Goal: Task Accomplishment & Management: Manage account settings

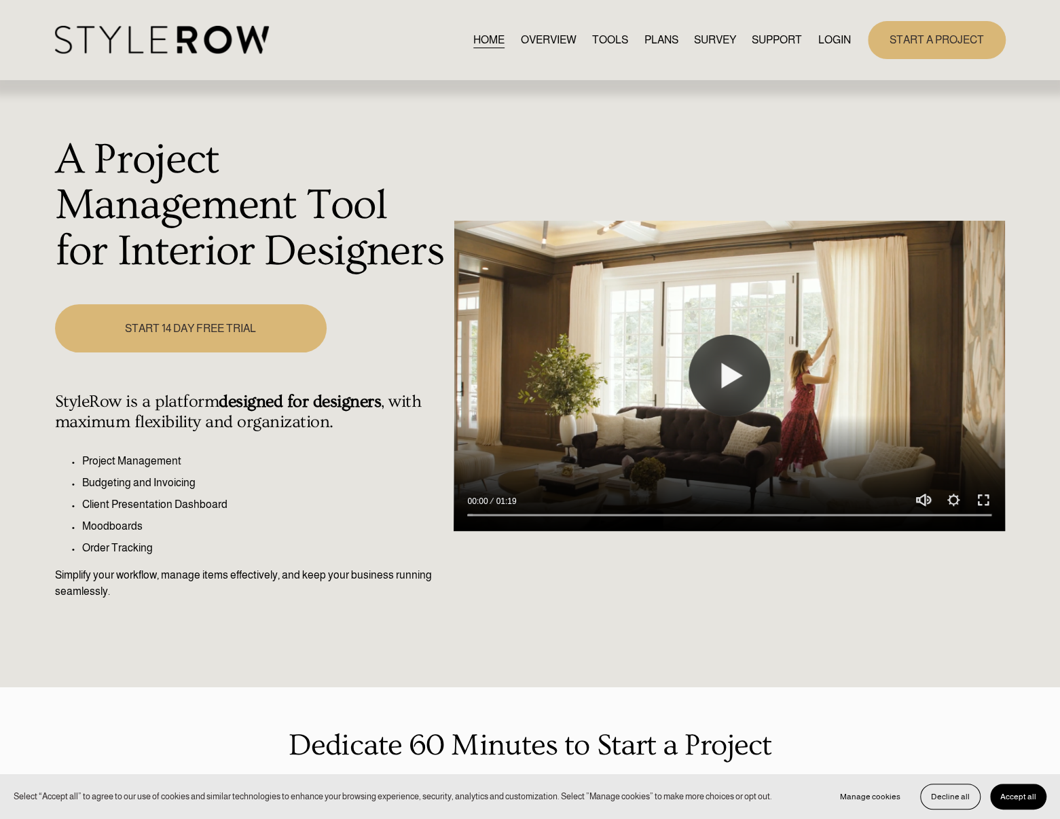
click at [865, 39] on div "START A PROJECT" at bounding box center [928, 39] width 155 height 37
click at [836, 44] on link "LOGIN" at bounding box center [834, 40] width 33 height 18
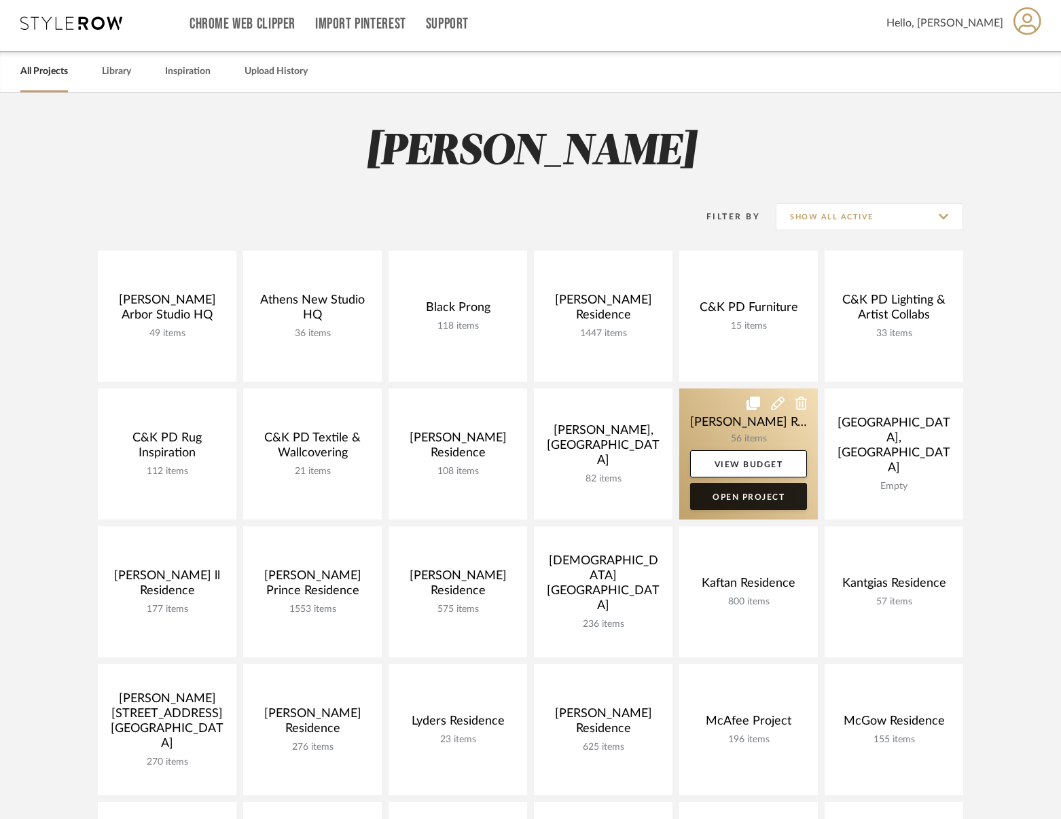
scroll to position [272, 0]
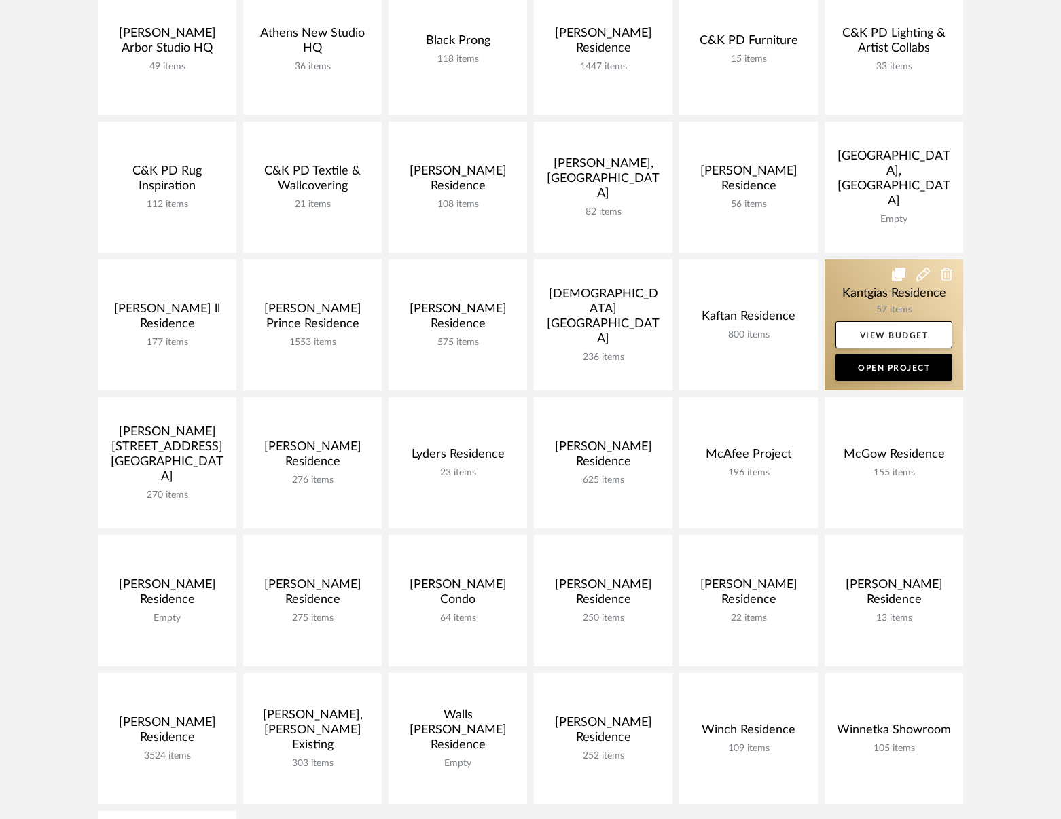
click at [855, 299] on link at bounding box center [894, 324] width 139 height 131
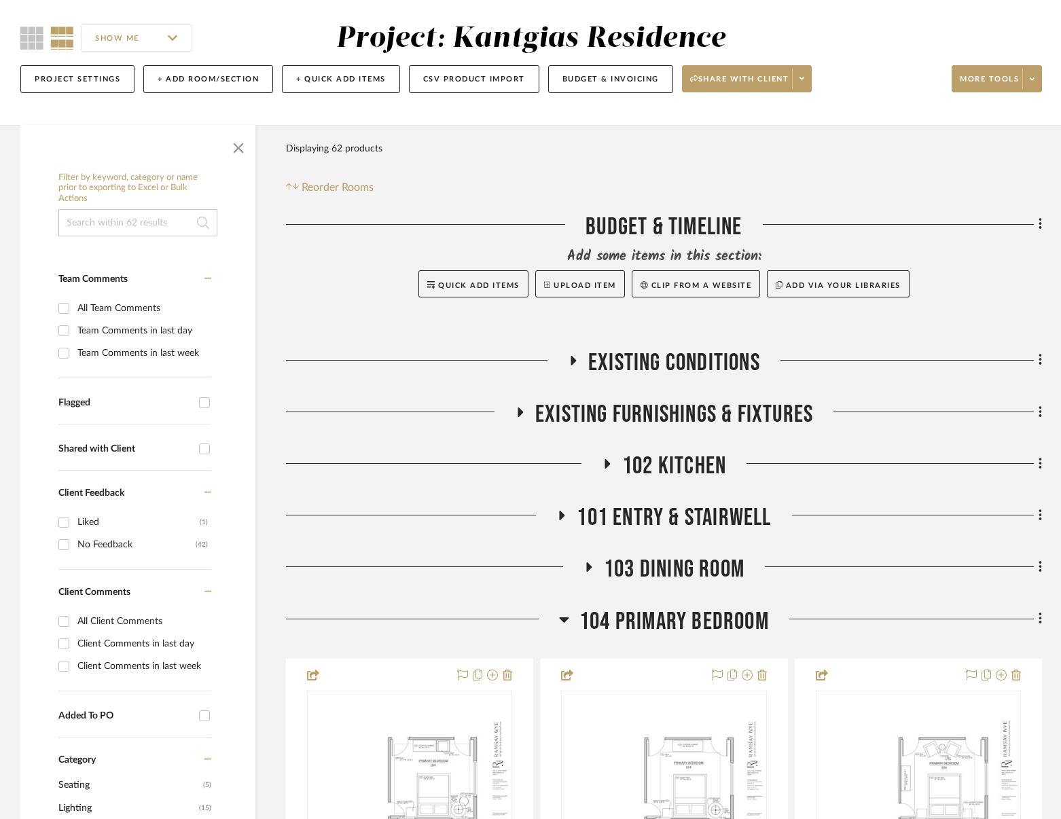
scroll to position [272, 0]
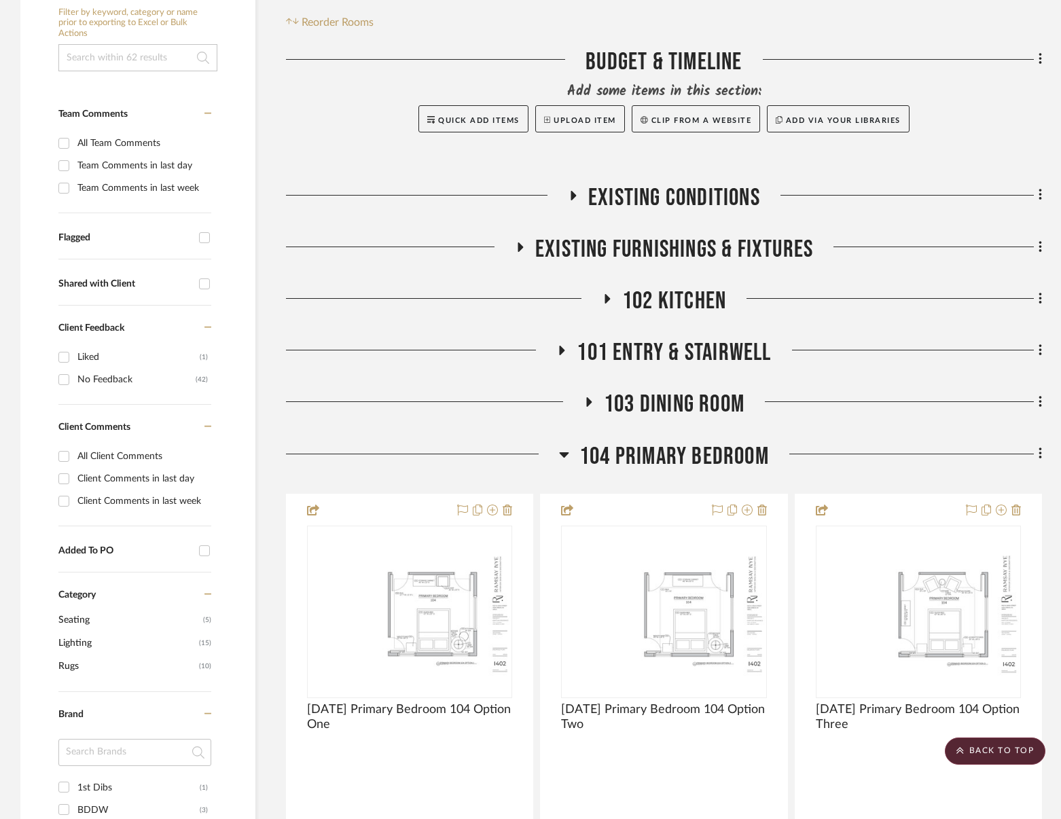
click at [657, 454] on span "104 Primary Bedroom" at bounding box center [673, 456] width 189 height 29
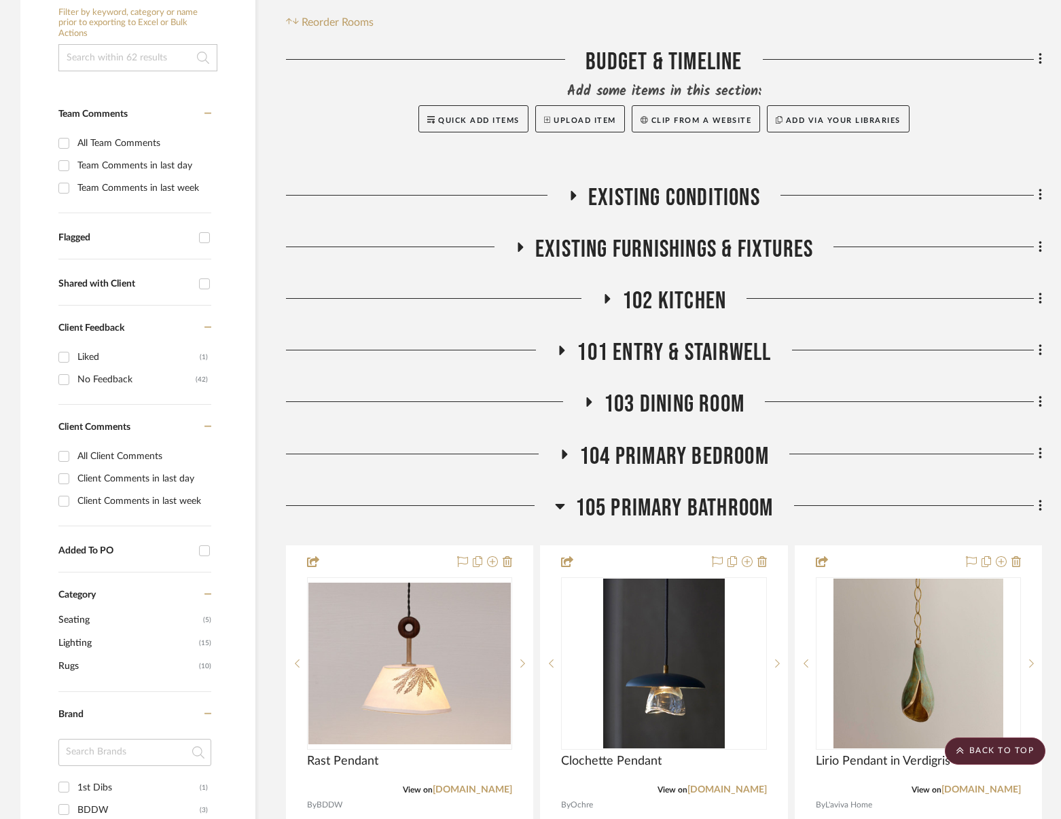
click at [653, 507] on span "105 Primary Bathroom" at bounding box center [674, 508] width 198 height 29
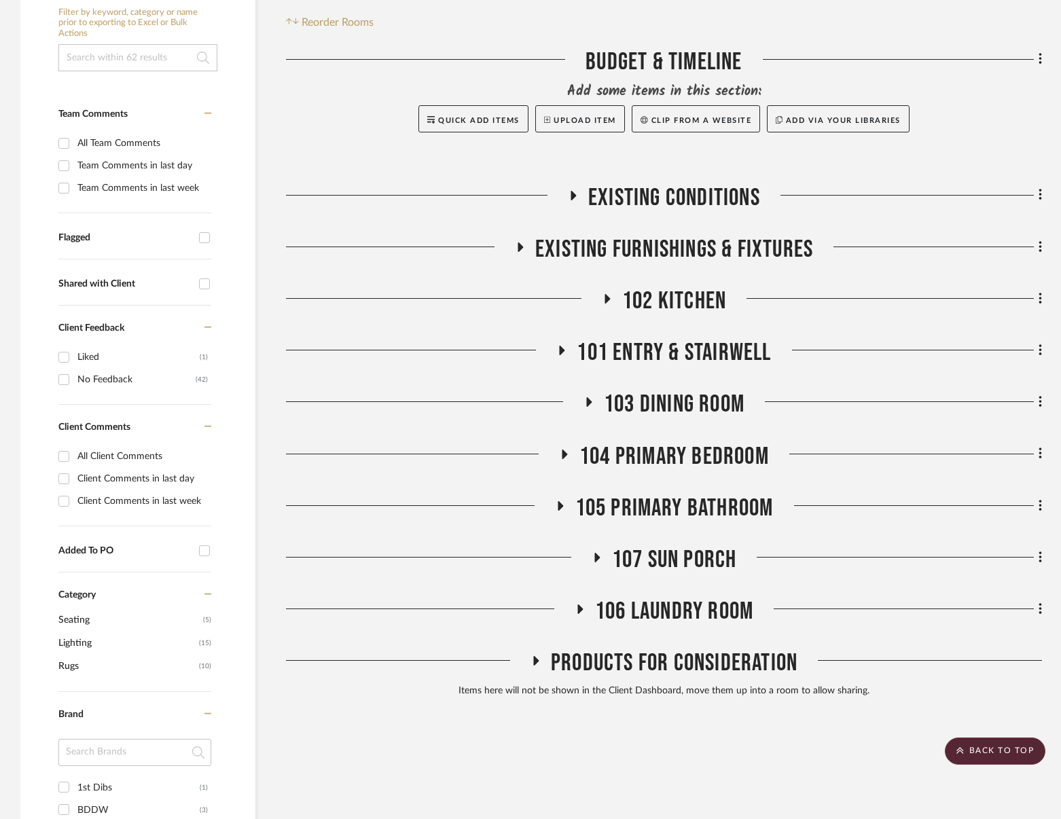
click at [655, 298] on span "102 Kitchen" at bounding box center [674, 301] width 104 height 29
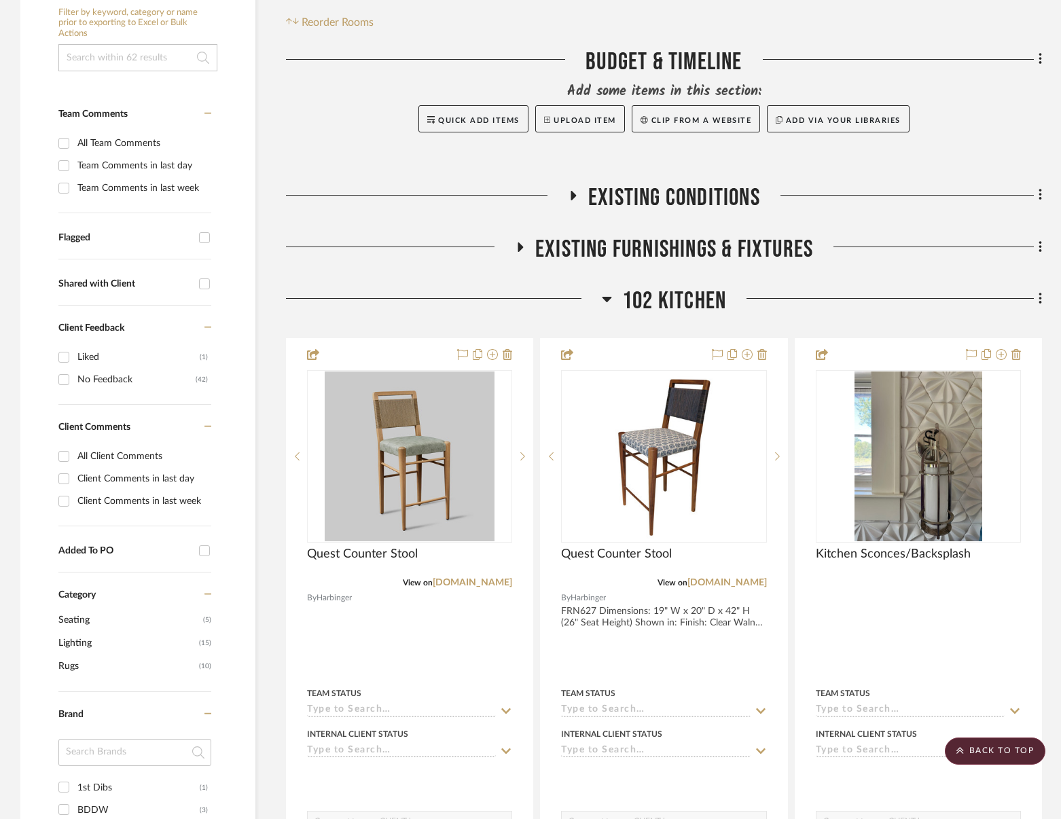
click at [655, 298] on span "102 Kitchen" at bounding box center [674, 301] width 104 height 29
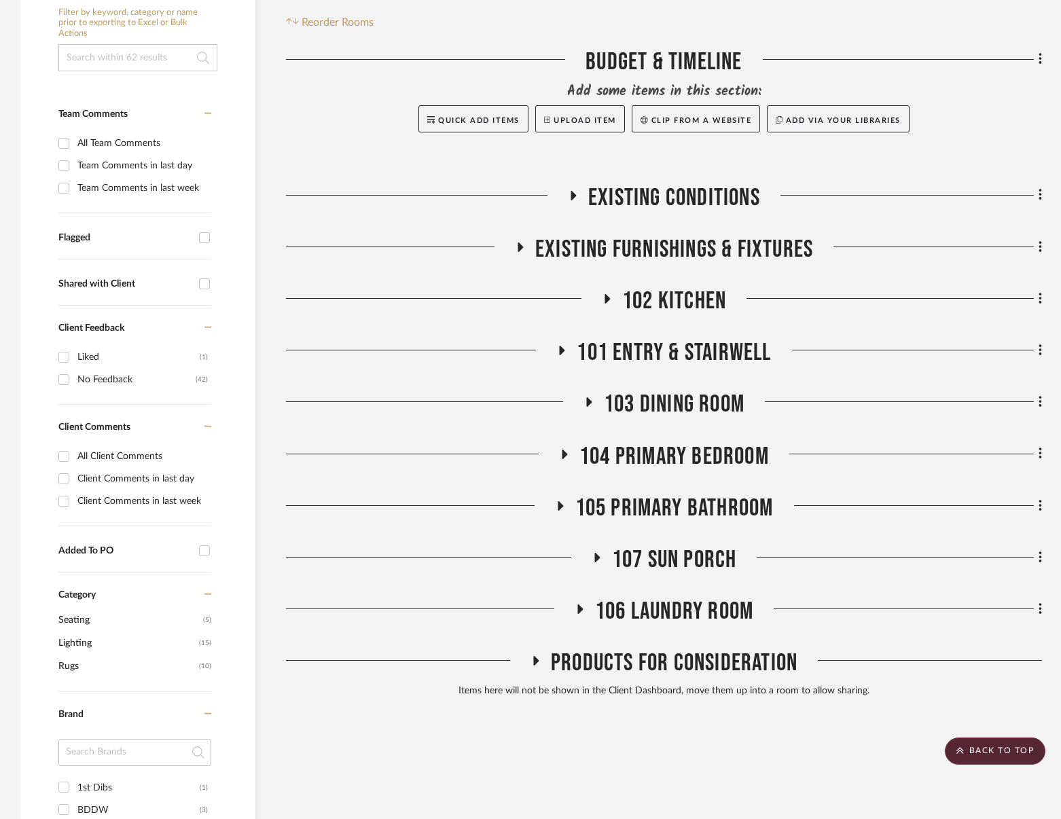
click at [657, 342] on span "101 Entry & Stairwell" at bounding box center [674, 352] width 194 height 29
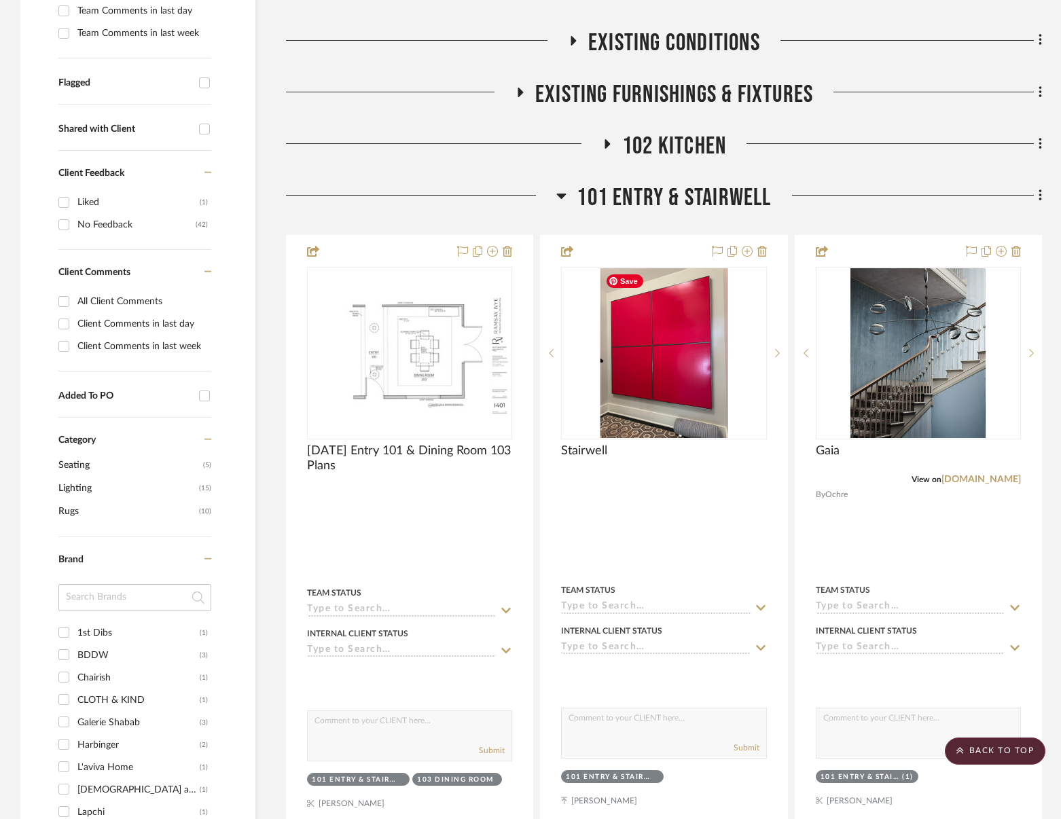
scroll to position [408, 0]
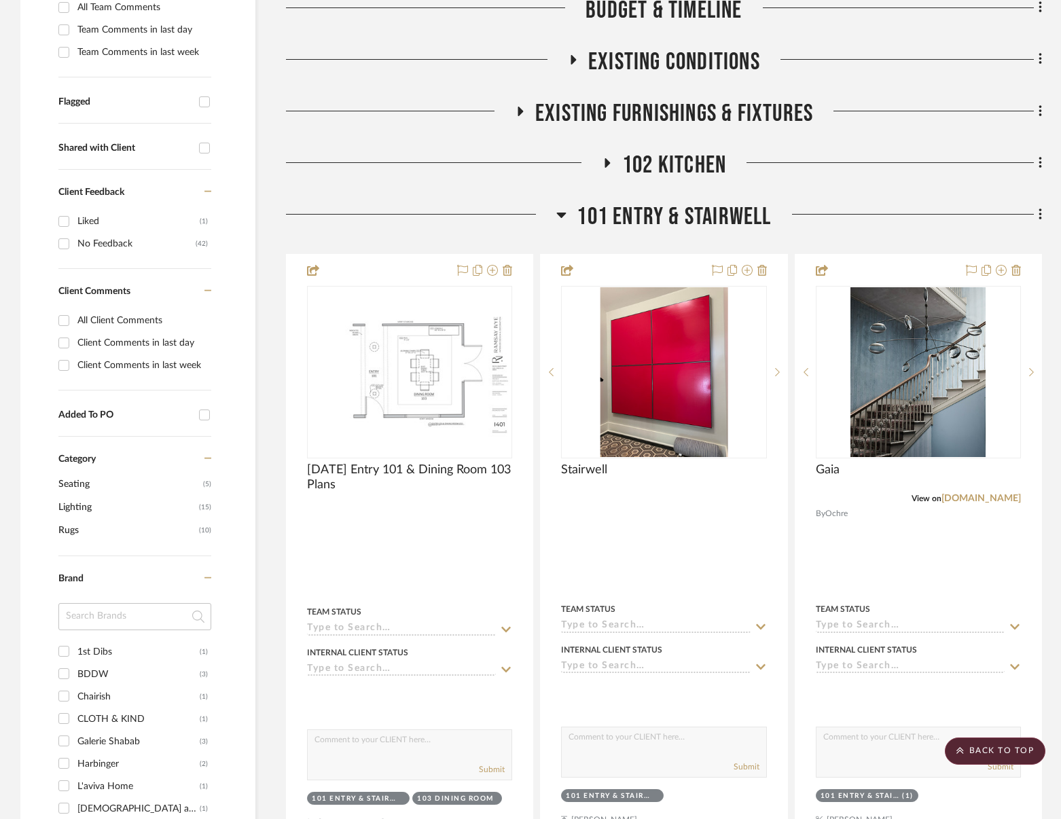
click at [649, 219] on span "101 Entry & Stairwell" at bounding box center [674, 216] width 194 height 29
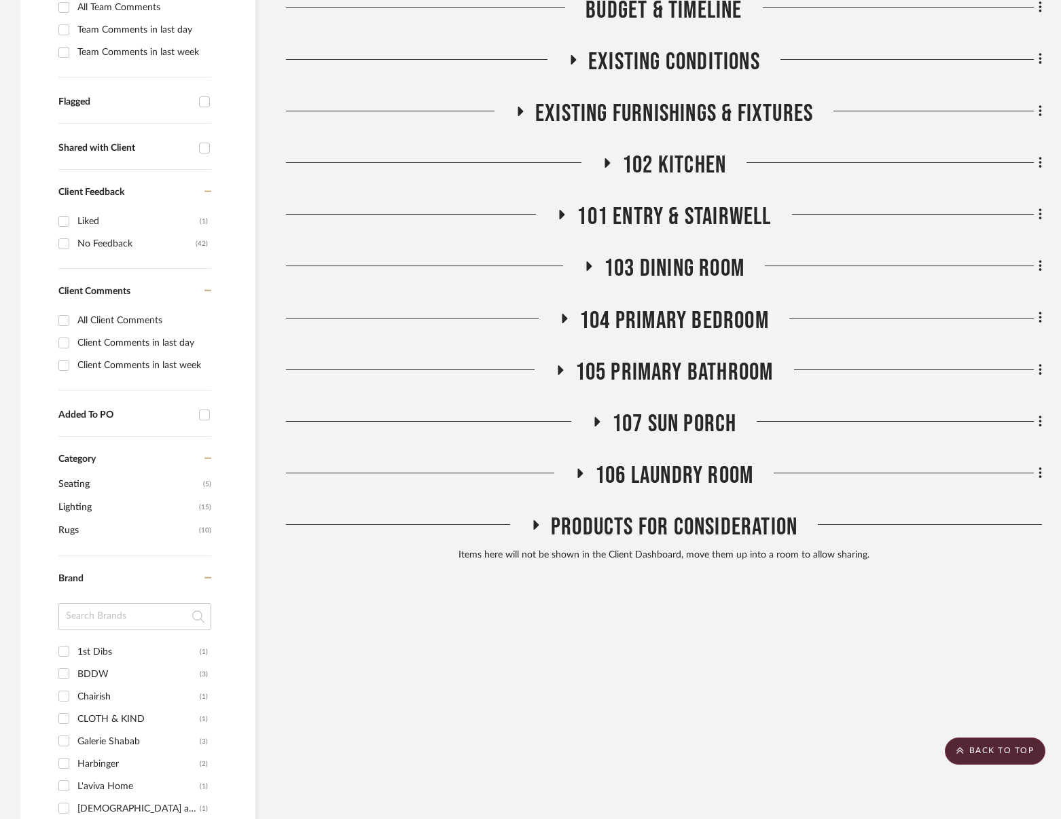
click at [649, 268] on span "103 Dining Room" at bounding box center [674, 268] width 141 height 29
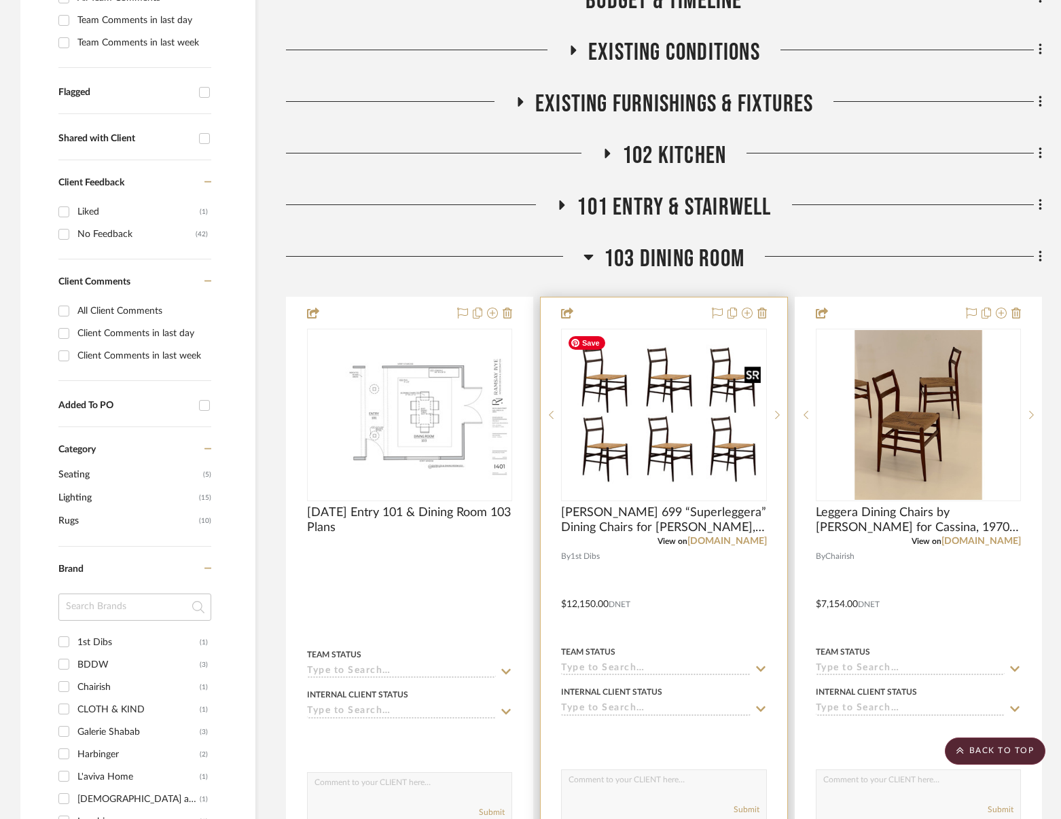
scroll to position [340, 0]
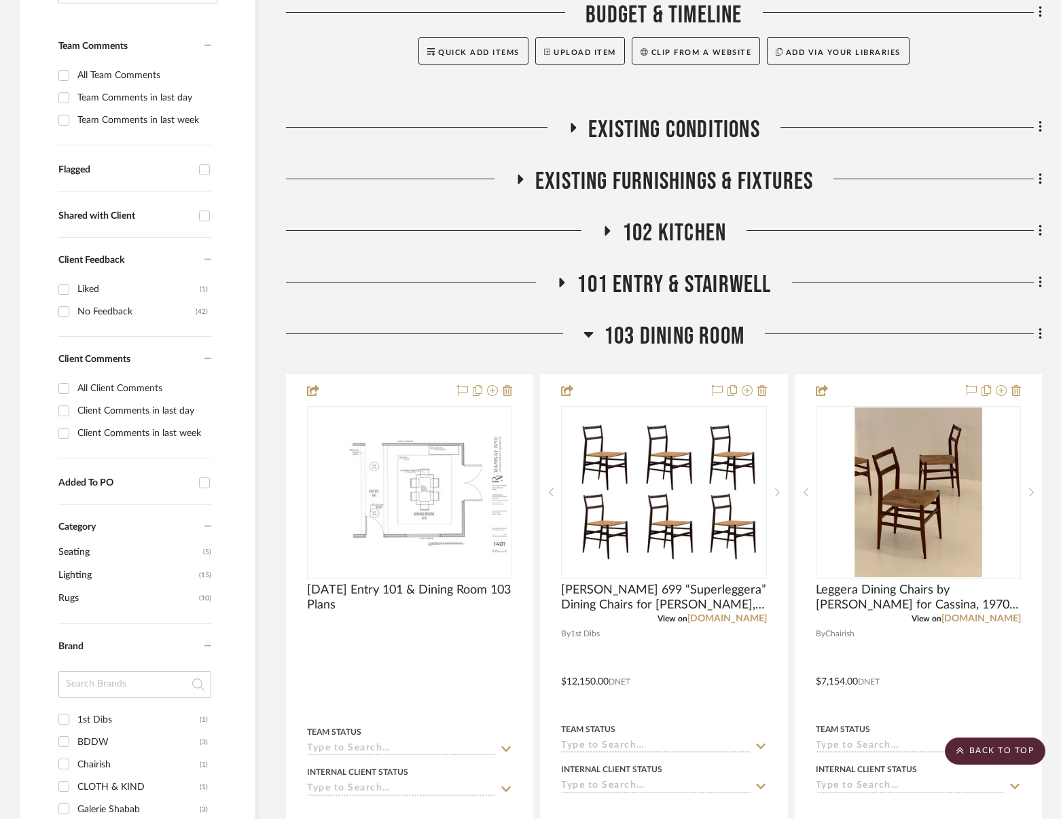
click at [674, 324] on span "103 Dining Room" at bounding box center [674, 336] width 141 height 29
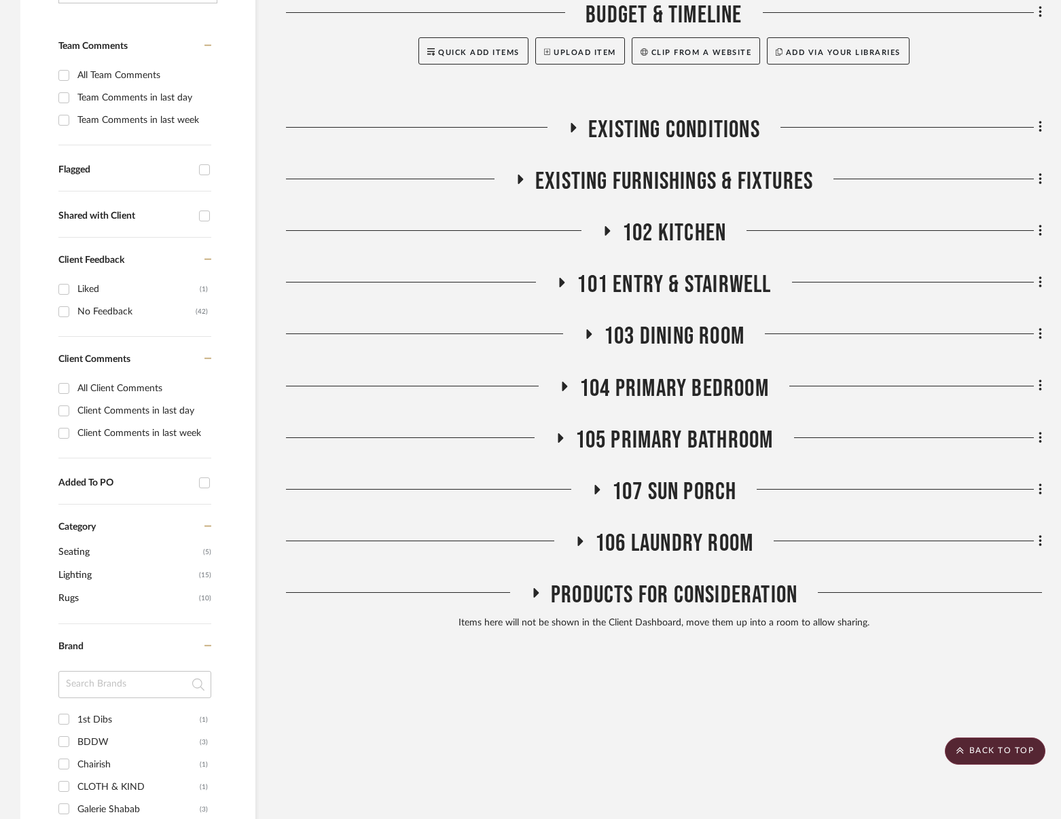
click at [666, 382] on span "104 Primary Bedroom" at bounding box center [673, 388] width 189 height 29
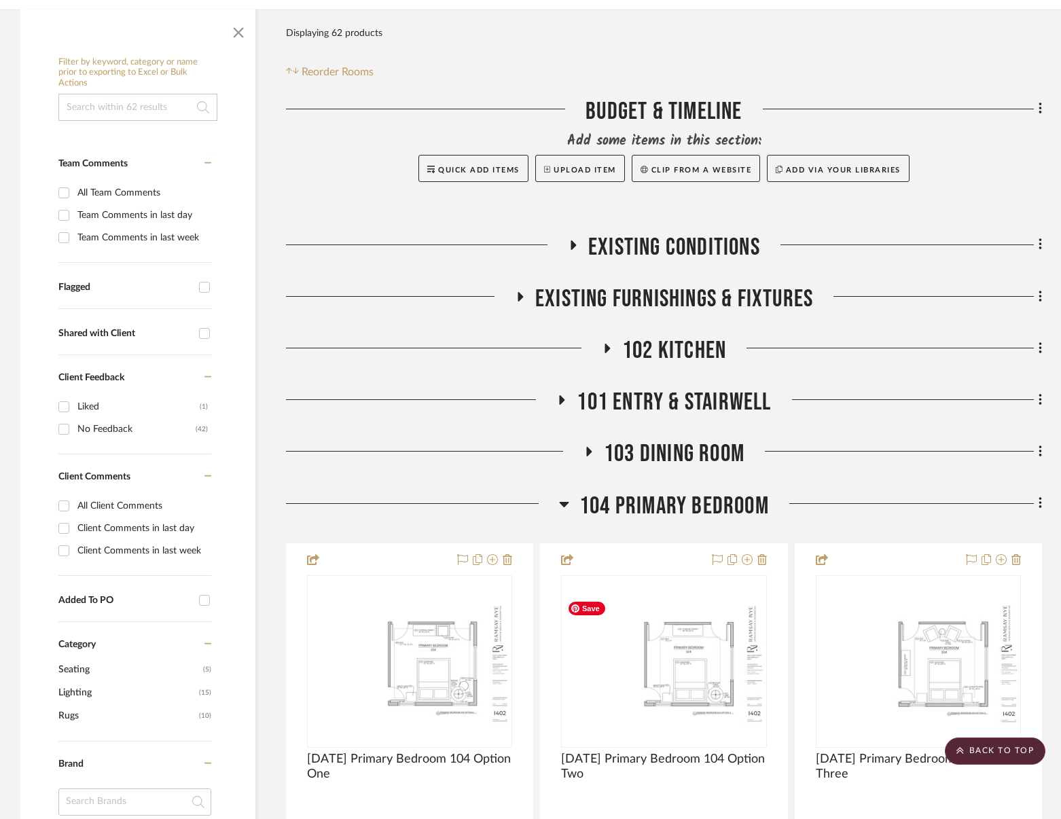
scroll to position [204, 0]
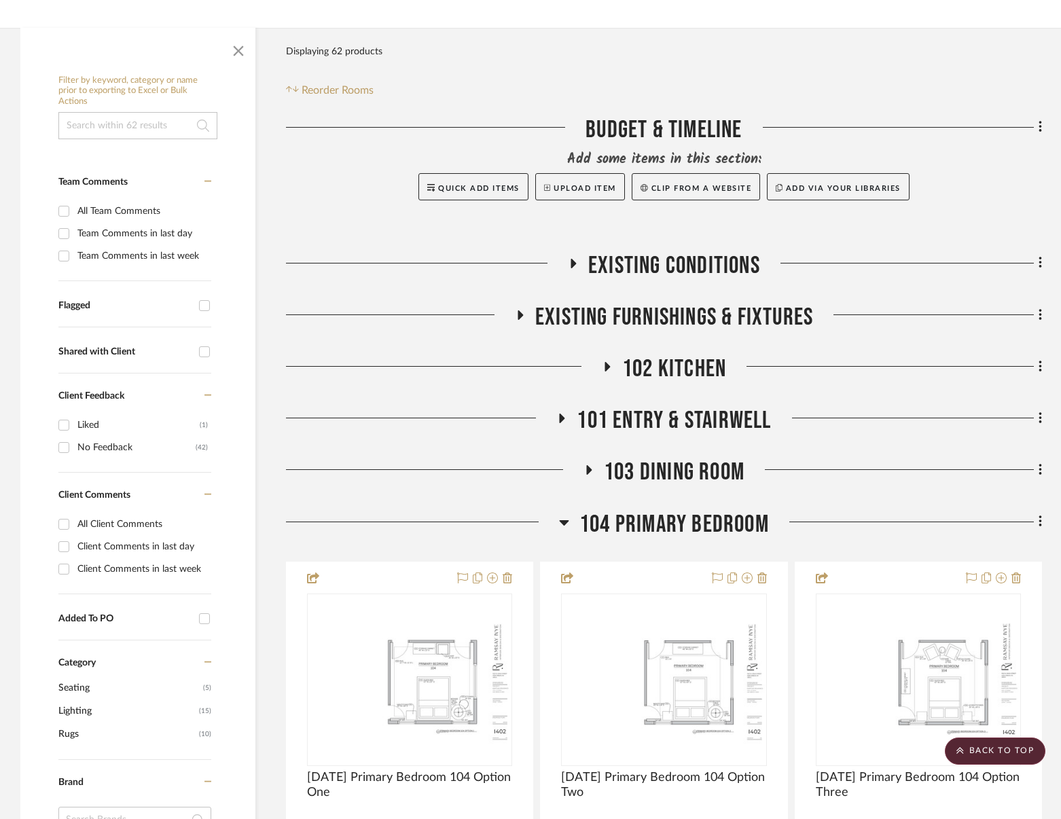
click at [664, 541] on div "104 Primary Bedroom" at bounding box center [664, 527] width 756 height 35
click at [665, 524] on span "104 Primary Bedroom" at bounding box center [673, 524] width 189 height 29
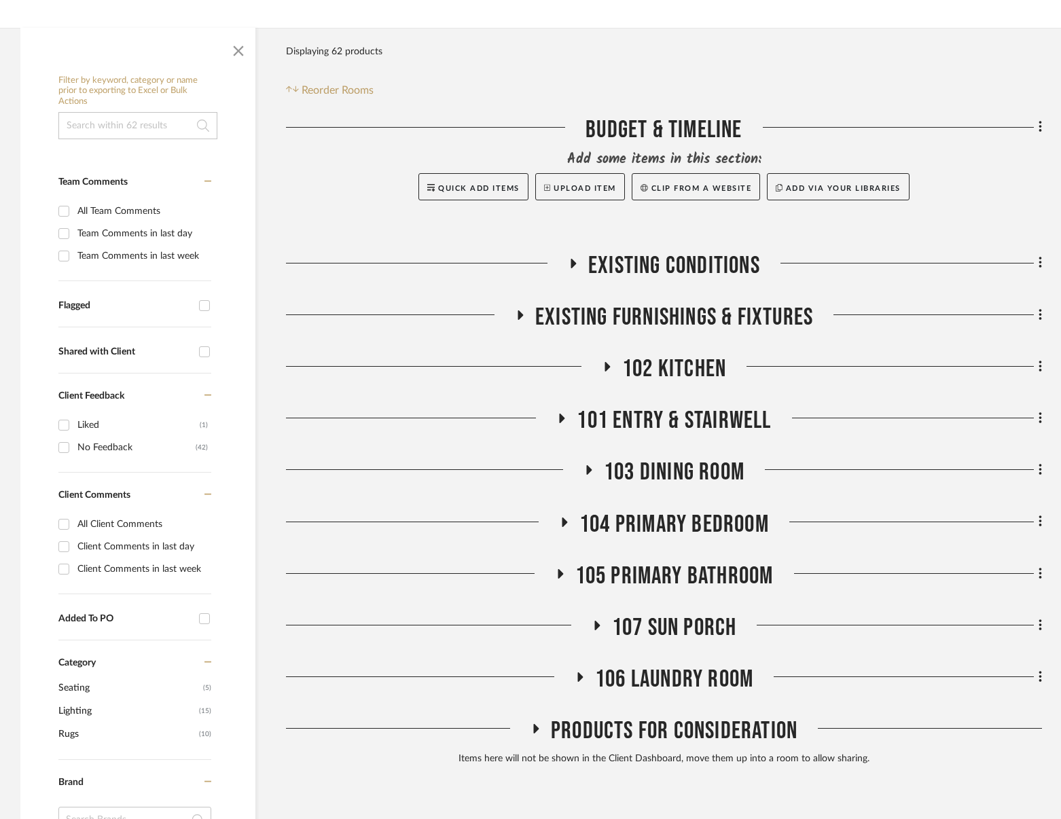
click at [695, 522] on span "104 Primary Bedroom" at bounding box center [673, 524] width 189 height 29
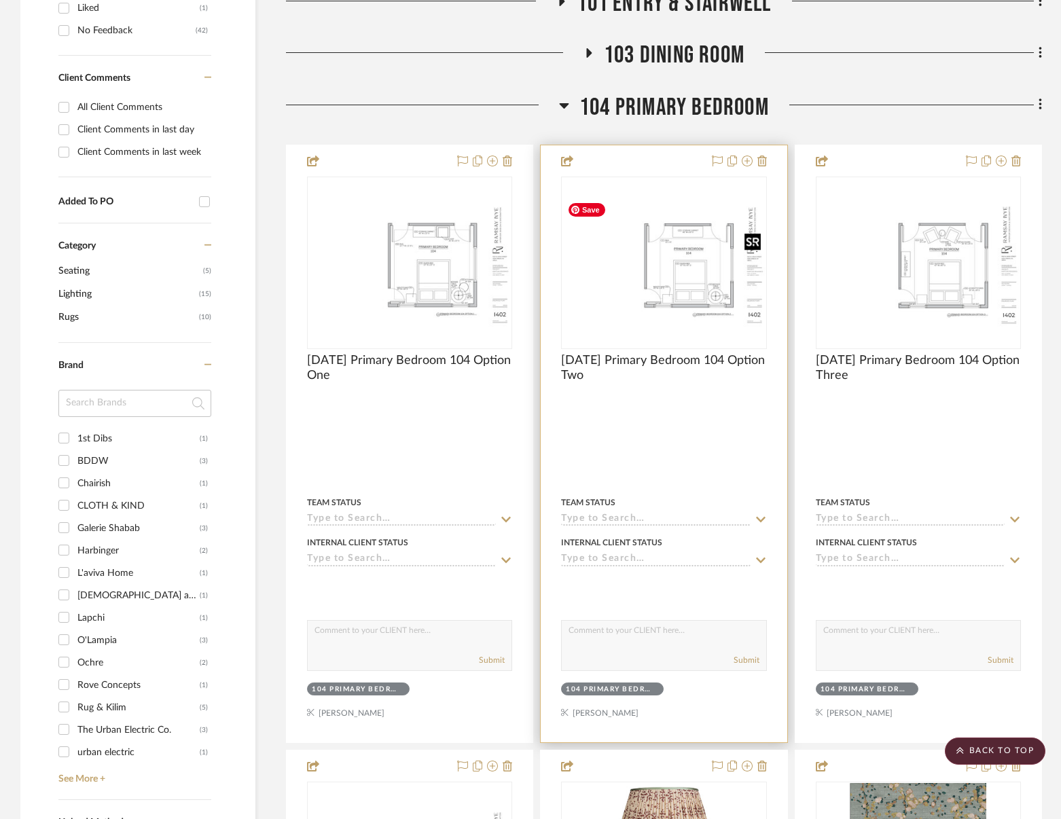
scroll to position [340, 0]
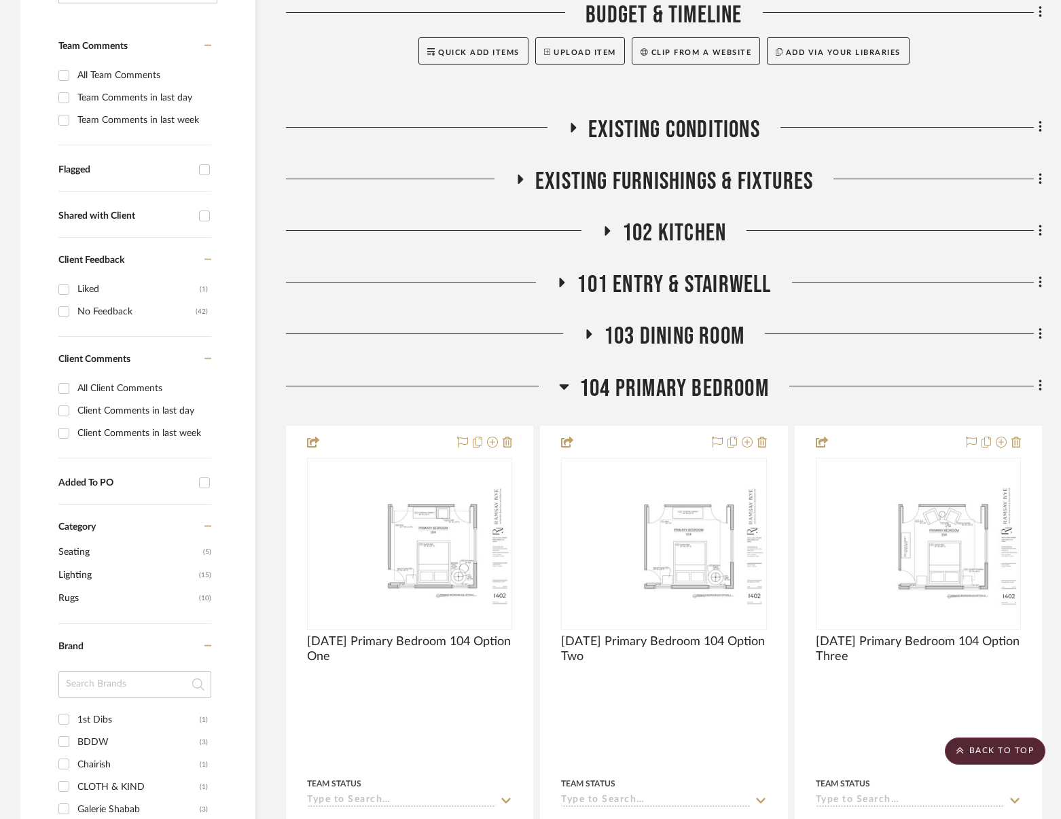
click at [696, 390] on span "104 Primary Bedroom" at bounding box center [673, 388] width 189 height 29
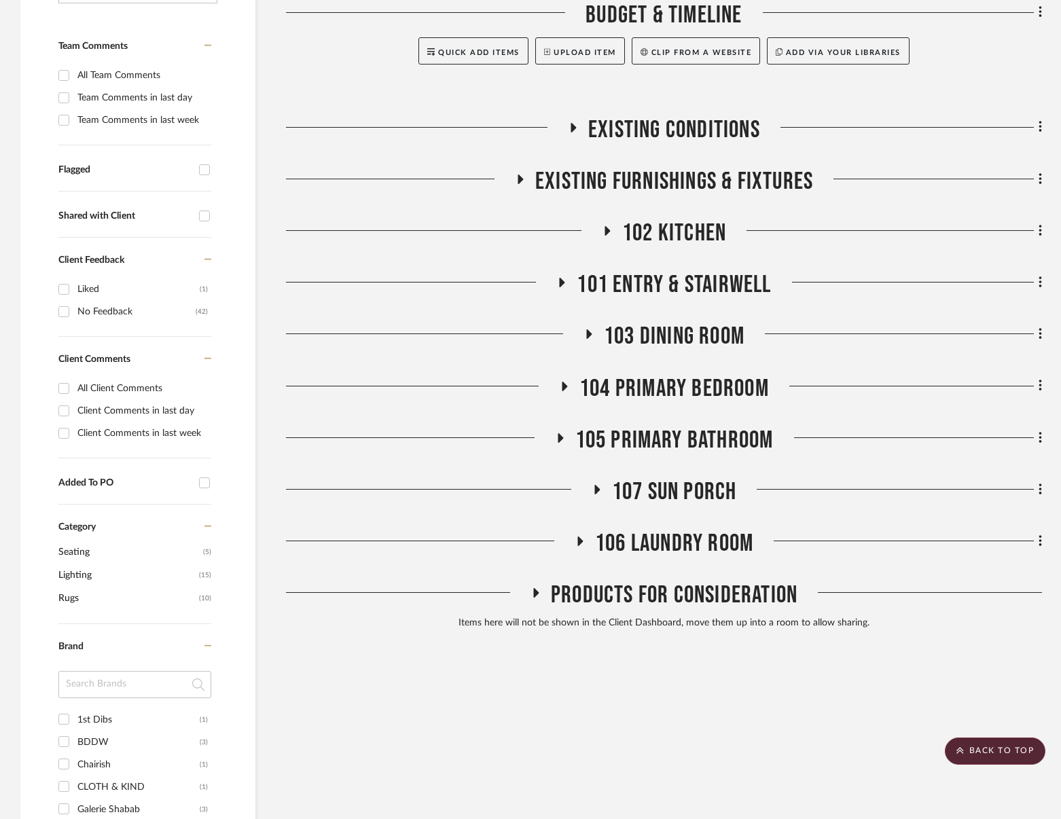
click at [682, 333] on span "103 Dining Room" at bounding box center [674, 336] width 141 height 29
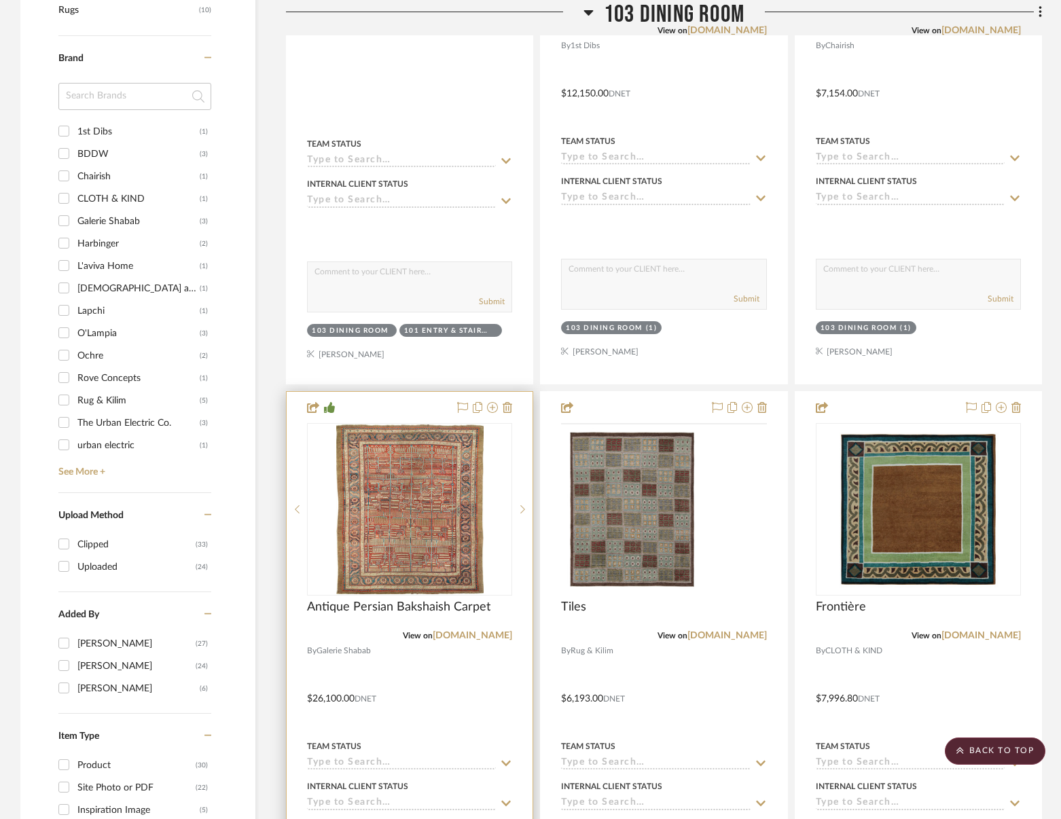
scroll to position [951, 0]
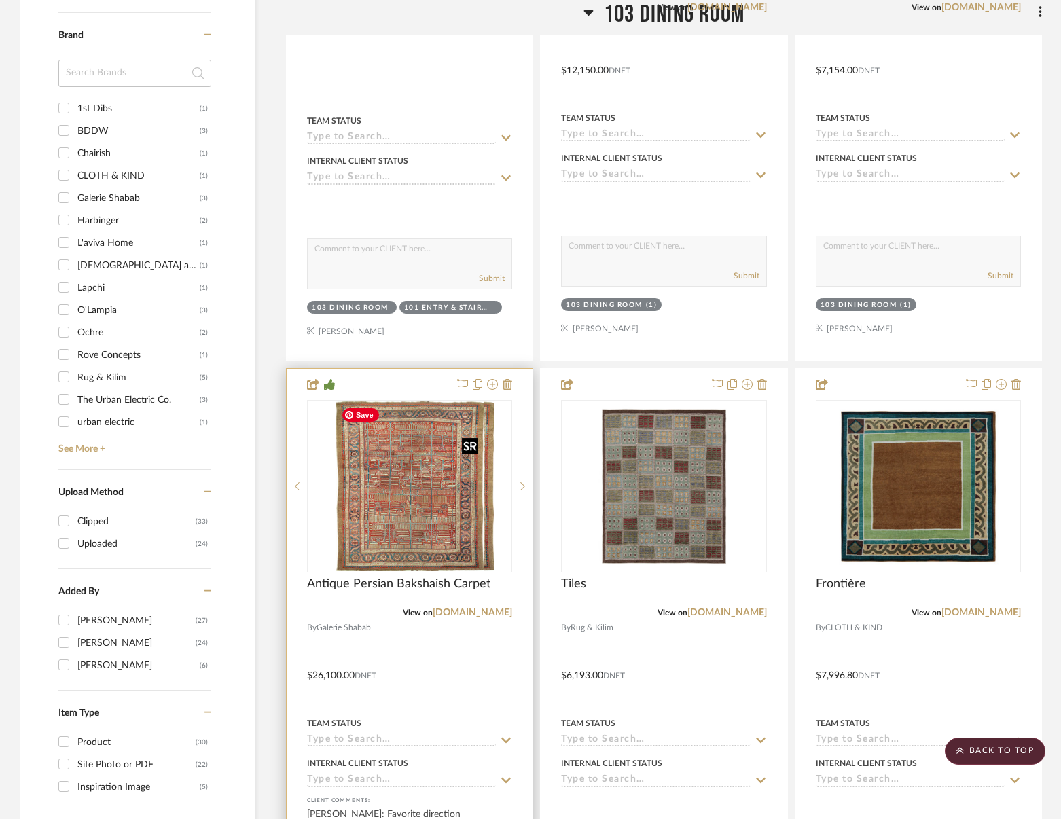
click at [393, 490] on div at bounding box center [409, 486] width 205 height 173
click at [412, 460] on img "0" at bounding box center [409, 486] width 147 height 170
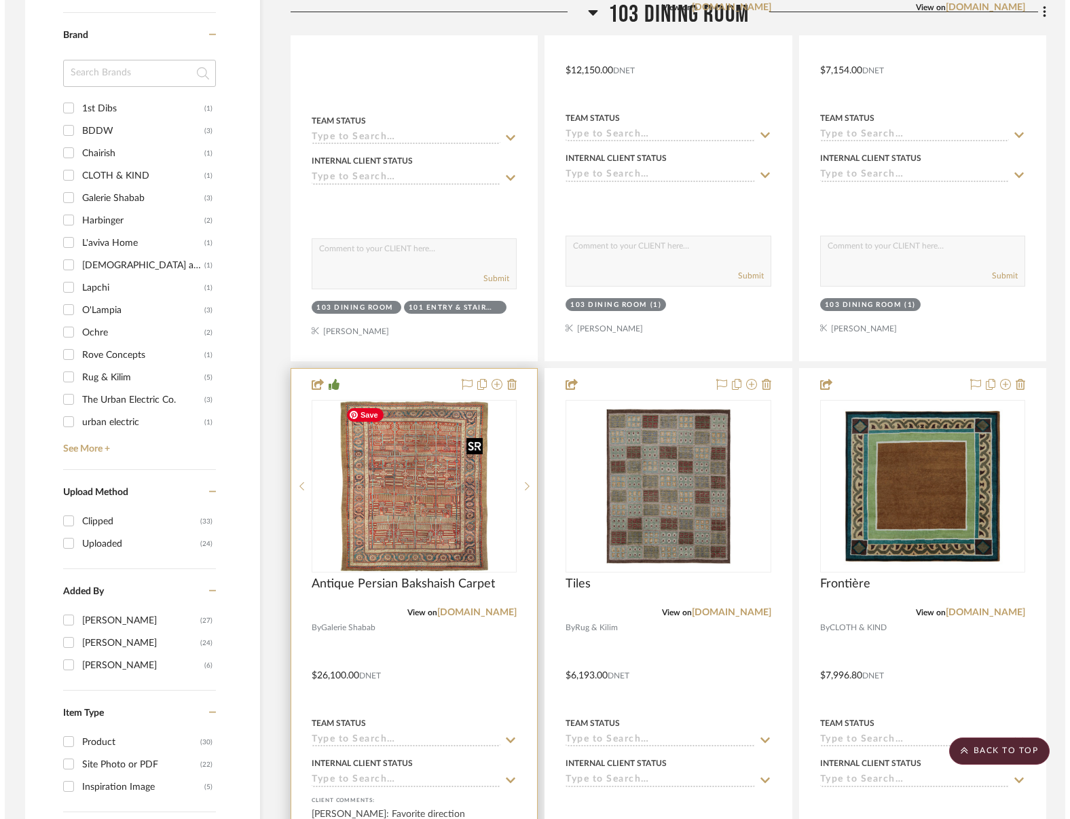
scroll to position [0, 0]
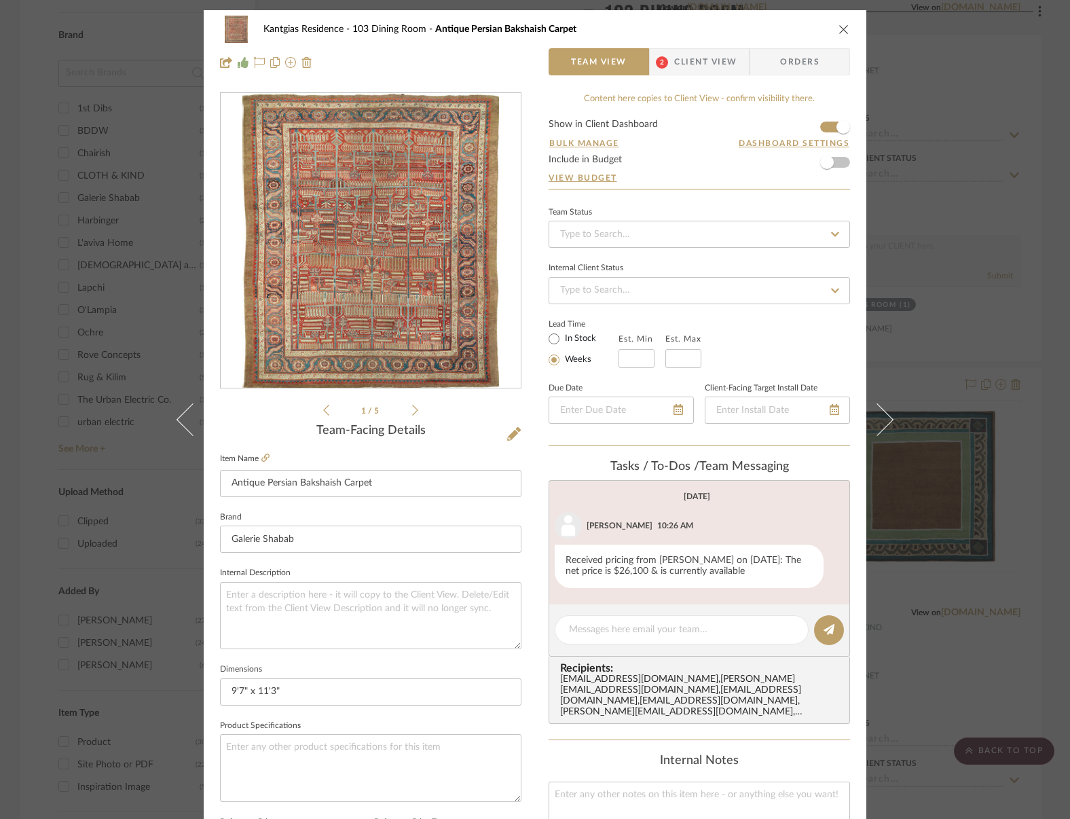
click at [839, 29] on icon "close" at bounding box center [844, 29] width 11 height 11
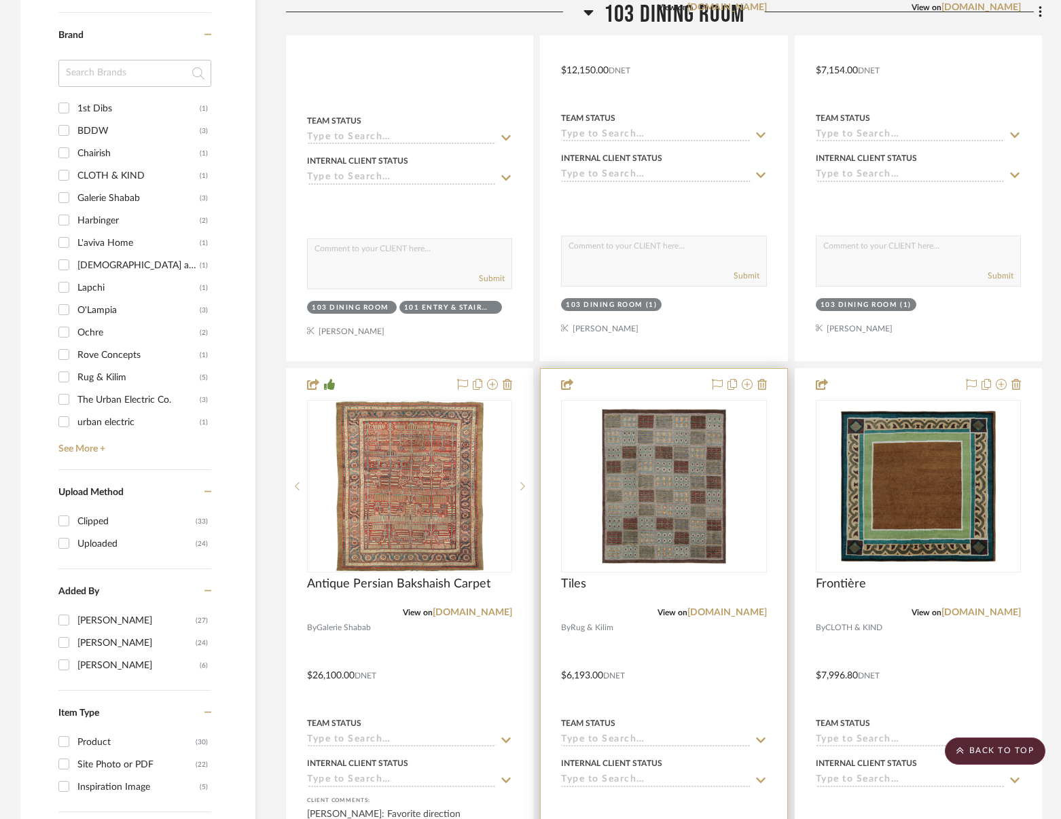
scroll to position [1087, 0]
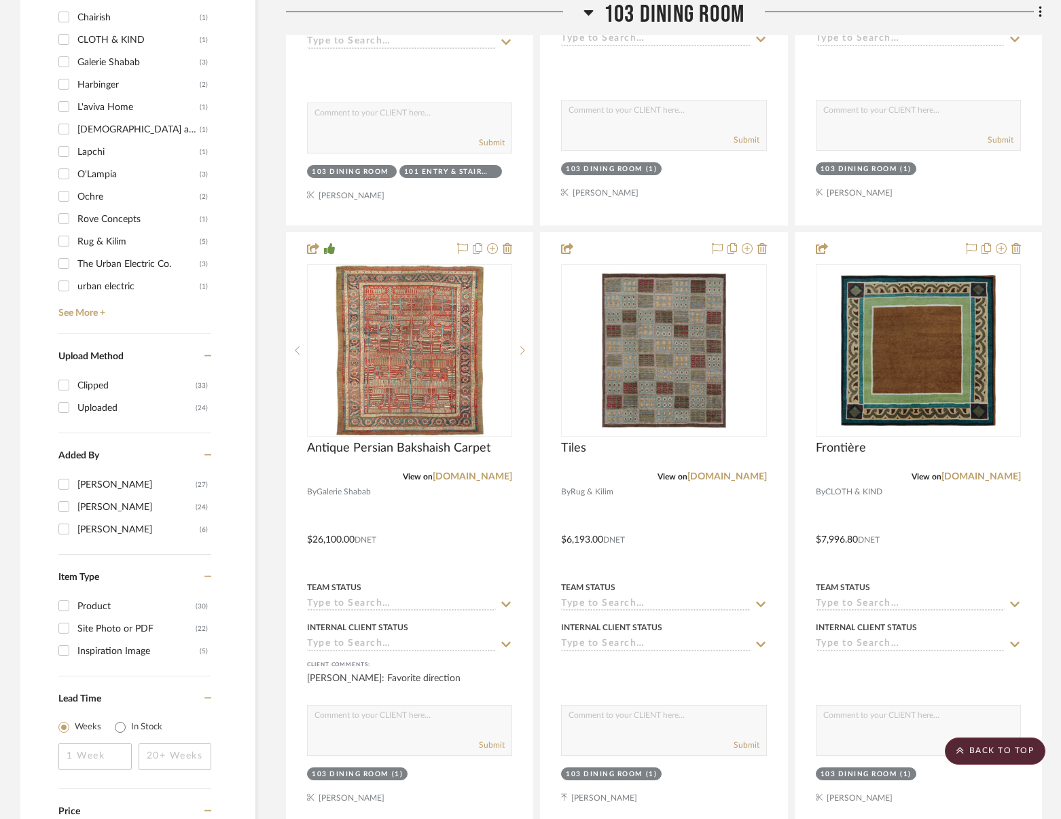
click at [281, 527] on aside "Filter by keyword, category or name prior to exporting to Excel or Bulk Actions…" at bounding box center [153, 476] width 266 height 2662
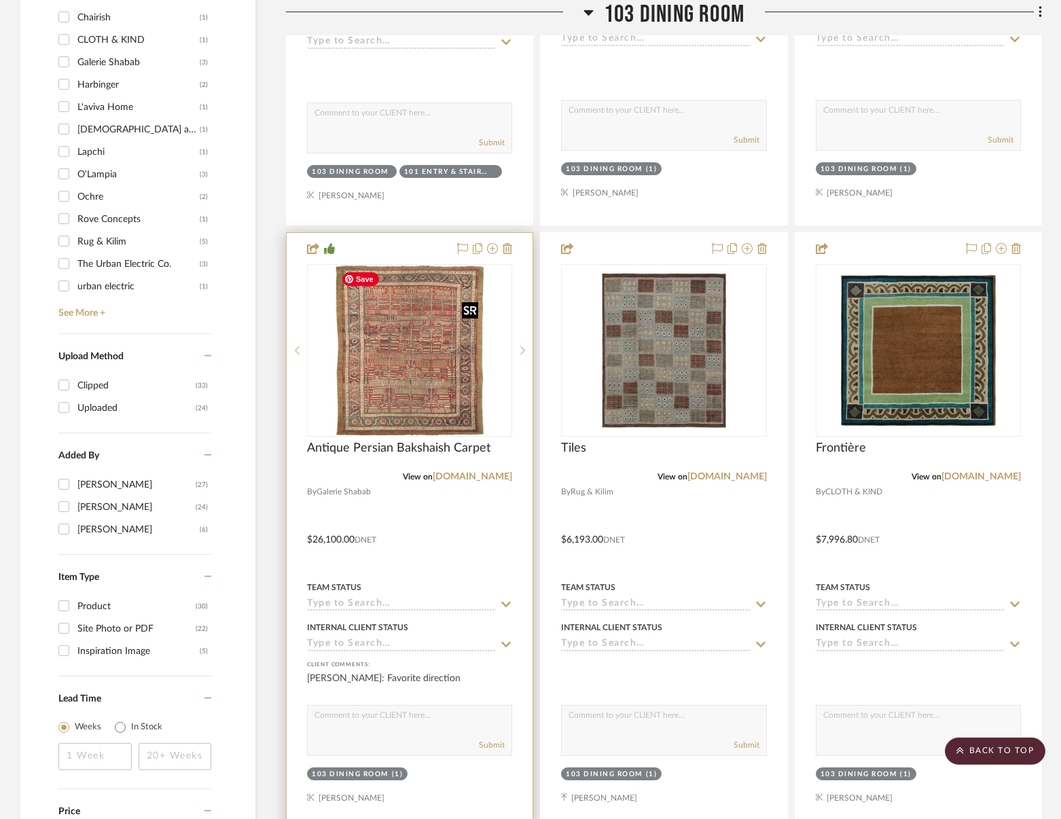
click at [431, 400] on img "0" at bounding box center [409, 351] width 147 height 170
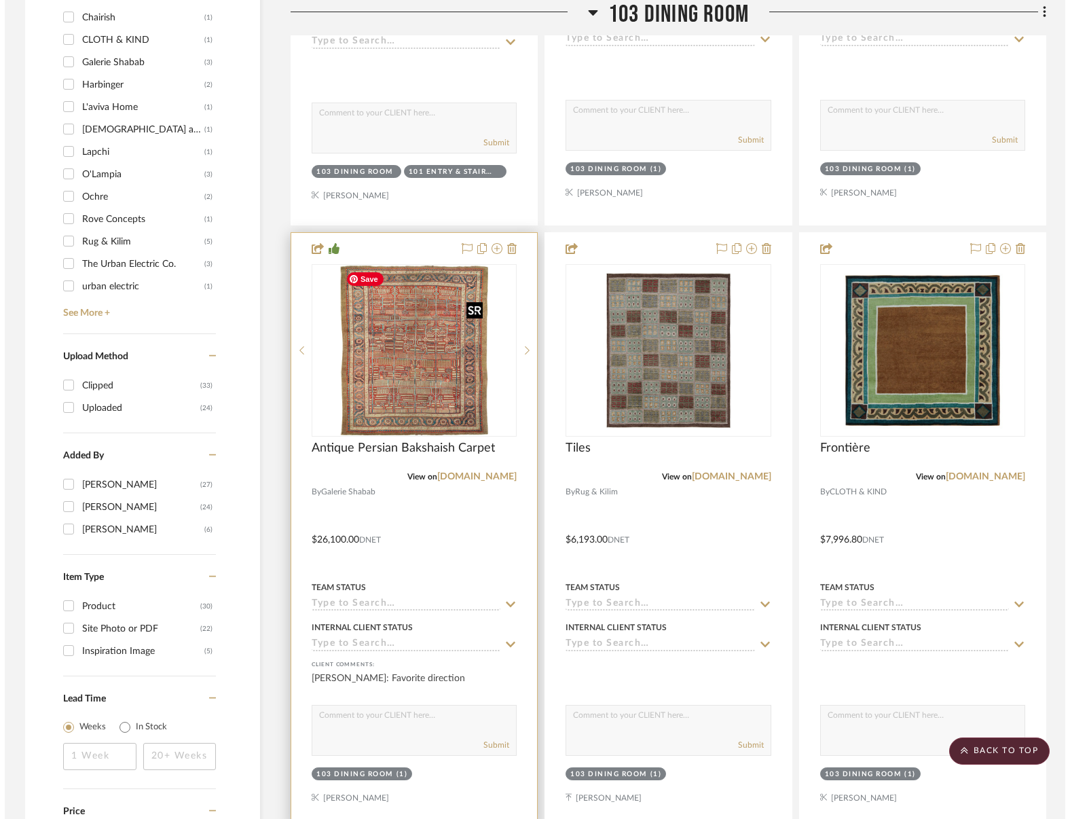
scroll to position [0, 0]
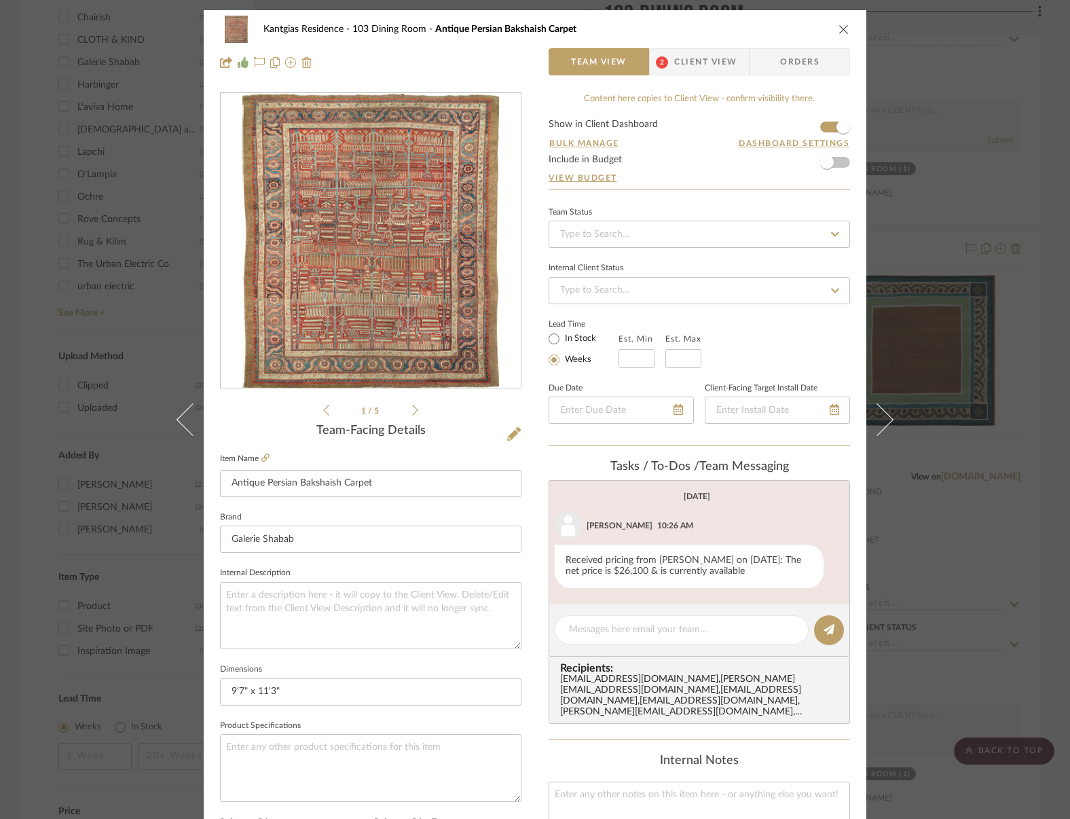
click at [357, 669] on fieldset "Dimensions 9'7" x 11'3"" at bounding box center [371, 683] width 302 height 46
click at [839, 29] on icon "close" at bounding box center [844, 29] width 11 height 11
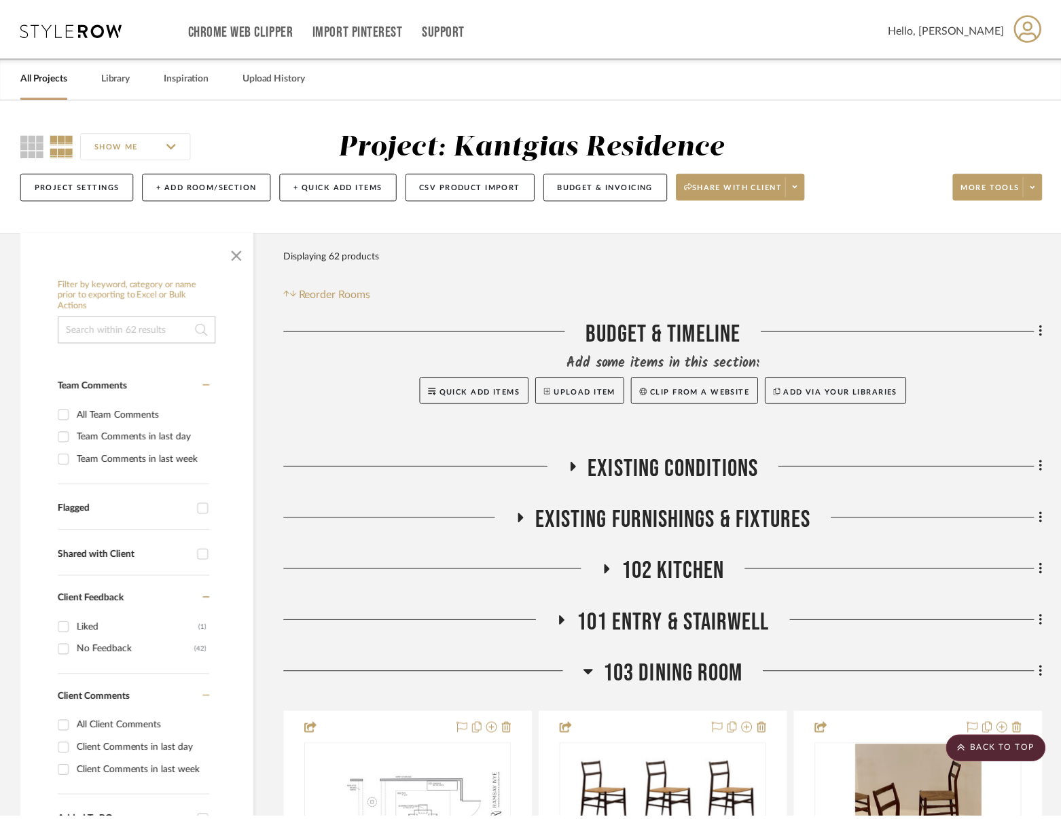
scroll to position [1087, 0]
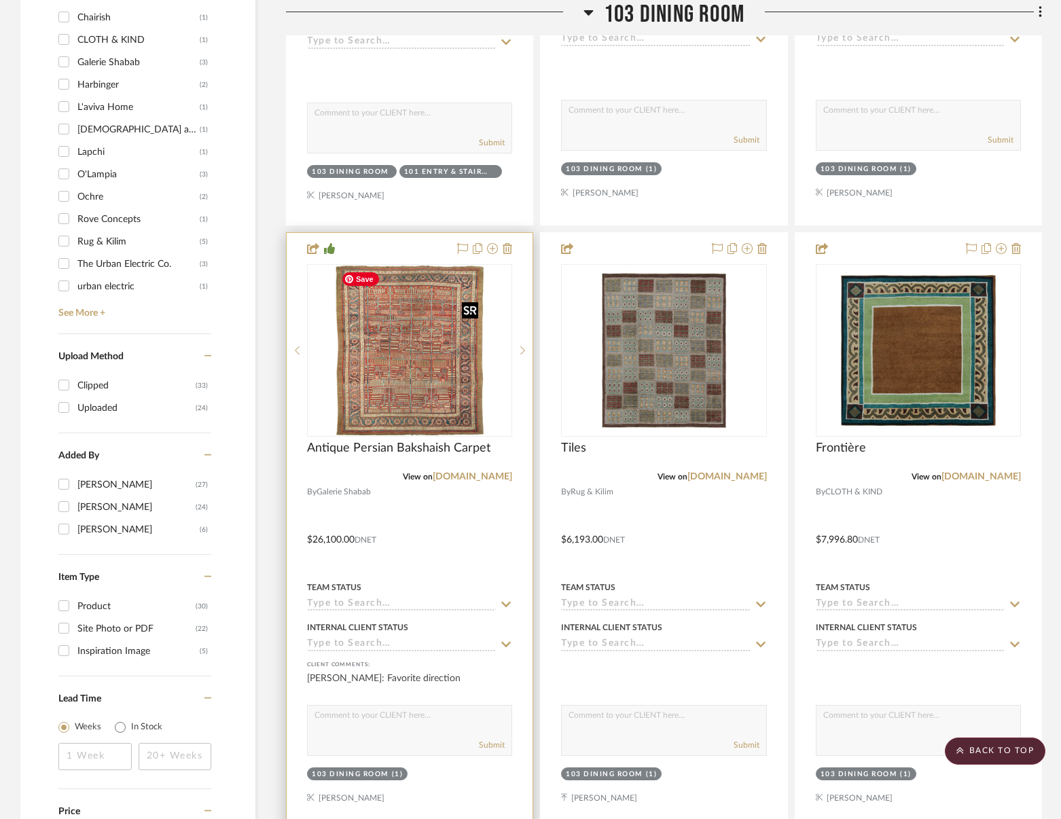
click at [421, 364] on img "0" at bounding box center [409, 351] width 147 height 170
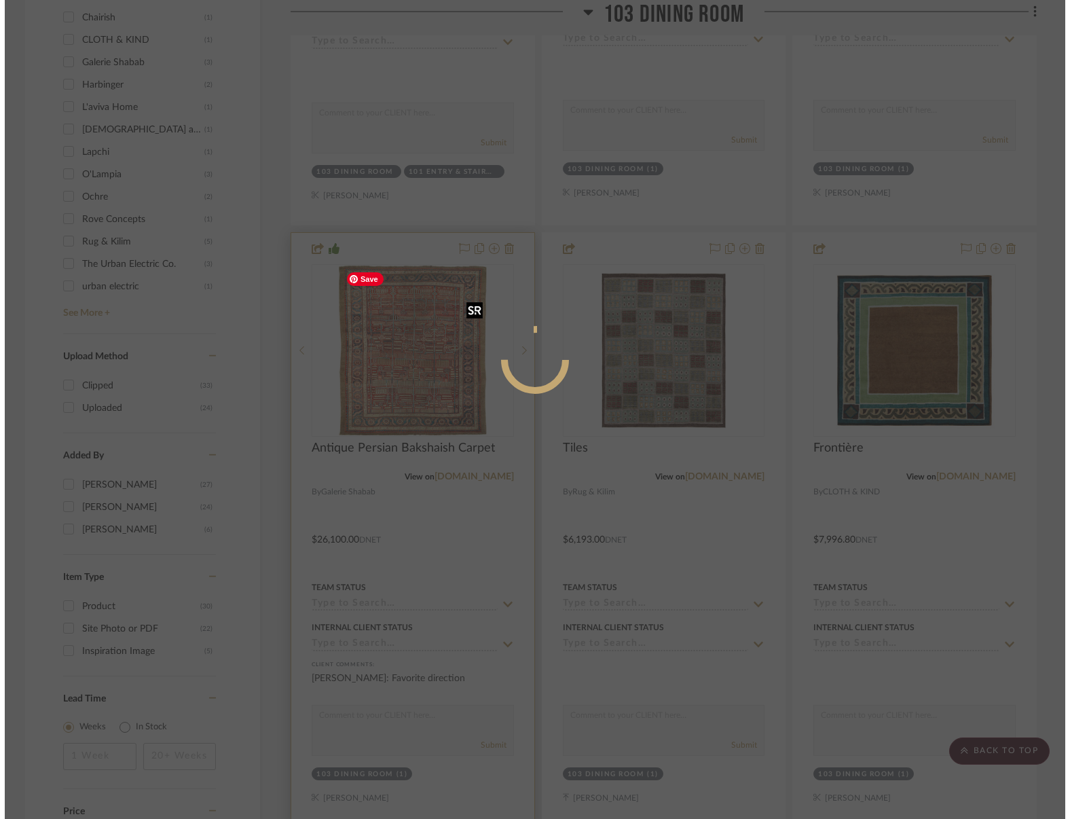
scroll to position [0, 0]
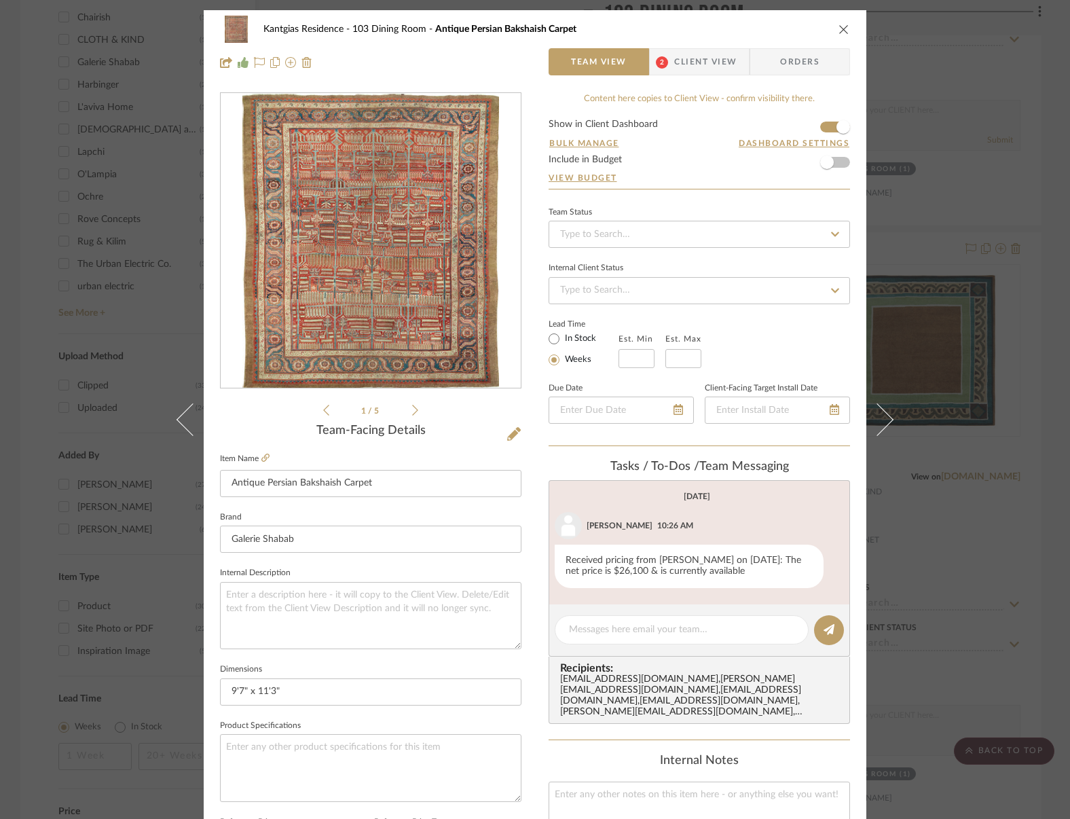
click at [220, 407] on div "1 / 5" at bounding box center [371, 255] width 302 height 326
click at [839, 29] on icon "close" at bounding box center [844, 29] width 11 height 11
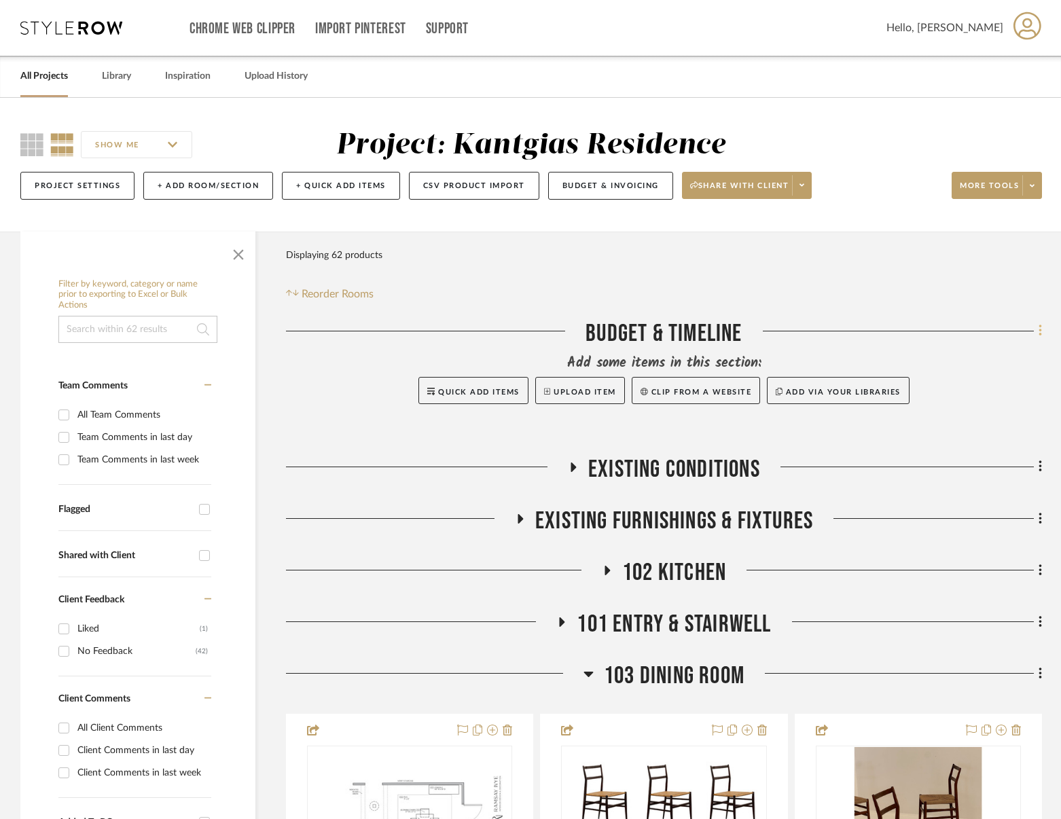
click at [1035, 331] on fa-icon at bounding box center [1038, 332] width 9 height 22
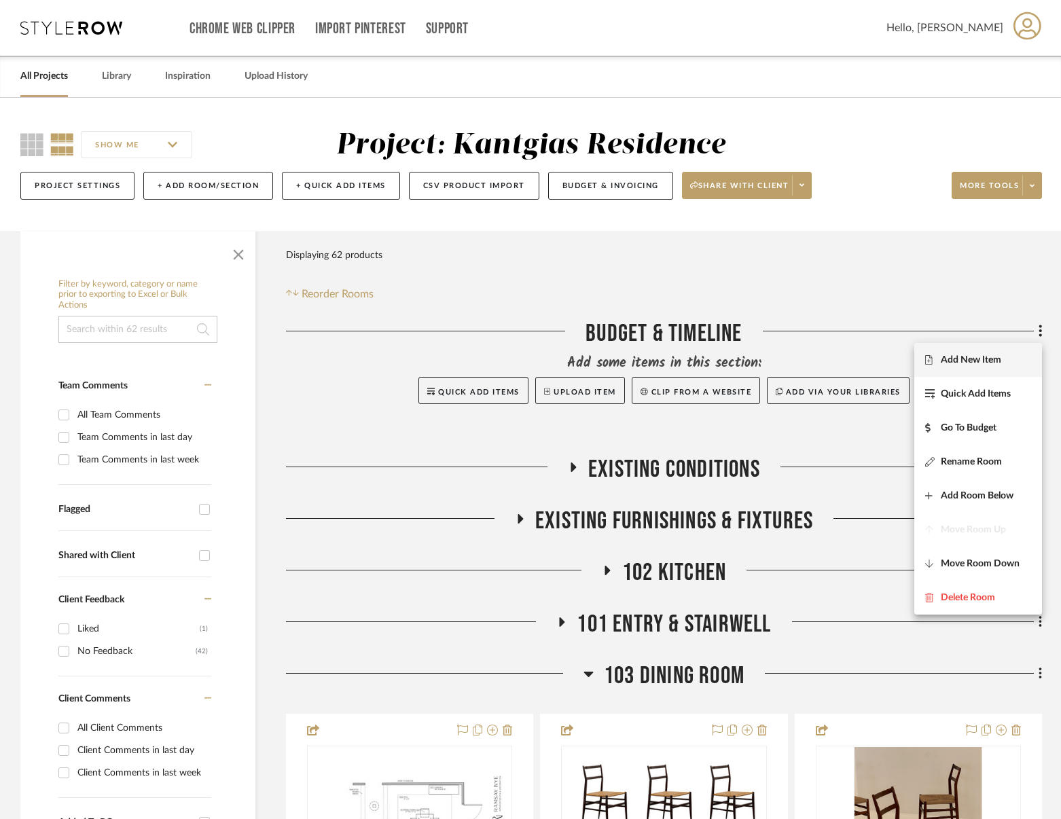
click at [949, 346] on button "Add New Item" at bounding box center [978, 360] width 128 height 34
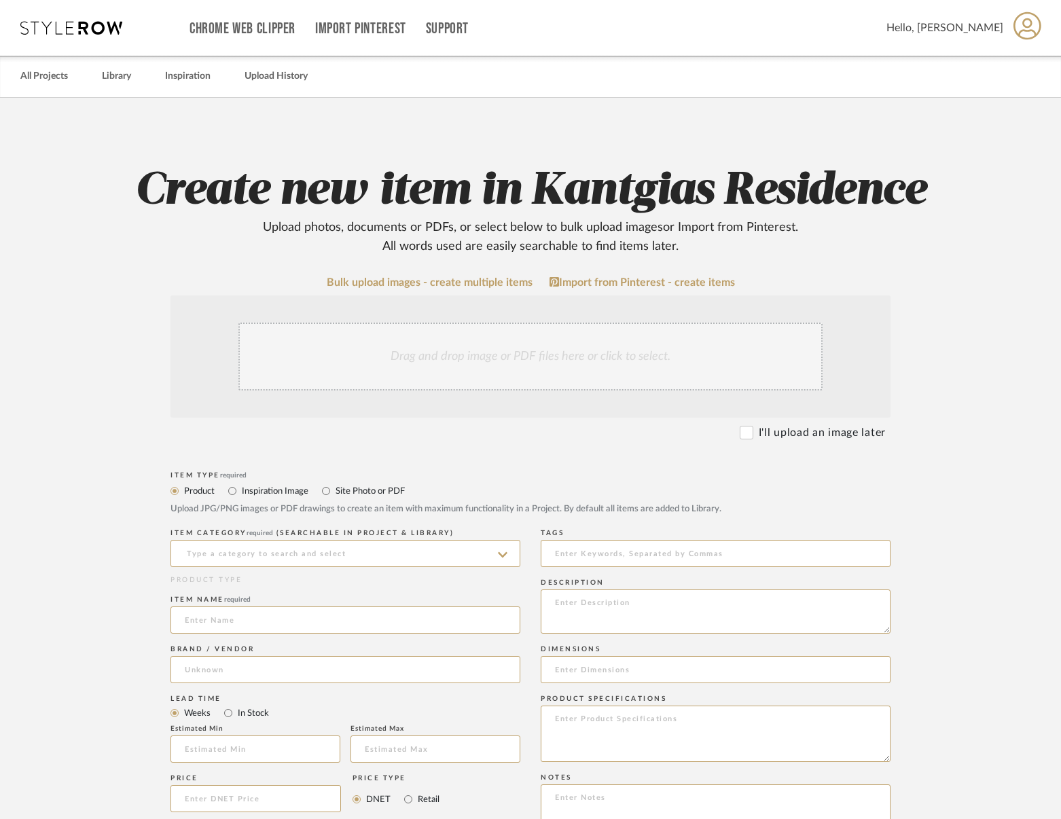
click at [351, 497] on label "Site Photo or PDF" at bounding box center [369, 491] width 71 height 15
click at [334, 497] on input "Site Photo or PDF" at bounding box center [326, 491] width 16 height 16
radio input "true"
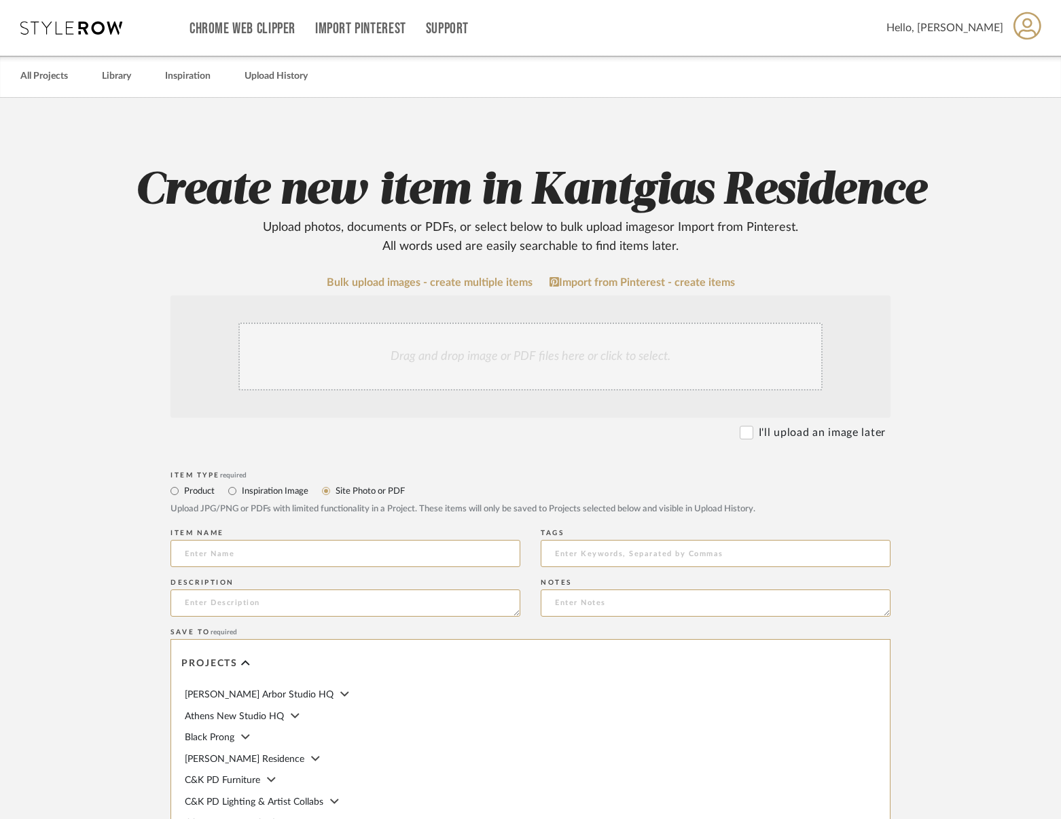
click at [451, 344] on div "Drag and drop image or PDF files here or click to select." at bounding box center [530, 357] width 584 height 68
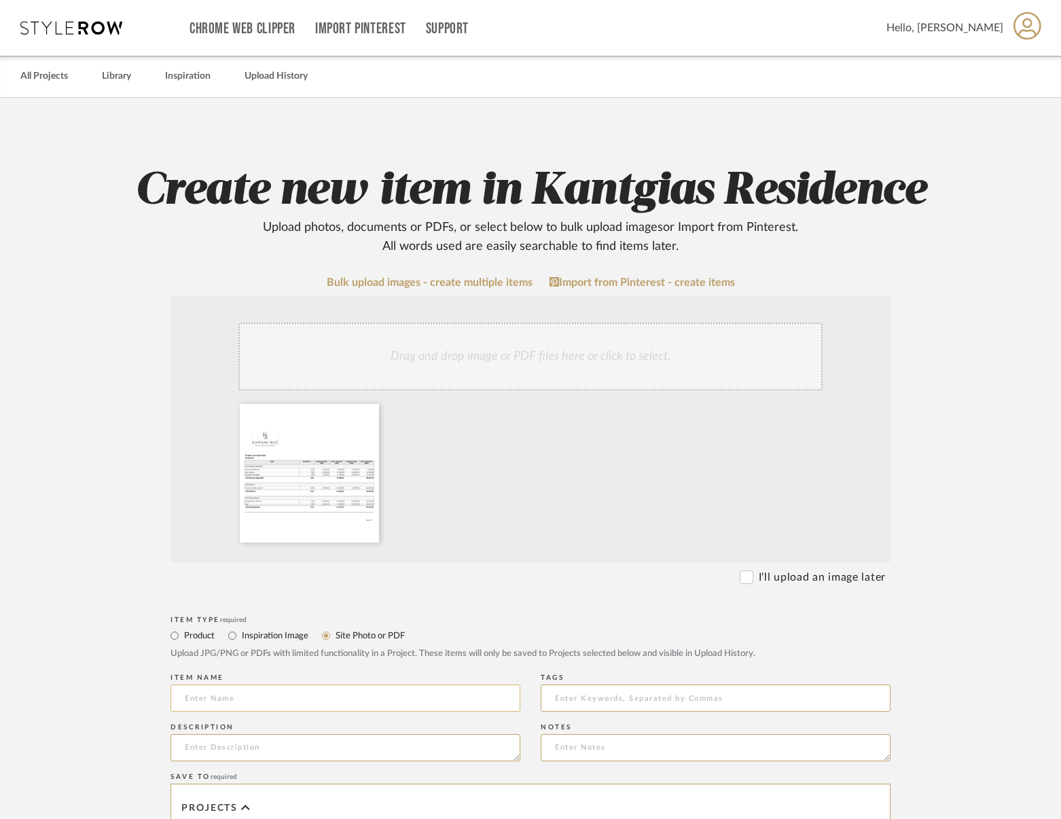
drag, startPoint x: 273, startPoint y: 695, endPoint x: 334, endPoint y: 693, distance: 61.2
click at [273, 695] on input at bounding box center [345, 698] width 350 height 27
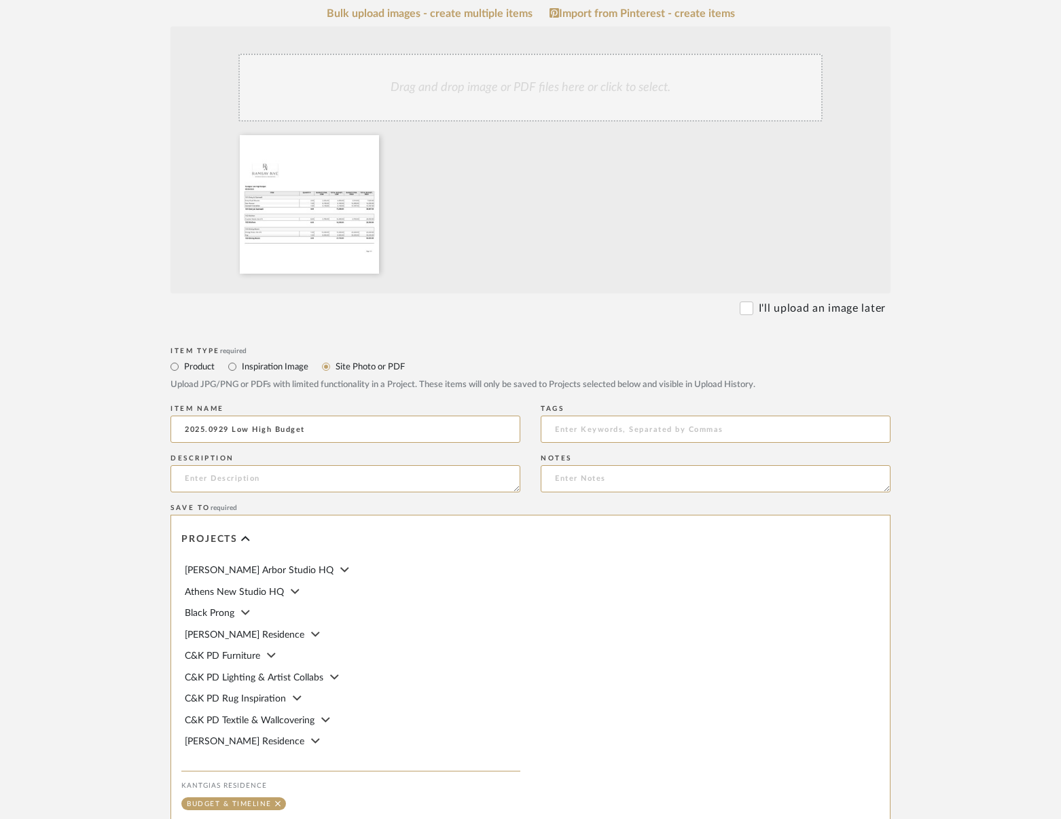
scroll to position [340, 0]
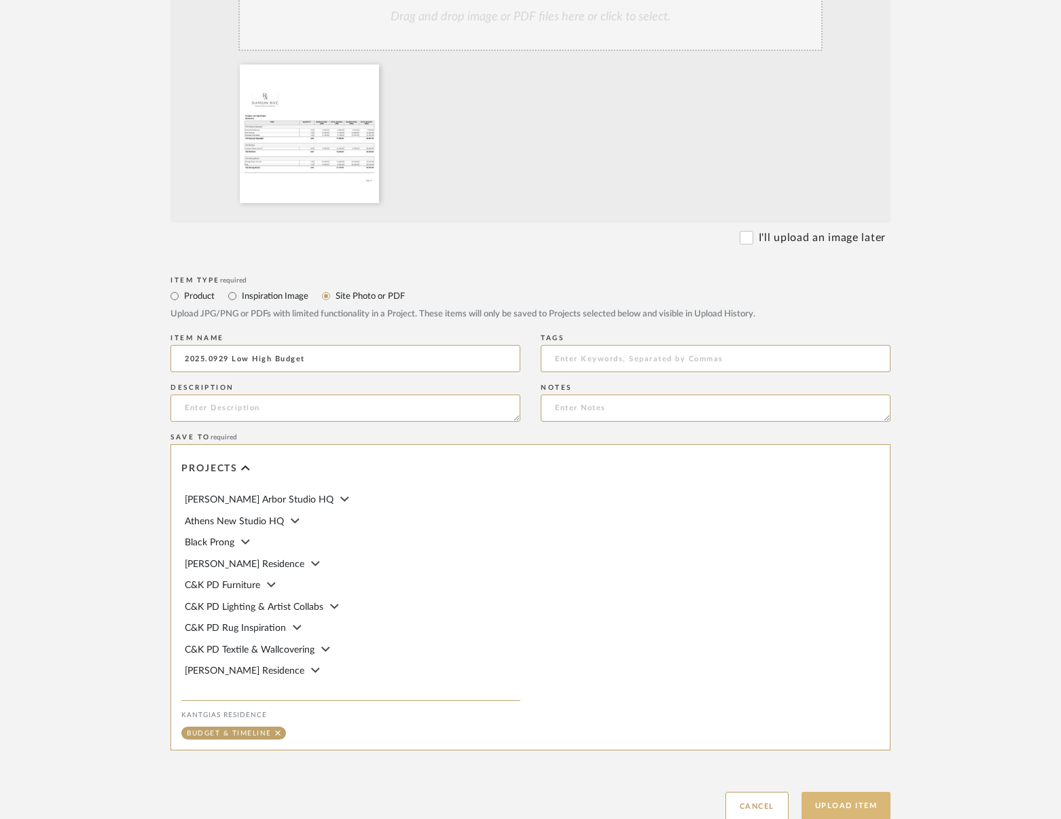
type input "2025.0929 Low High Budget"
click at [852, 797] on button "Upload Item" at bounding box center [846, 806] width 90 height 28
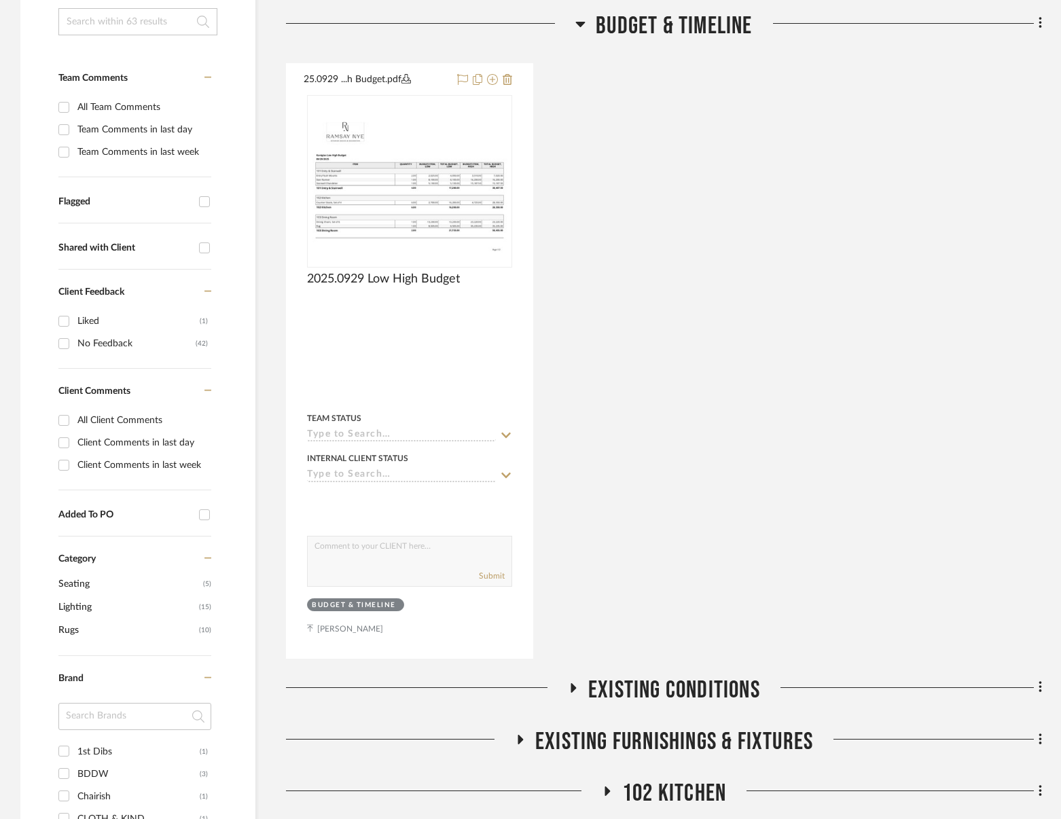
scroll to position [319, 0]
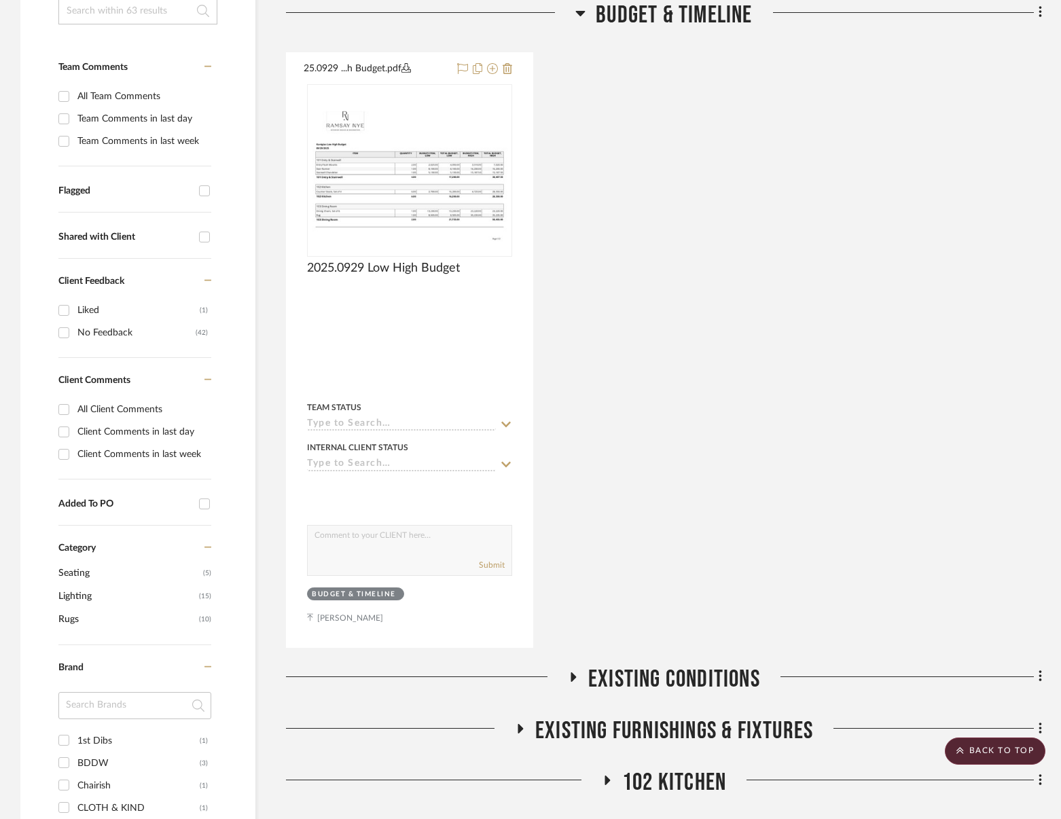
click at [704, 20] on span "Budget & Timeline" at bounding box center [674, 15] width 156 height 29
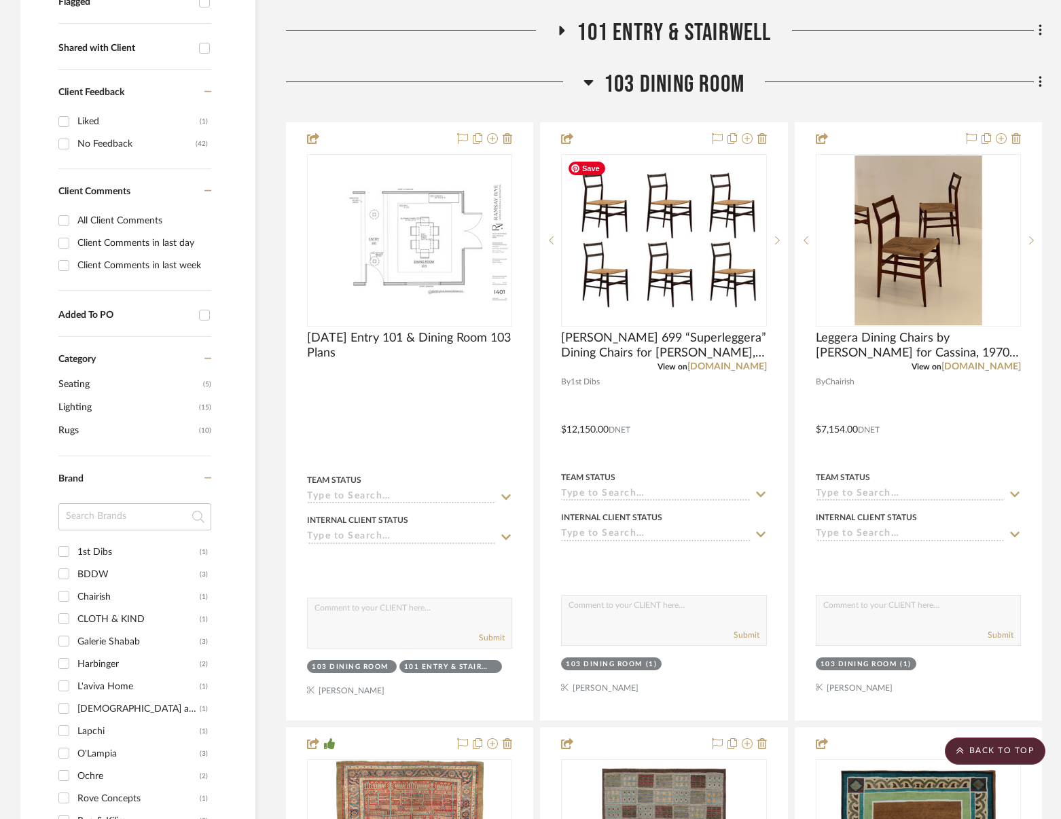
scroll to position [522, 0]
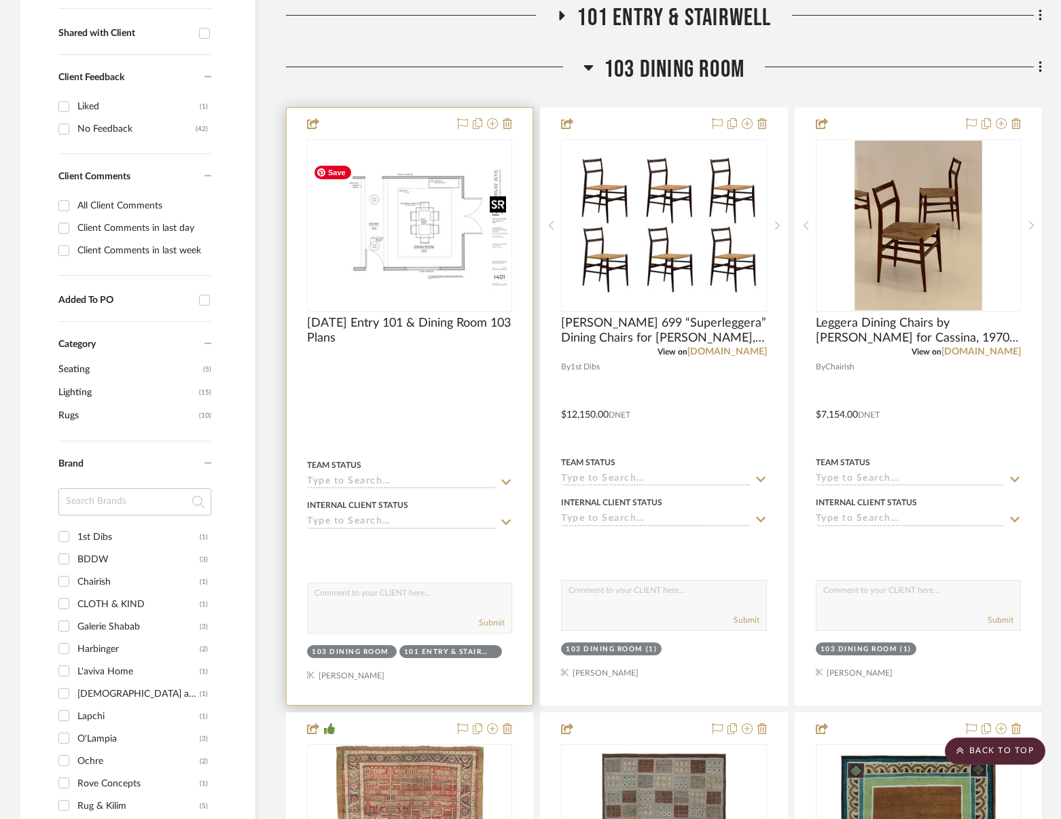
click at [0, 0] on img at bounding box center [0, 0] width 0 height 0
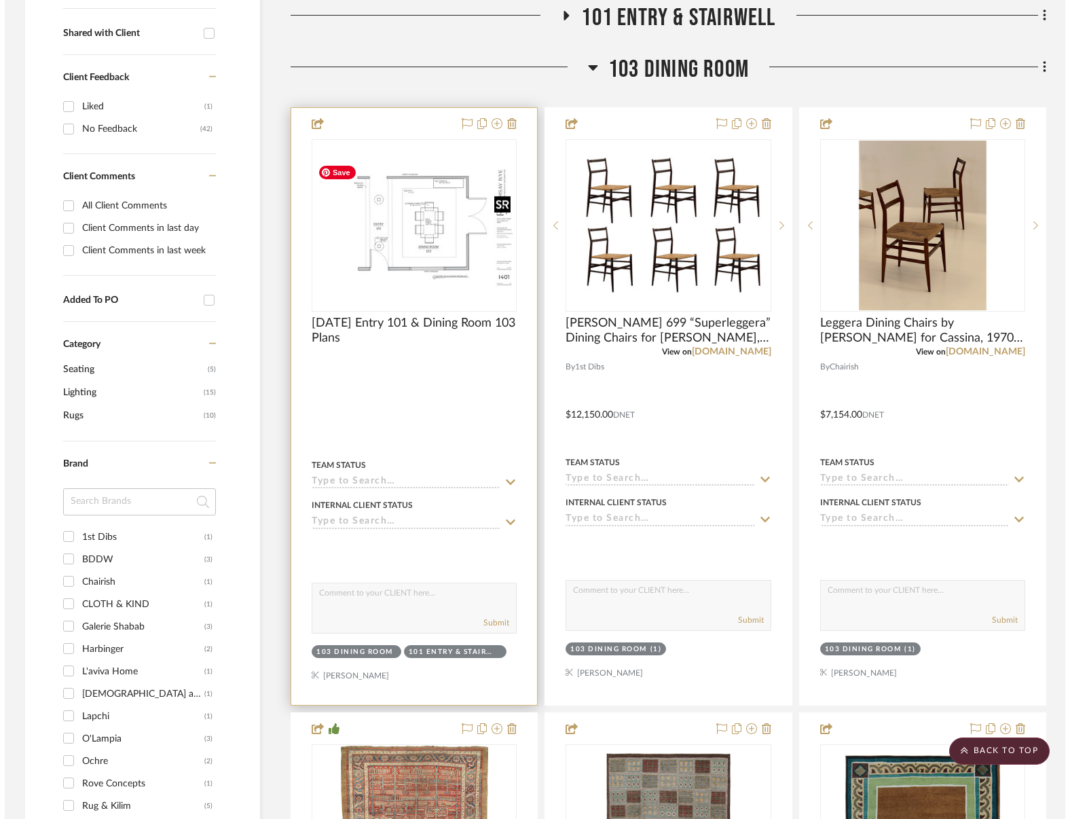
scroll to position [0, 0]
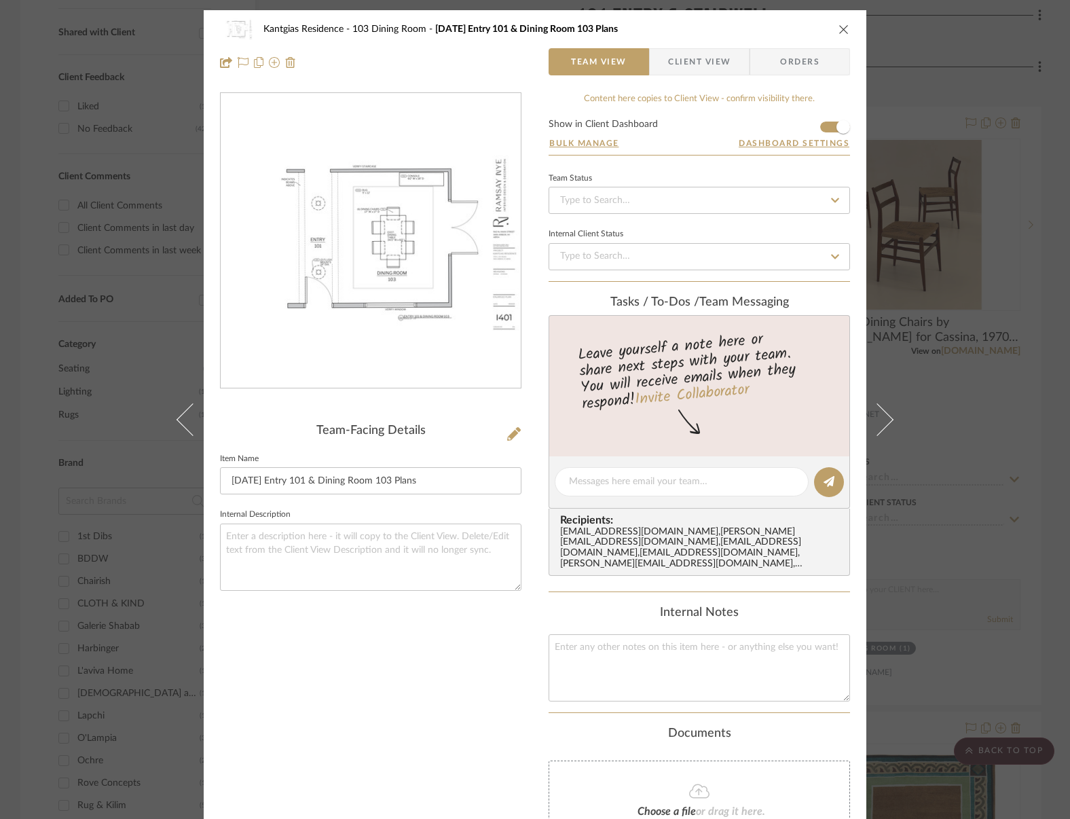
click at [382, 295] on img "0" at bounding box center [371, 242] width 300 height 194
click at [832, 31] on div "Kantgias Residence 103 Dining Room [DATE] Entry 101 & Dining Room 103 Plans" at bounding box center [535, 29] width 630 height 27
click at [839, 27] on icon "close" at bounding box center [844, 29] width 11 height 11
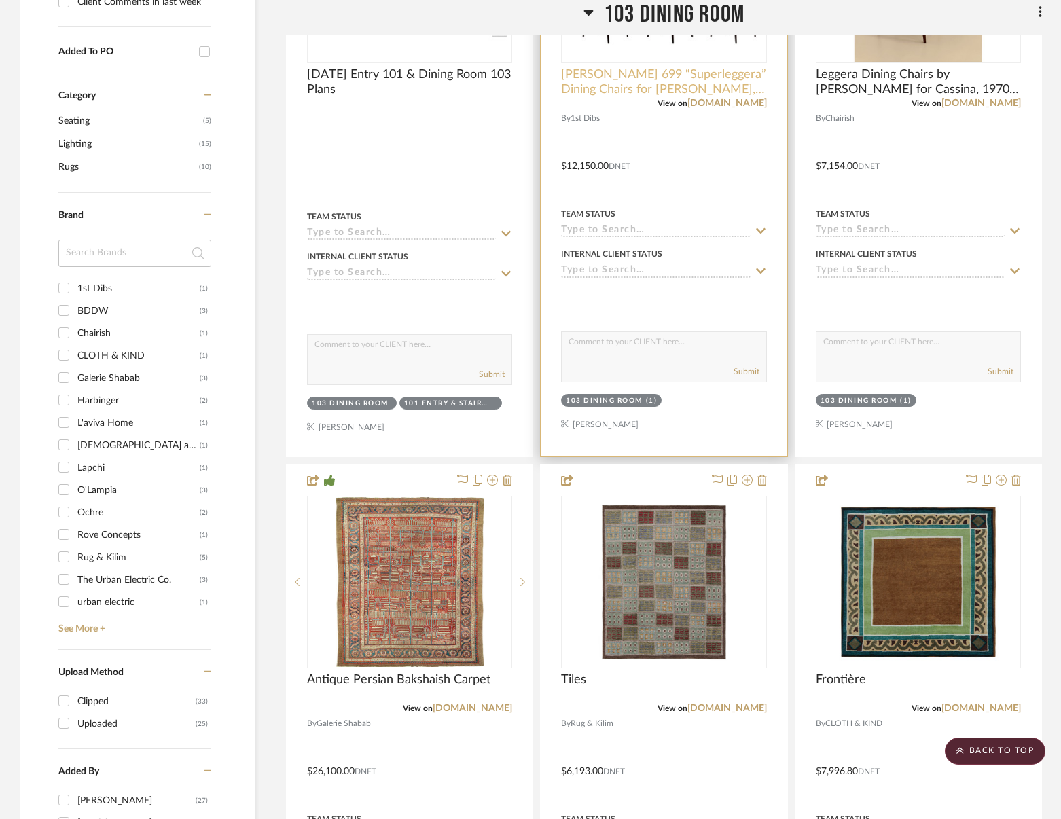
scroll to position [590, 0]
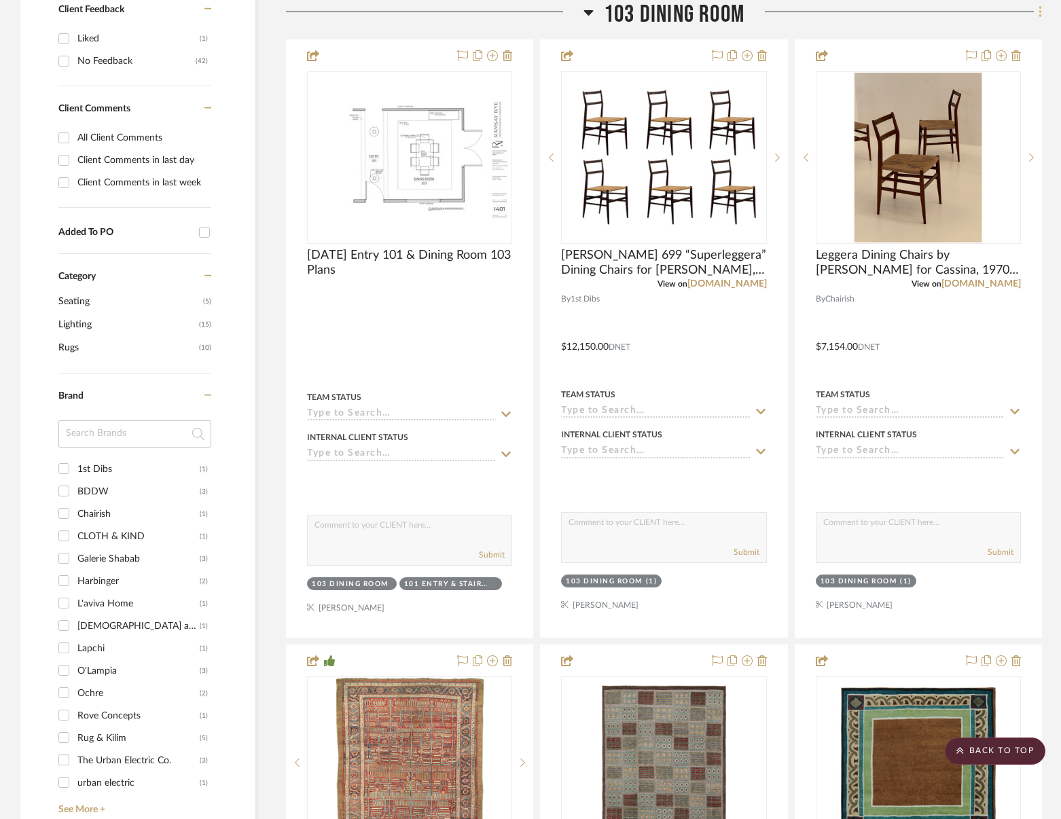
click at [1039, 12] on icon at bounding box center [1039, 12] width 3 height 12
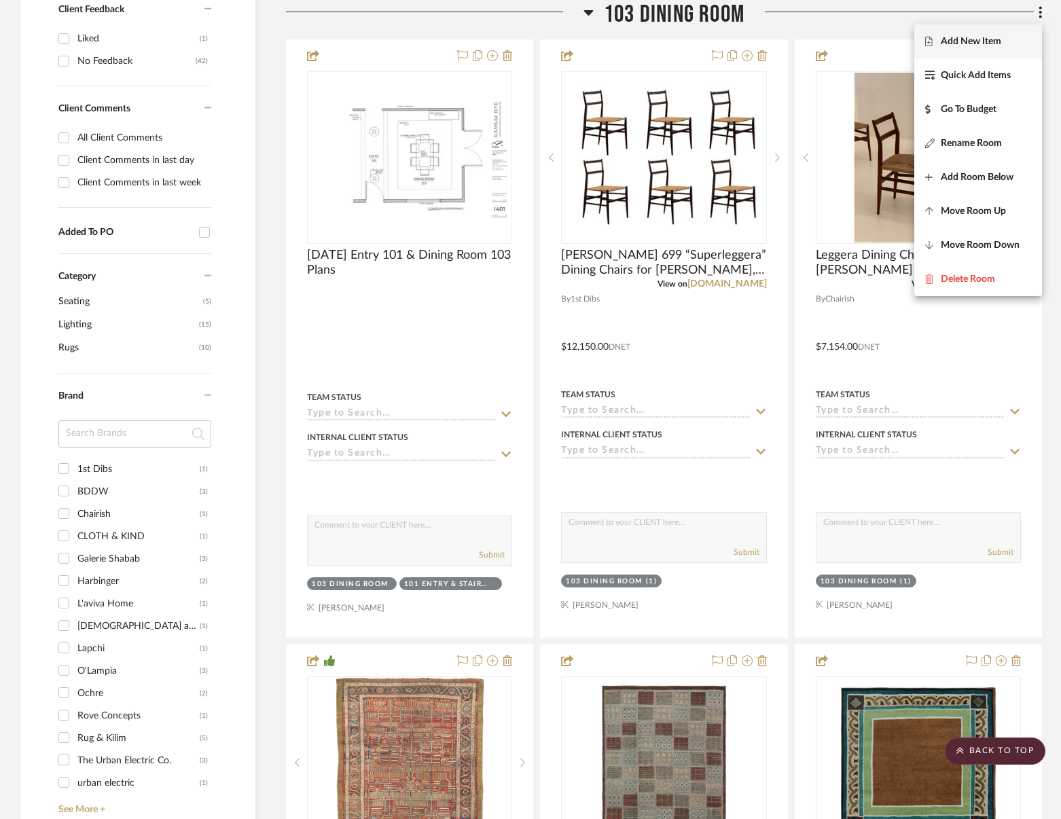
click at [964, 43] on span "Add New Item" at bounding box center [971, 42] width 60 height 12
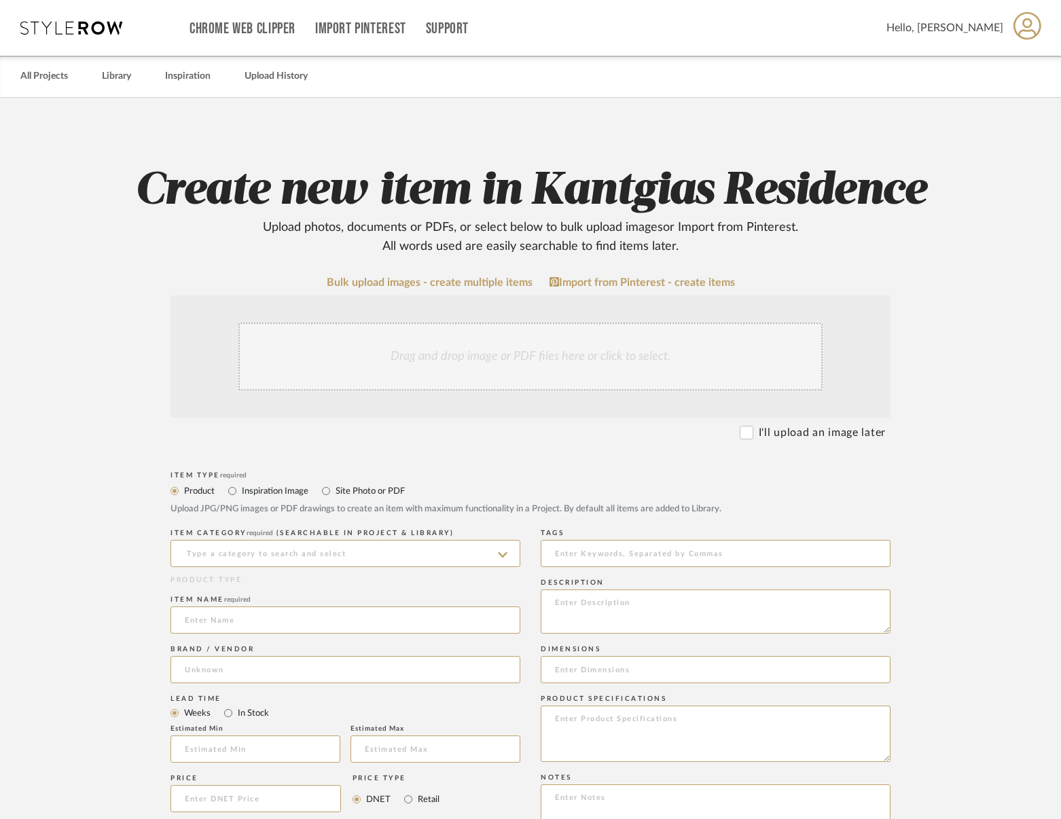
click at [337, 489] on label "Site Photo or PDF" at bounding box center [369, 491] width 71 height 15
click at [334, 489] on input "Site Photo or PDF" at bounding box center [326, 491] width 16 height 16
radio input "true"
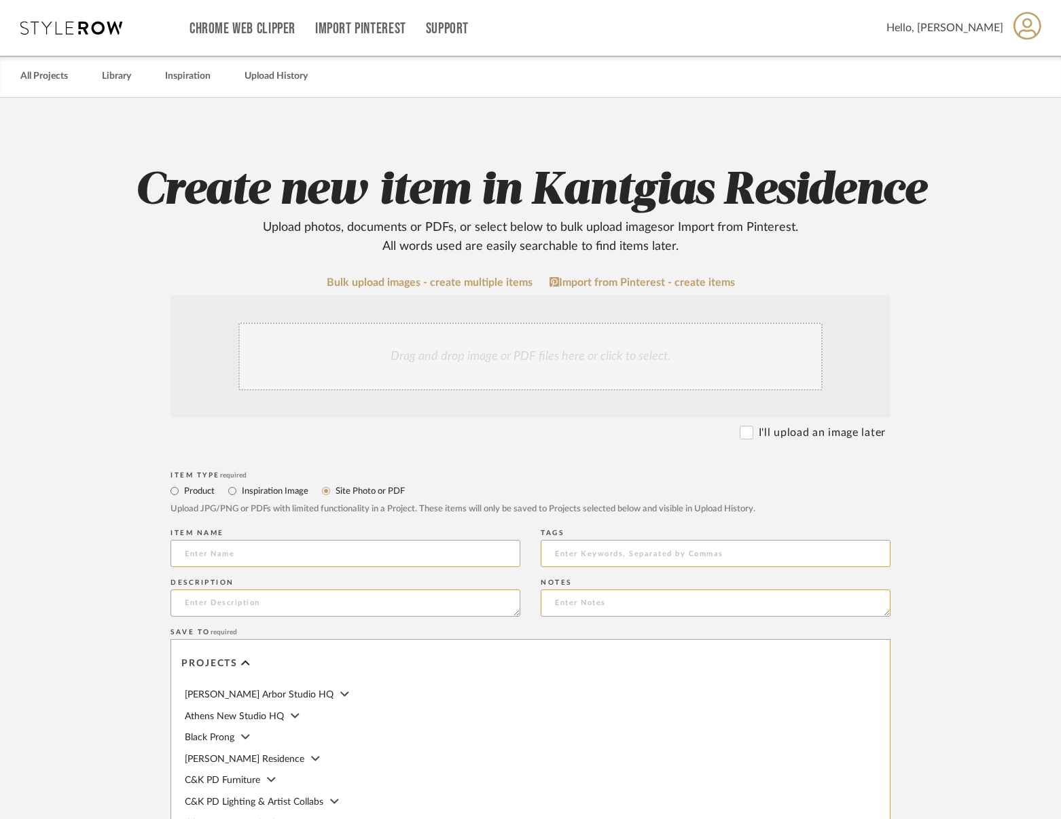
click at [422, 335] on div "Drag and drop image or PDF files here or click to select." at bounding box center [530, 357] width 584 height 68
click at [216, 101] on div "Create new item in Kantgias Residence Upload photos, documents or PDFs, or sele…" at bounding box center [530, 574] width 865 height 952
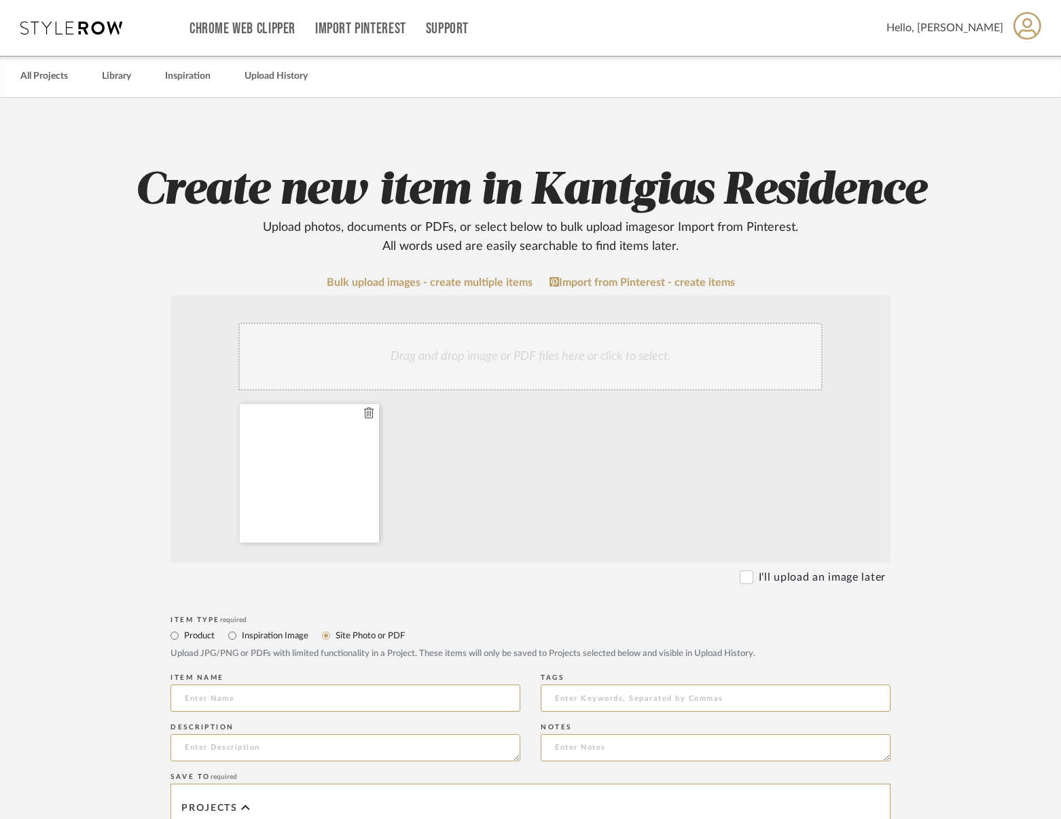
click at [369, 419] on fa-icon at bounding box center [369, 413] width 10 height 16
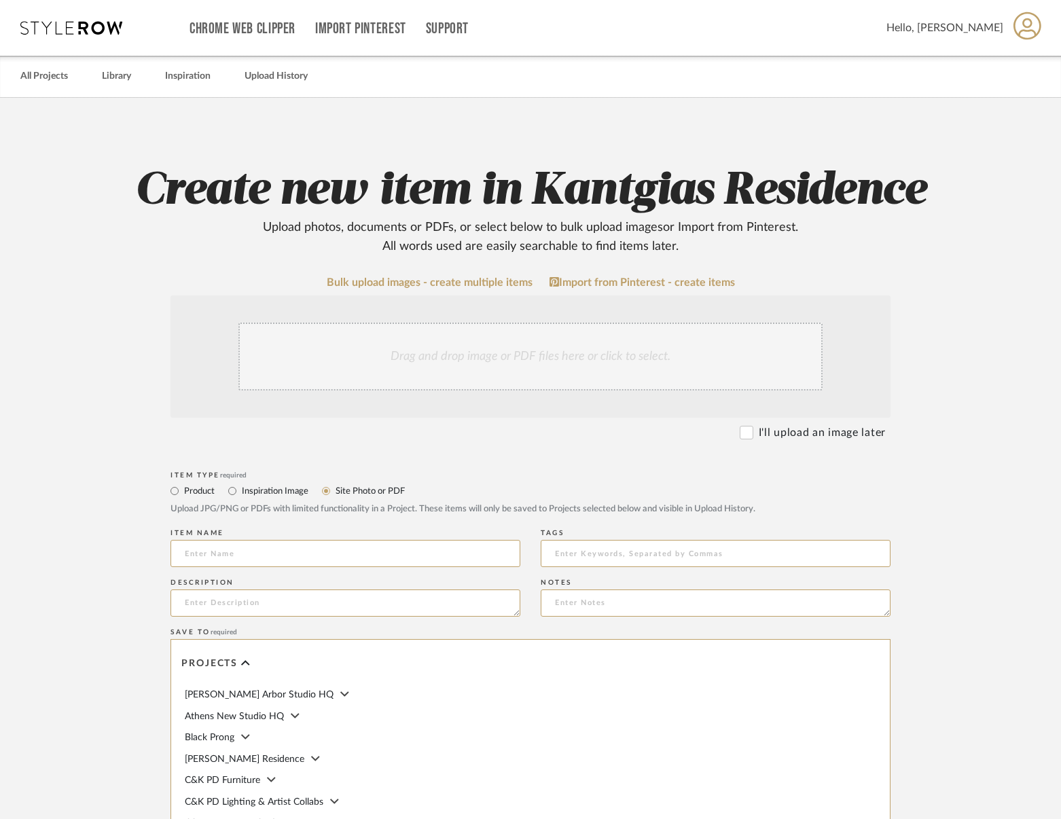
click at [412, 348] on div "Drag and drop image or PDF files here or click to select." at bounding box center [530, 357] width 584 height 68
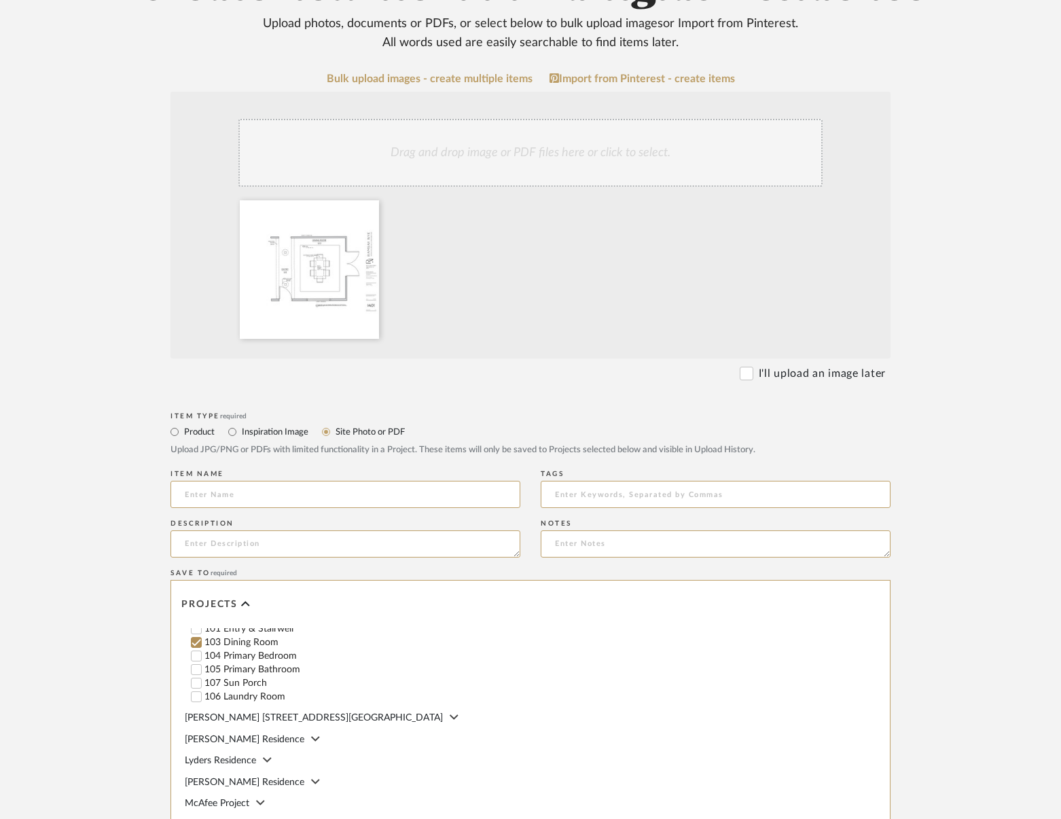
scroll to position [408, 0]
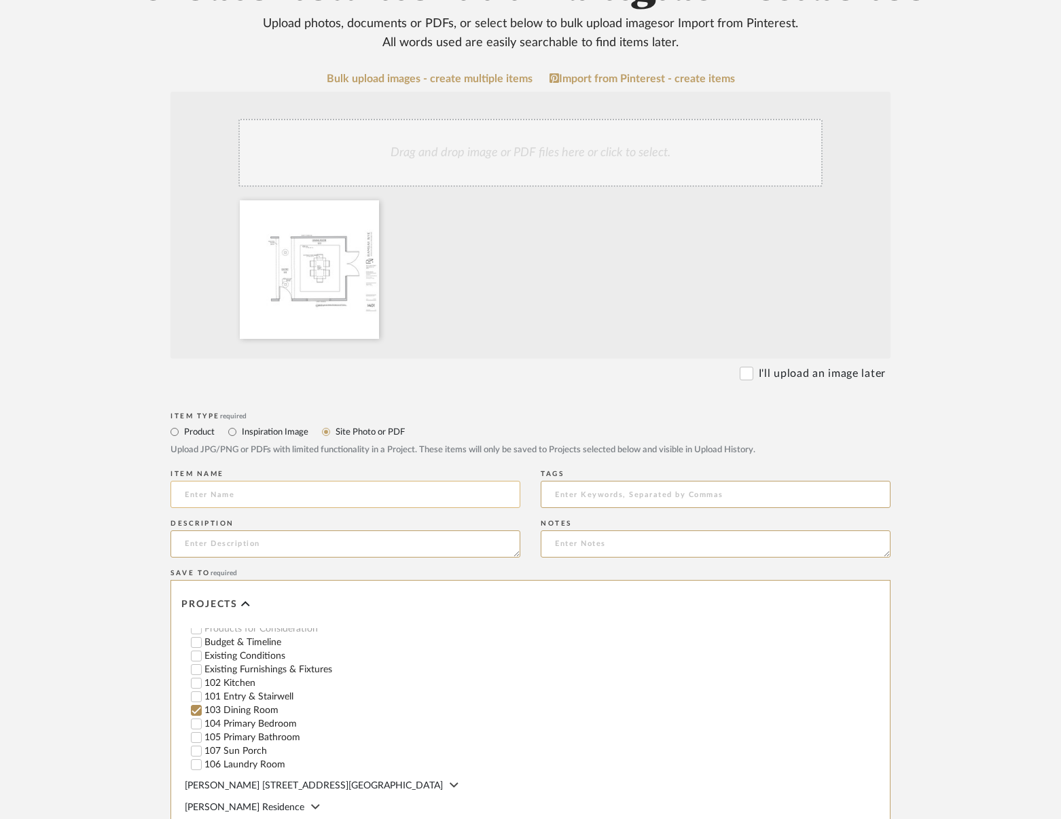
click at [324, 494] on input at bounding box center [345, 494] width 350 height 27
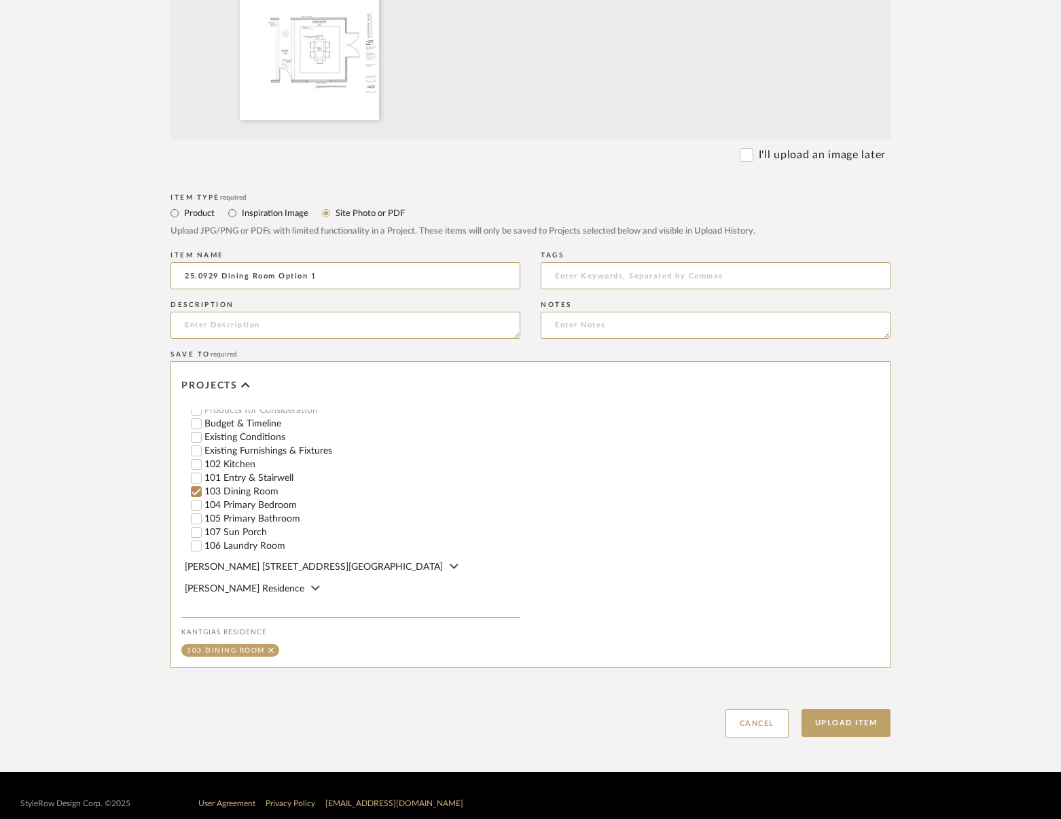
scroll to position [437, 0]
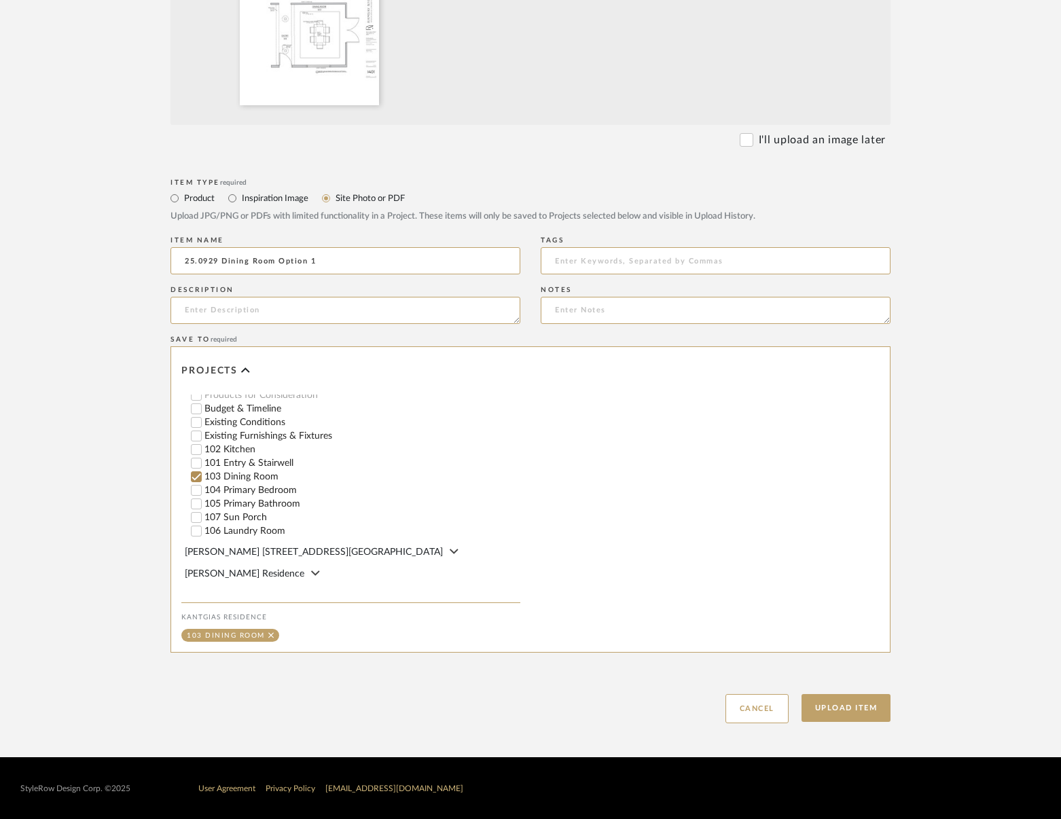
type input "25.0929 Dining Room Option 1"
click at [872, 691] on div "Upload Item Cancel" at bounding box center [530, 692] width 720 height 62
click at [873, 706] on button "Upload Item" at bounding box center [846, 708] width 90 height 28
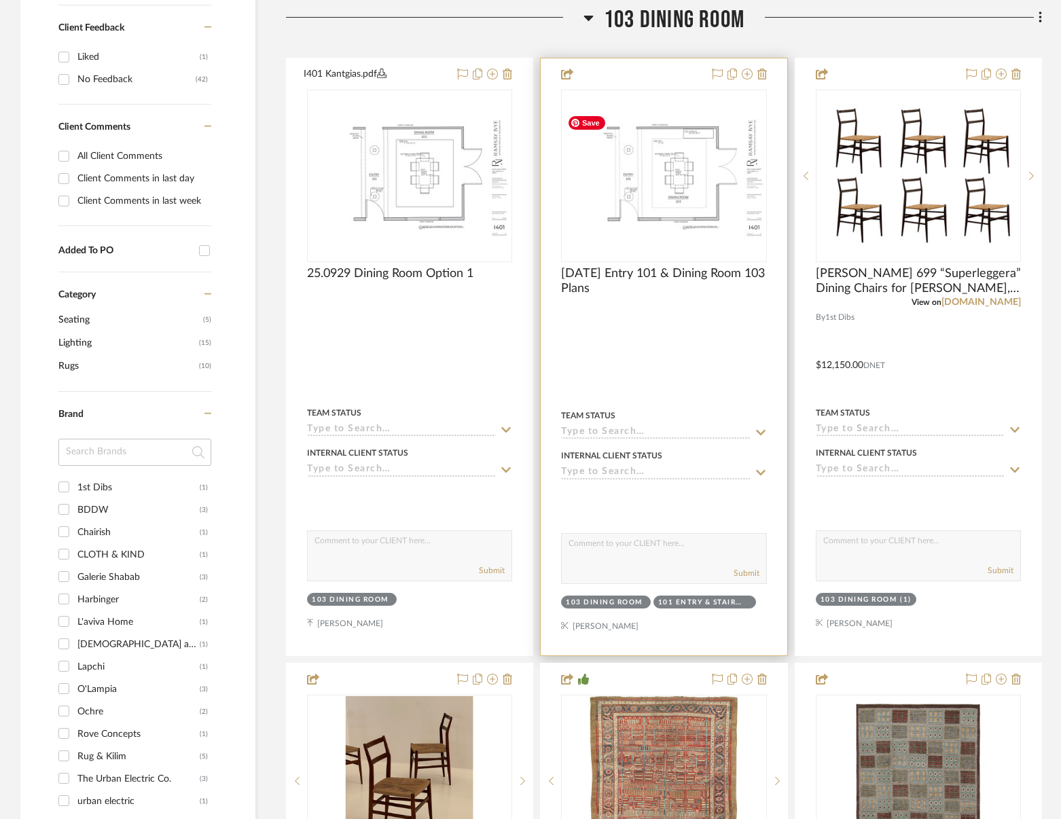
scroll to position [577, 0]
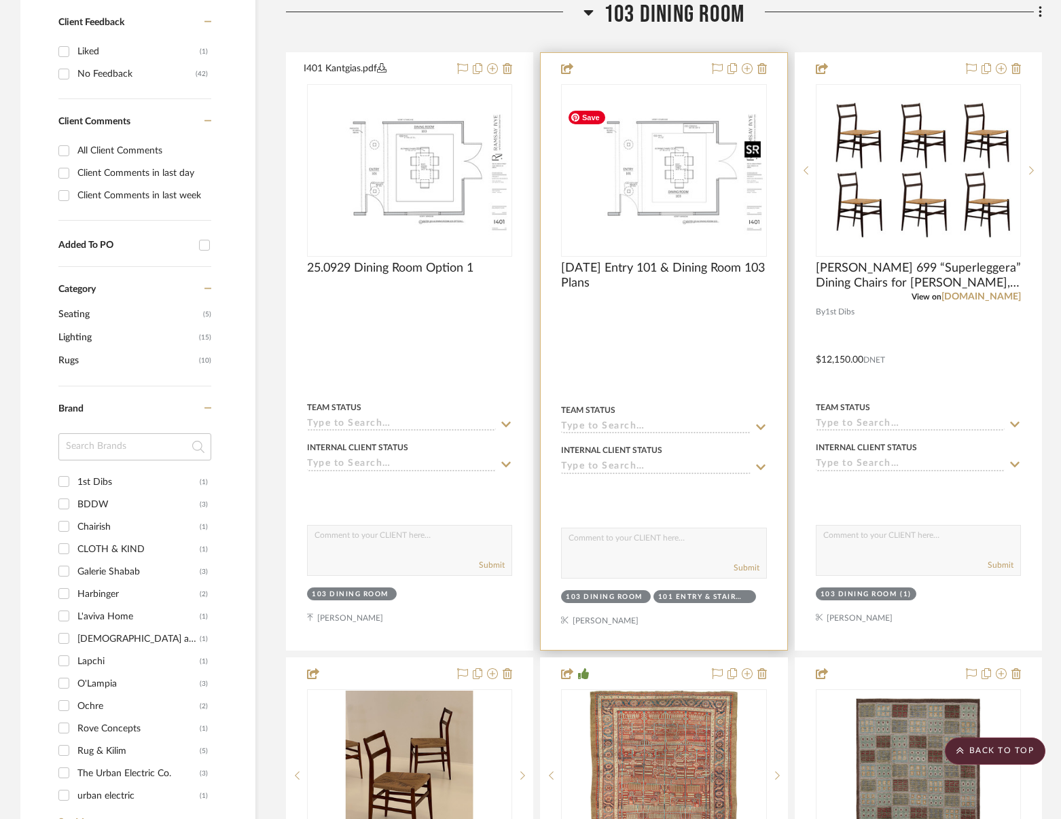
click at [698, 200] on img "0" at bounding box center [663, 170] width 202 height 131
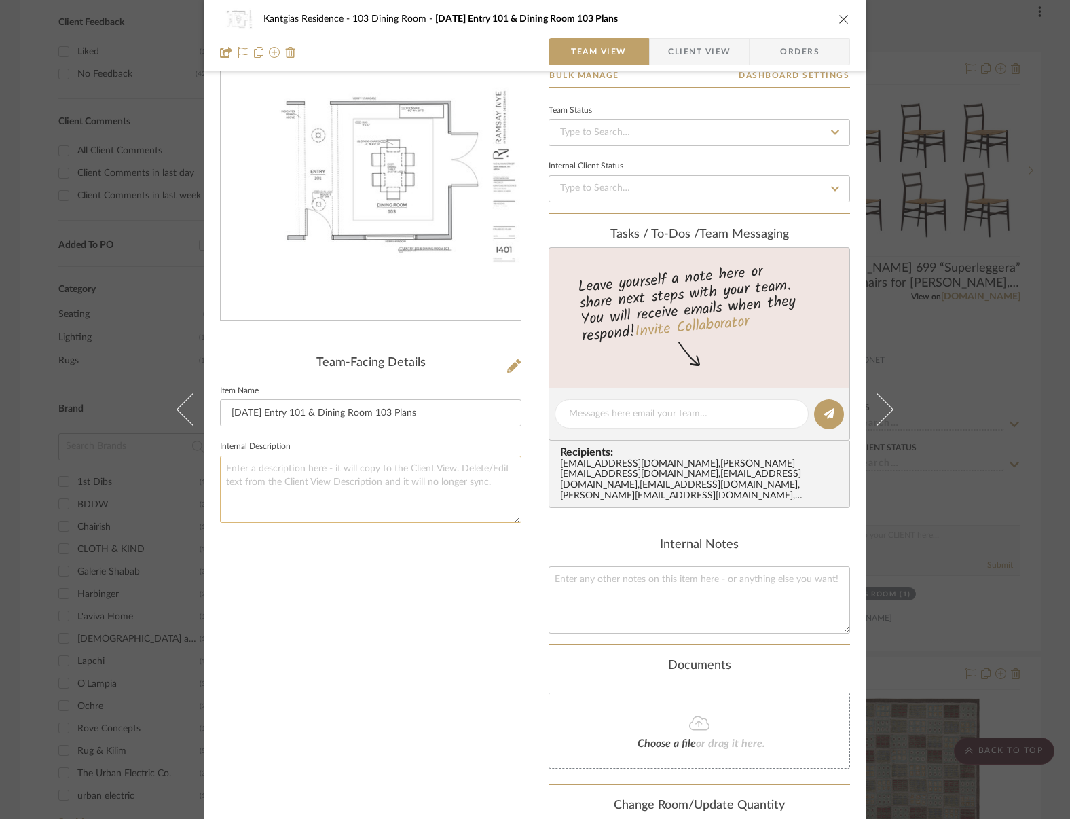
scroll to position [168, 0]
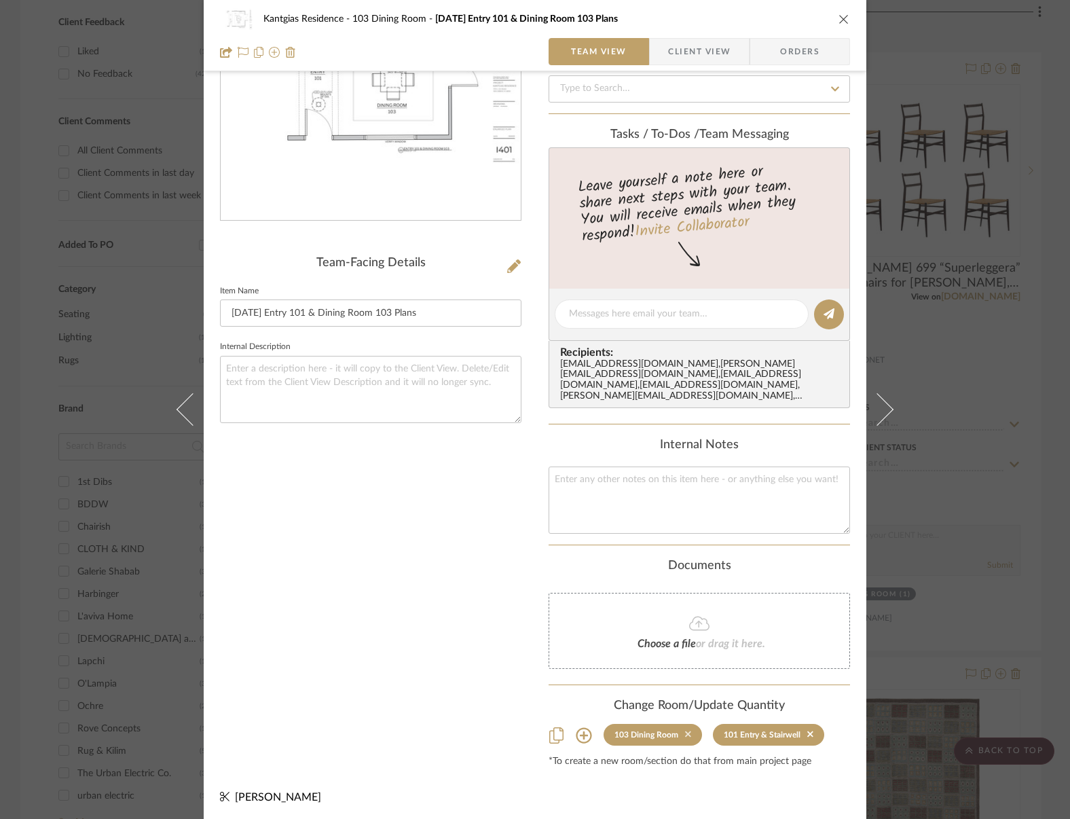
click at [685, 731] on icon at bounding box center [688, 734] width 6 height 6
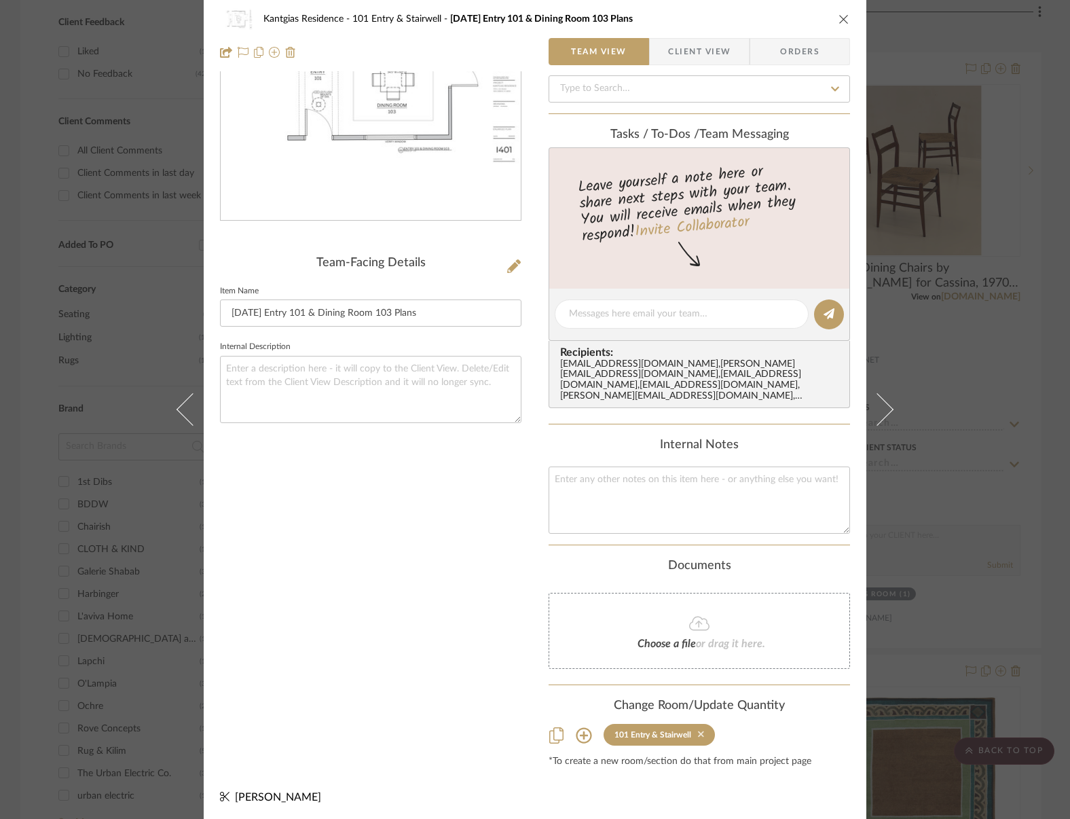
scroll to position [0, 0]
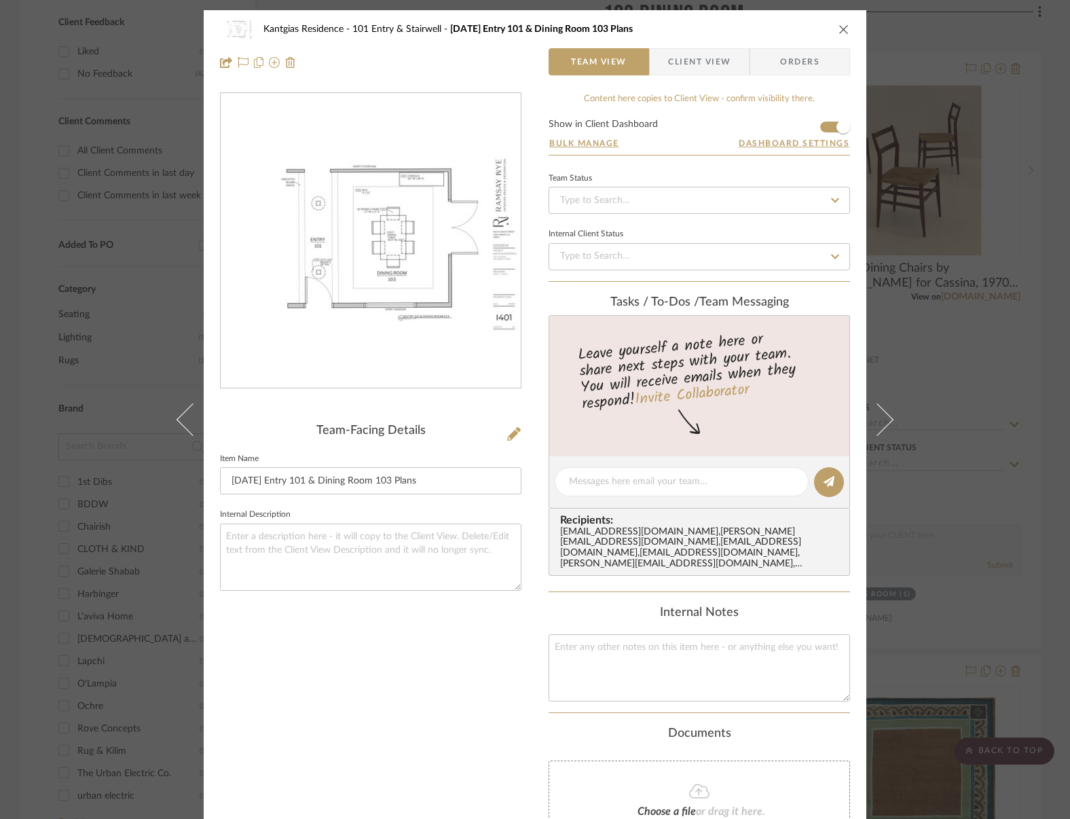
click at [806, 730] on div "Documents" at bounding box center [700, 734] width 302 height 15
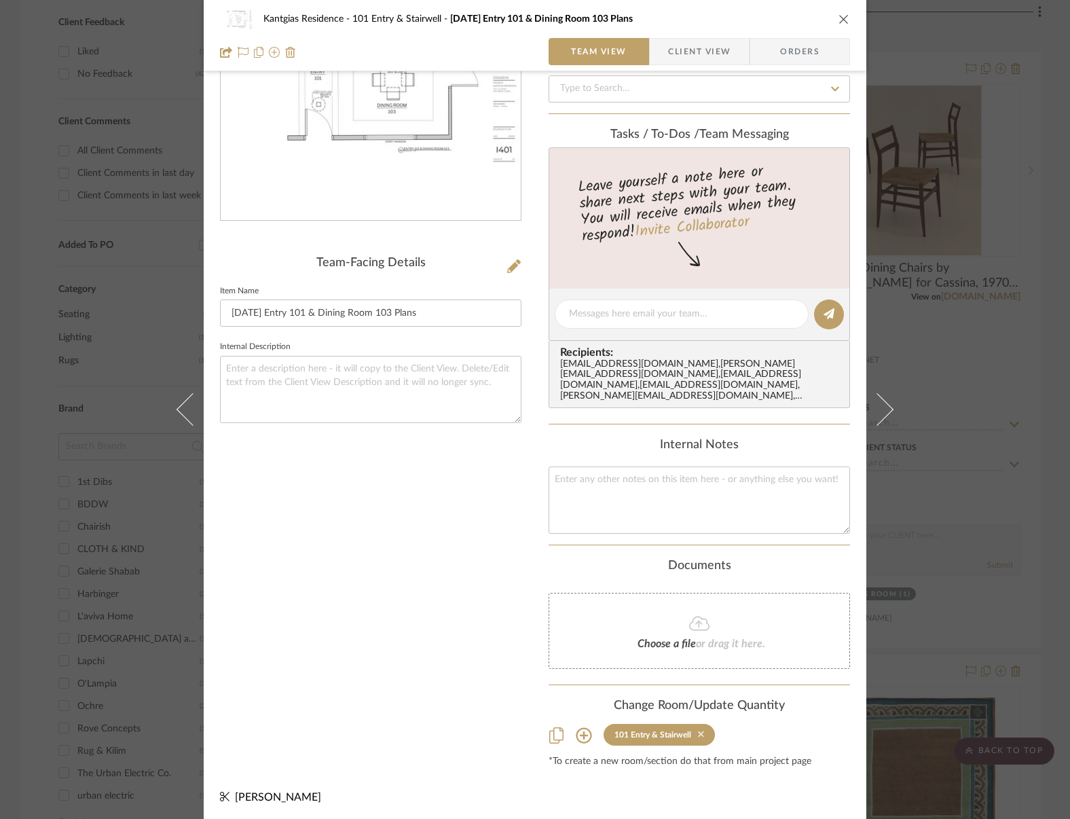
click at [698, 729] on icon at bounding box center [701, 734] width 6 height 10
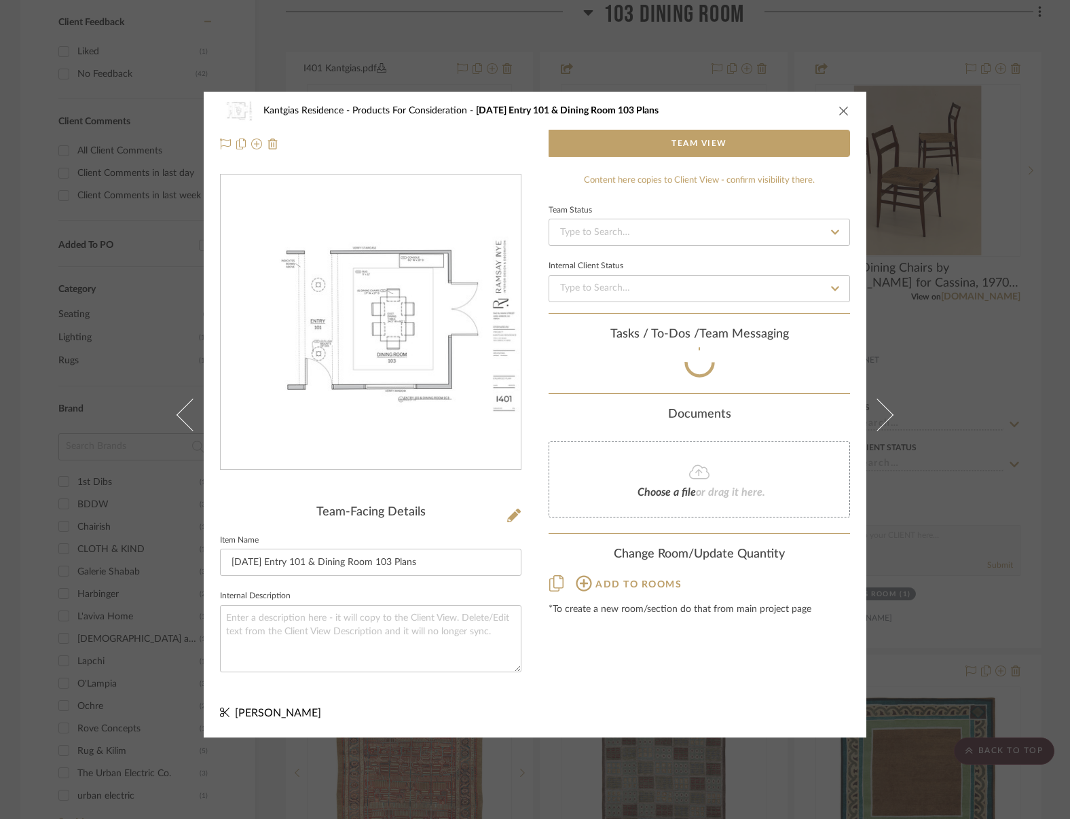
scroll to position [0, 0]
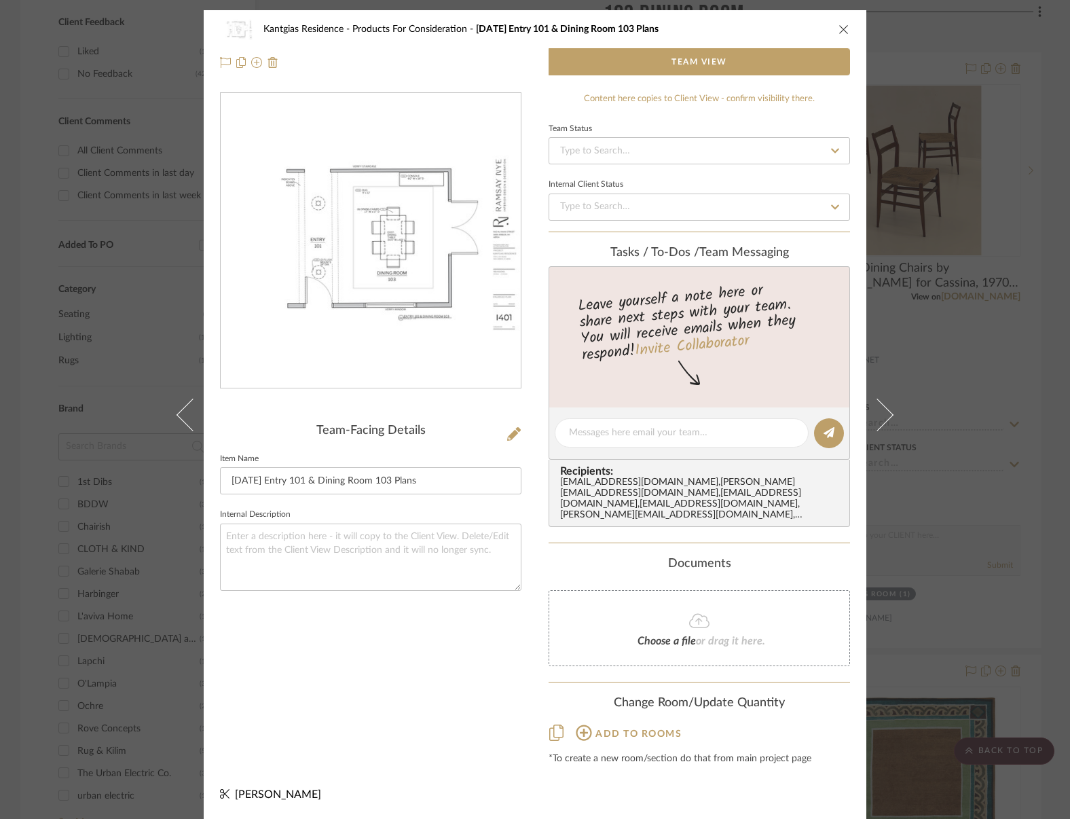
click at [839, 31] on icon "close" at bounding box center [844, 29] width 11 height 11
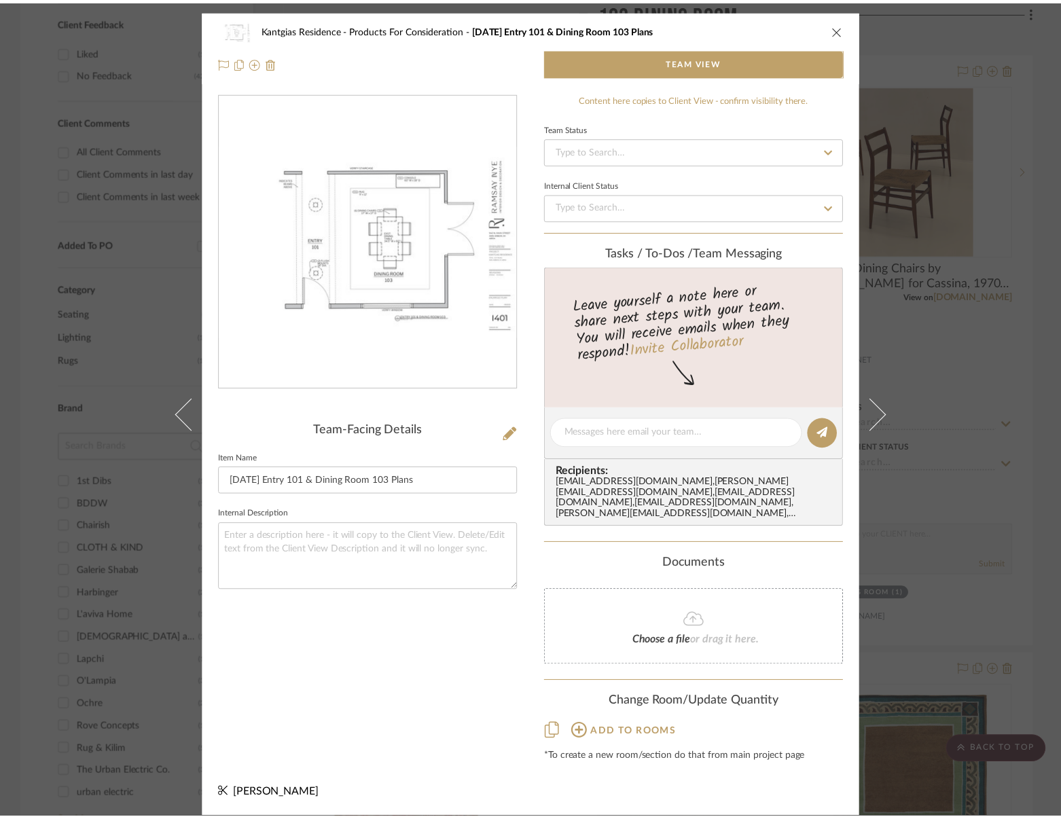
scroll to position [577, 0]
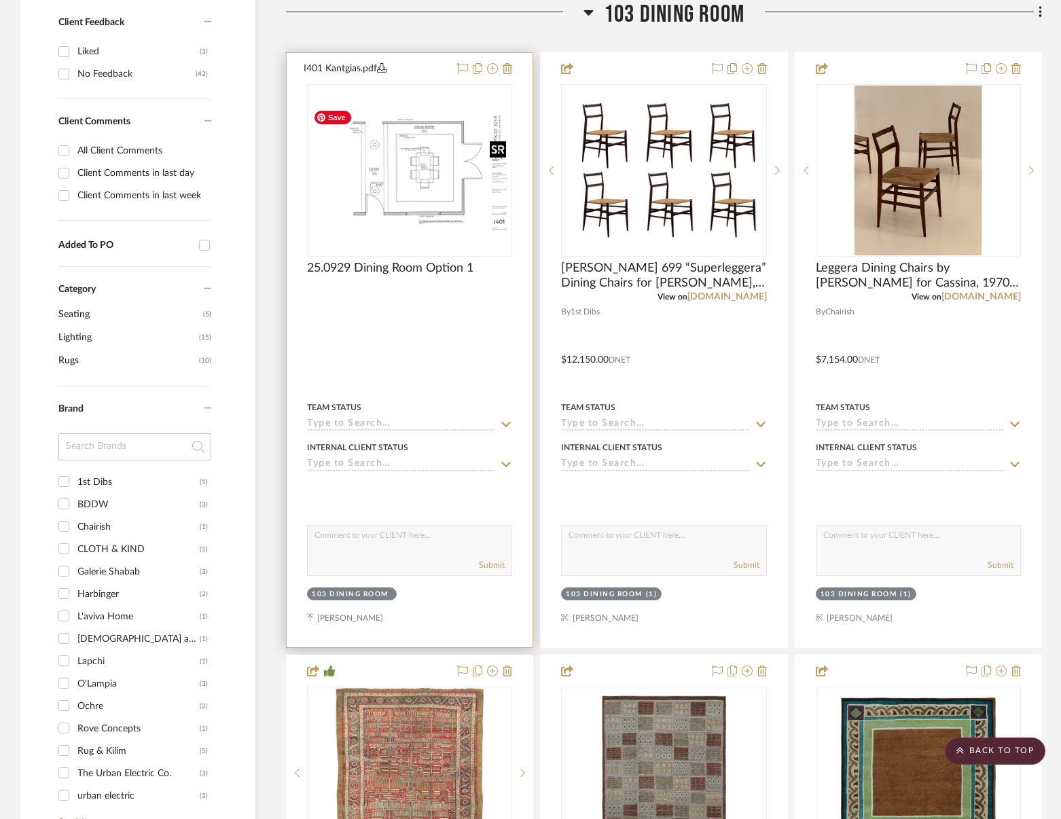
click at [0, 0] on img at bounding box center [0, 0] width 0 height 0
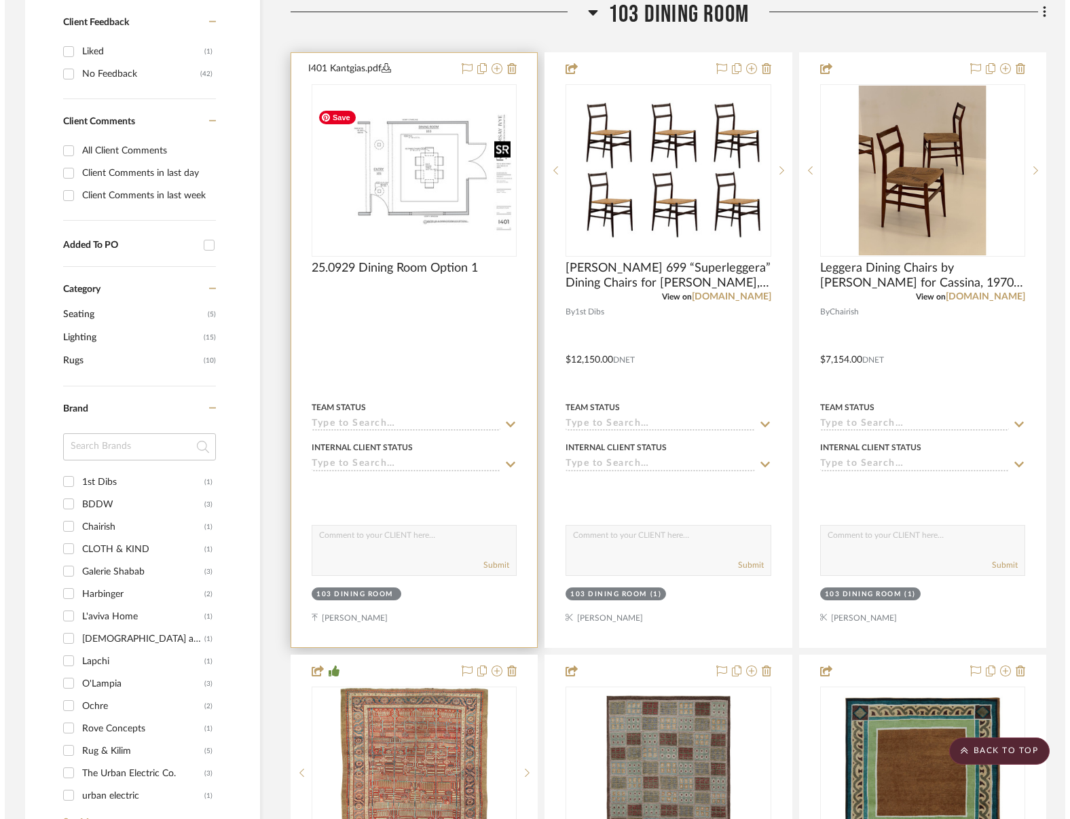
scroll to position [0, 0]
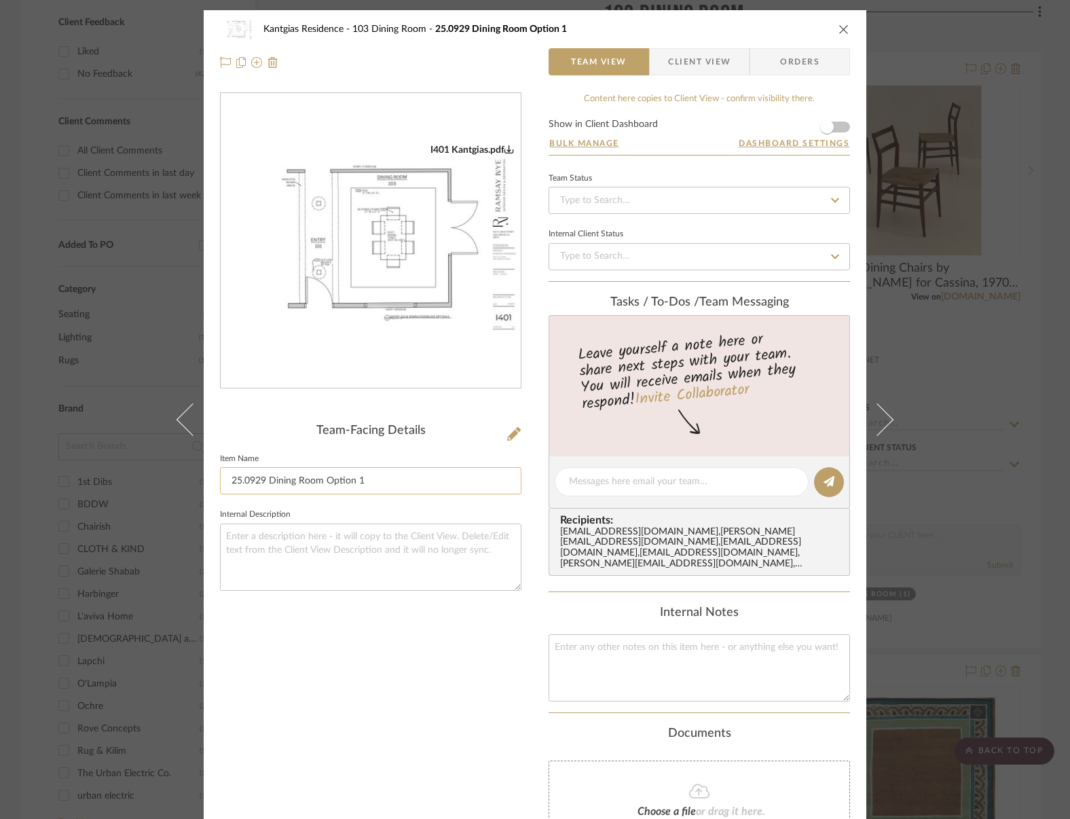
click at [314, 476] on input "25.0929 Dining Room Option 1" at bounding box center [371, 480] width 302 height 27
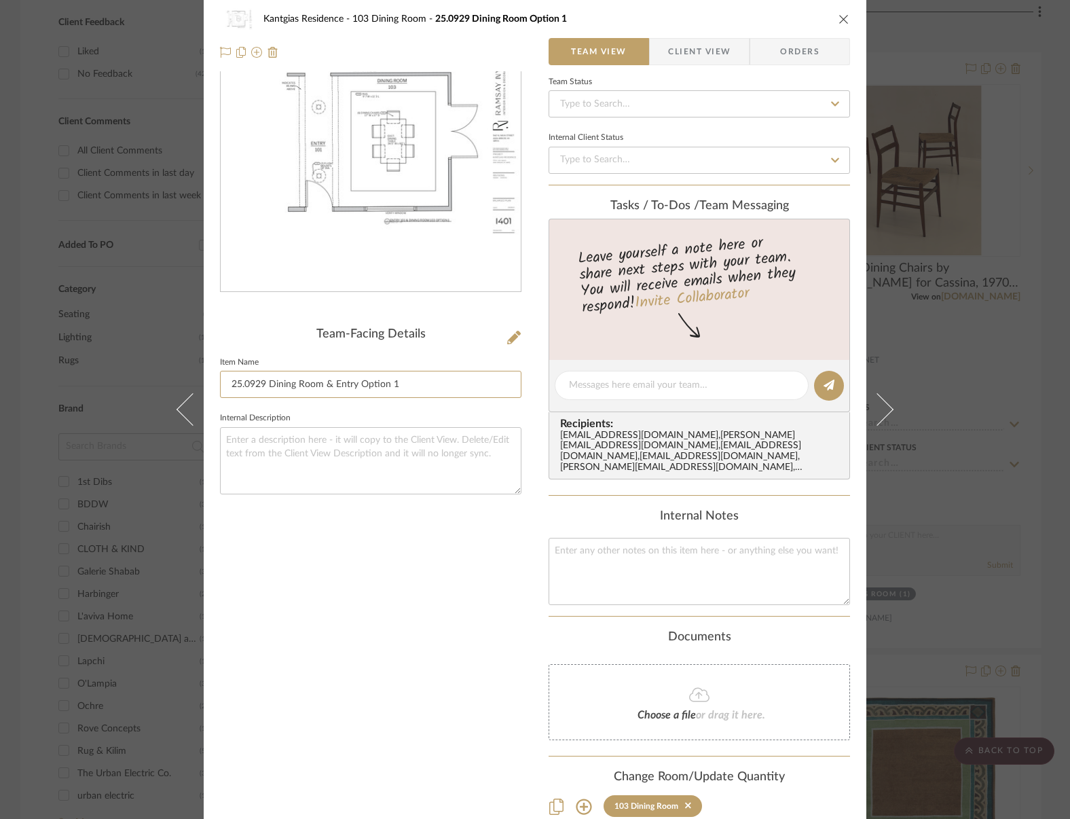
scroll to position [168, 0]
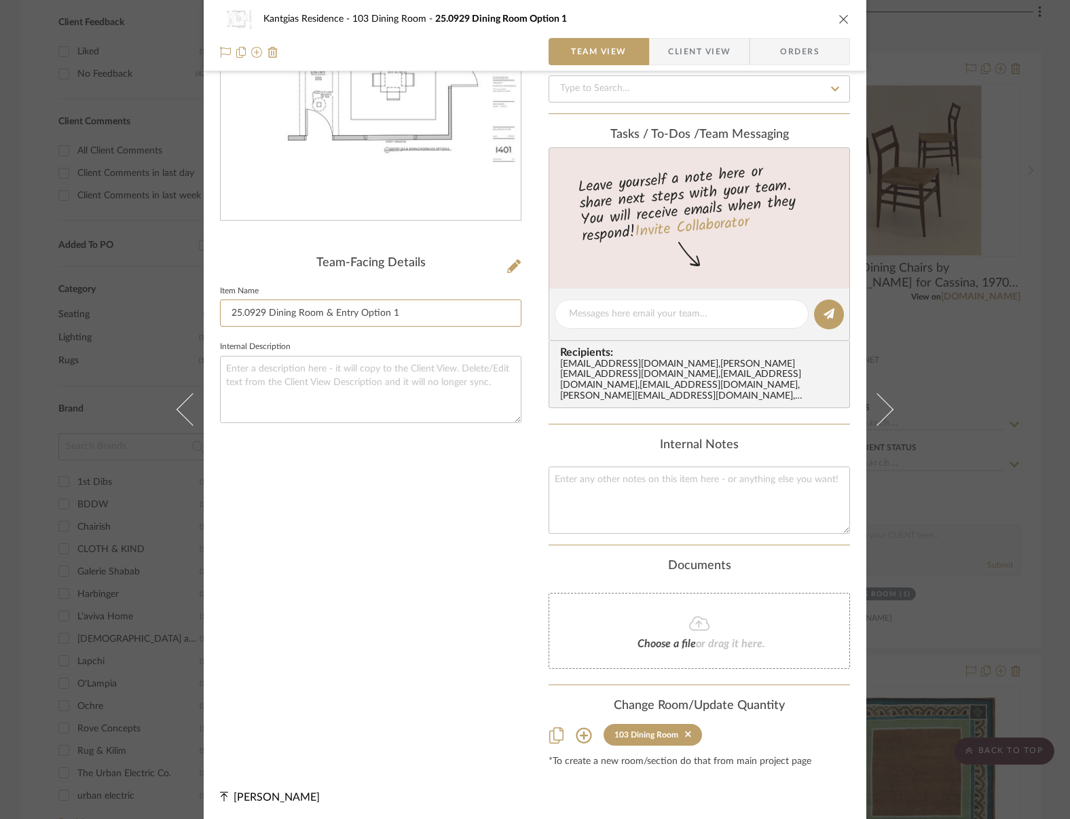
type input "25.0929 Dining Room & Entry Option 1"
click at [585, 734] on icon at bounding box center [584, 735] width 16 height 16
click at [576, 737] on icon at bounding box center [584, 735] width 16 height 16
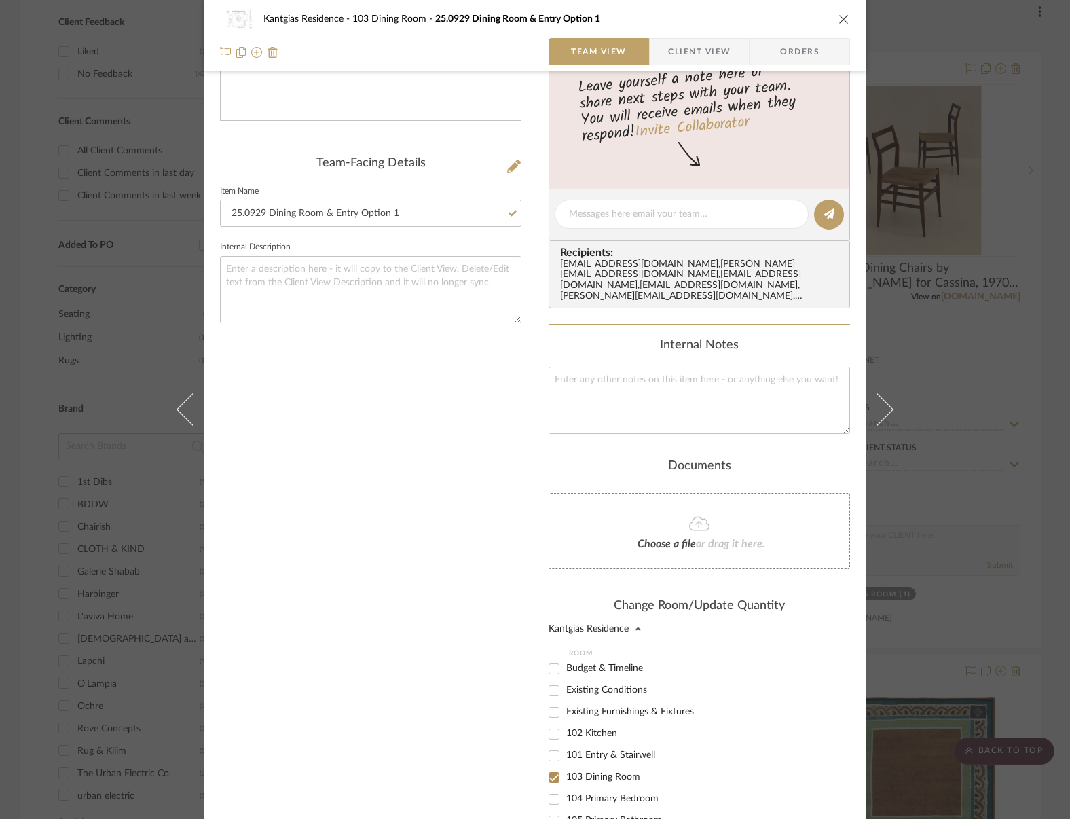
scroll to position [372, 0]
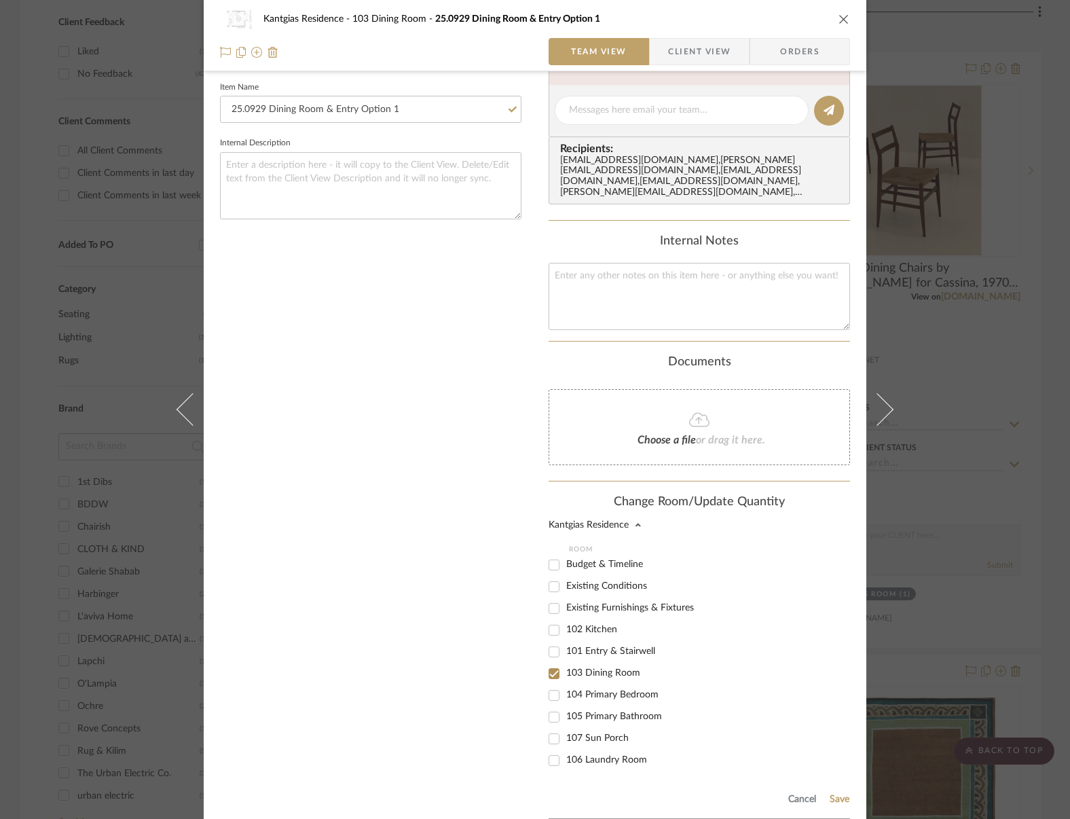
click at [619, 652] on span "101 Entry & Stairwell" at bounding box center [610, 652] width 89 height 10
click at [565, 652] on input "101 Entry & Stairwell" at bounding box center [554, 652] width 22 height 22
checkbox input "true"
click at [831, 794] on button "Save" at bounding box center [839, 799] width 21 height 11
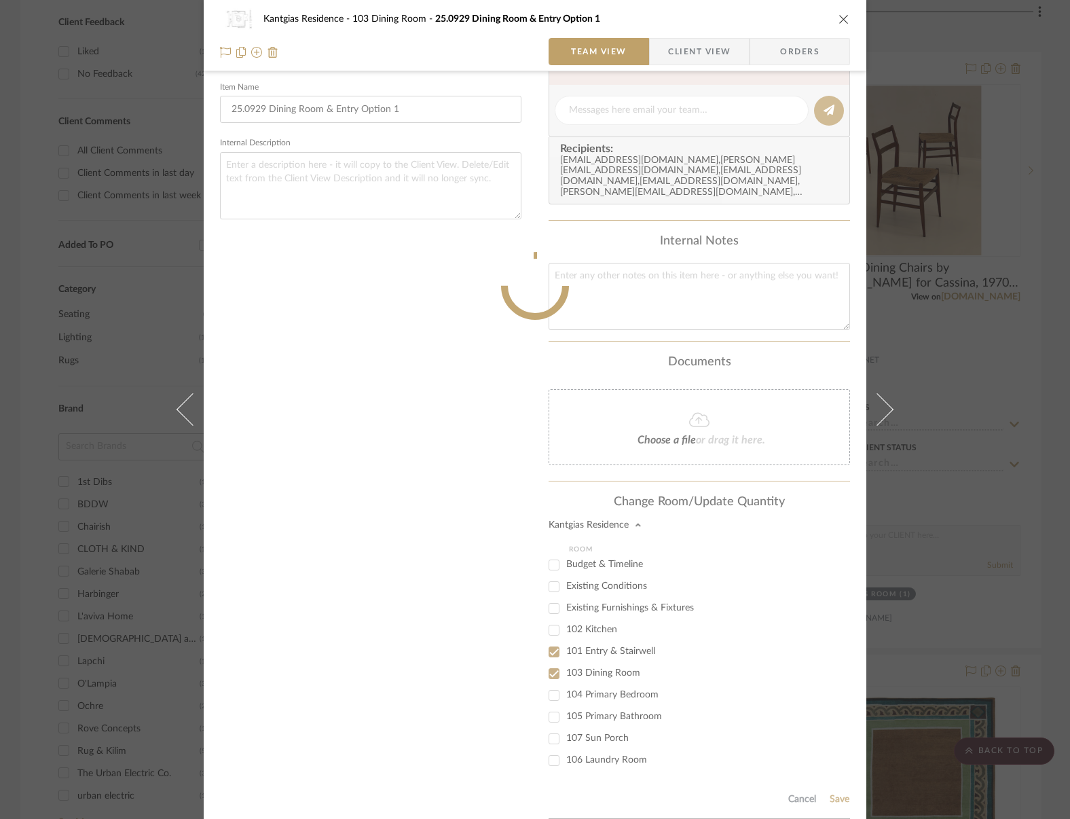
scroll to position [168, 0]
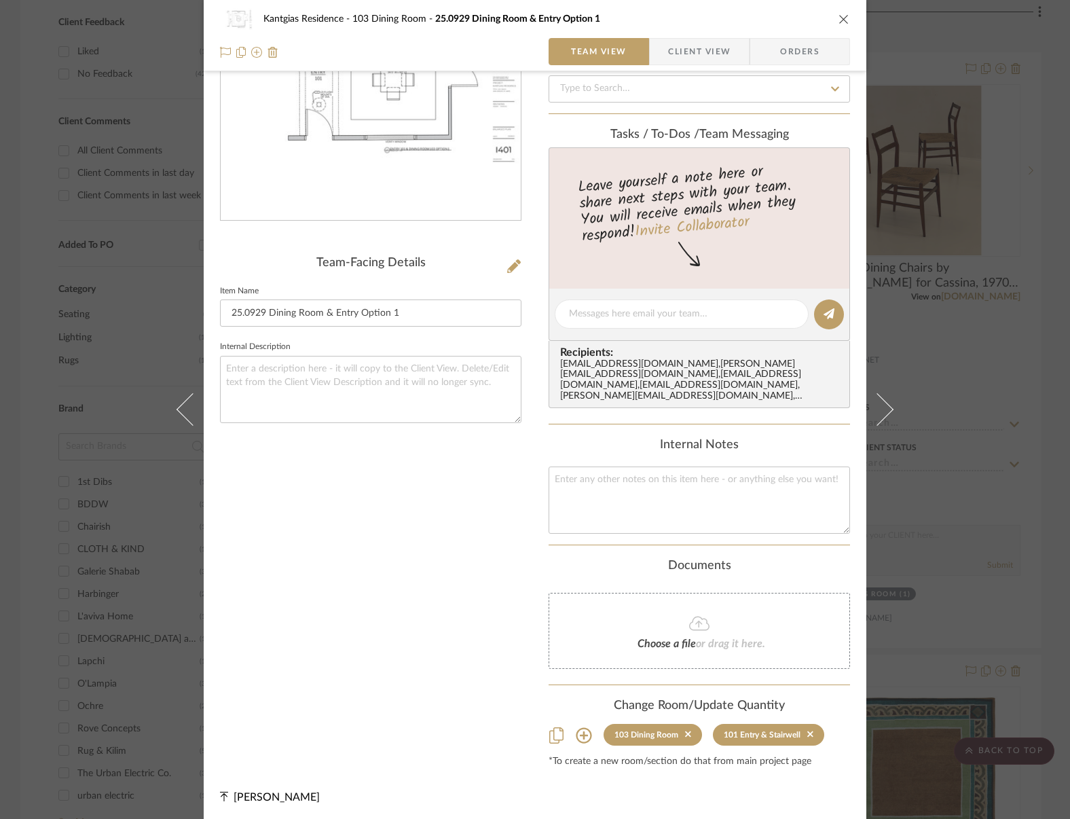
click at [842, 18] on icon "close" at bounding box center [844, 19] width 11 height 11
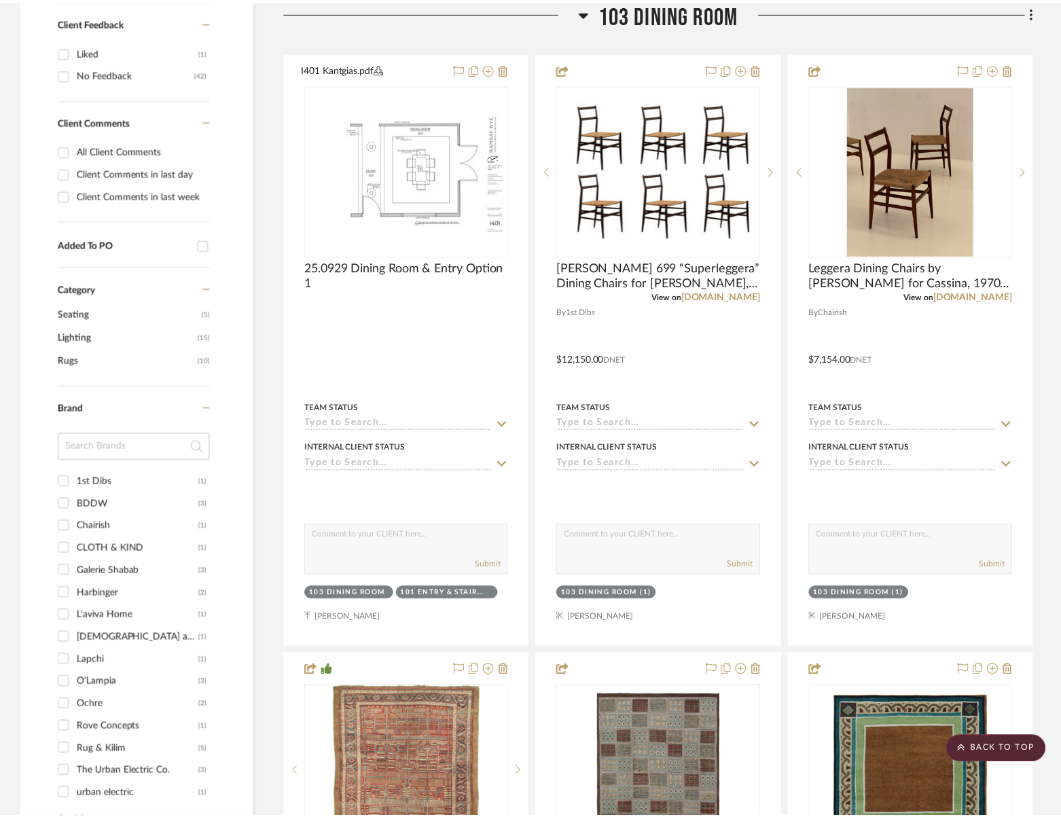
scroll to position [577, 0]
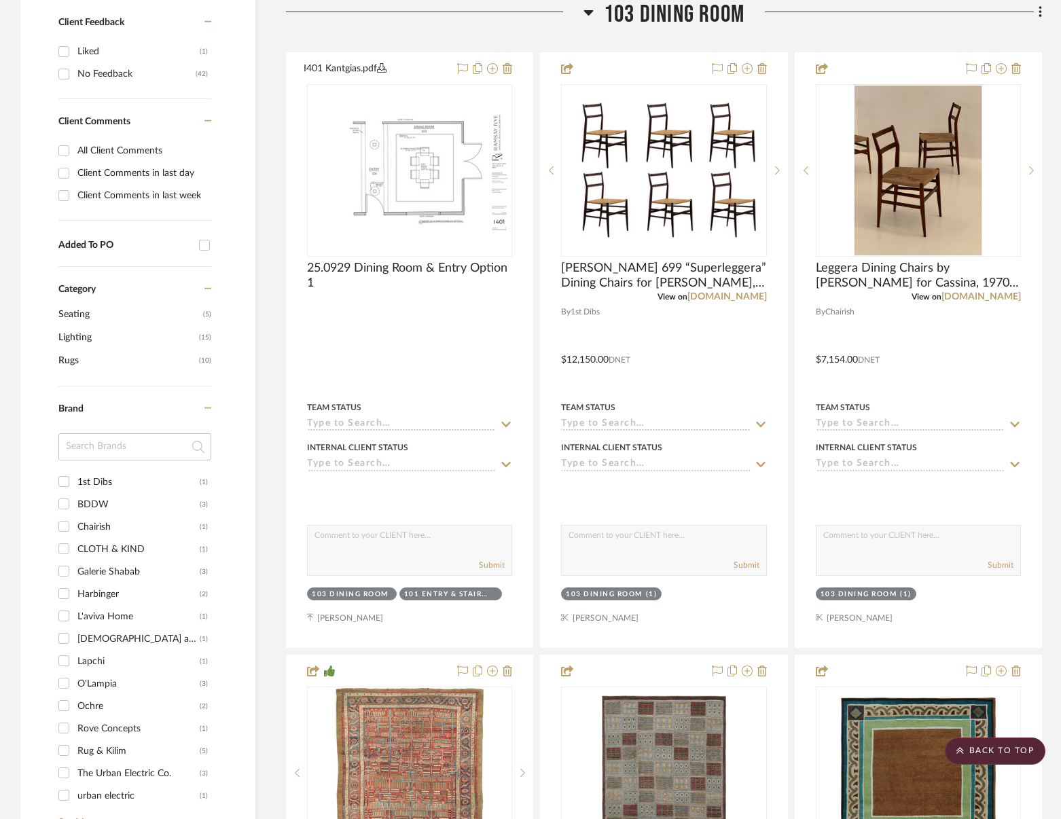
click at [1041, 20] on icon at bounding box center [1040, 12] width 4 height 15
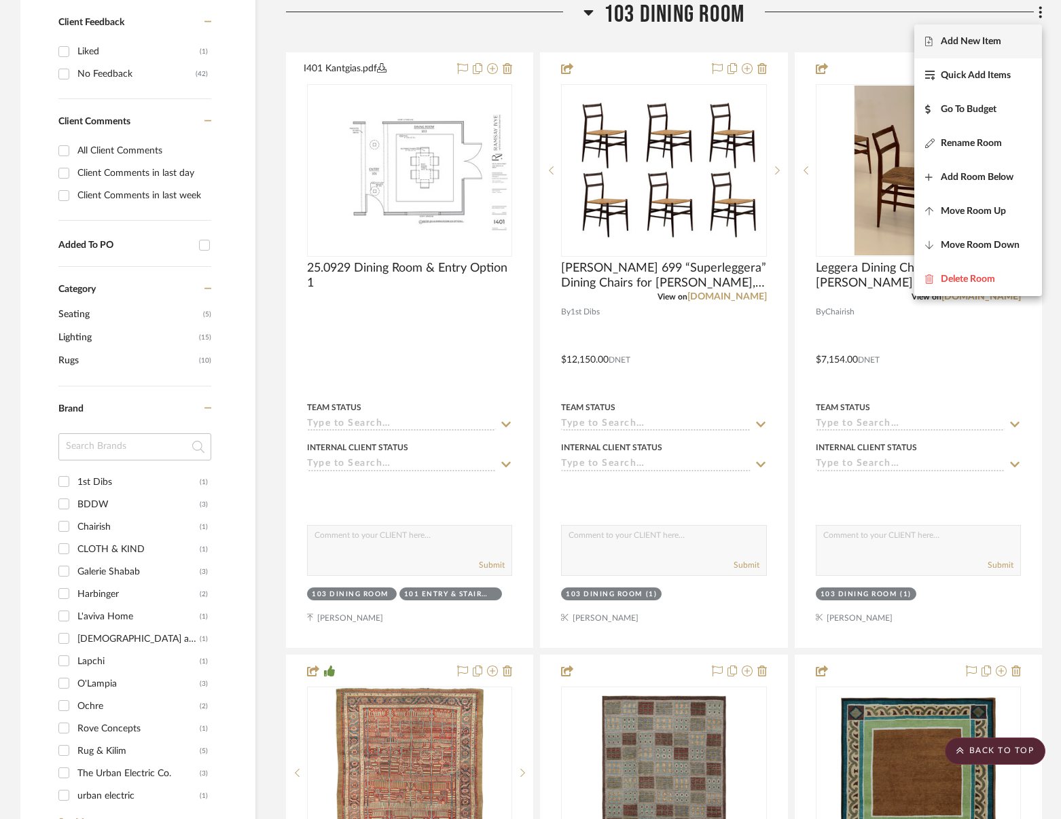
click at [990, 47] on span "Add New Item" at bounding box center [971, 42] width 60 height 12
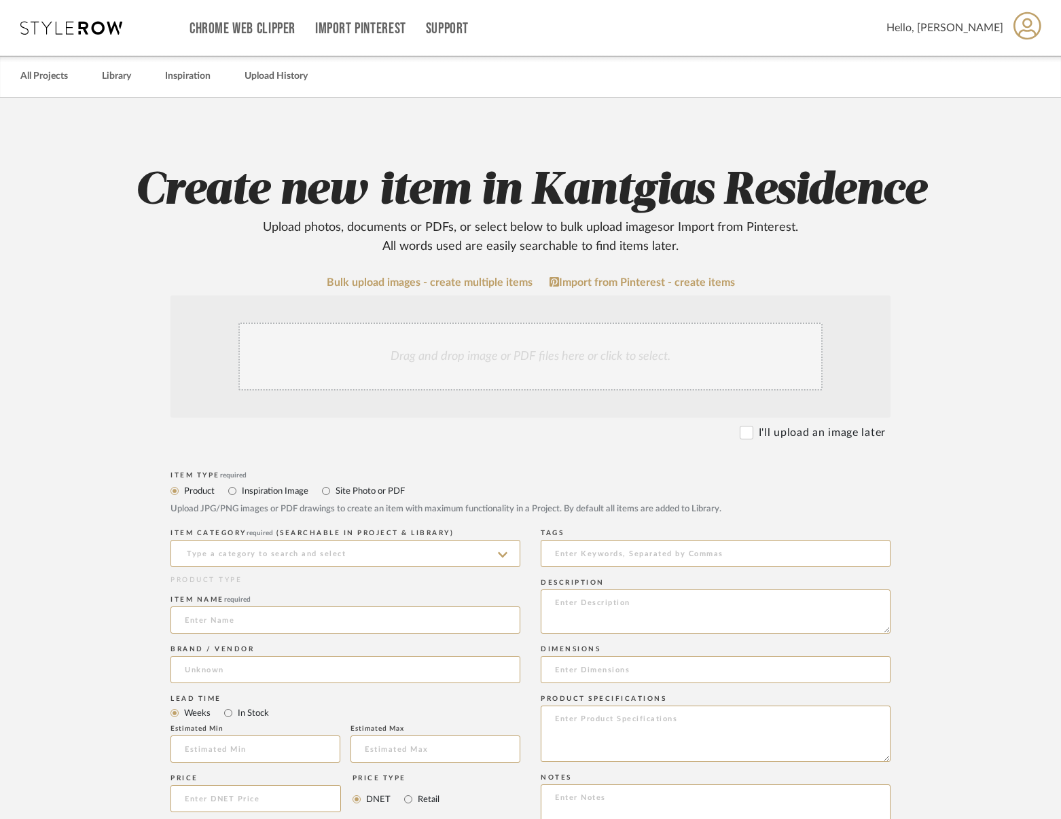
click at [365, 488] on label "Site Photo or PDF" at bounding box center [369, 491] width 71 height 15
click at [334, 488] on input "Site Photo or PDF" at bounding box center [326, 491] width 16 height 16
radio input "true"
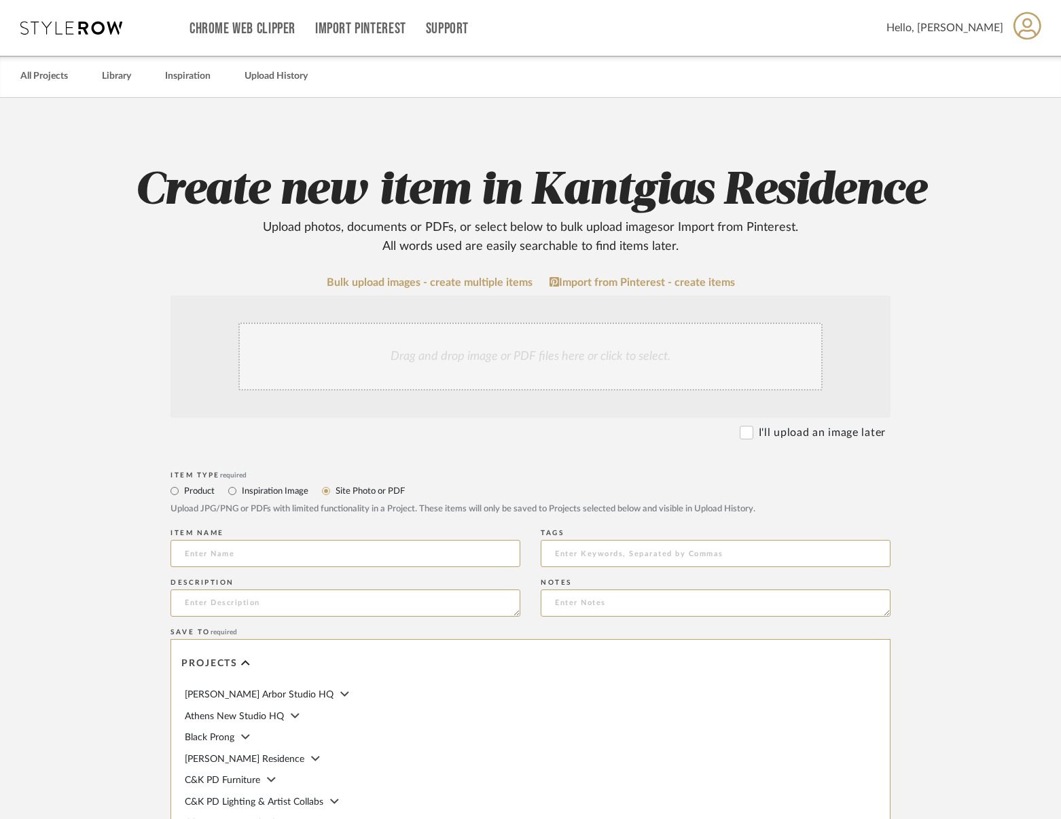
click at [500, 328] on div "Drag and drop image or PDF files here or click to select." at bounding box center [530, 357] width 584 height 68
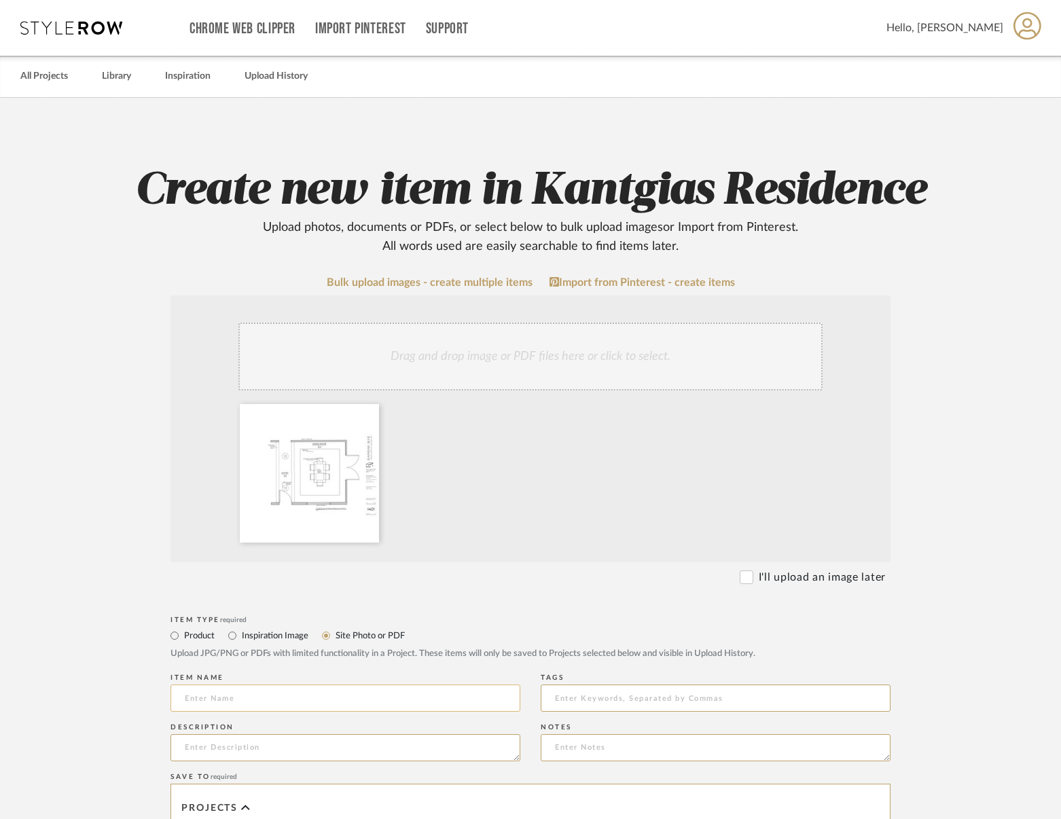
click at [285, 695] on input at bounding box center [345, 698] width 350 height 27
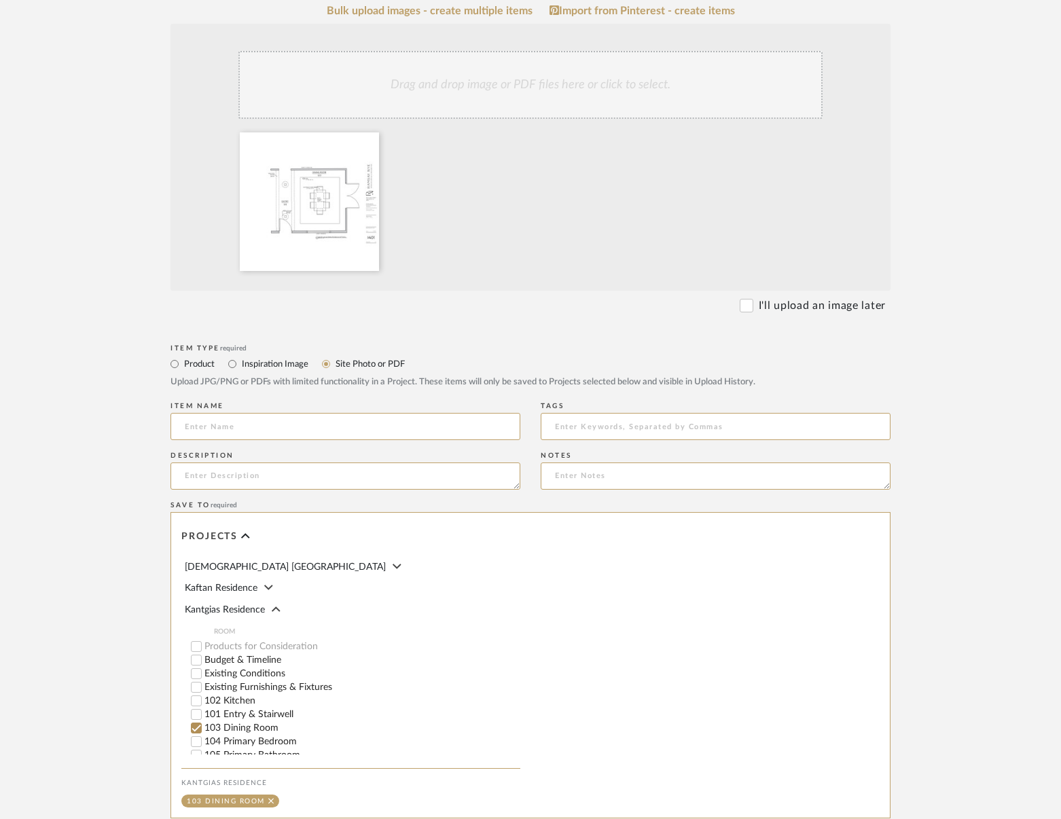
scroll to position [340, 0]
click at [283, 698] on label "101 Entry & Stairwell" at bounding box center [362, 697] width 316 height 10
click at [203, 698] on input "101 Entry & Stairwell" at bounding box center [196, 697] width 14 height 14
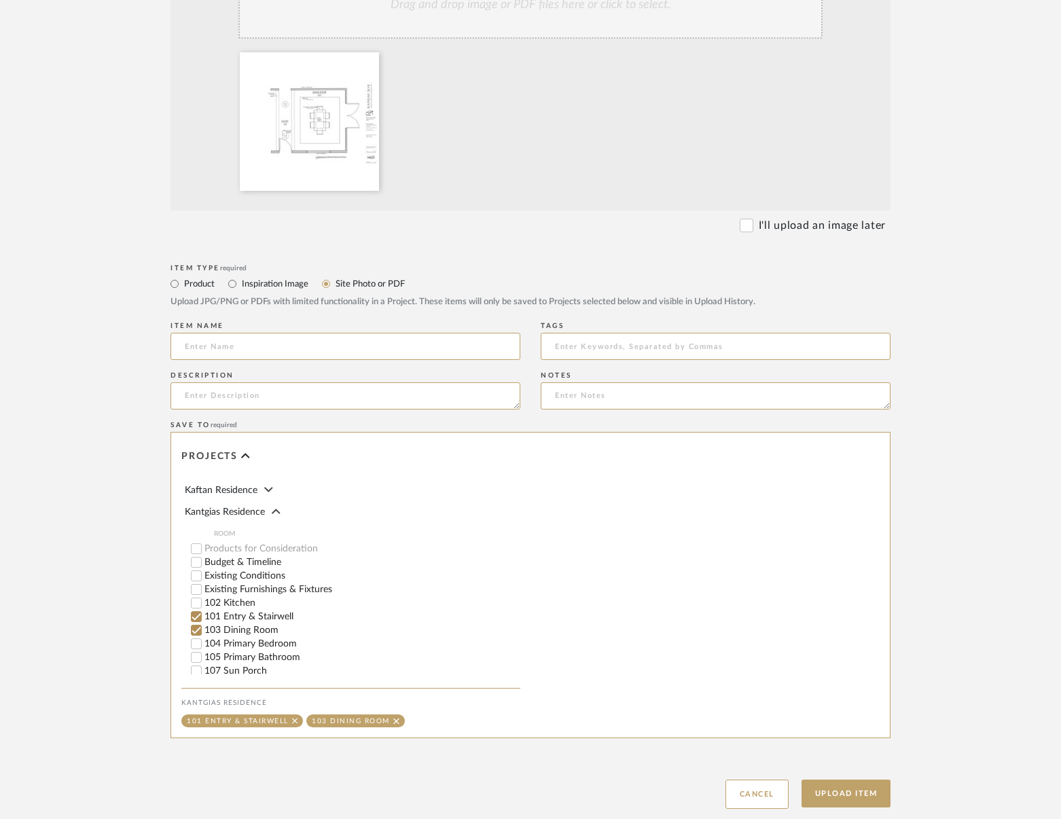
scroll to position [437, 0]
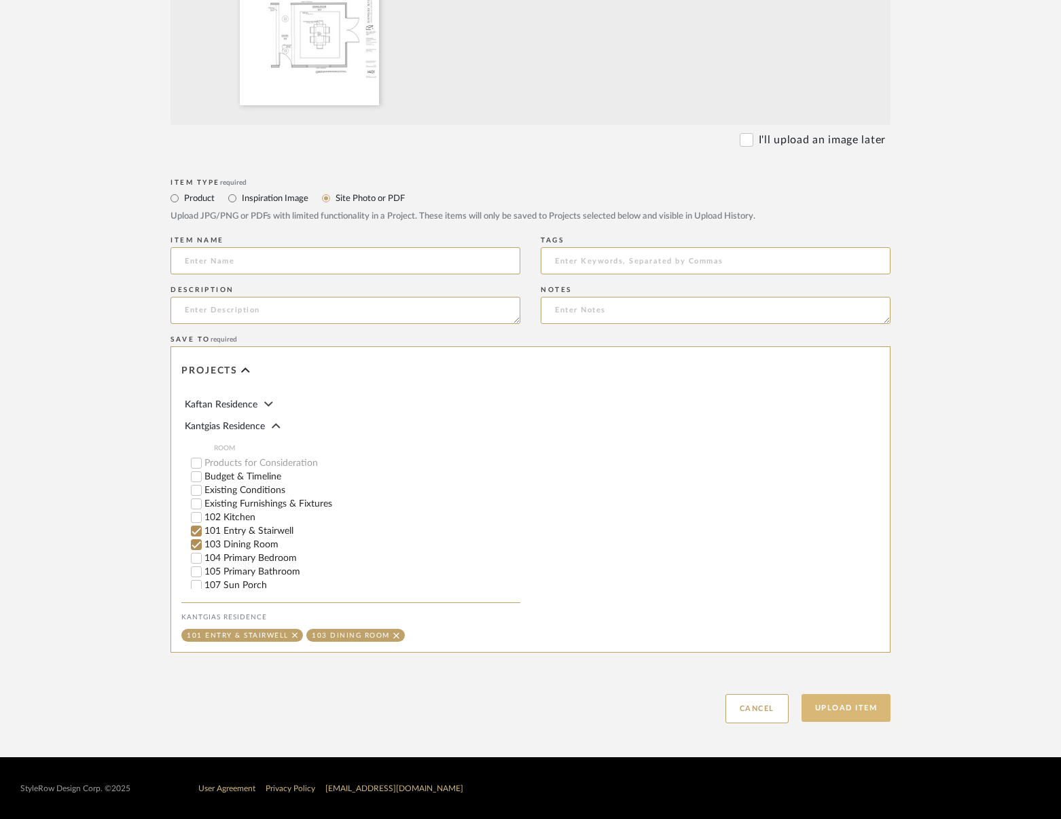
click at [848, 710] on button "Upload Item" at bounding box center [846, 708] width 90 height 28
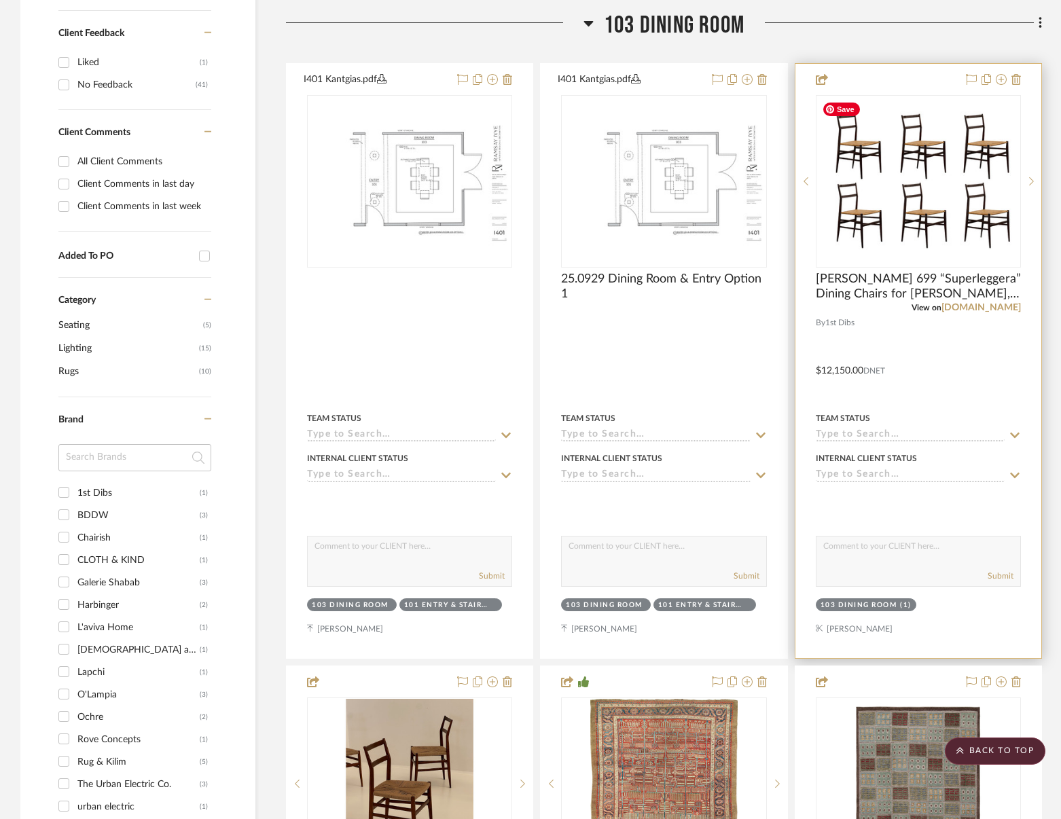
scroll to position [577, 0]
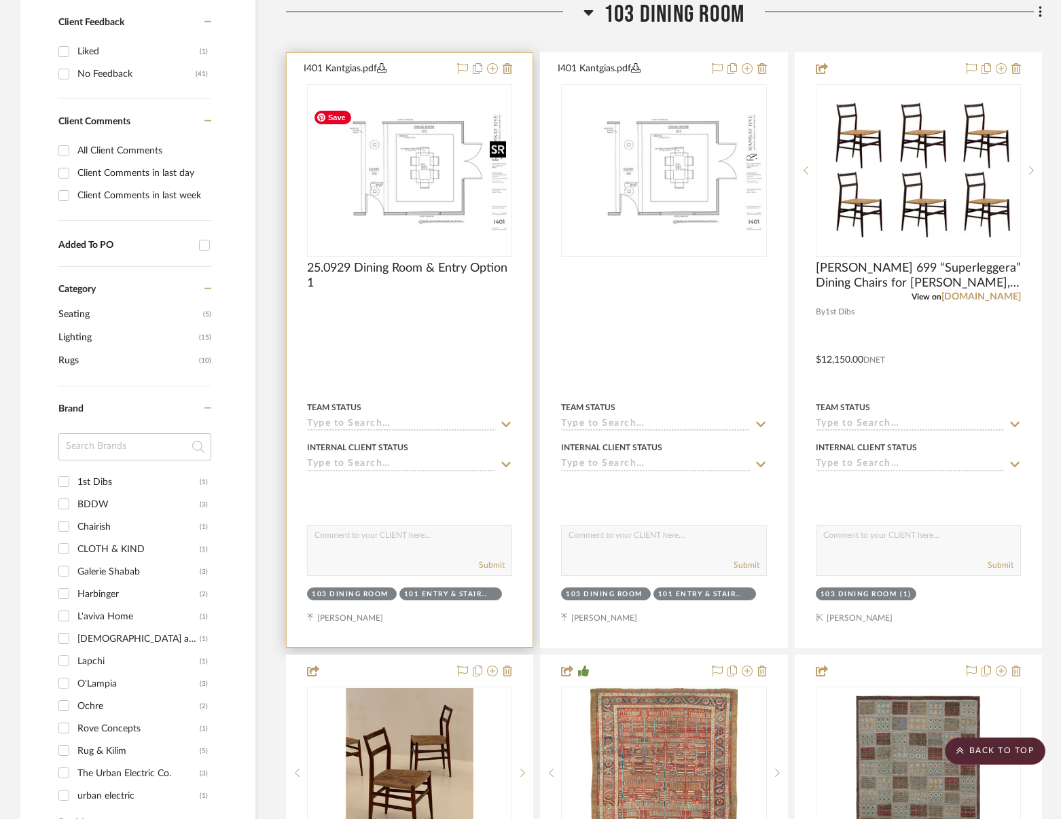
click at [419, 182] on img "0" at bounding box center [409, 170] width 202 height 131
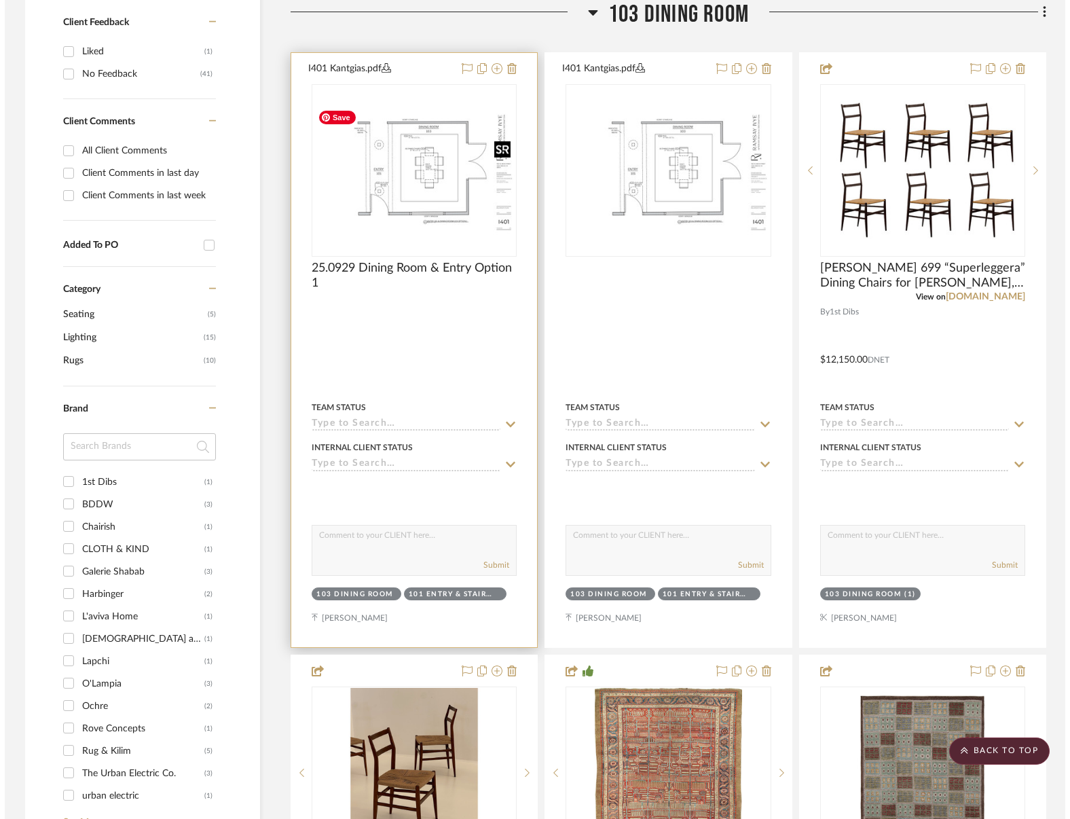
scroll to position [0, 0]
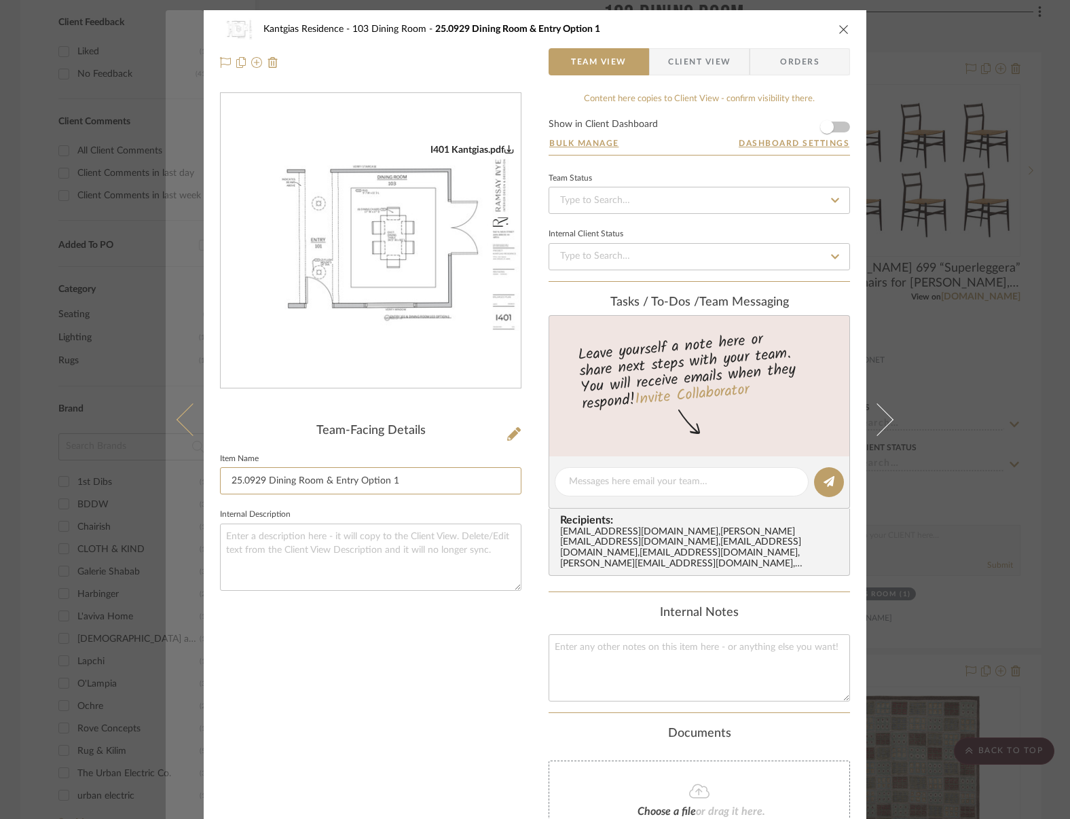
drag, startPoint x: 422, startPoint y: 481, endPoint x: 189, endPoint y: 488, distance: 233.1
click at [189, 488] on mat-dialog-content "Kantgias Residence 103 Dining Room 25.0929 Dining Room & Entry Option 1 Team Vi…" at bounding box center [535, 499] width 739 height 979
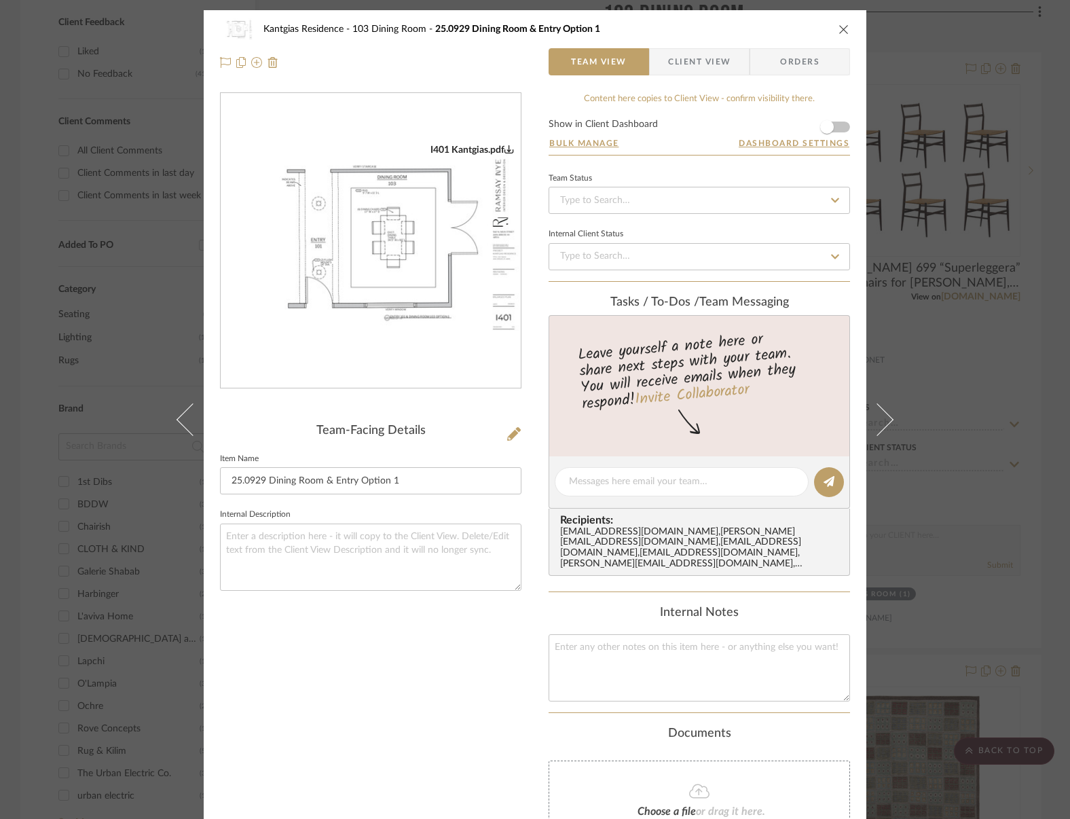
click at [839, 26] on icon "close" at bounding box center [844, 29] width 11 height 11
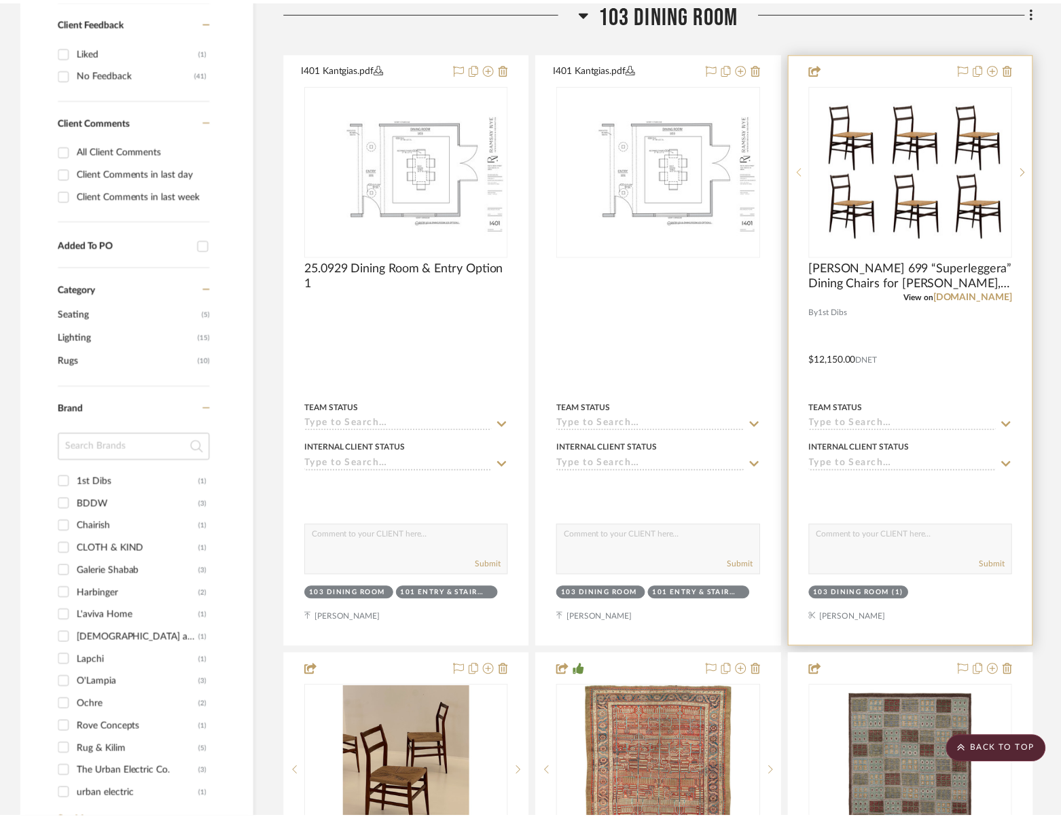
scroll to position [577, 0]
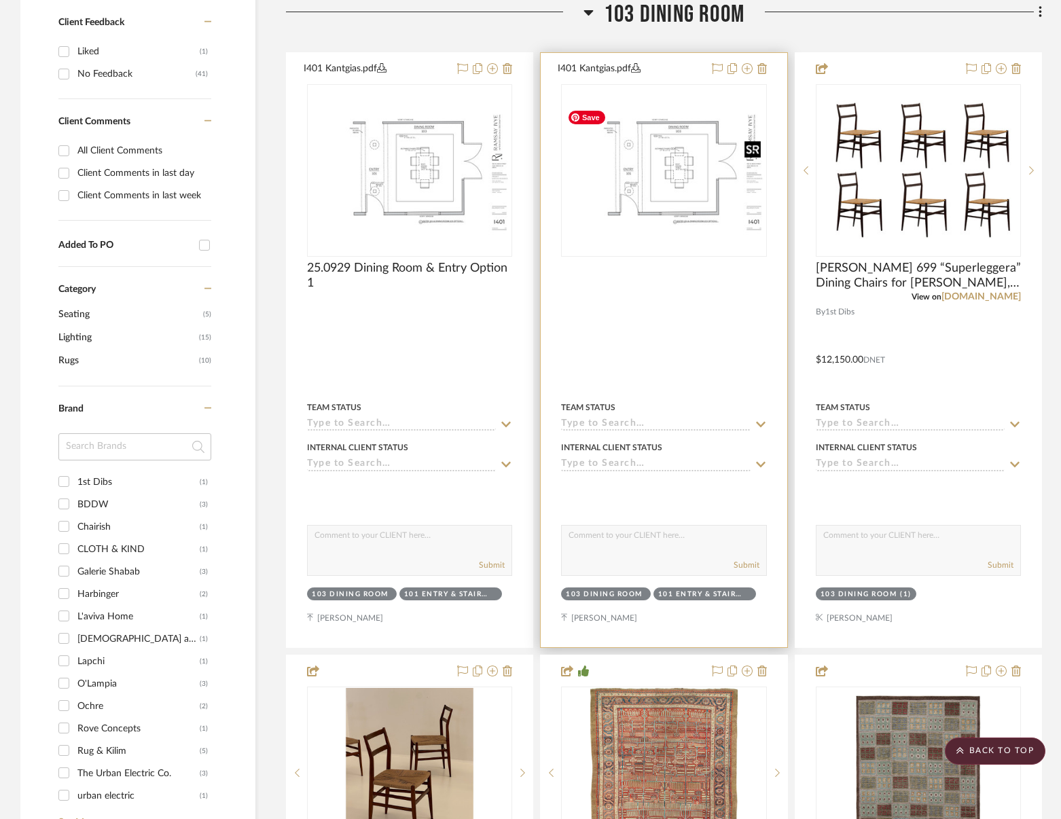
click at [0, 0] on img at bounding box center [0, 0] width 0 height 0
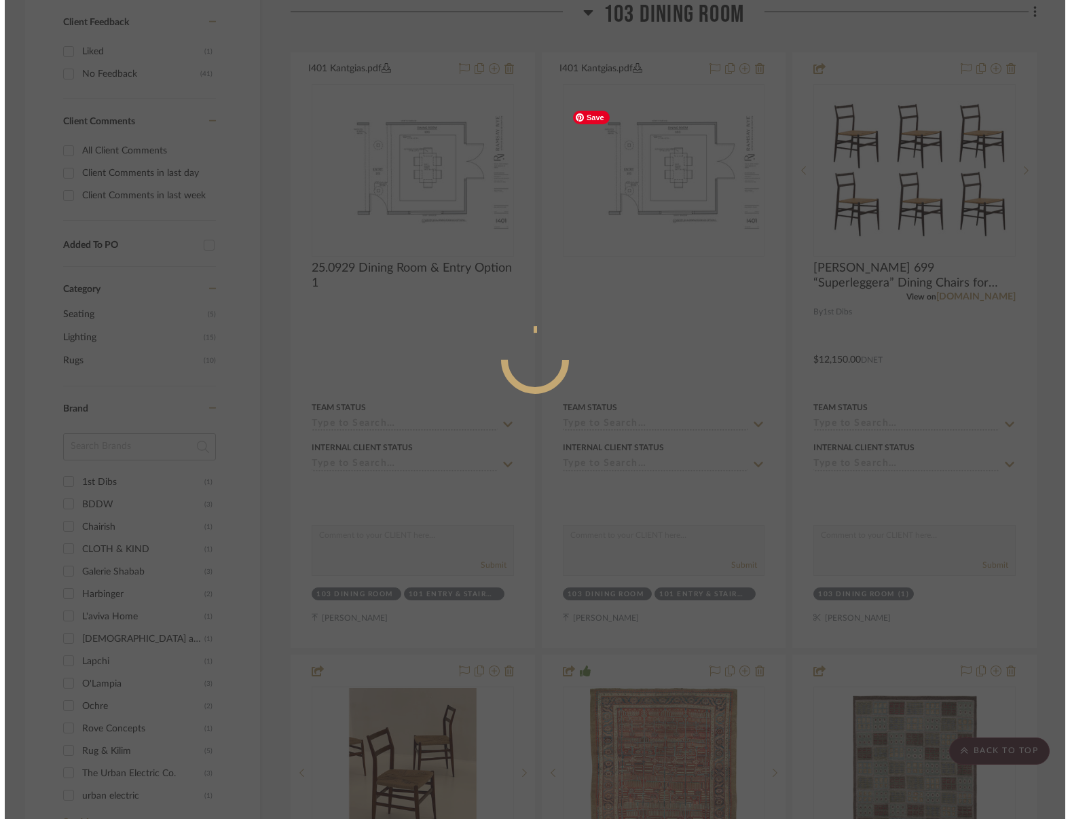
scroll to position [0, 0]
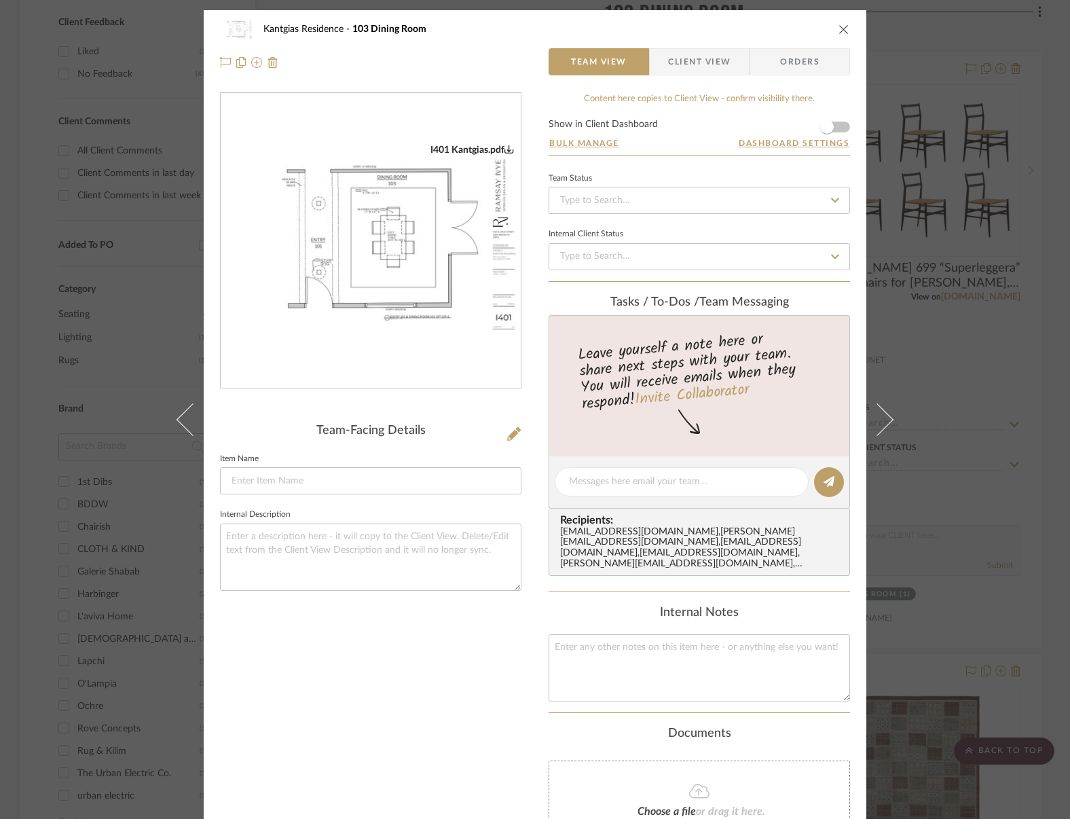
click at [431, 465] on fieldset "Item Name" at bounding box center [371, 473] width 302 height 46
click at [431, 478] on input at bounding box center [371, 480] width 302 height 27
paste input "25.0929 Dining Room & Entry Option 1"
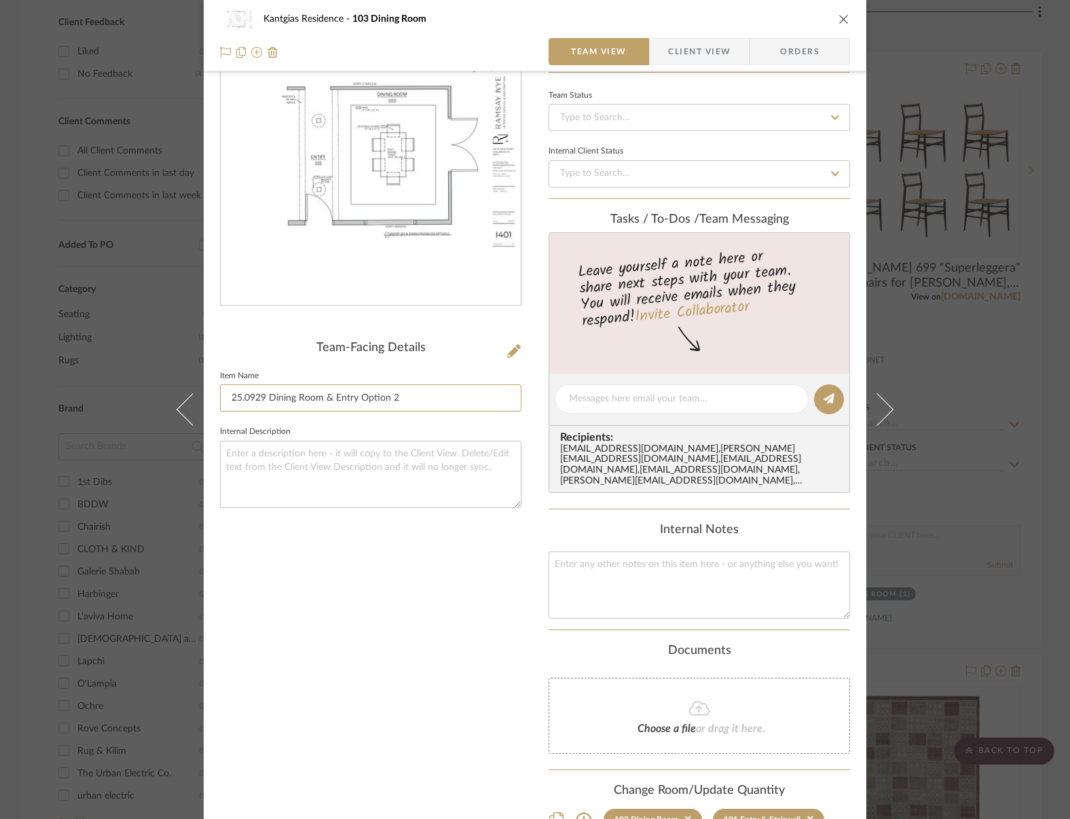
scroll to position [168, 0]
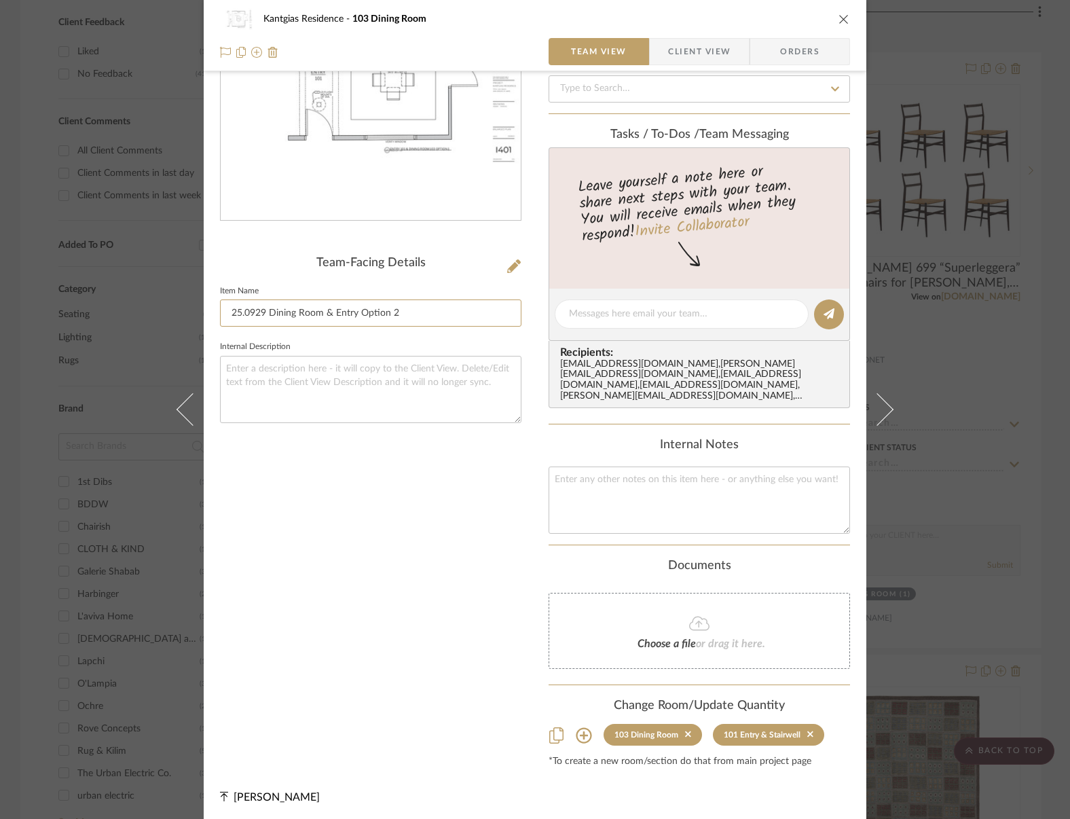
type input "25.0929 Dining Room & Entry Option 2"
click at [839, 23] on icon "close" at bounding box center [844, 19] width 11 height 11
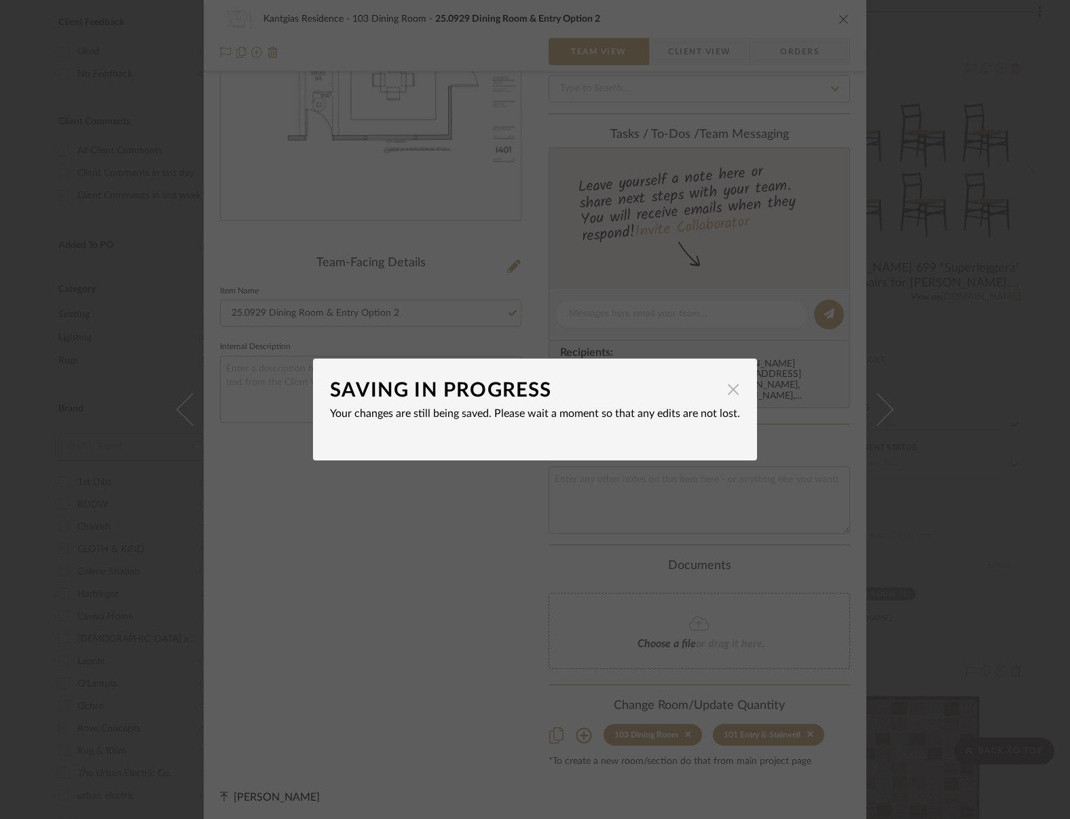
click at [725, 386] on span "button" at bounding box center [733, 389] width 27 height 27
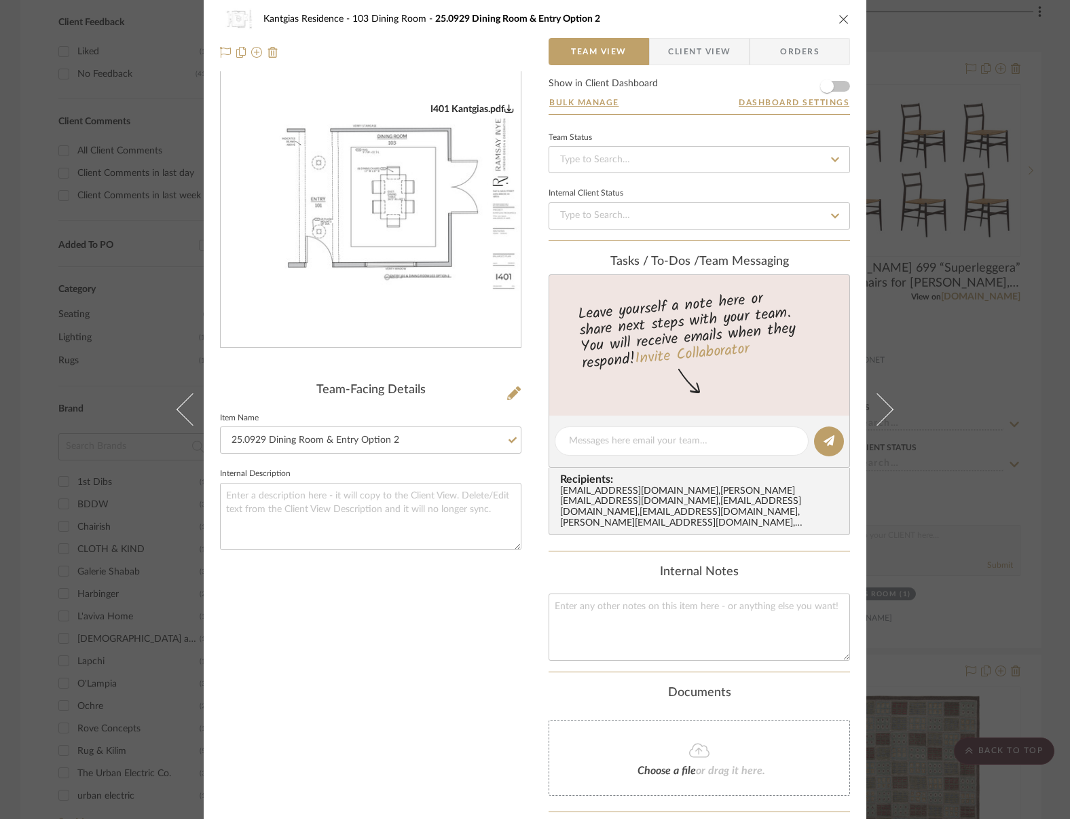
scroll to position [0, 0]
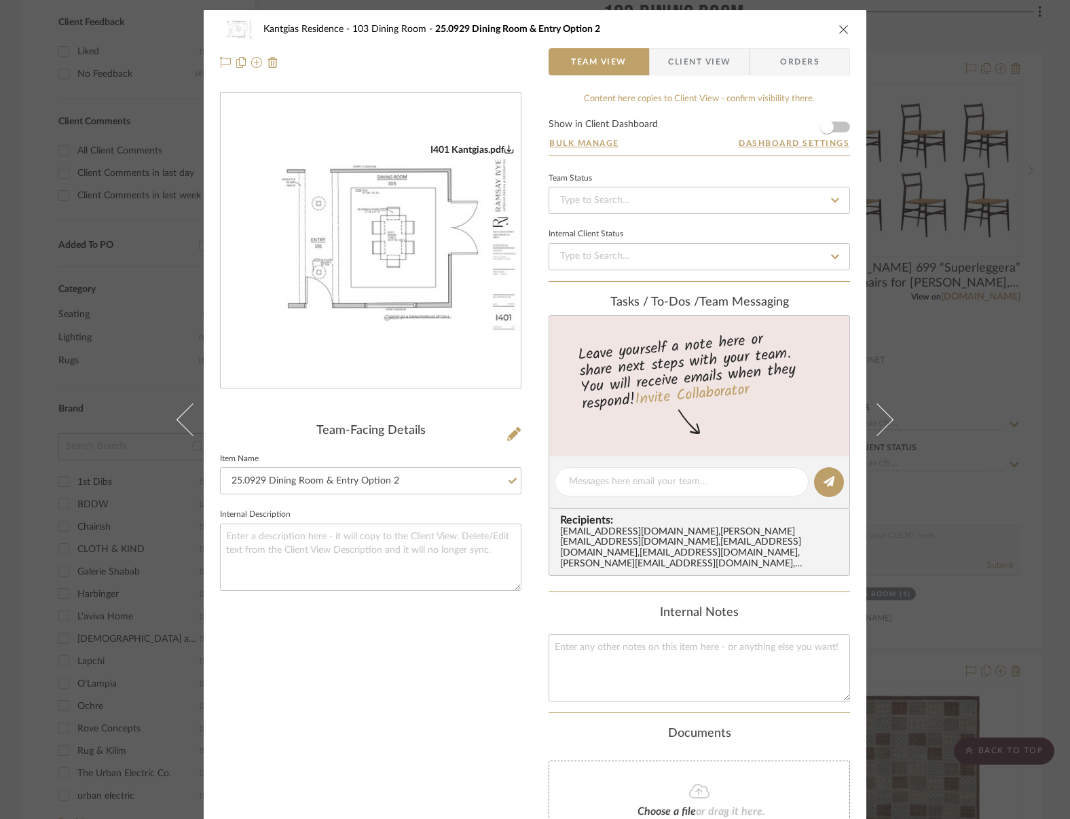
click at [839, 33] on icon "close" at bounding box center [844, 29] width 11 height 11
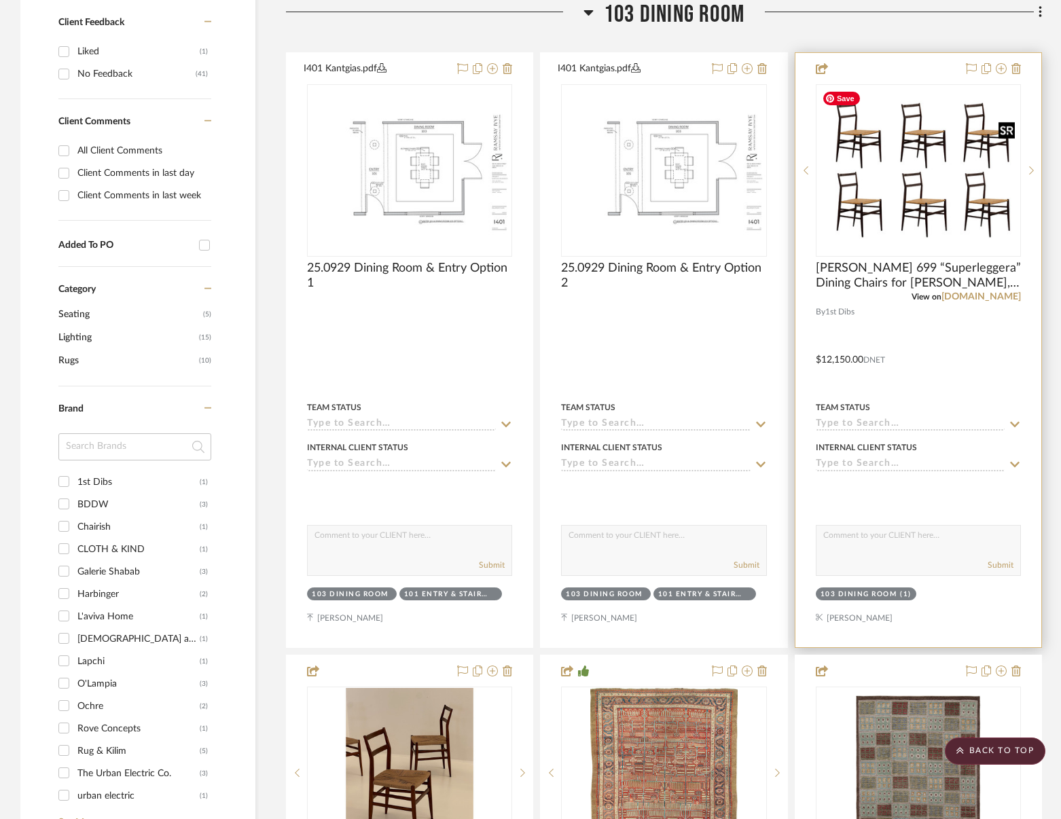
scroll to position [306, 0]
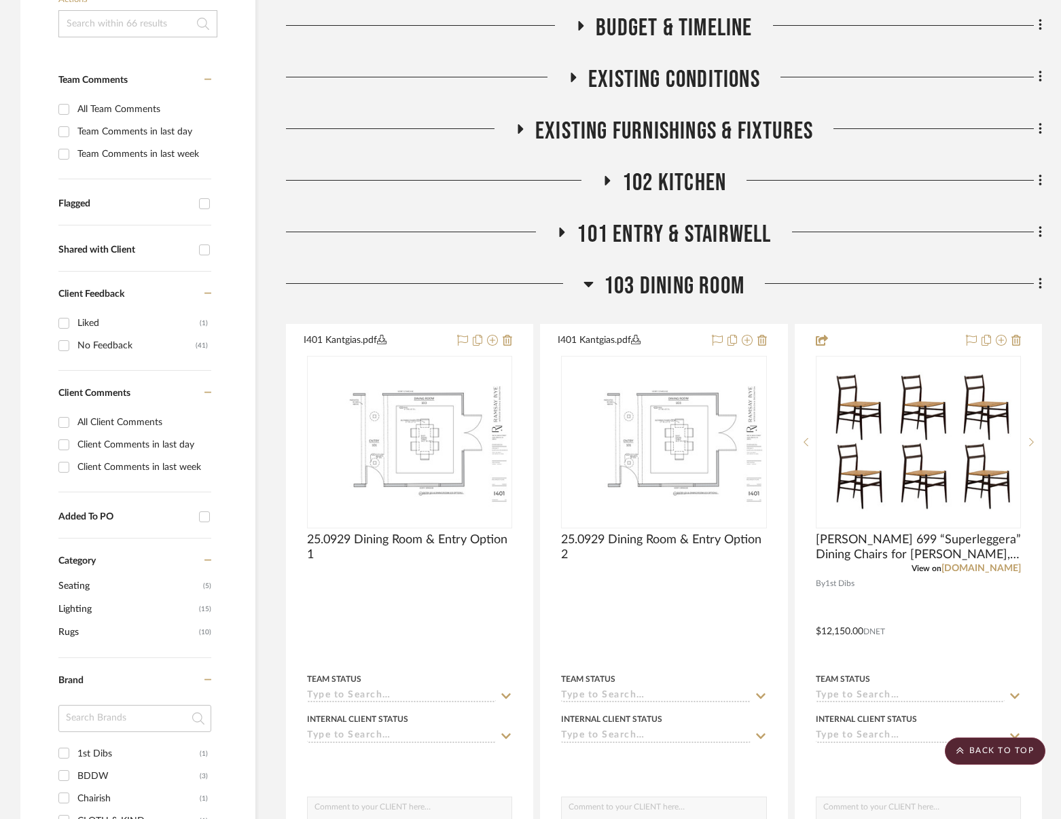
click at [712, 287] on span "103 Dining Room" at bounding box center [674, 286] width 141 height 29
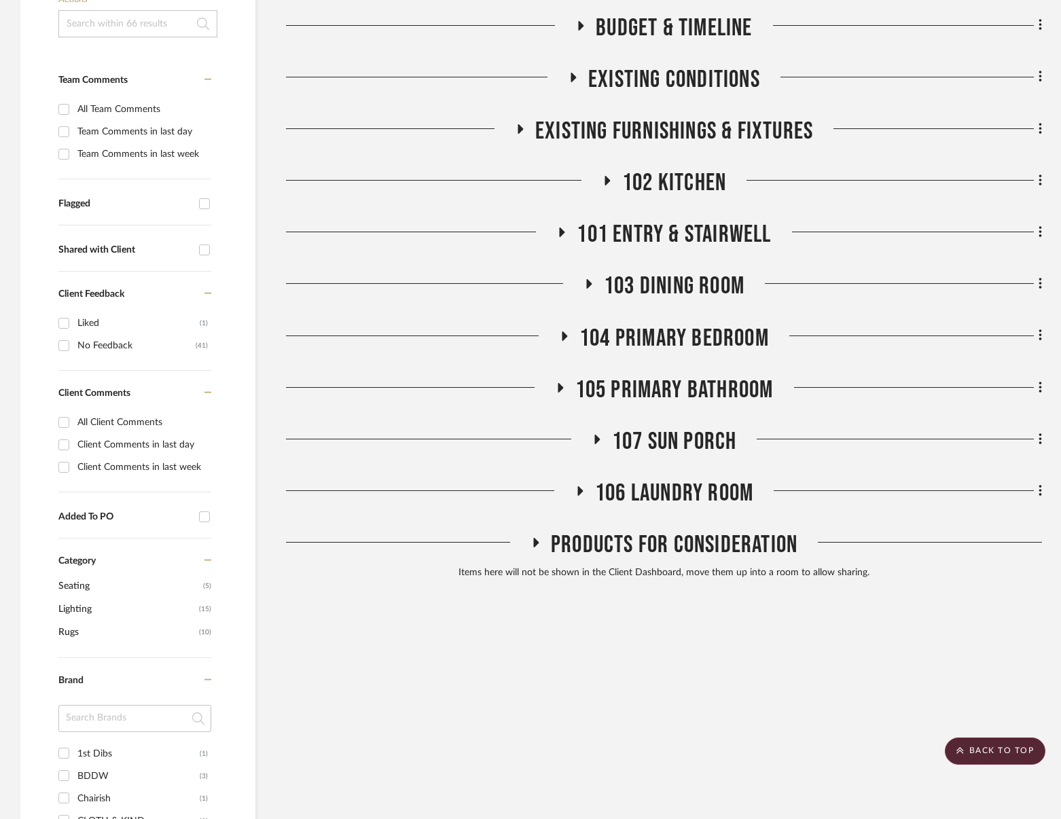
click at [712, 240] on span "101 Entry & Stairwell" at bounding box center [674, 234] width 194 height 29
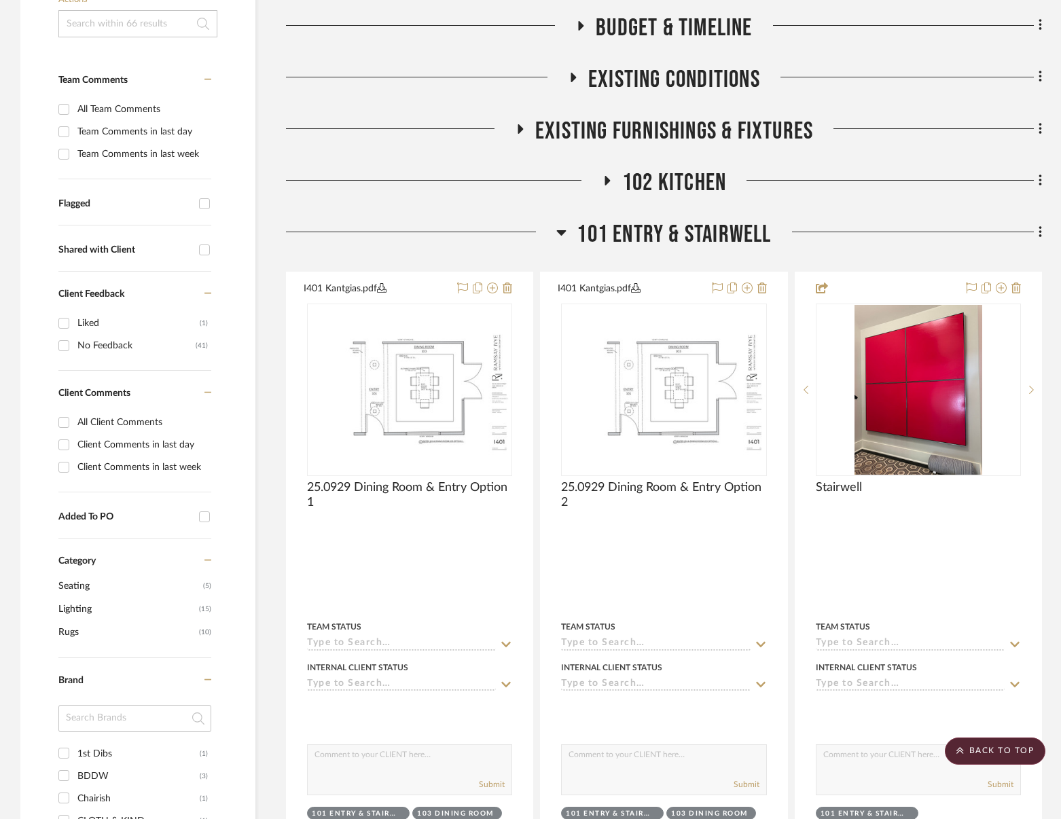
click at [643, 242] on span "101 Entry & Stairwell" at bounding box center [674, 234] width 194 height 29
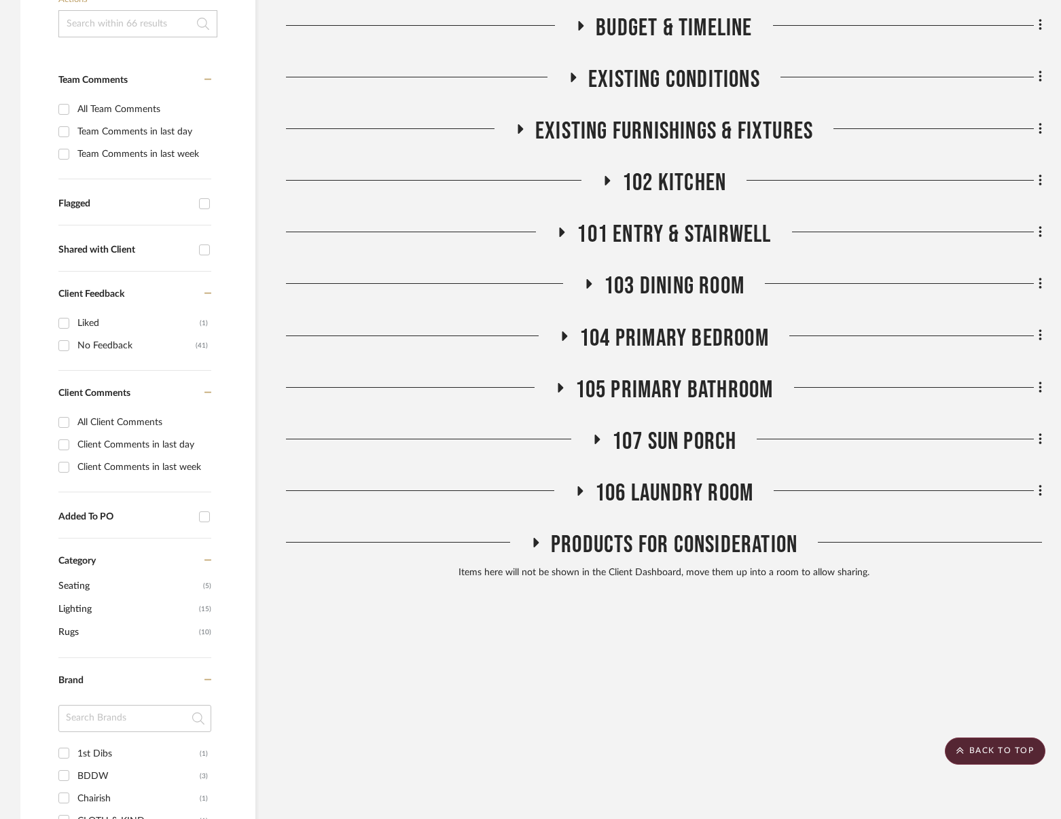
click at [675, 288] on span "103 Dining Room" at bounding box center [674, 286] width 141 height 29
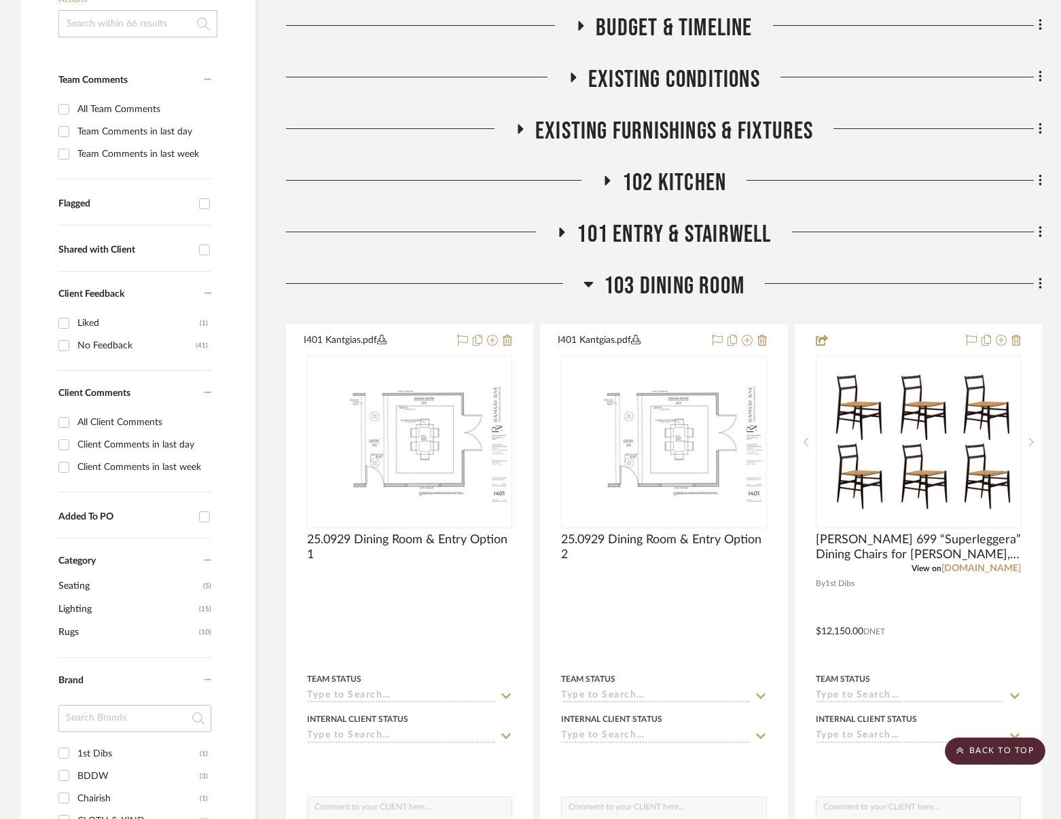
click at [675, 288] on span "103 Dining Room" at bounding box center [674, 286] width 141 height 29
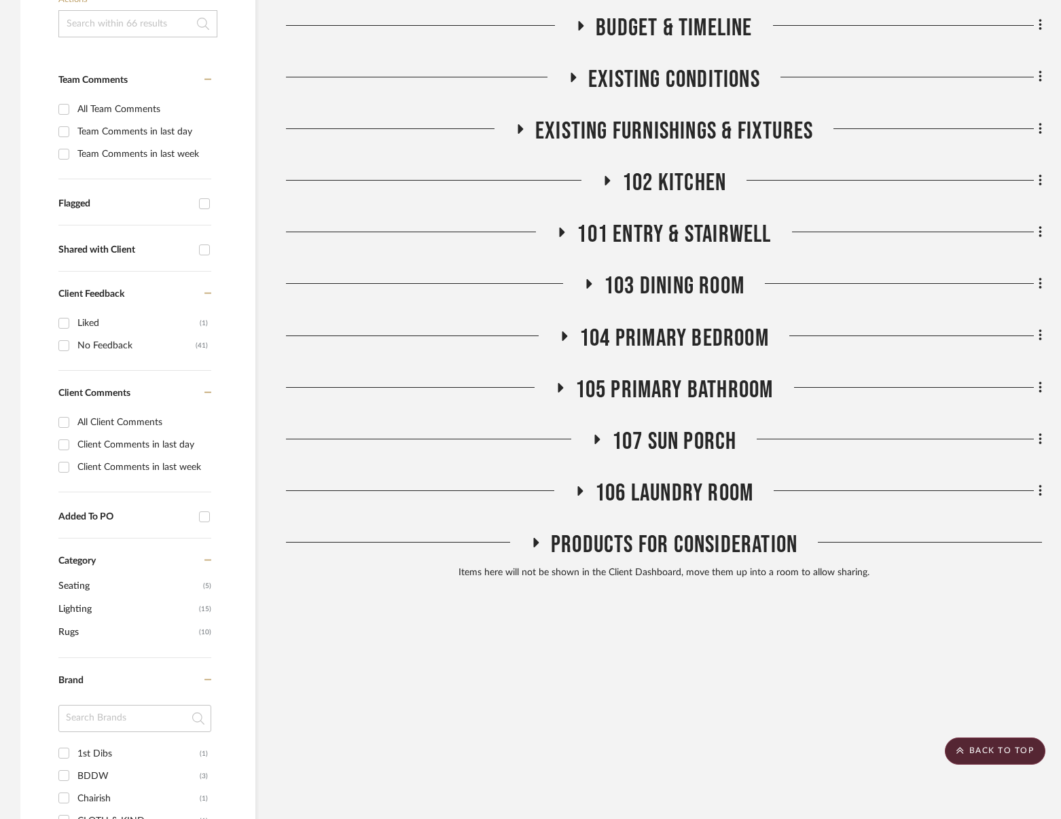
click at [687, 343] on span "104 Primary Bedroom" at bounding box center [673, 338] width 189 height 29
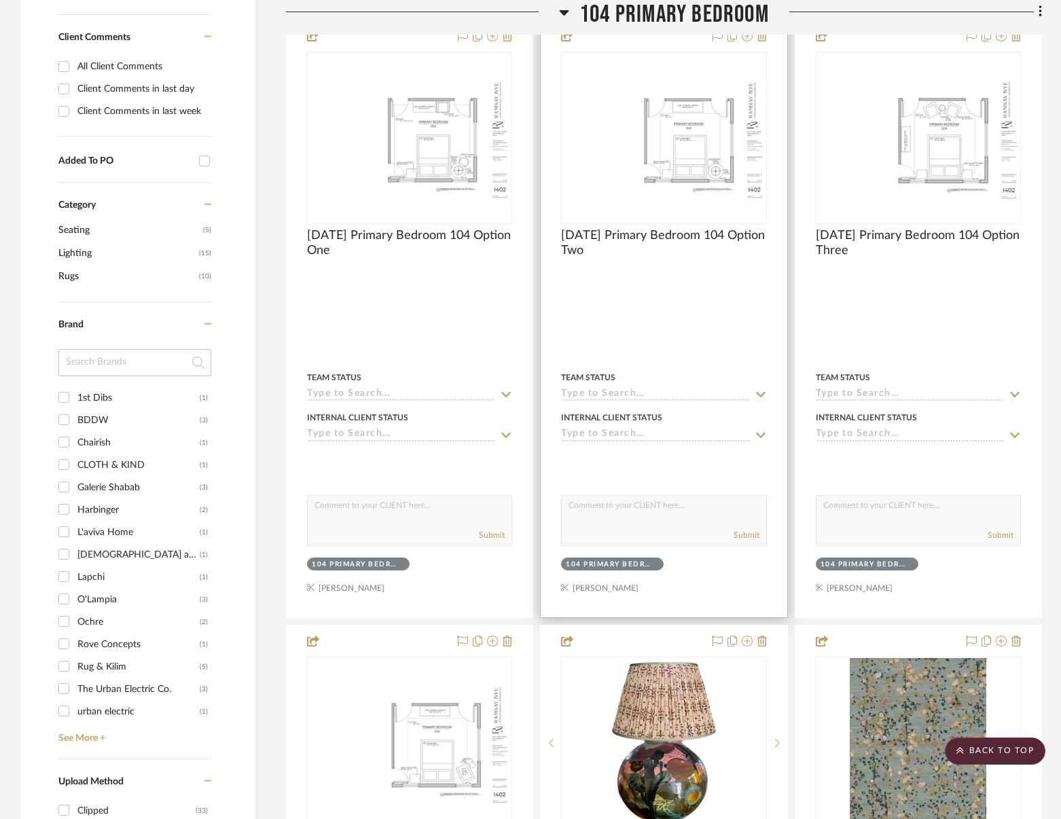
scroll to position [645, 0]
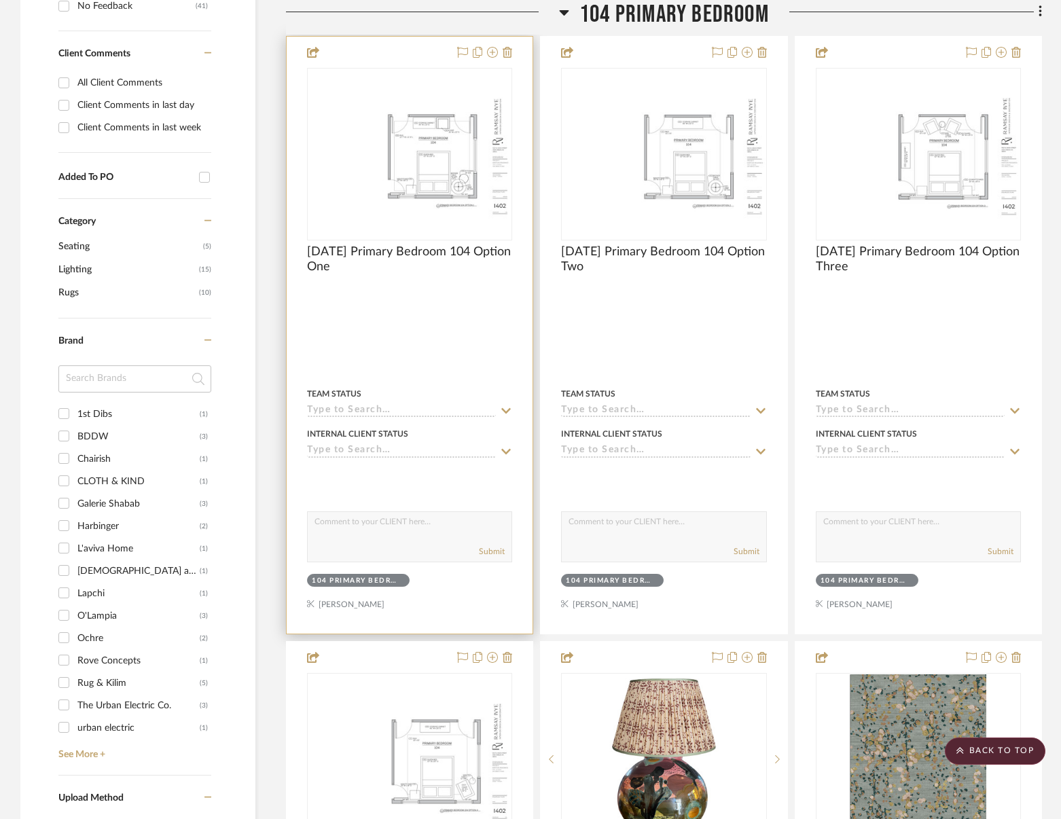
click at [0, 0] on div at bounding box center [0, 0] width 0 height 0
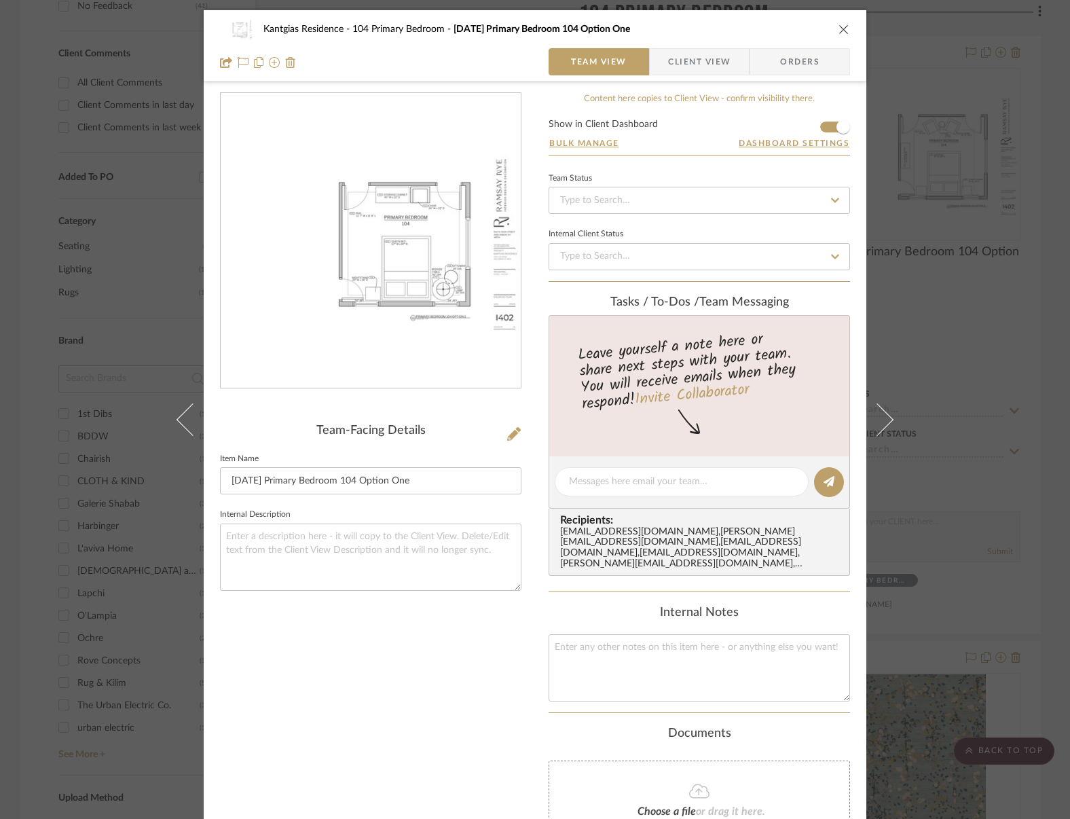
scroll to position [168, 0]
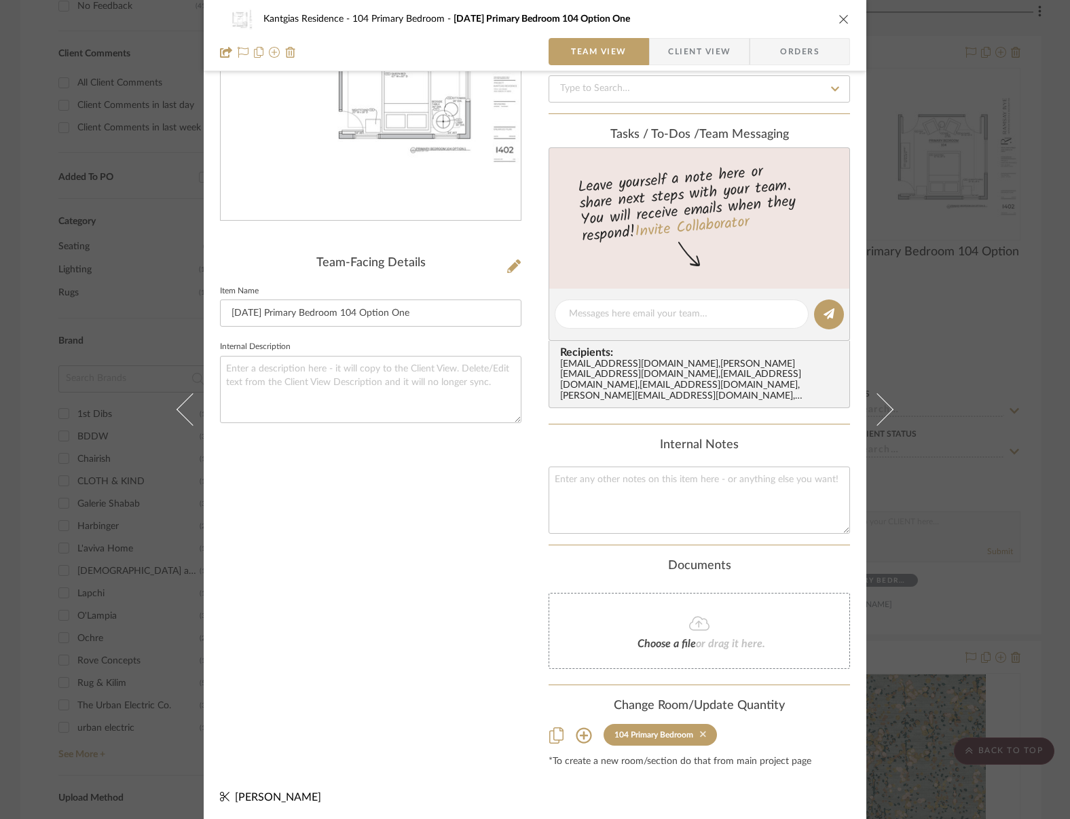
click at [700, 731] on icon at bounding box center [703, 734] width 6 height 6
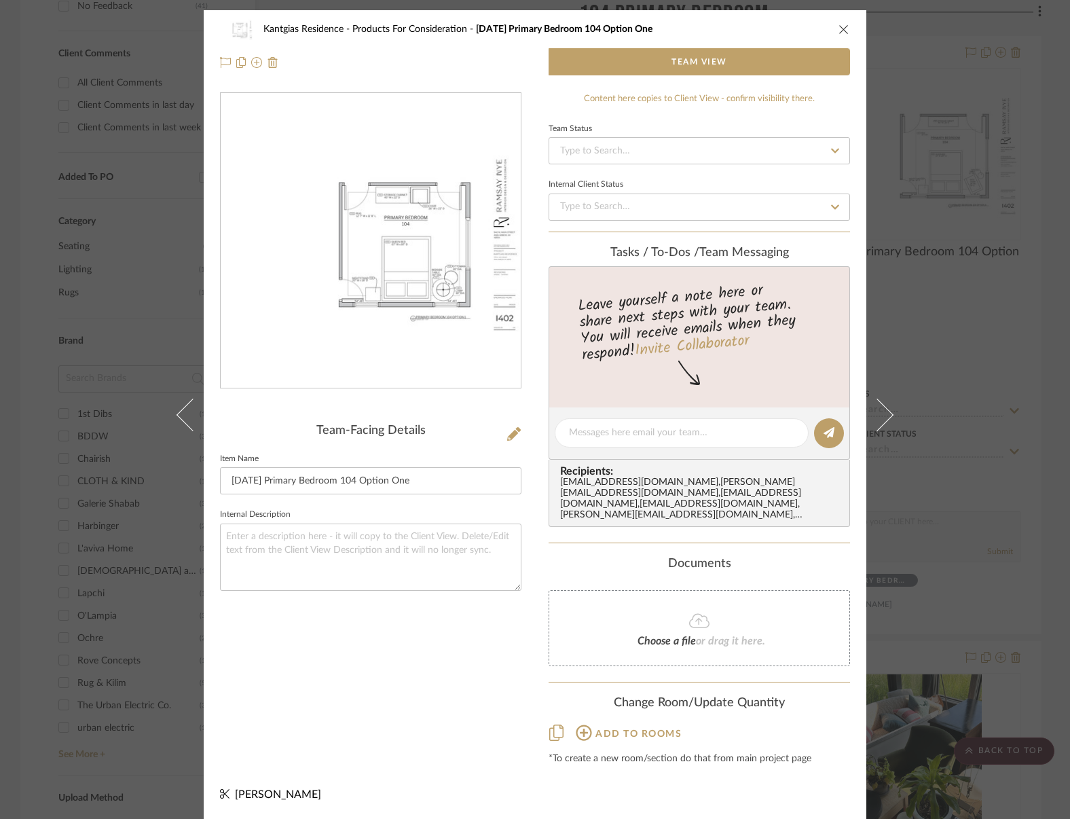
click at [840, 35] on icon "close" at bounding box center [844, 29] width 11 height 11
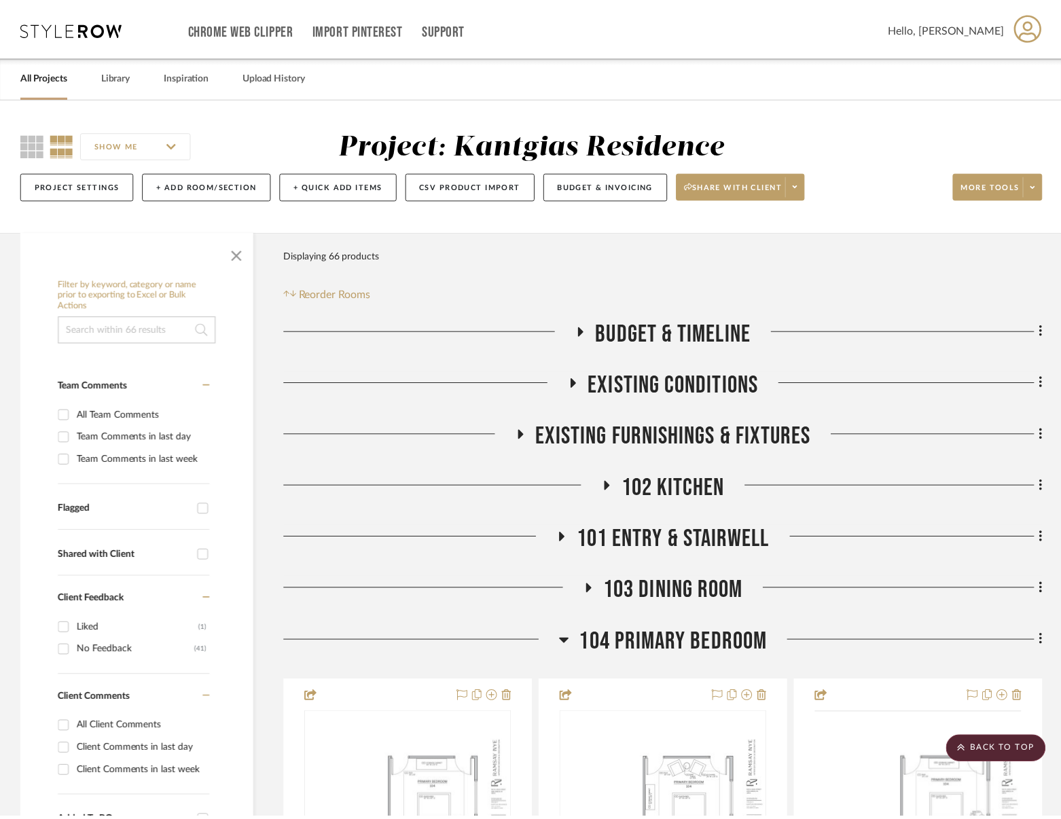
scroll to position [645, 0]
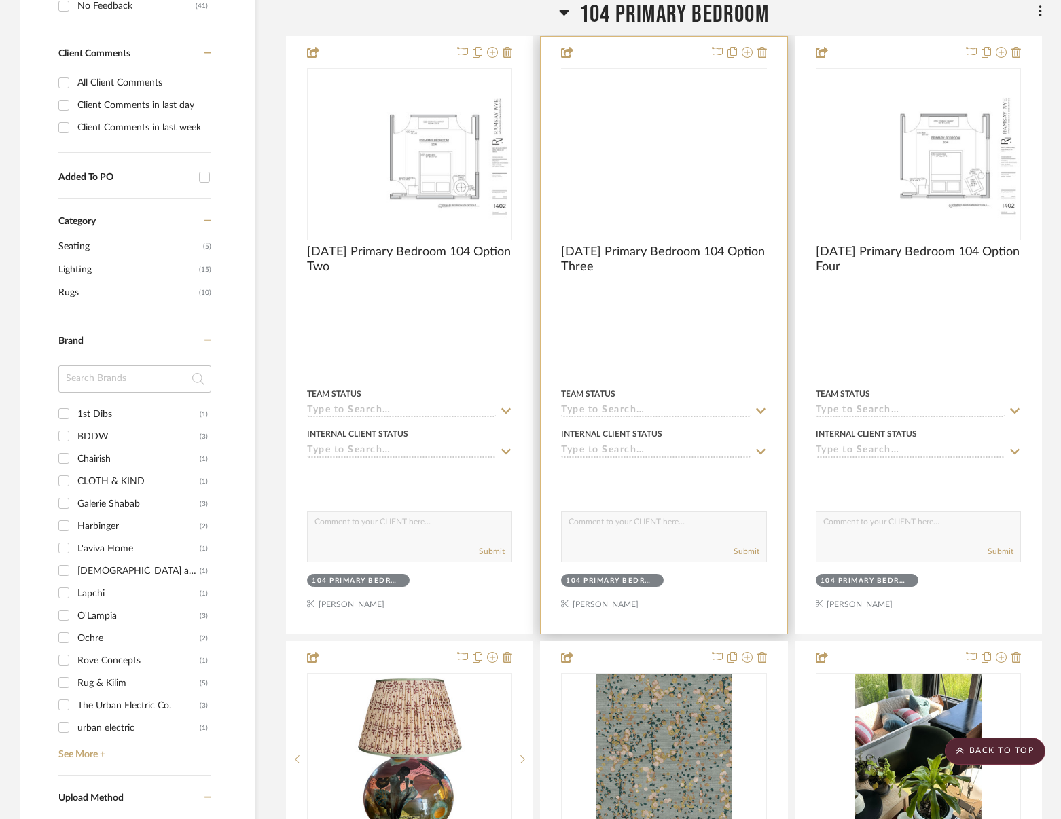
click at [0, 0] on img at bounding box center [0, 0] width 0 height 0
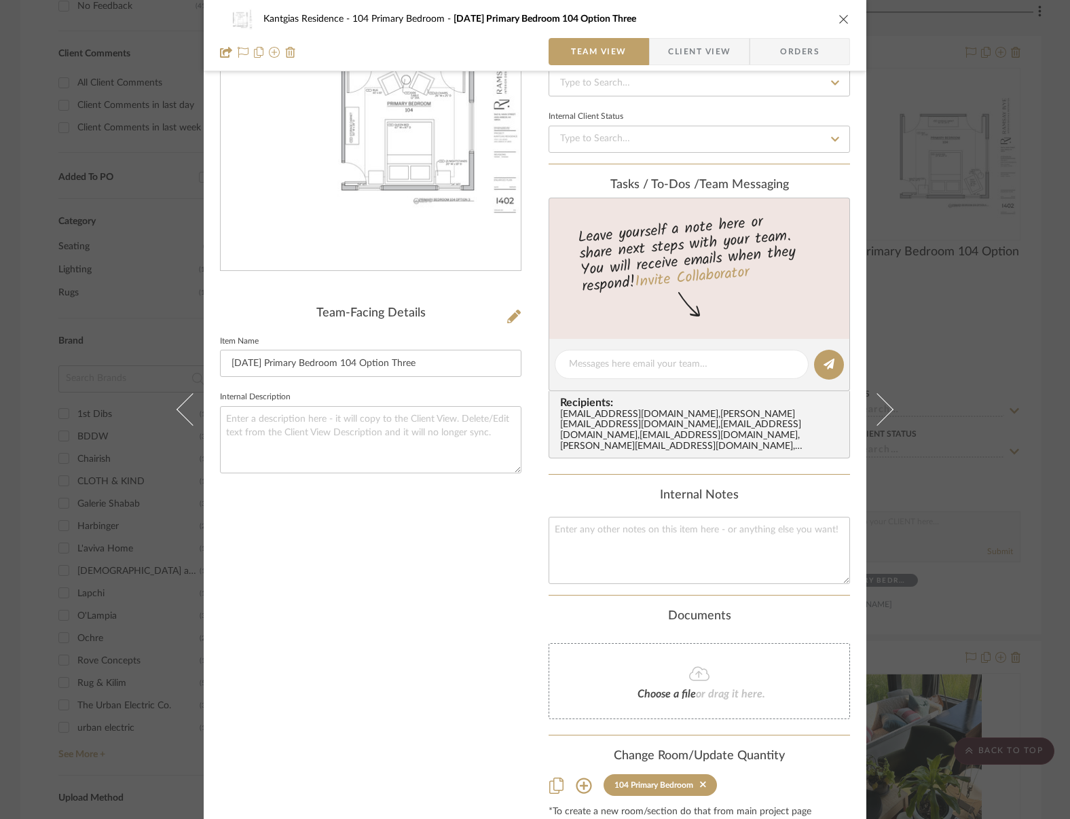
scroll to position [168, 0]
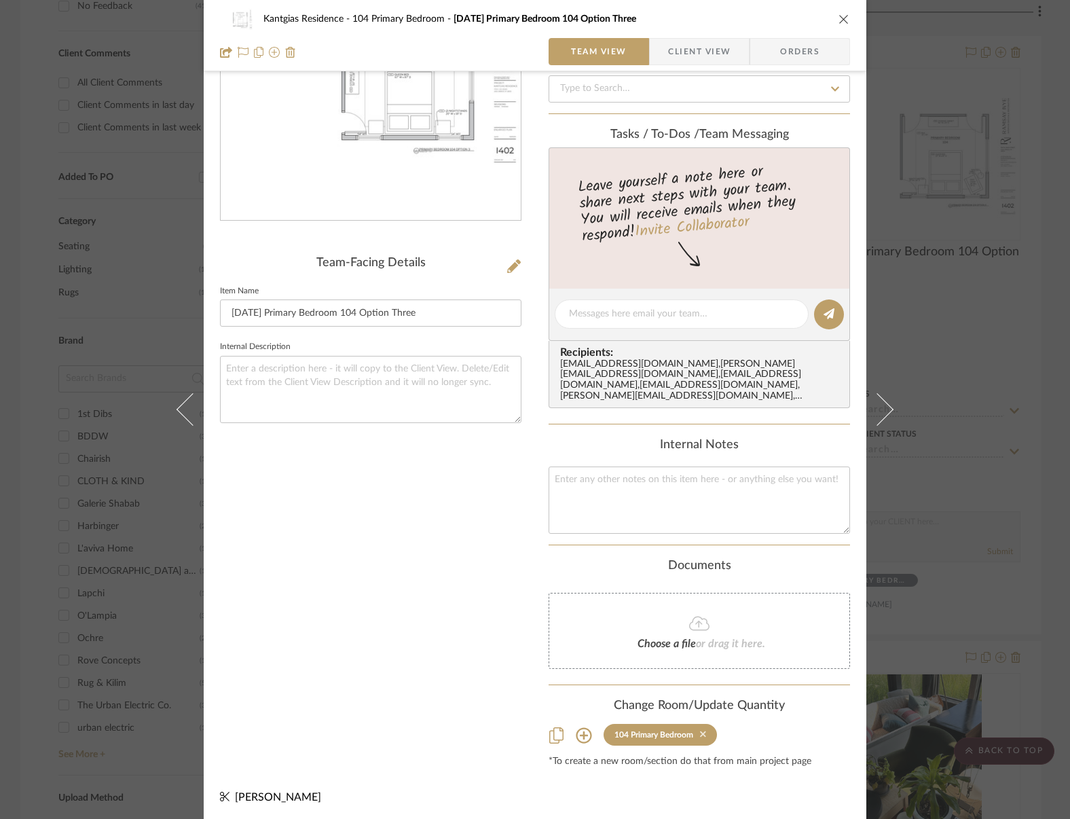
click at [700, 729] on icon at bounding box center [703, 734] width 6 height 10
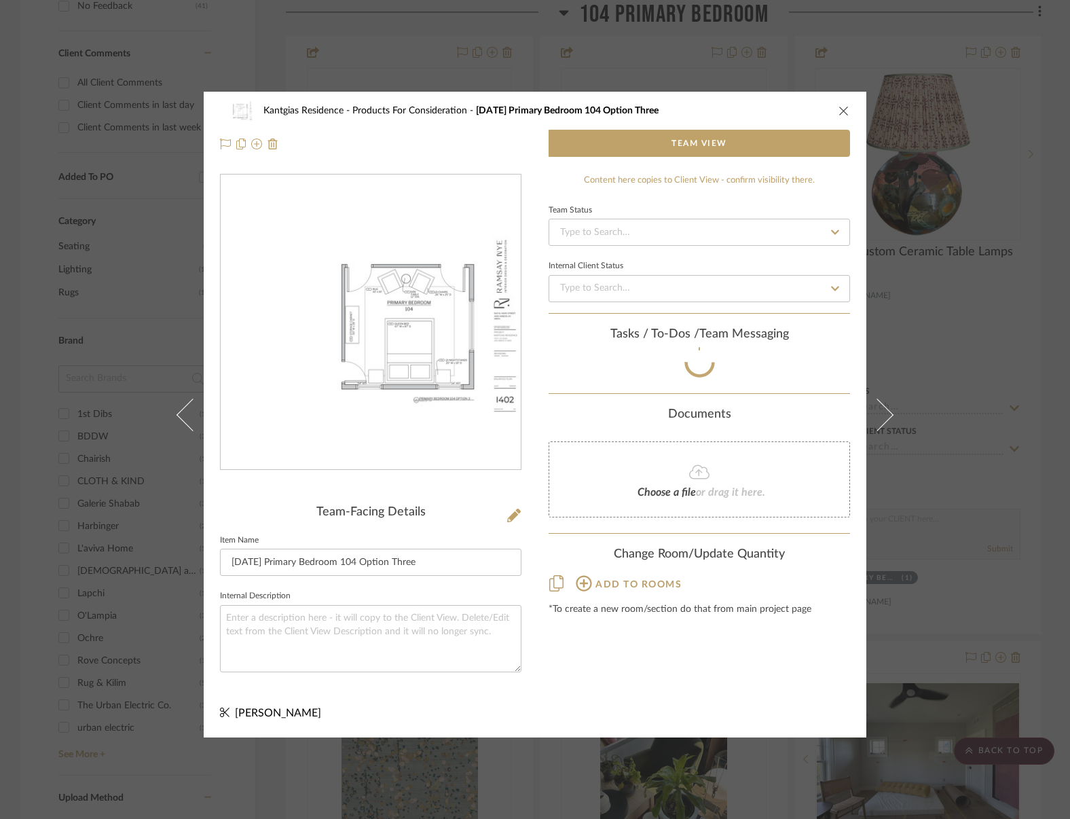
scroll to position [0, 0]
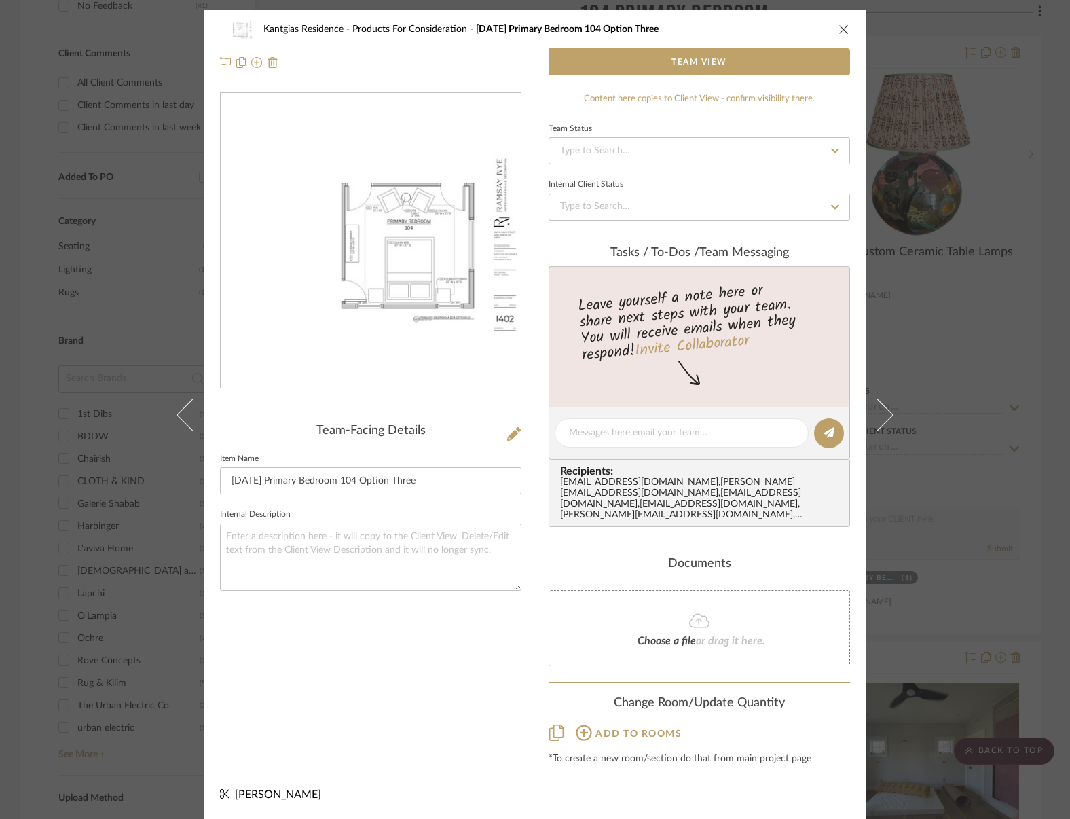
click at [838, 24] on button "close" at bounding box center [844, 29] width 12 height 12
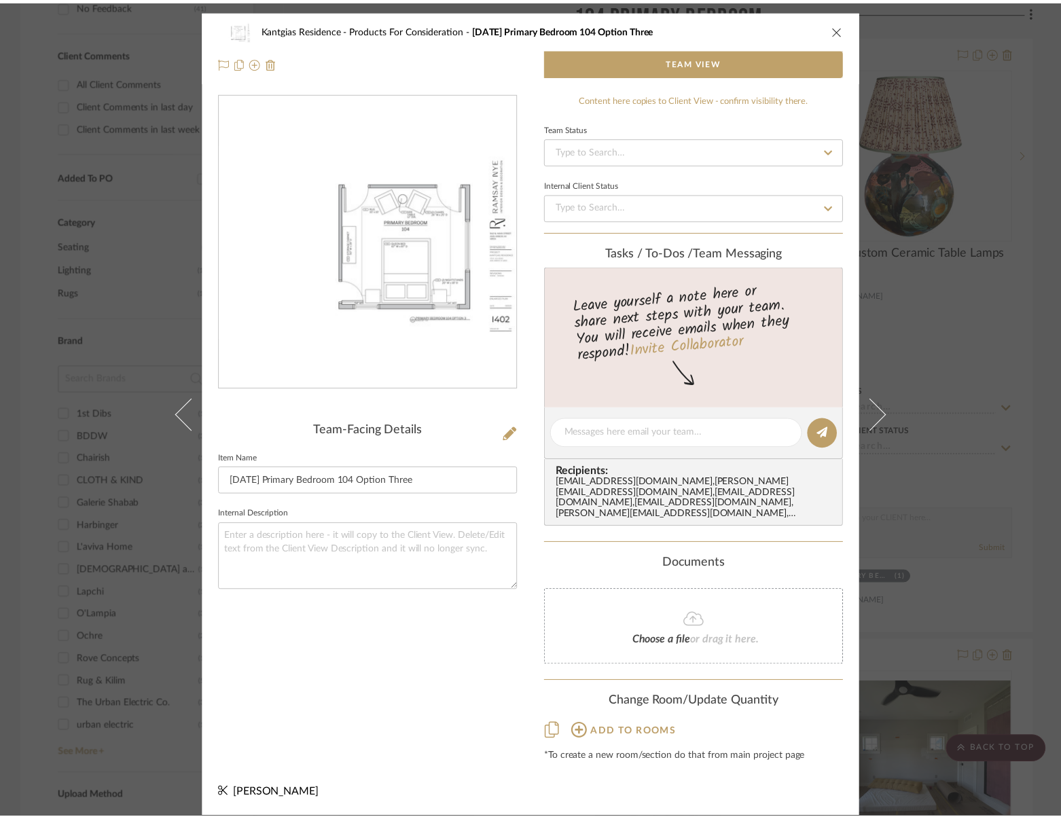
scroll to position [645, 0]
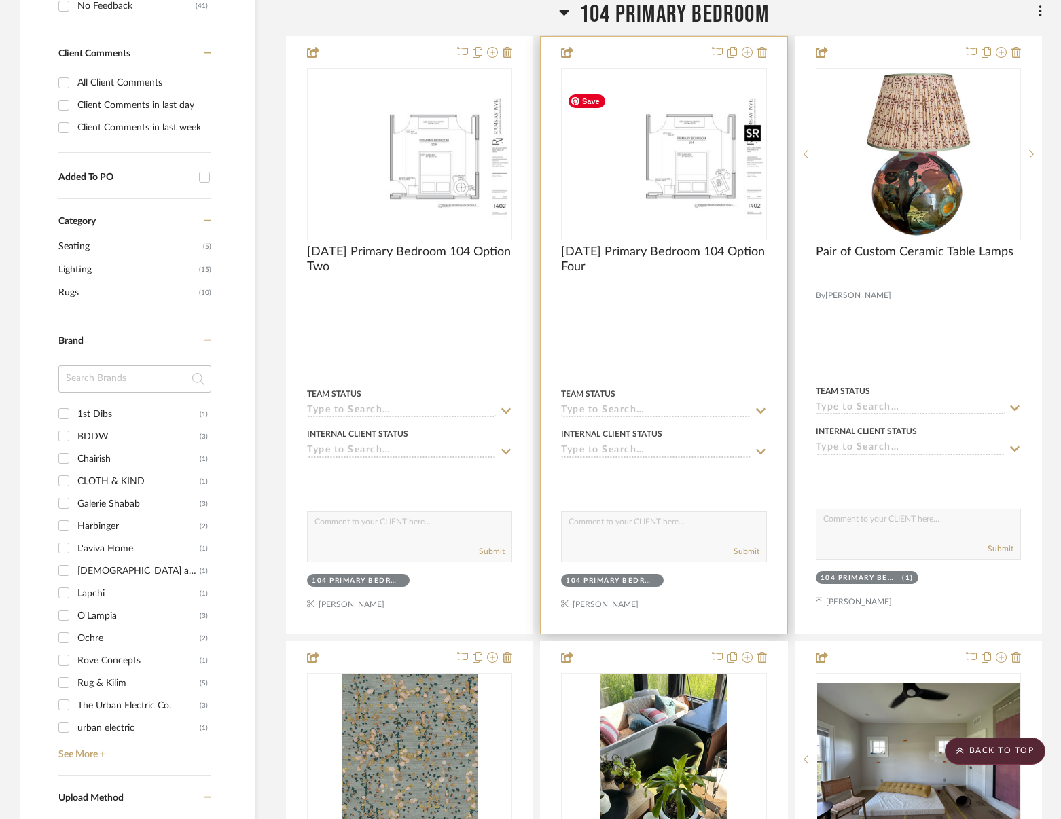
click at [723, 217] on img "0" at bounding box center [663, 154] width 202 height 131
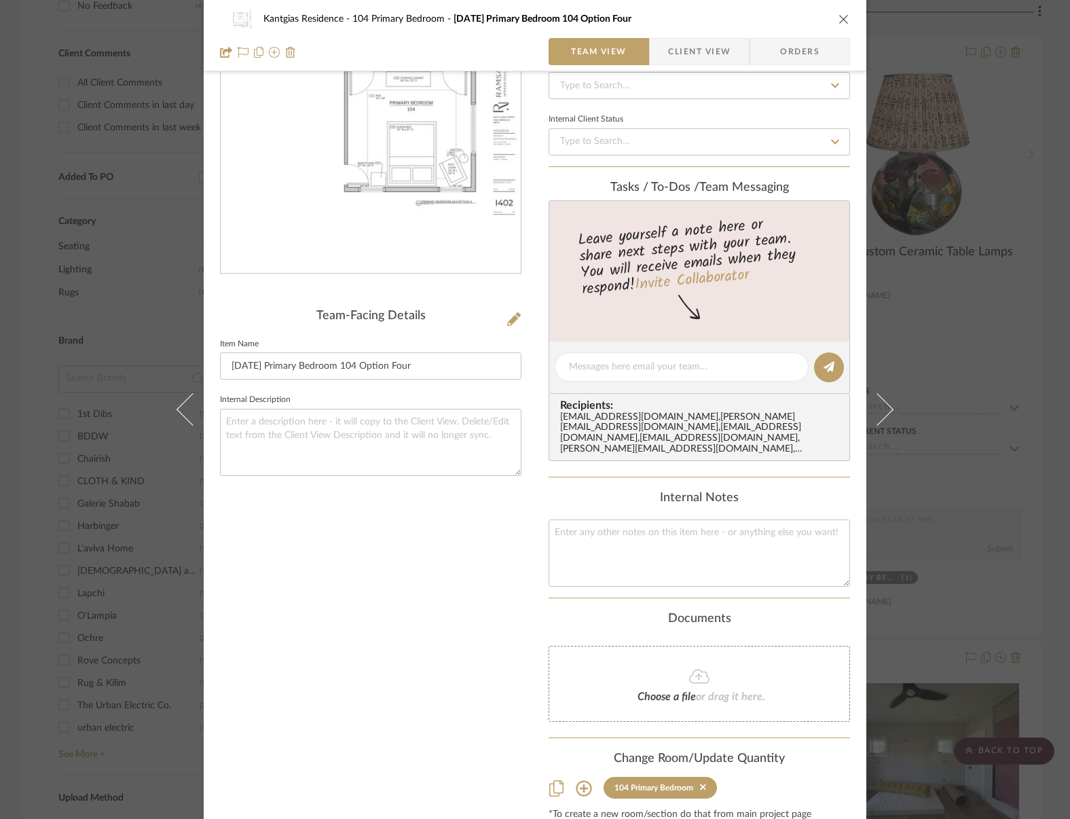
scroll to position [168, 0]
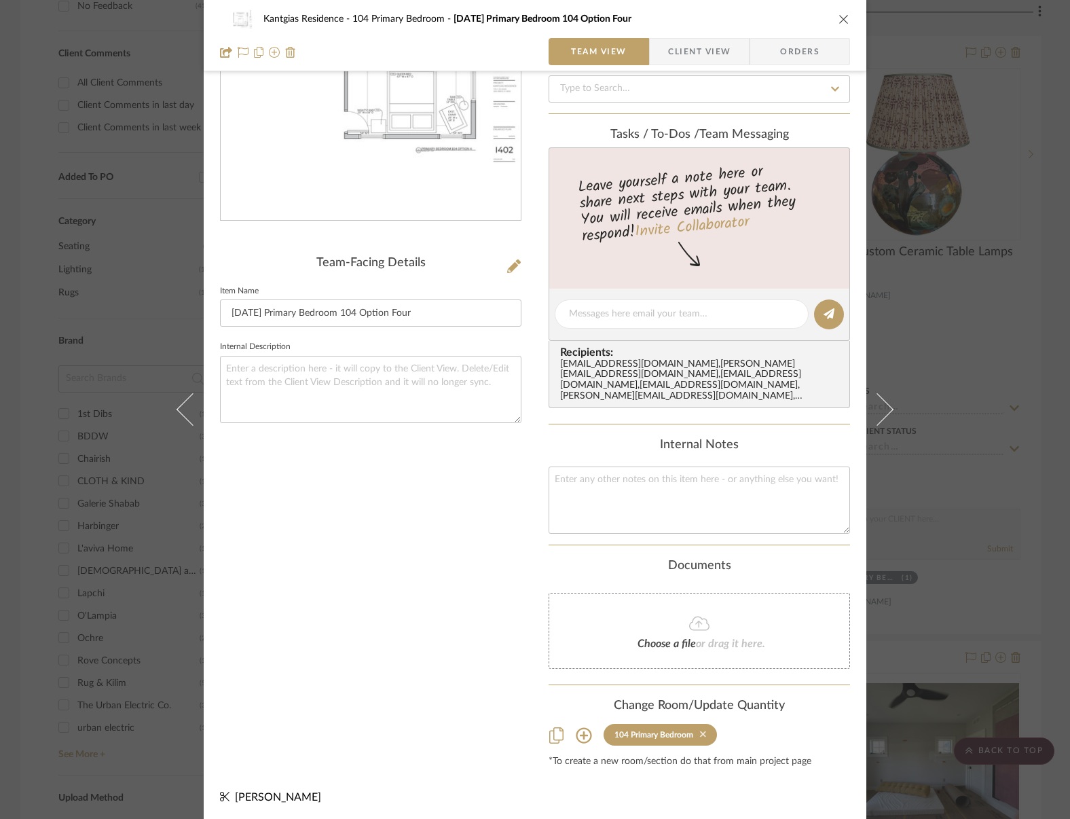
click at [700, 729] on icon at bounding box center [703, 734] width 6 height 10
click at [846, 18] on div "Kantgias Residence 104 Primary Bedroom [DATE] Primary Bedroom 104 Option Four T…" at bounding box center [535, 35] width 663 height 71
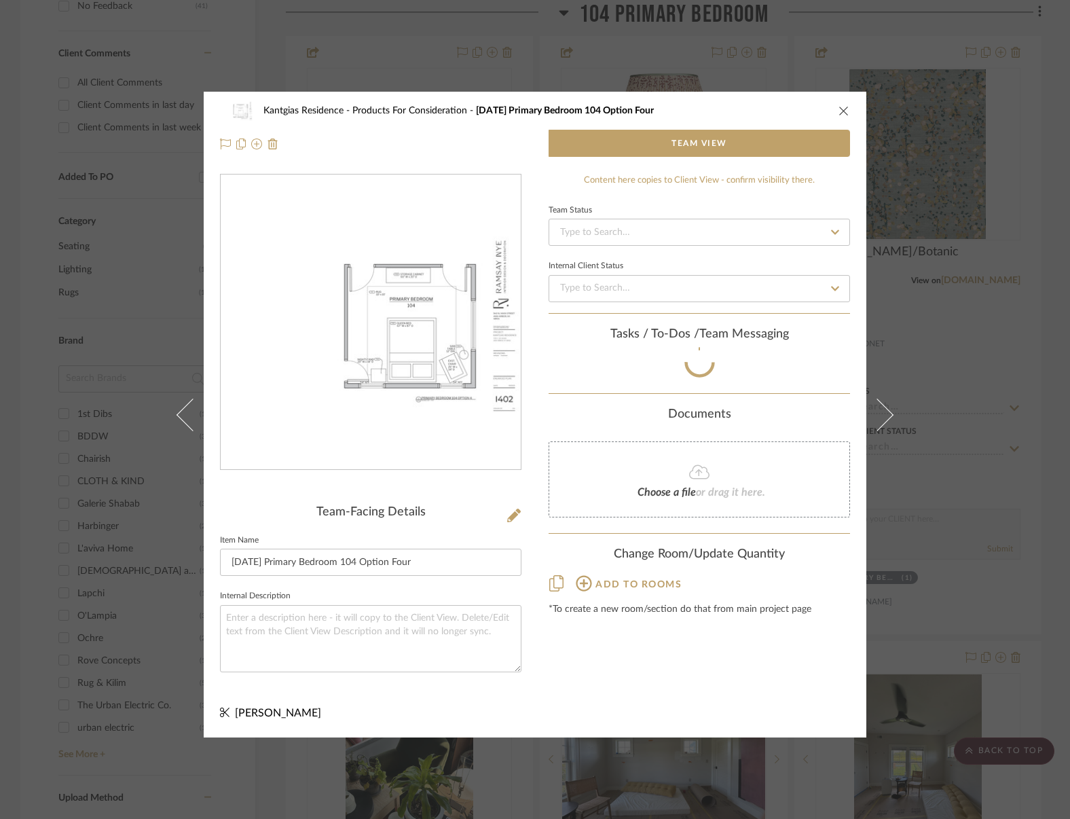
scroll to position [0, 0]
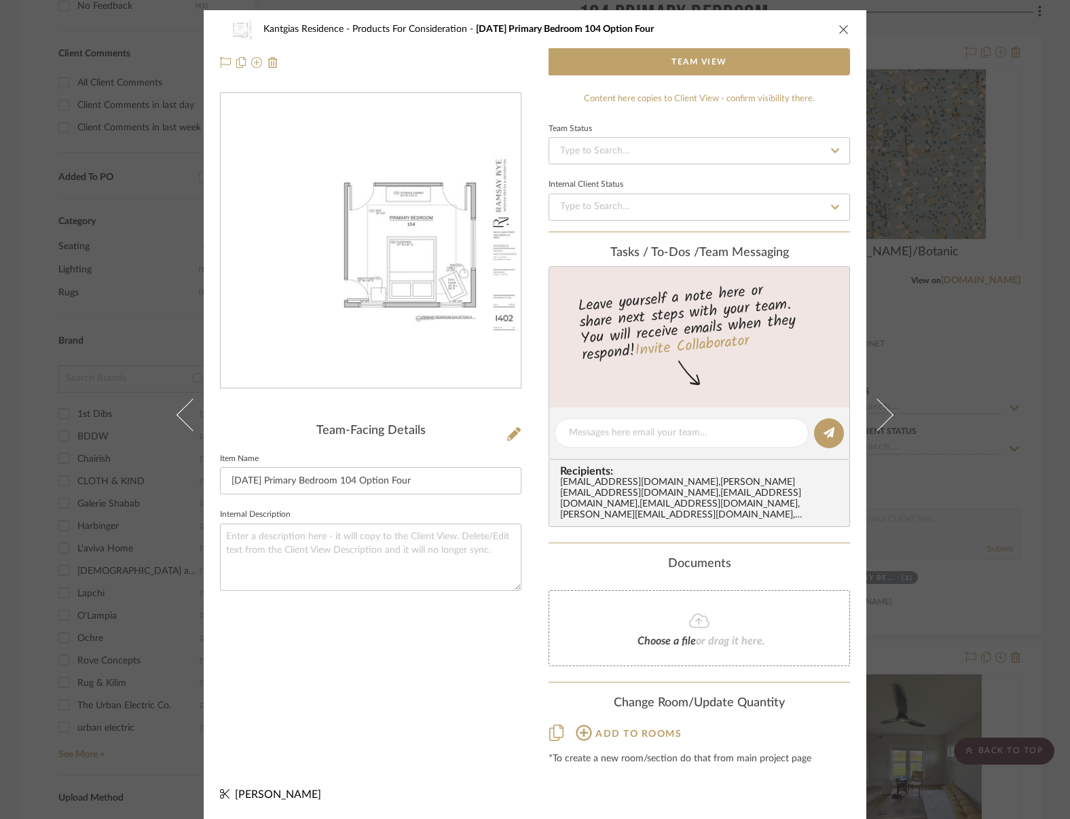
click at [839, 31] on icon "close" at bounding box center [844, 29] width 11 height 11
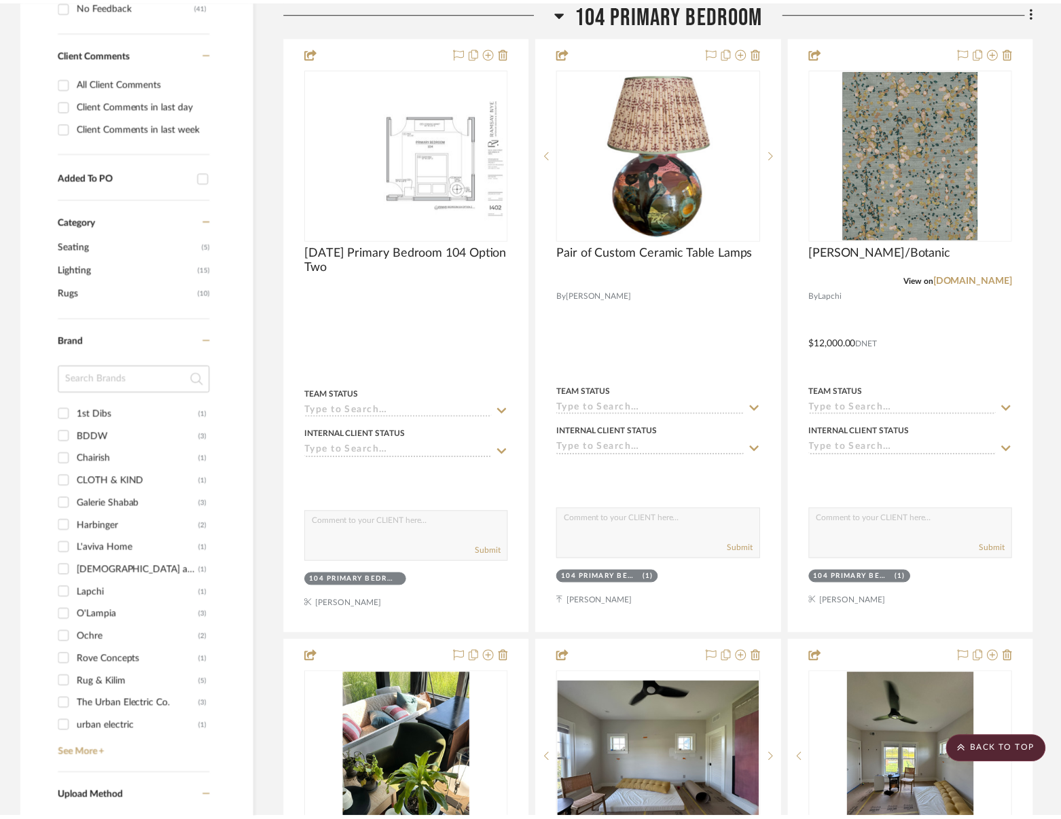
scroll to position [645, 0]
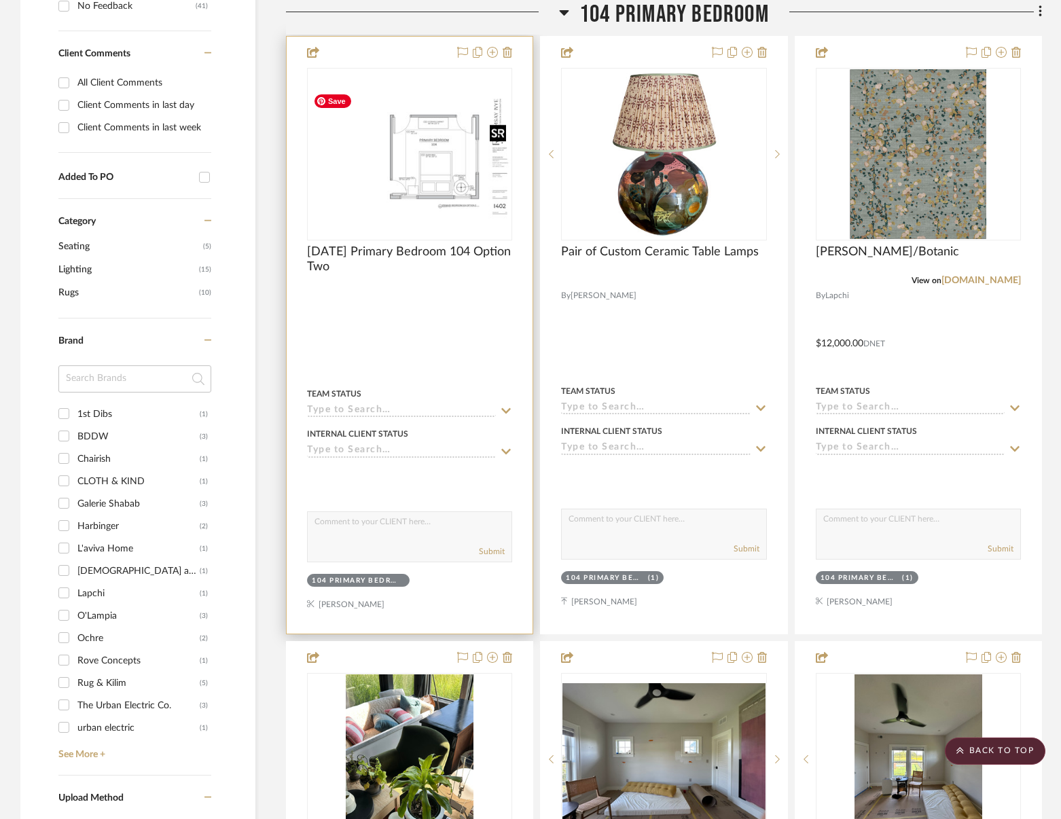
click at [474, 179] on img "0" at bounding box center [409, 154] width 202 height 131
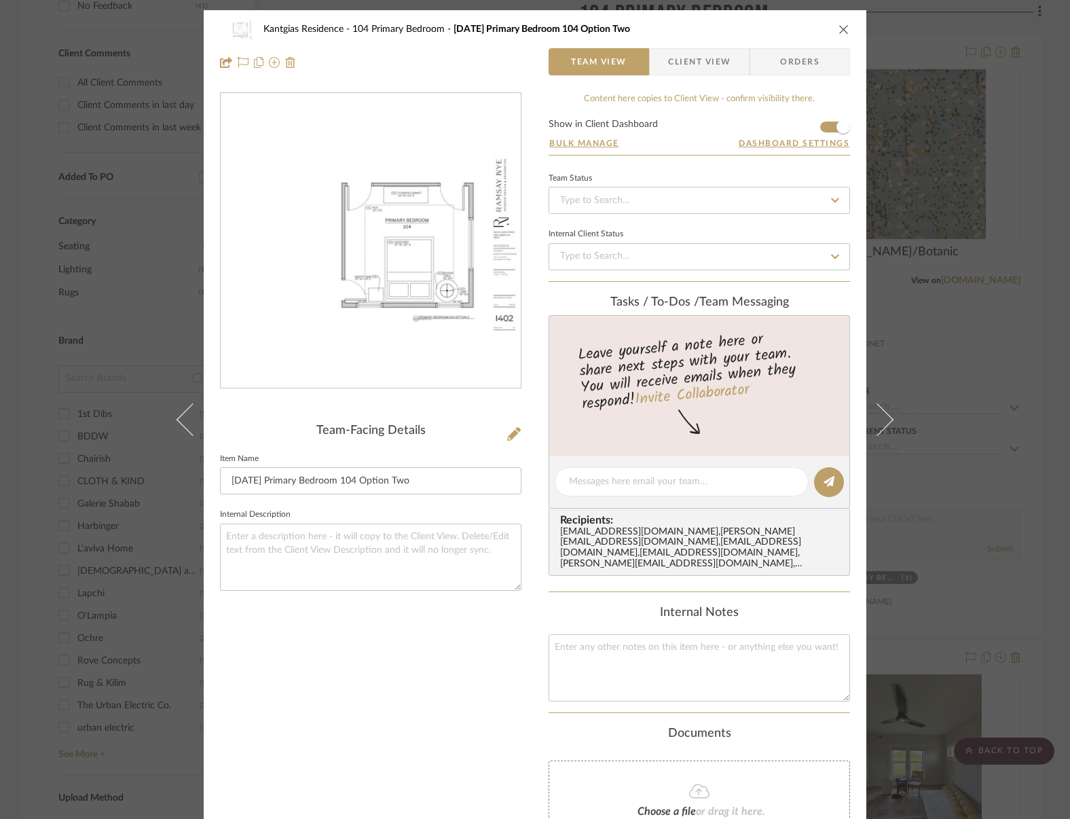
scroll to position [168, 0]
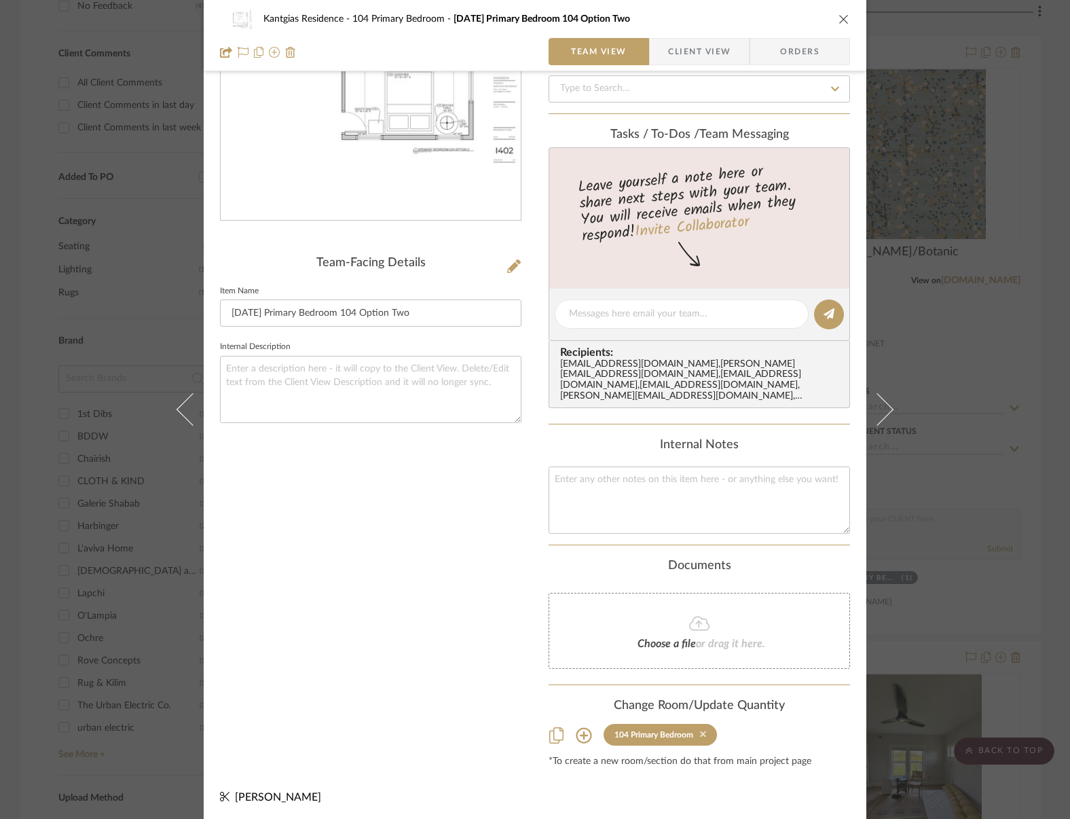
click at [700, 735] on icon at bounding box center [703, 734] width 6 height 10
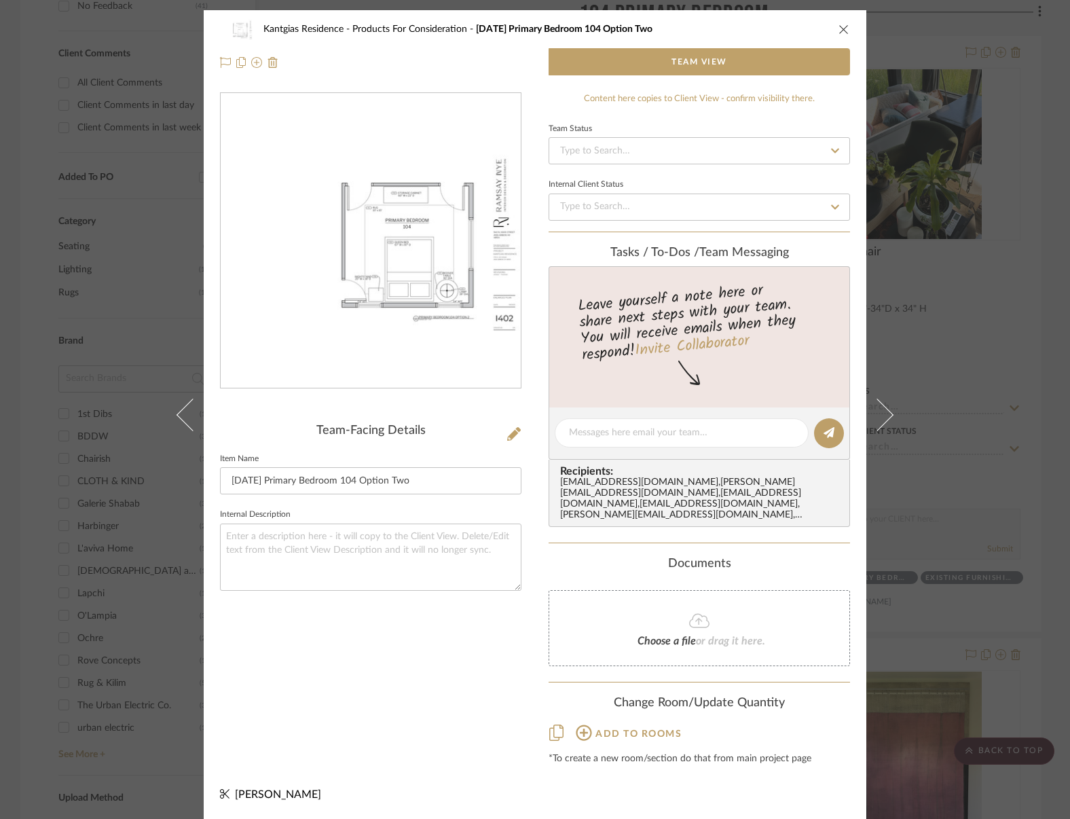
click at [833, 29] on div "Kantgias Residence Products For Consideration [DATE] Primary Bedroom 104 Option…" at bounding box center [535, 29] width 630 height 27
click at [839, 25] on icon "close" at bounding box center [844, 29] width 11 height 11
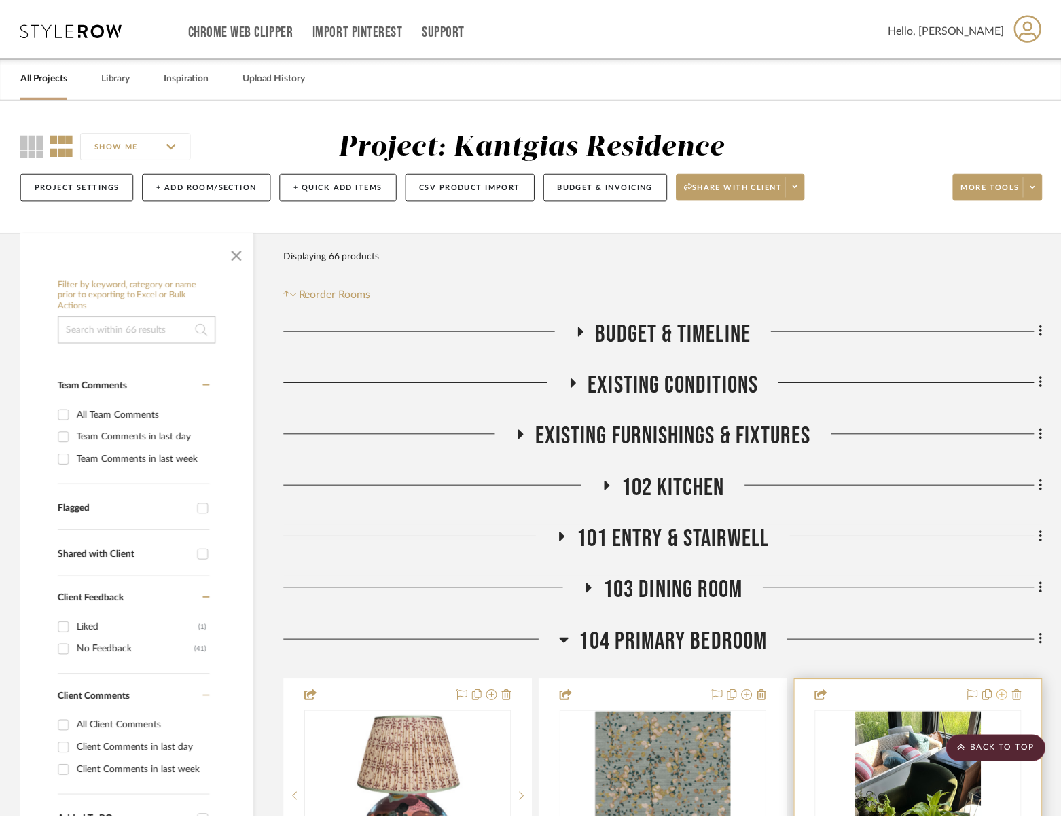
scroll to position [645, 0]
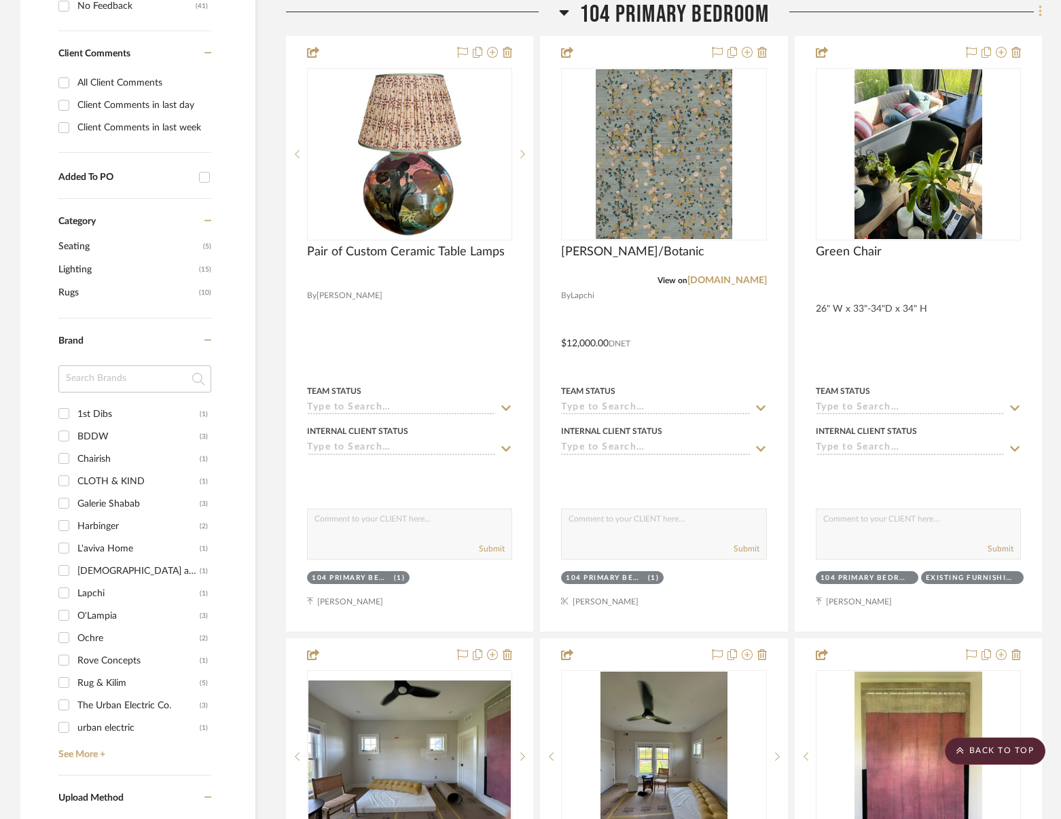
click at [1036, 19] on fa-icon at bounding box center [1038, 13] width 9 height 22
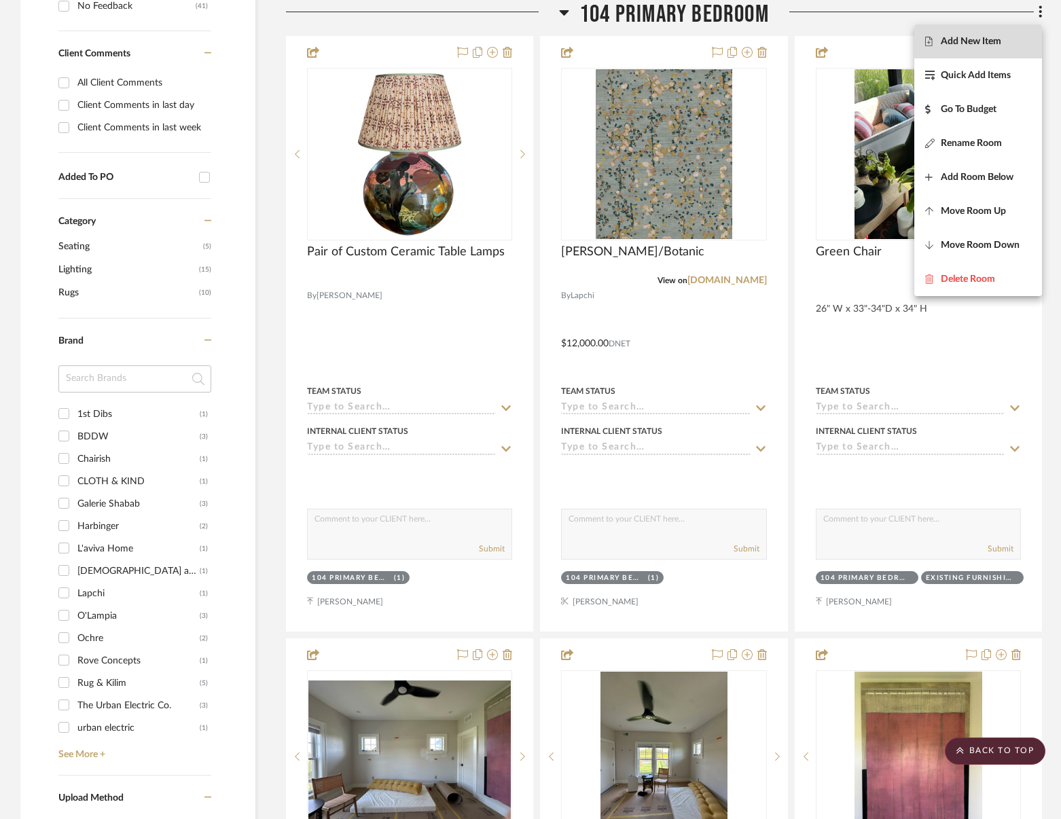
click at [975, 41] on span "Add New Item" at bounding box center [971, 42] width 60 height 12
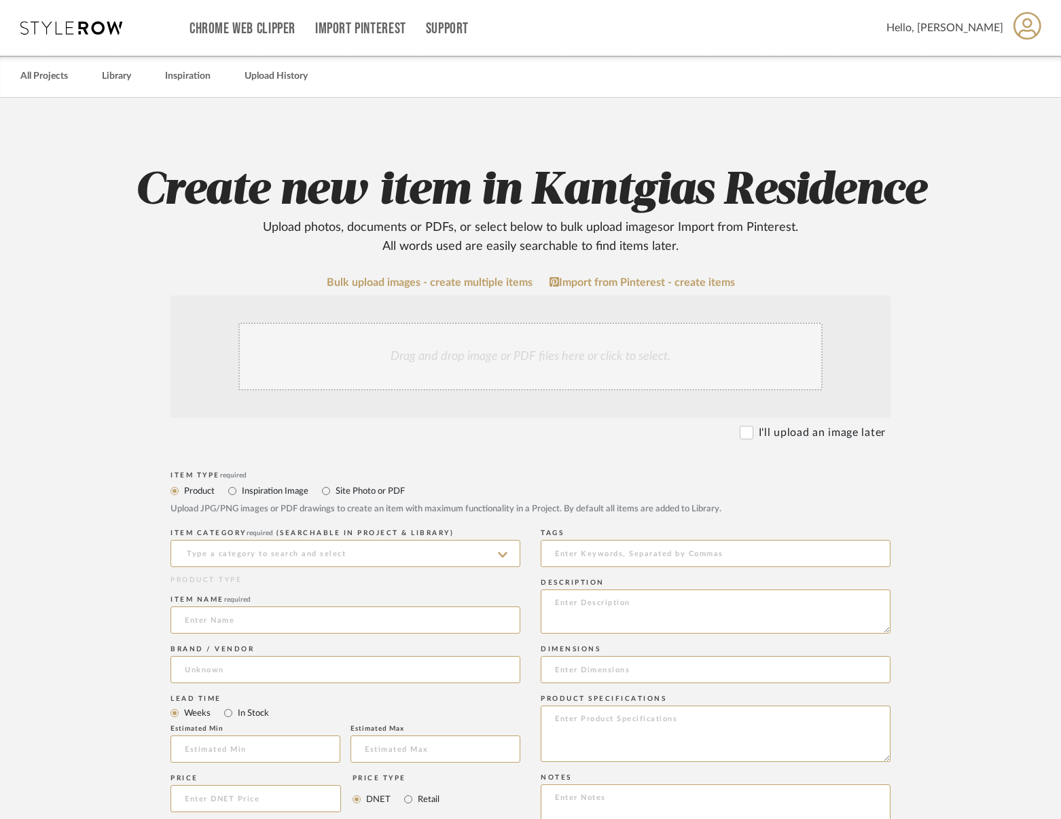
click at [376, 492] on label "Site Photo or PDF" at bounding box center [369, 491] width 71 height 15
click at [334, 492] on input "Site Photo or PDF" at bounding box center [326, 491] width 16 height 16
radio input "true"
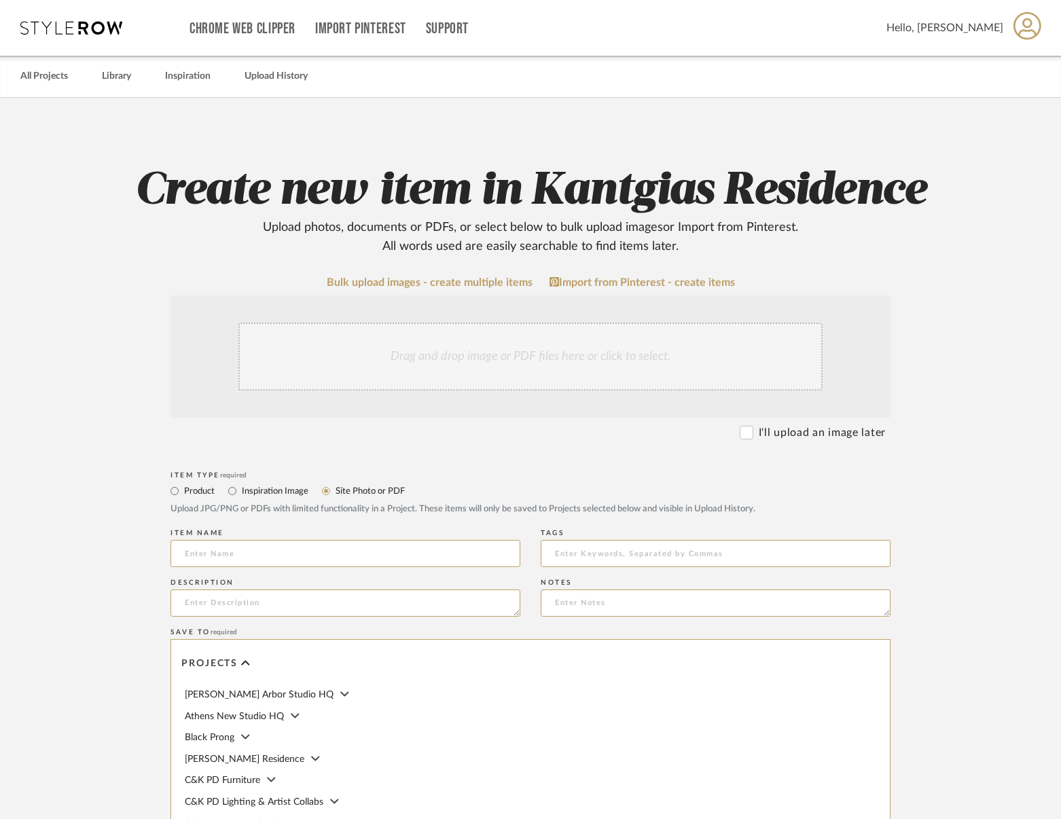
click at [412, 361] on div "Drag and drop image or PDF files here or click to select." at bounding box center [530, 357] width 584 height 68
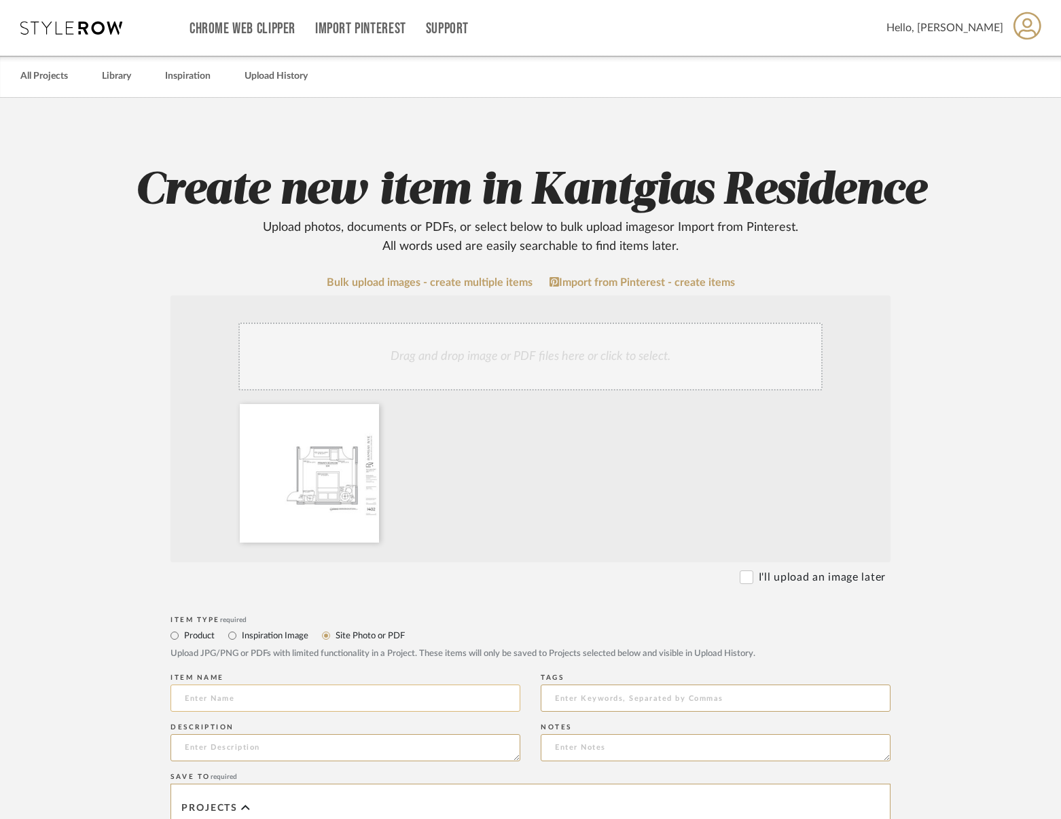
click at [255, 687] on input at bounding box center [345, 698] width 350 height 27
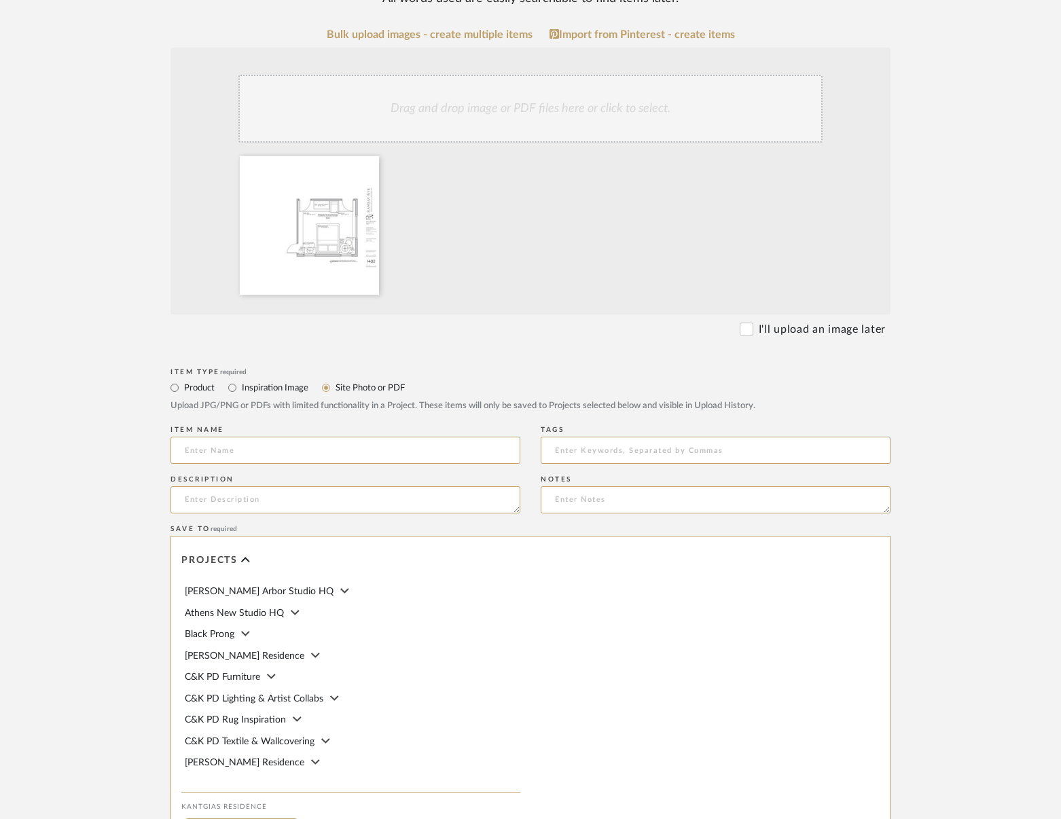
scroll to position [272, 0]
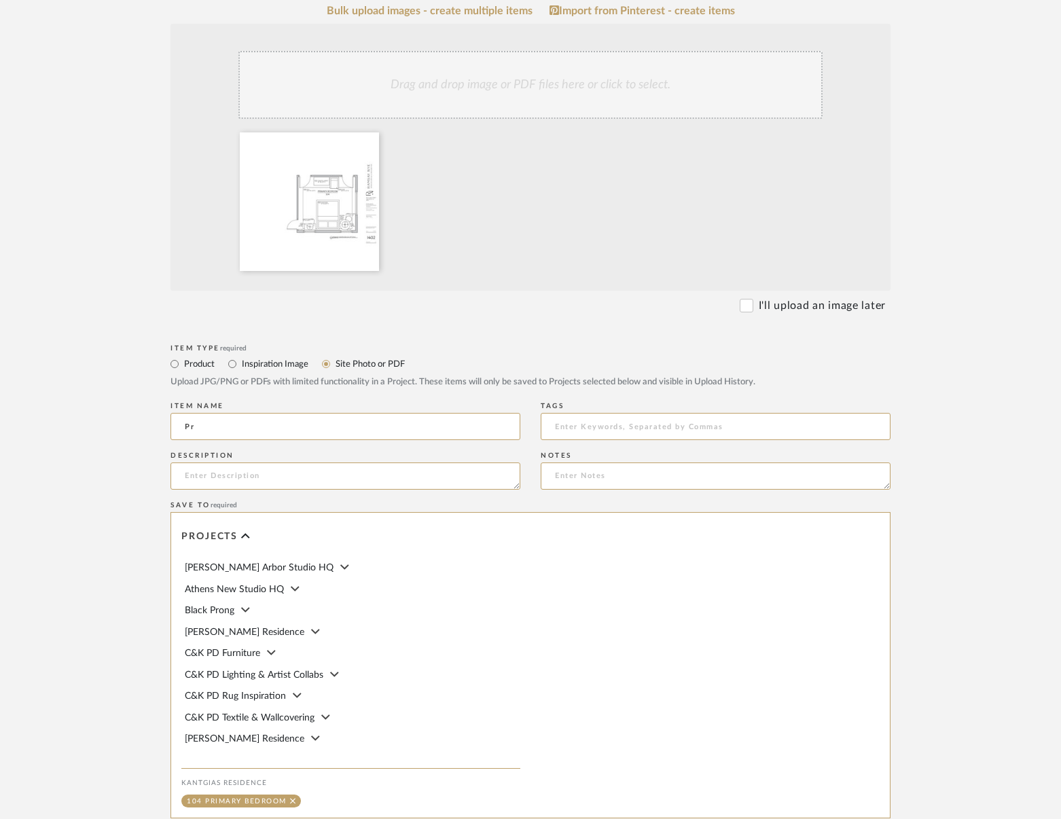
type input "P"
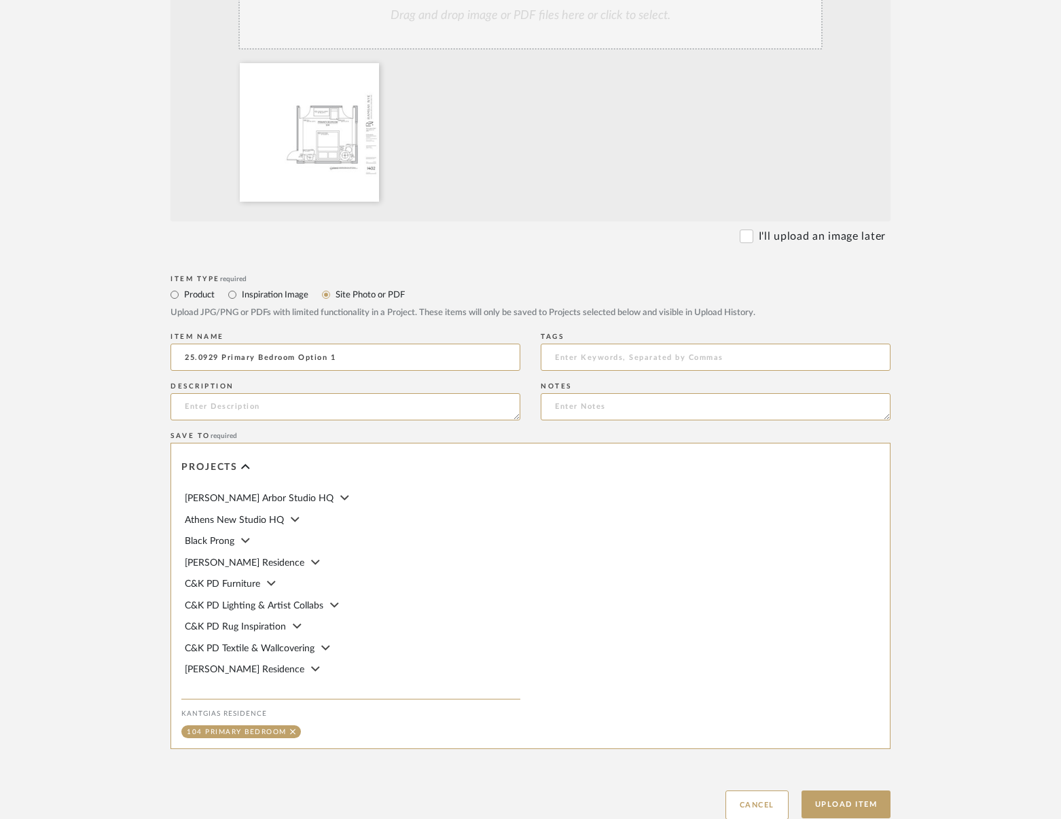
scroll to position [437, 0]
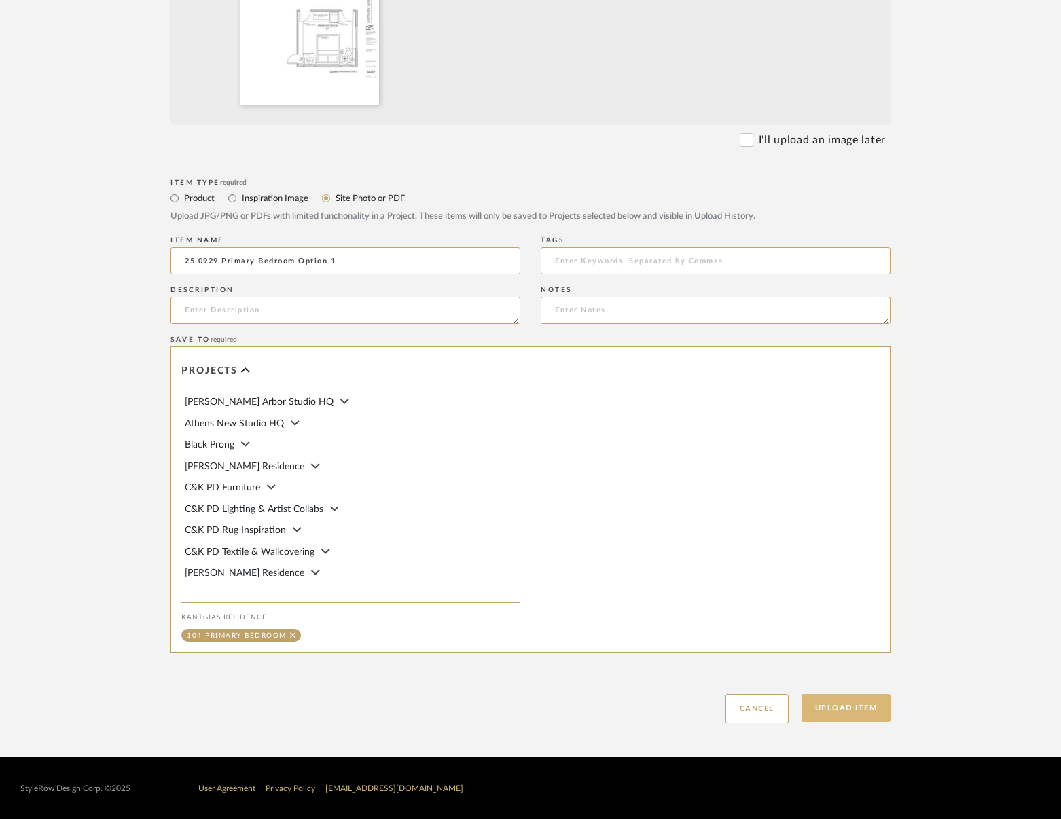
type input "25.0929 Primary Bedroom Option 1"
click at [837, 698] on button "Upload Item" at bounding box center [846, 708] width 90 height 28
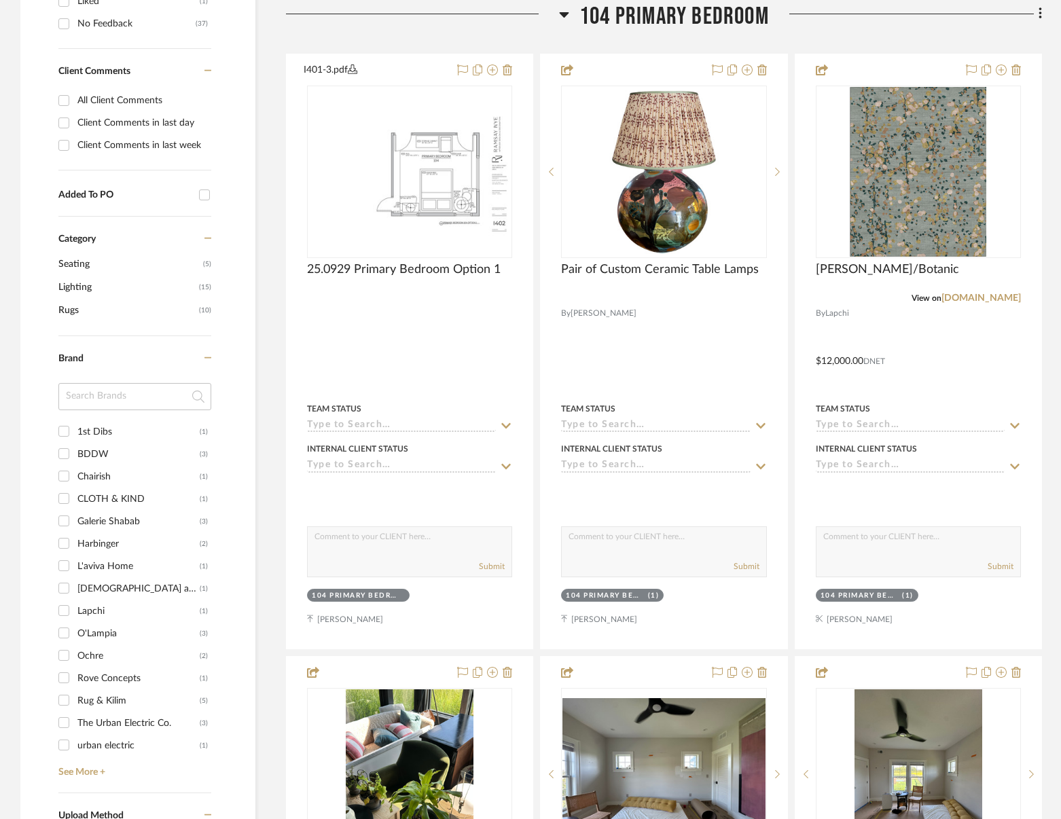
scroll to position [629, 0]
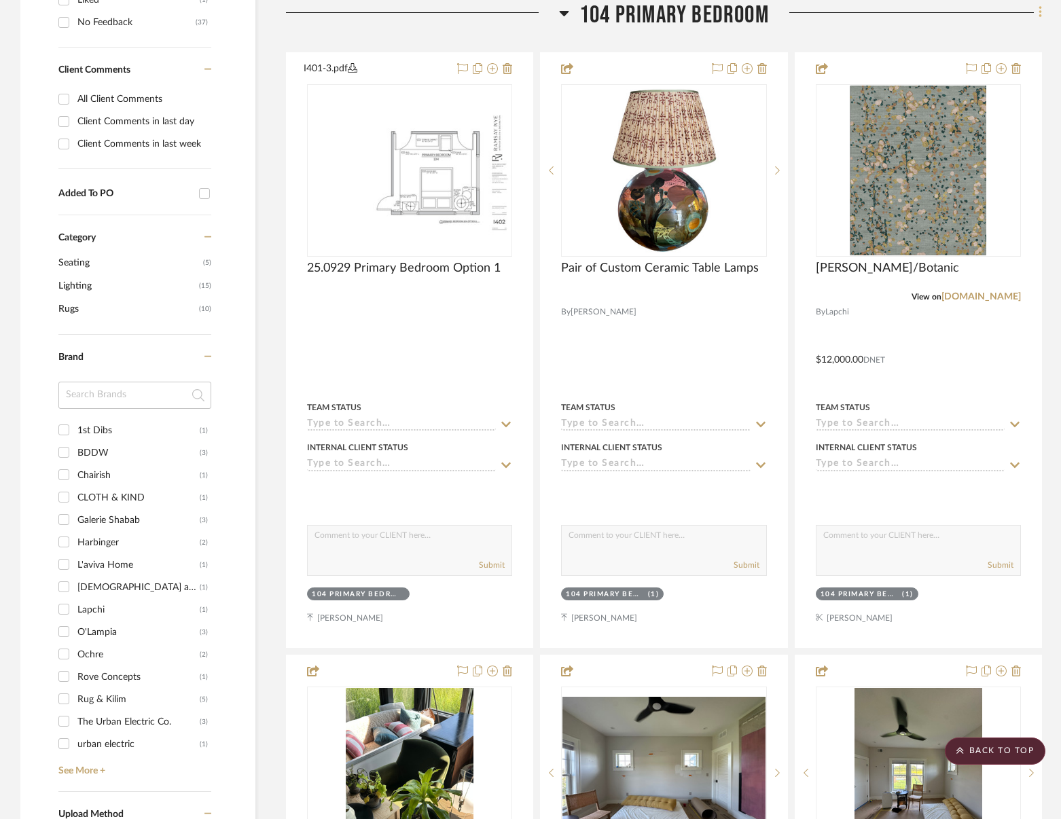
click at [1036, 9] on fa-icon at bounding box center [1038, 14] width 9 height 22
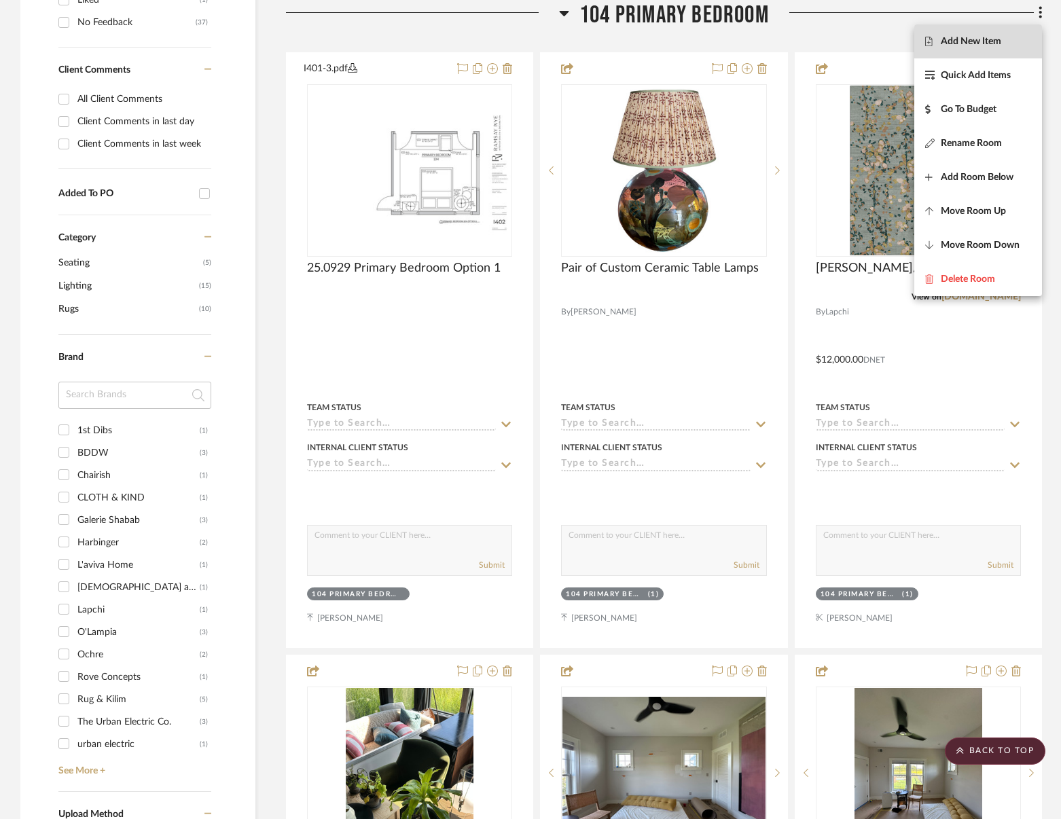
click at [971, 41] on span "Add New Item" at bounding box center [971, 42] width 60 height 12
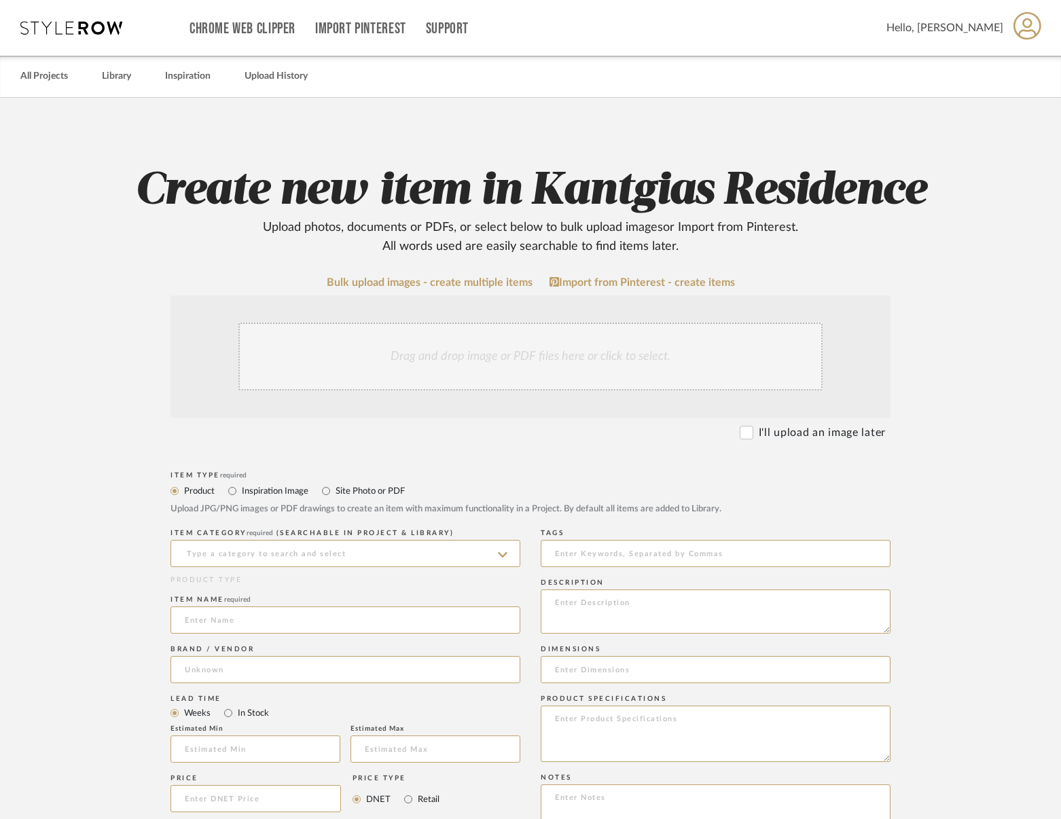
click at [391, 483] on div "Site Photo or PDF" at bounding box center [363, 491] width 83 height 16
click at [384, 488] on label "Site Photo or PDF" at bounding box center [369, 491] width 71 height 15
click at [334, 488] on input "Site Photo or PDF" at bounding box center [326, 491] width 16 height 16
radio input "true"
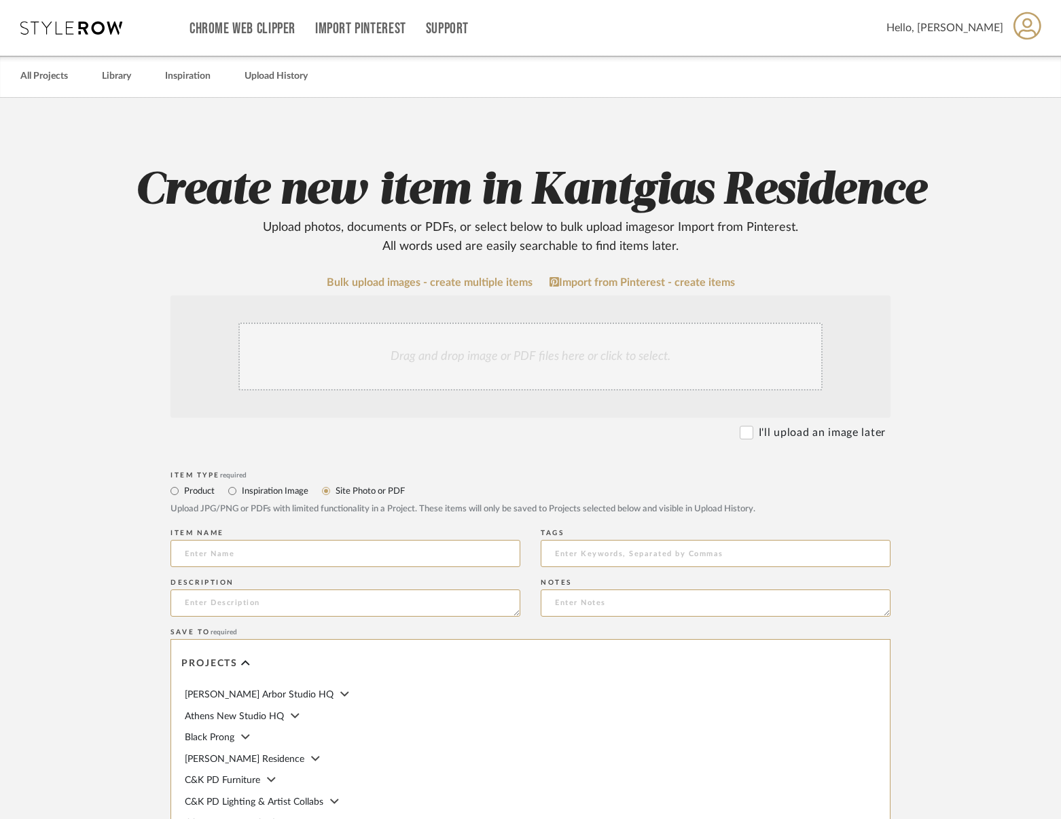
click at [465, 380] on div "Drag and drop image or PDF files here or click to select." at bounding box center [530, 357] width 584 height 68
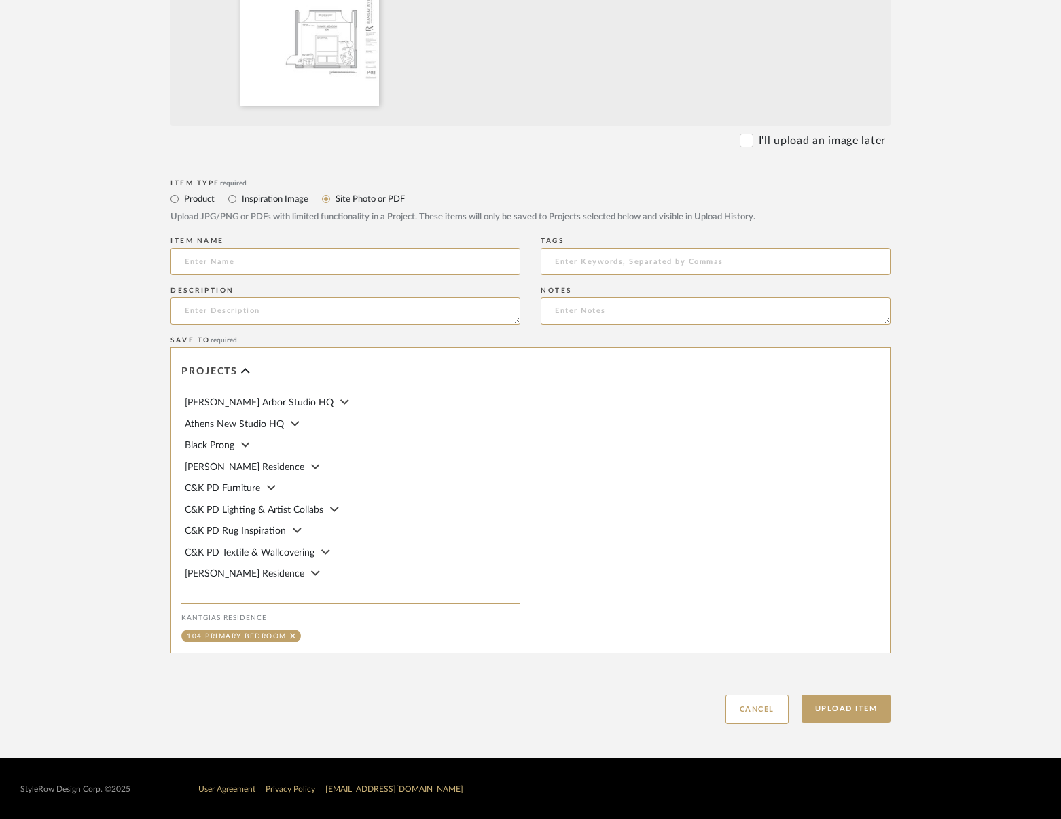
scroll to position [437, 0]
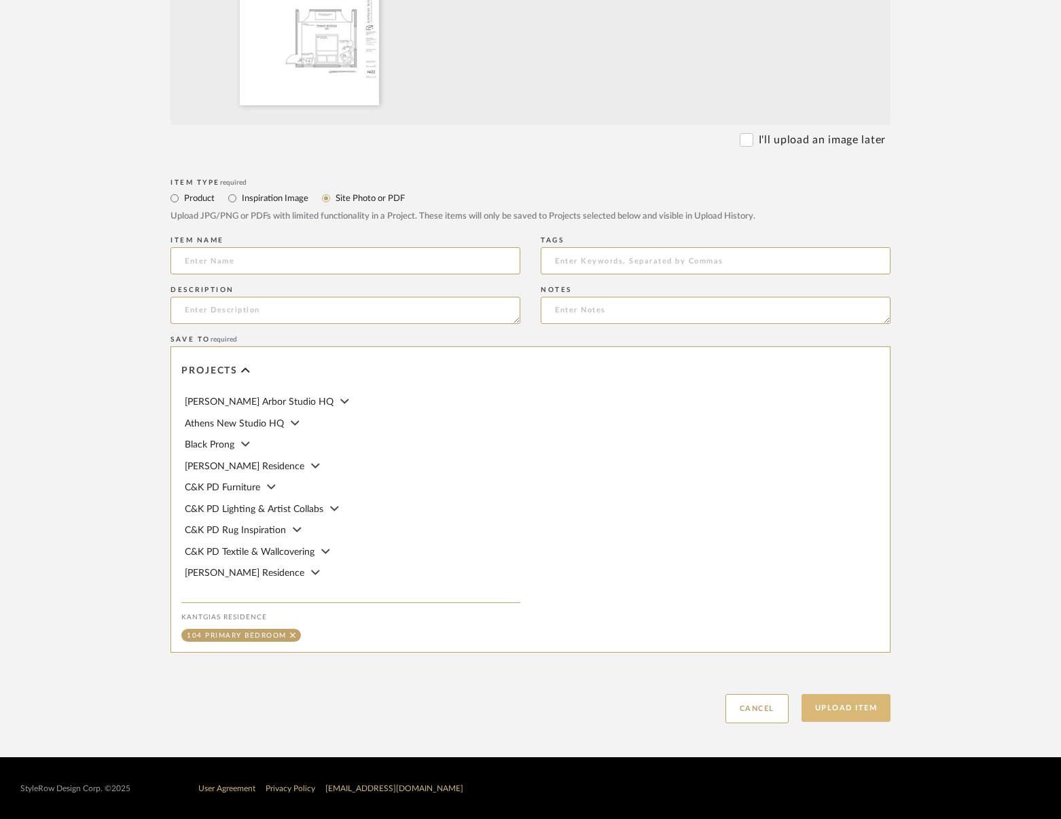
click at [854, 710] on button "Upload Item" at bounding box center [846, 708] width 90 height 28
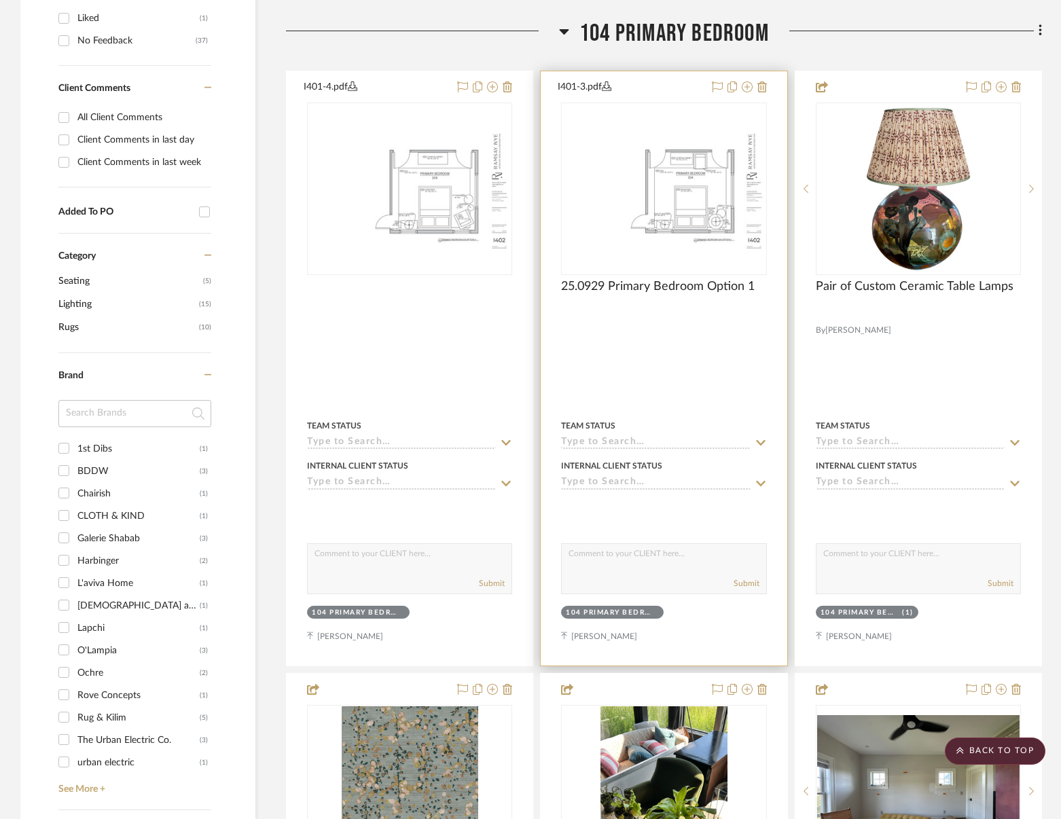
scroll to position [629, 0]
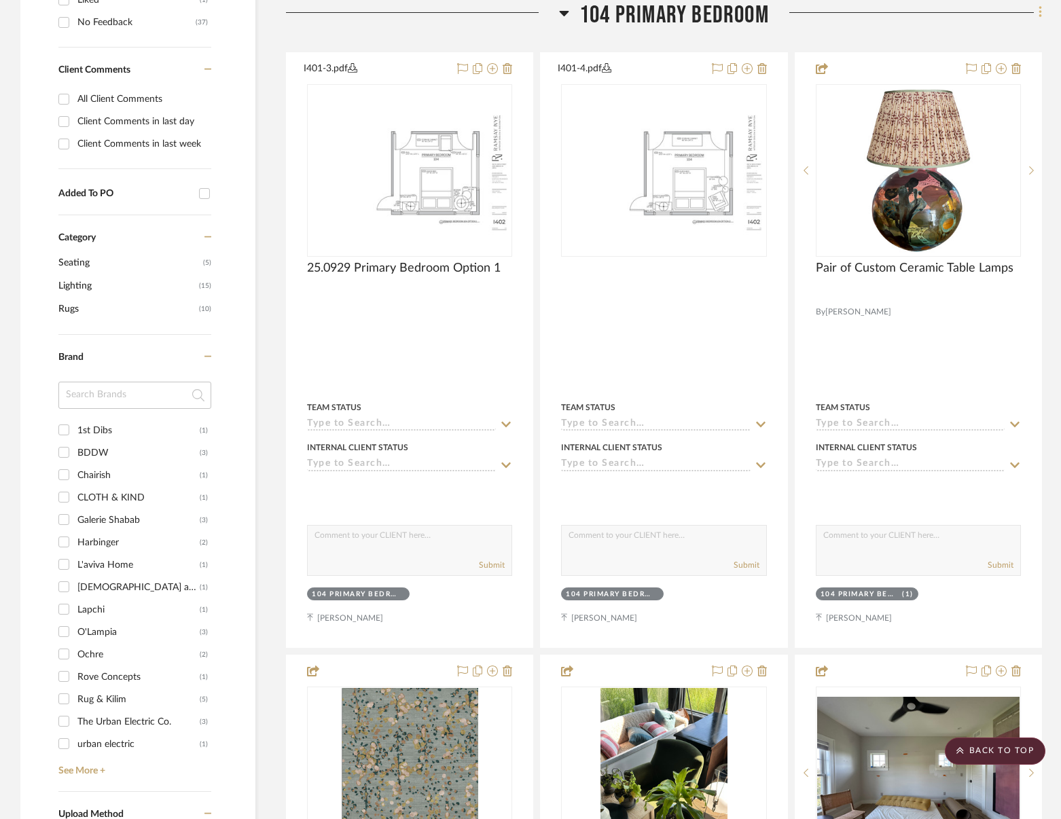
click at [1037, 13] on fa-icon at bounding box center [1038, 14] width 9 height 22
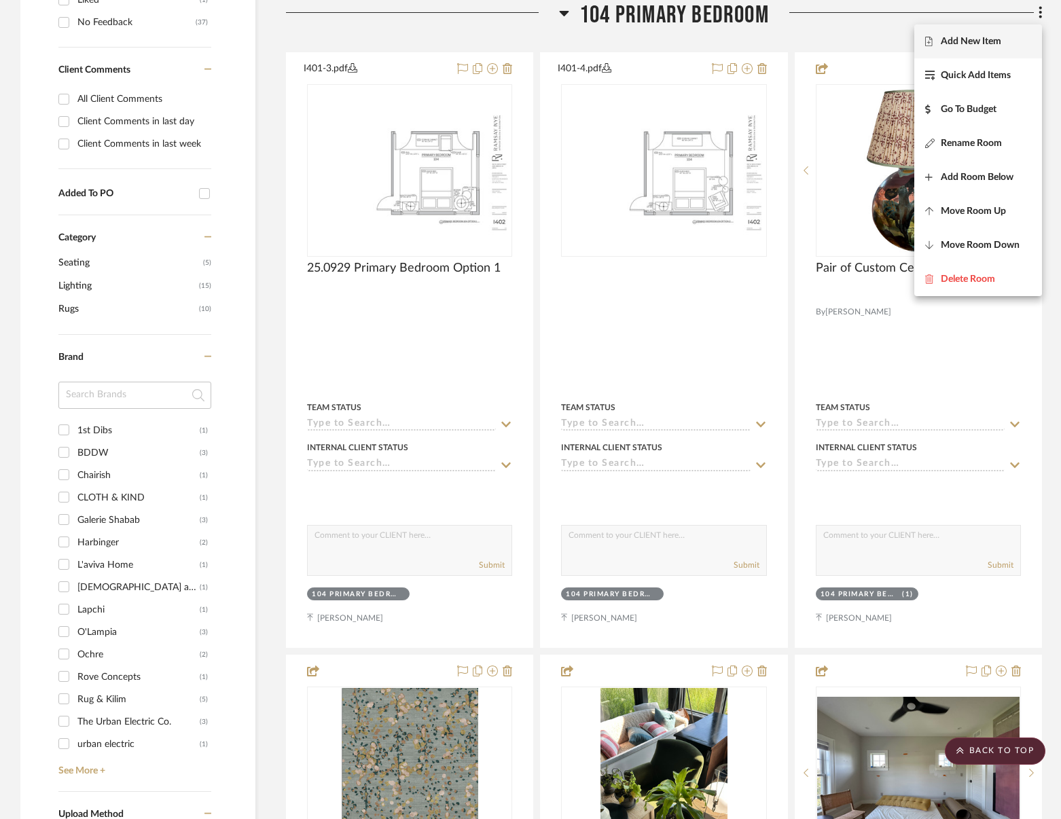
click at [967, 52] on button "Add New Item" at bounding box center [978, 41] width 128 height 34
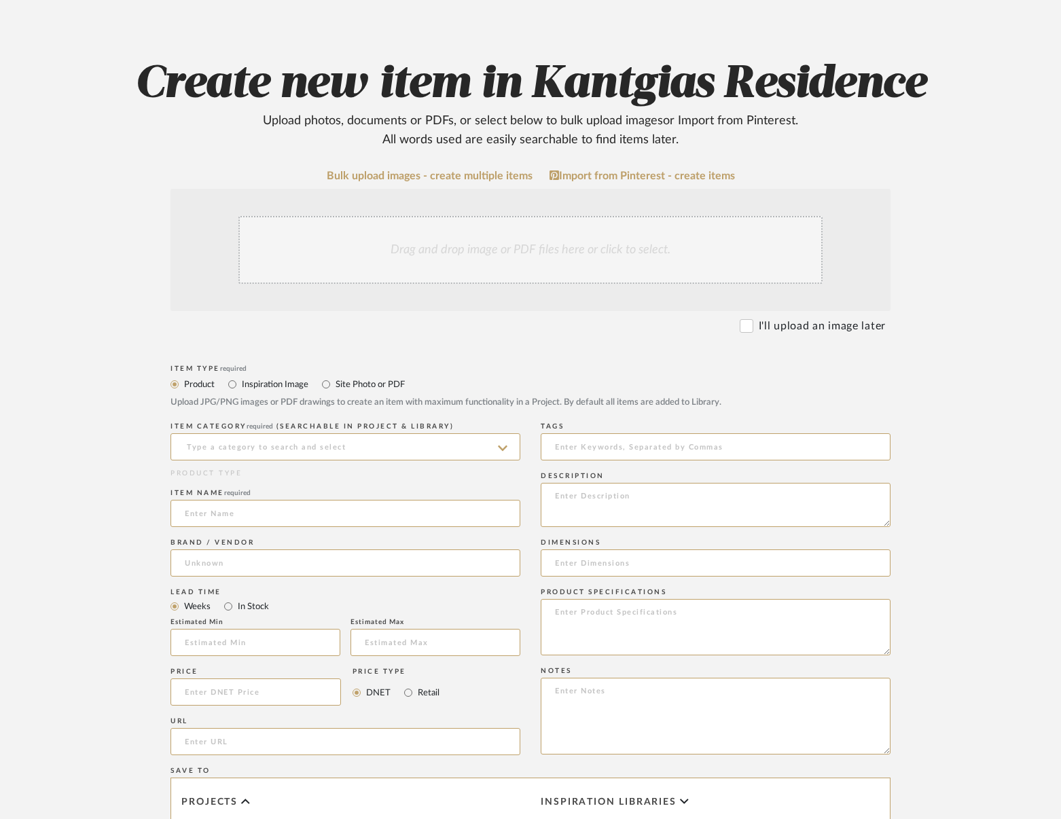
scroll to position [204, 0]
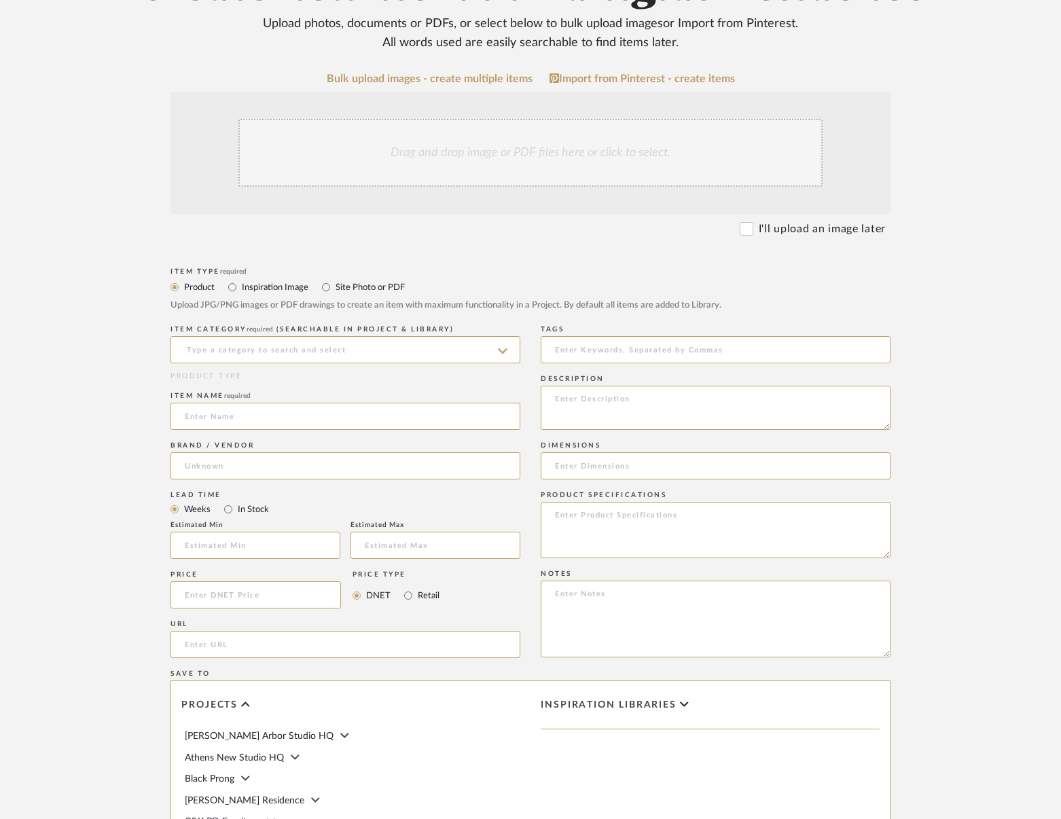
click at [359, 289] on label "Site Photo or PDF" at bounding box center [369, 287] width 71 height 15
click at [334, 289] on input "Site Photo or PDF" at bounding box center [326, 287] width 16 height 16
radio input "true"
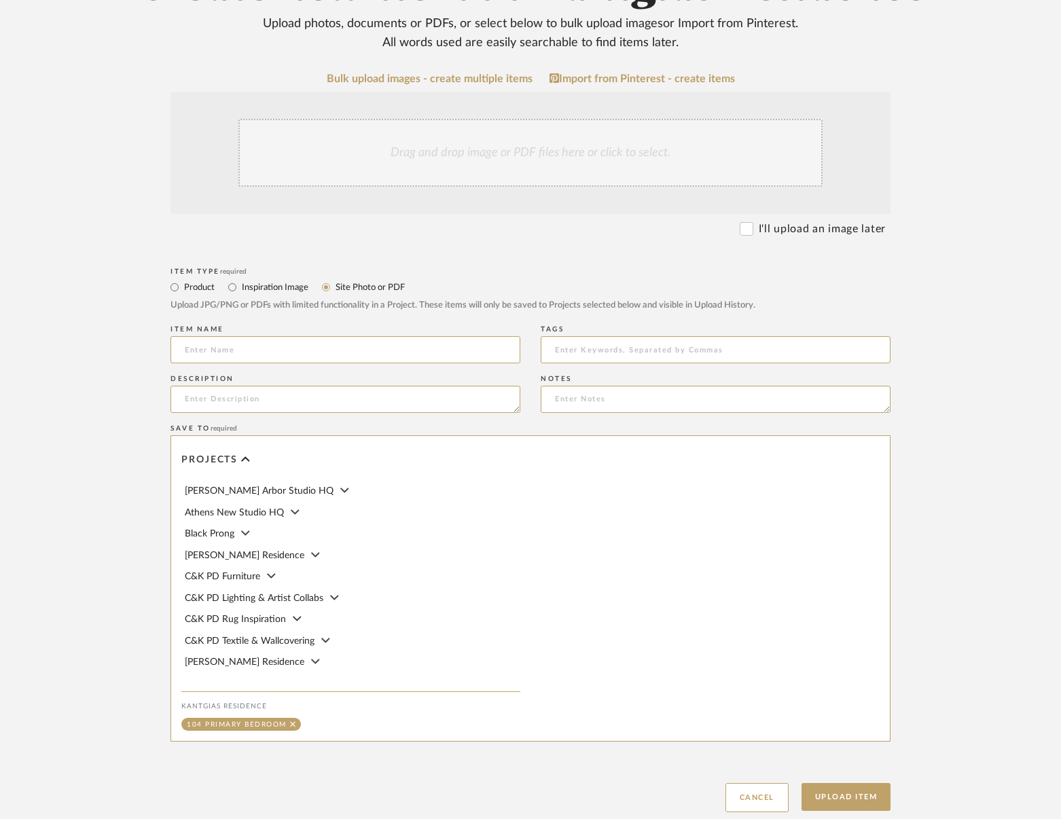
click at [445, 130] on div "Drag and drop image or PDF files here or click to select." at bounding box center [530, 153] width 584 height 68
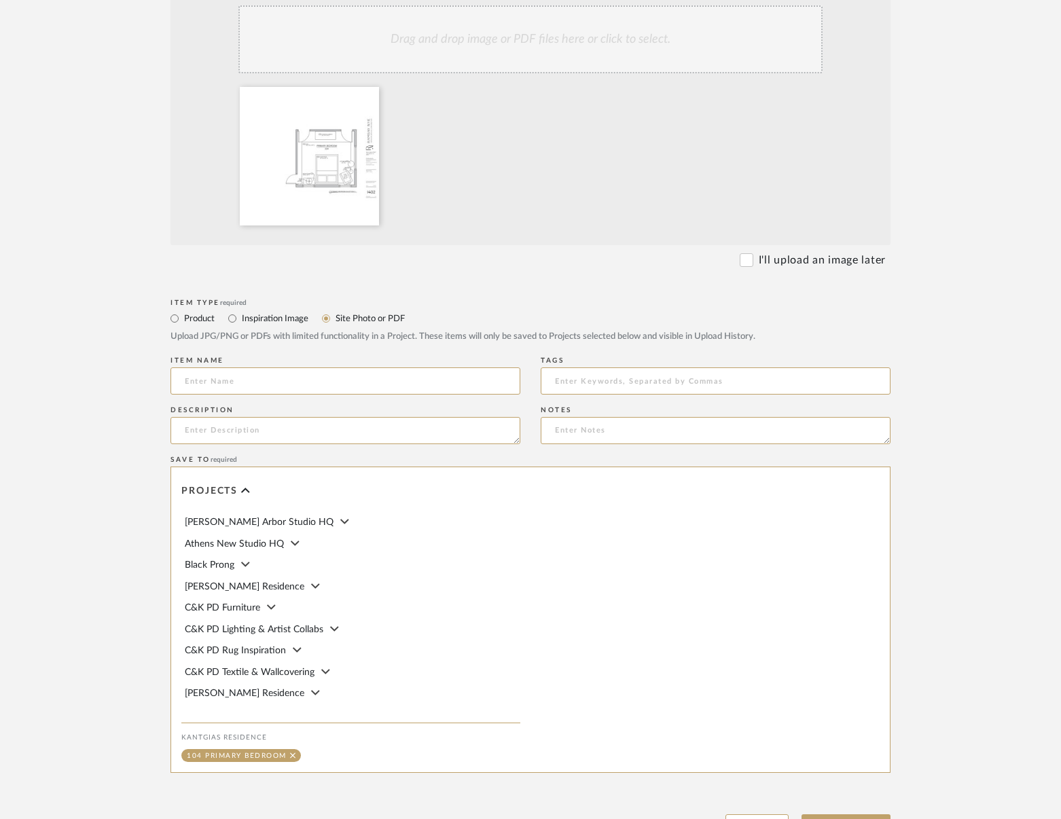
scroll to position [437, 0]
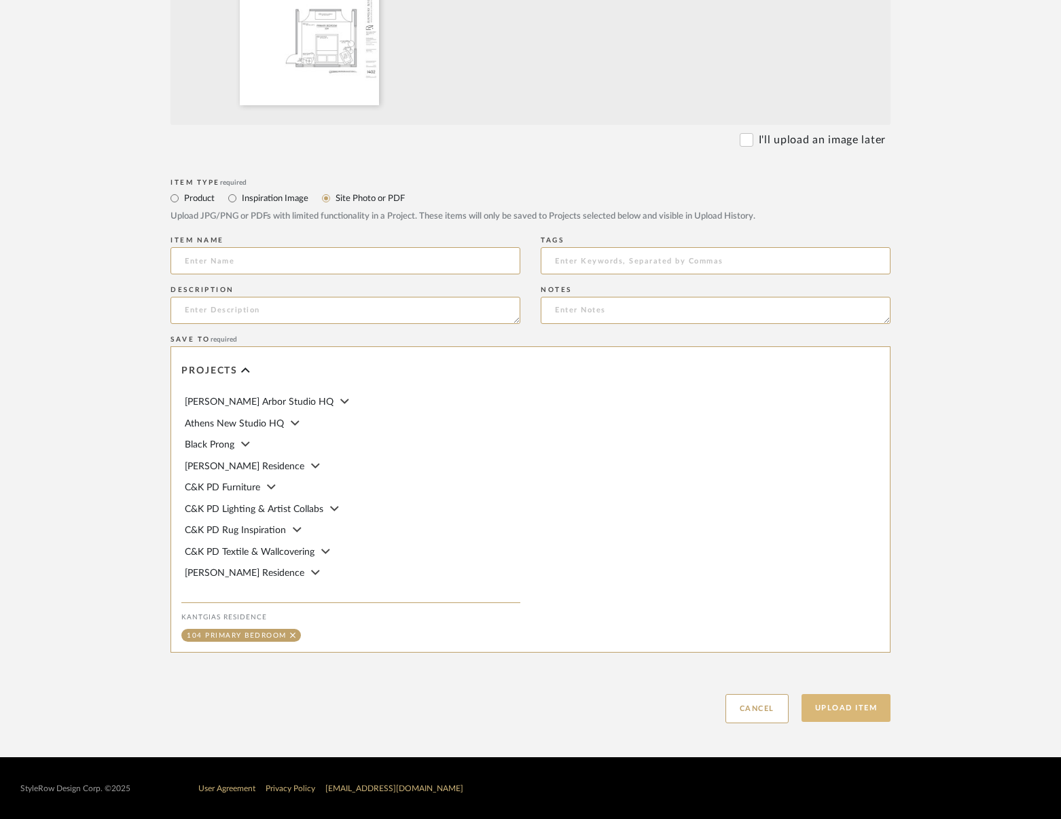
click at [856, 708] on button "Upload Item" at bounding box center [846, 708] width 90 height 28
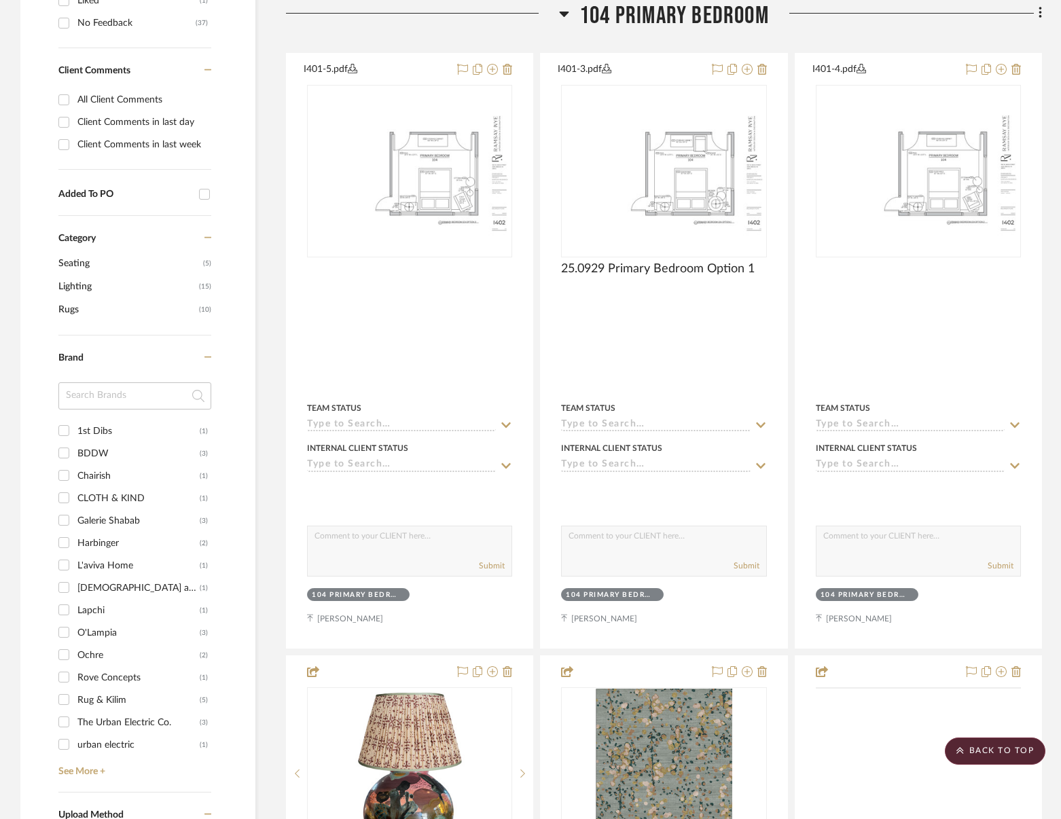
scroll to position [629, 0]
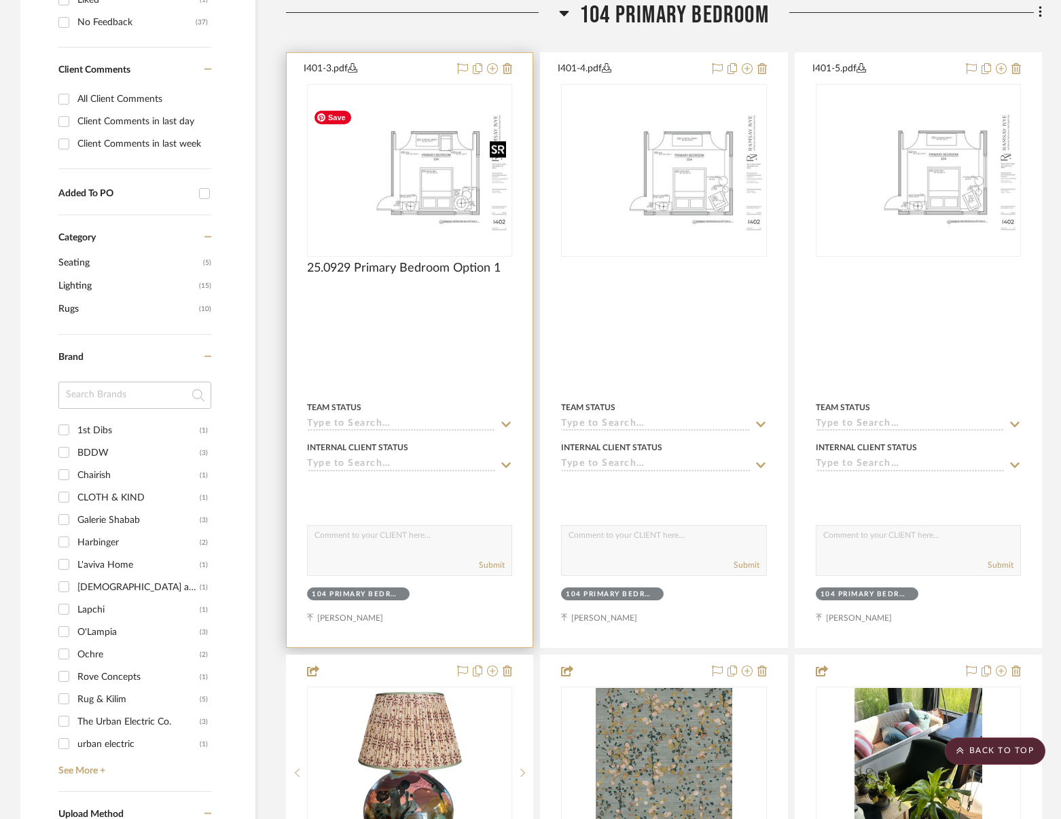
click at [431, 221] on img "0" at bounding box center [409, 170] width 202 height 131
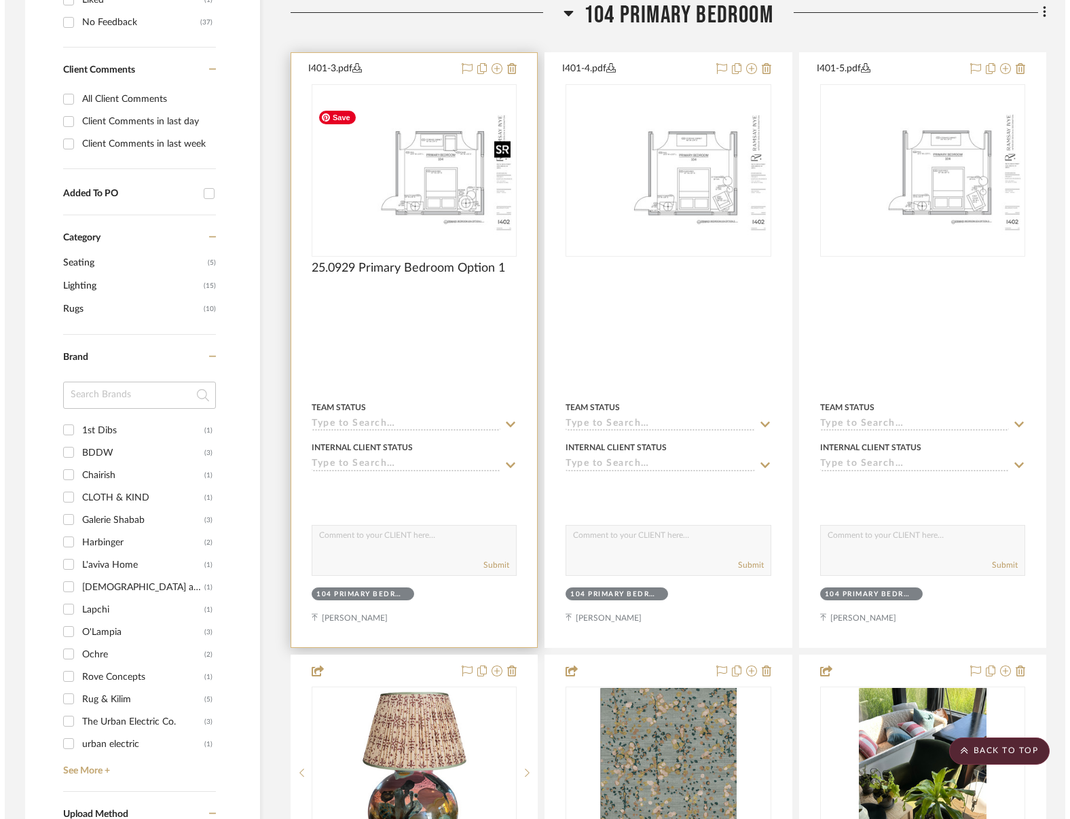
scroll to position [0, 0]
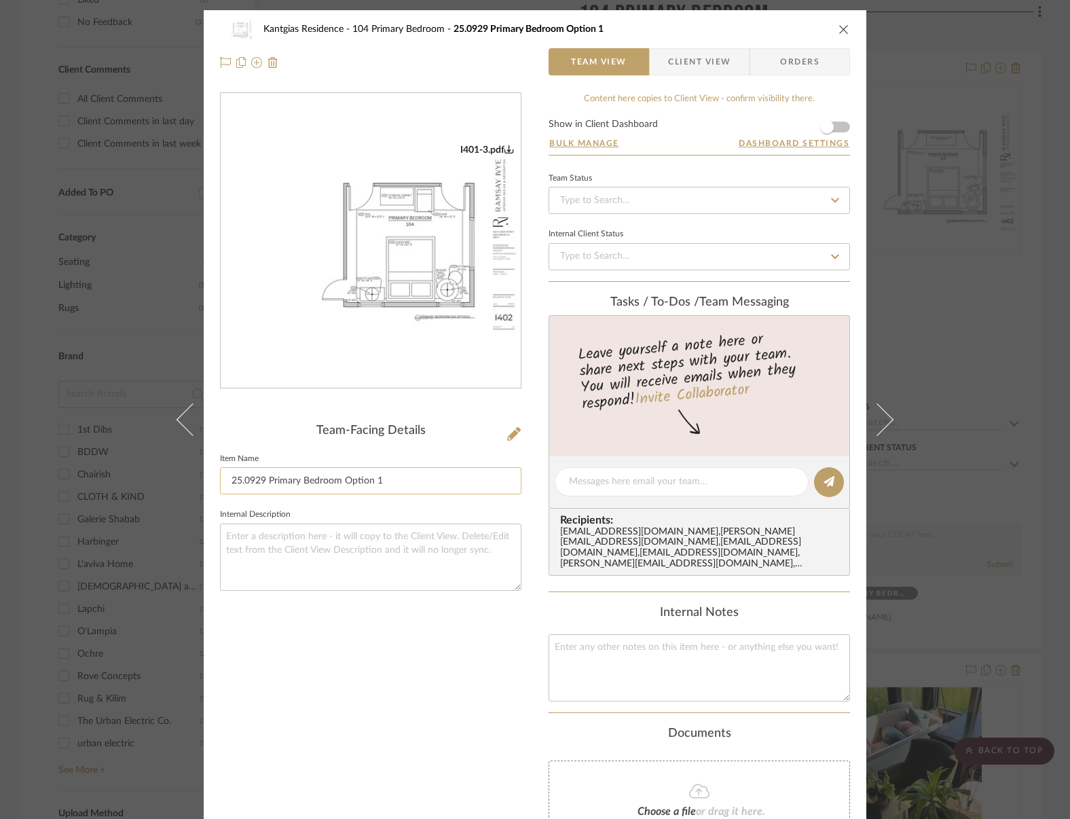
click at [365, 484] on input "25.0929 Primary Bedroom Option 1" at bounding box center [371, 480] width 302 height 27
click at [841, 33] on icon "close" at bounding box center [844, 29] width 11 height 11
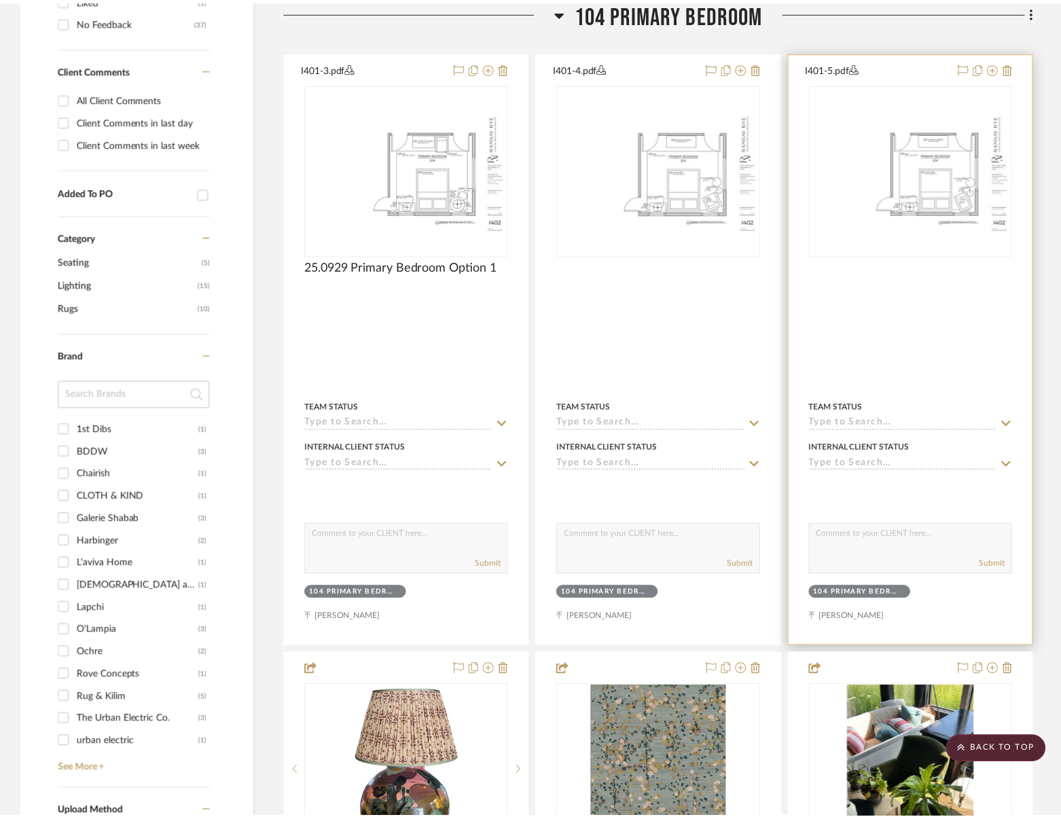
scroll to position [629, 0]
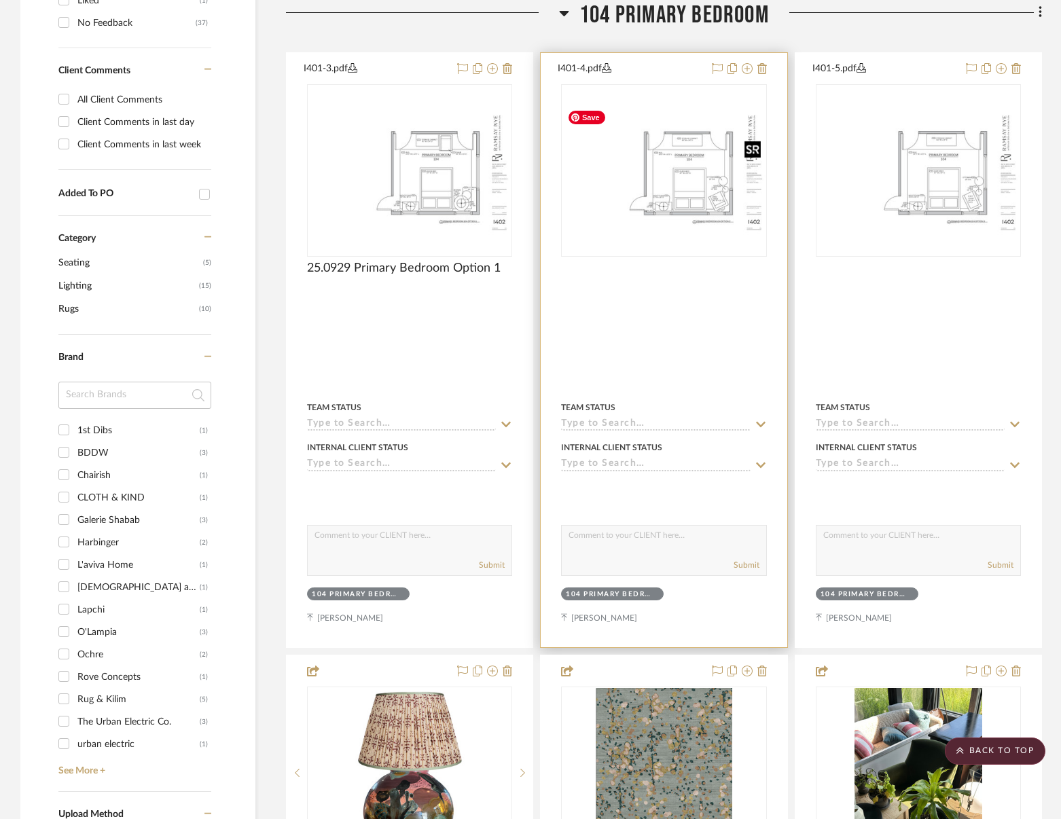
click at [734, 217] on img "0" at bounding box center [663, 170] width 202 height 131
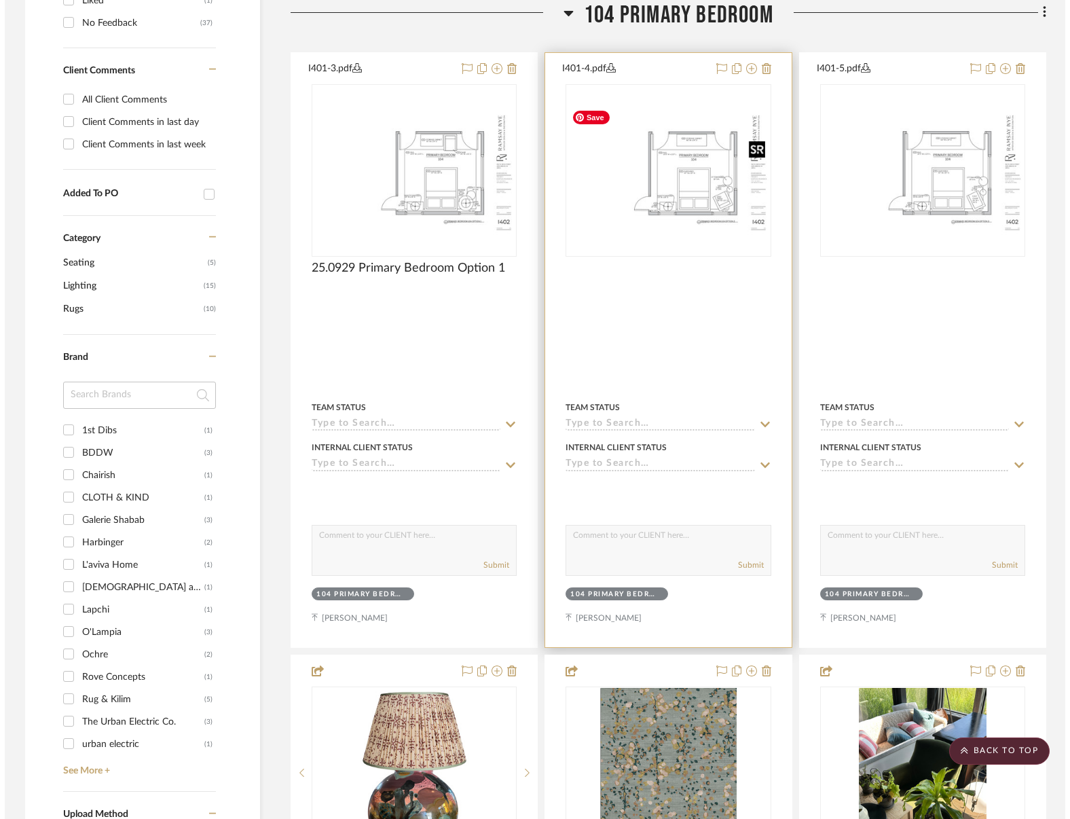
scroll to position [0, 0]
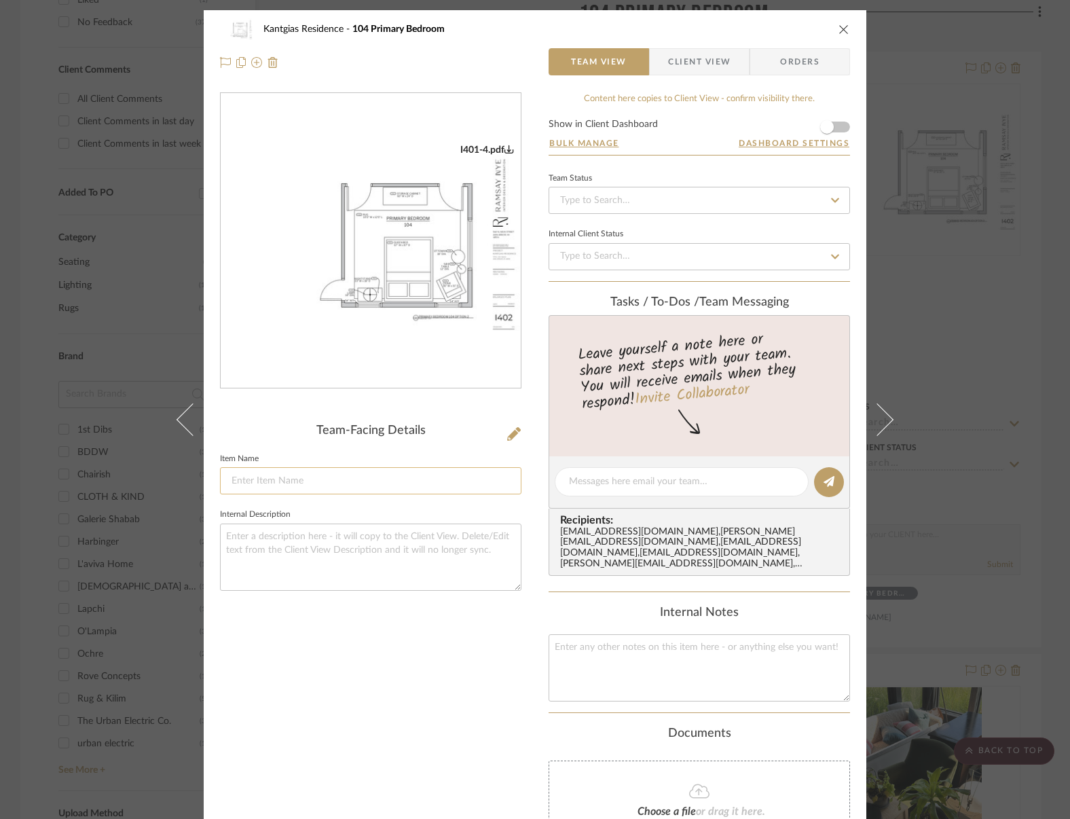
click at [333, 486] on input at bounding box center [371, 480] width 302 height 27
paste input "25.0929 Primary Bedroom Option 1"
type input "25.0929 Primary Bedroom Option 2"
click at [846, 36] on div "Kantgias Residence 104 Primary Bedroom Team View Client View Orders" at bounding box center [535, 45] width 663 height 71
click at [843, 29] on icon "close" at bounding box center [844, 29] width 11 height 11
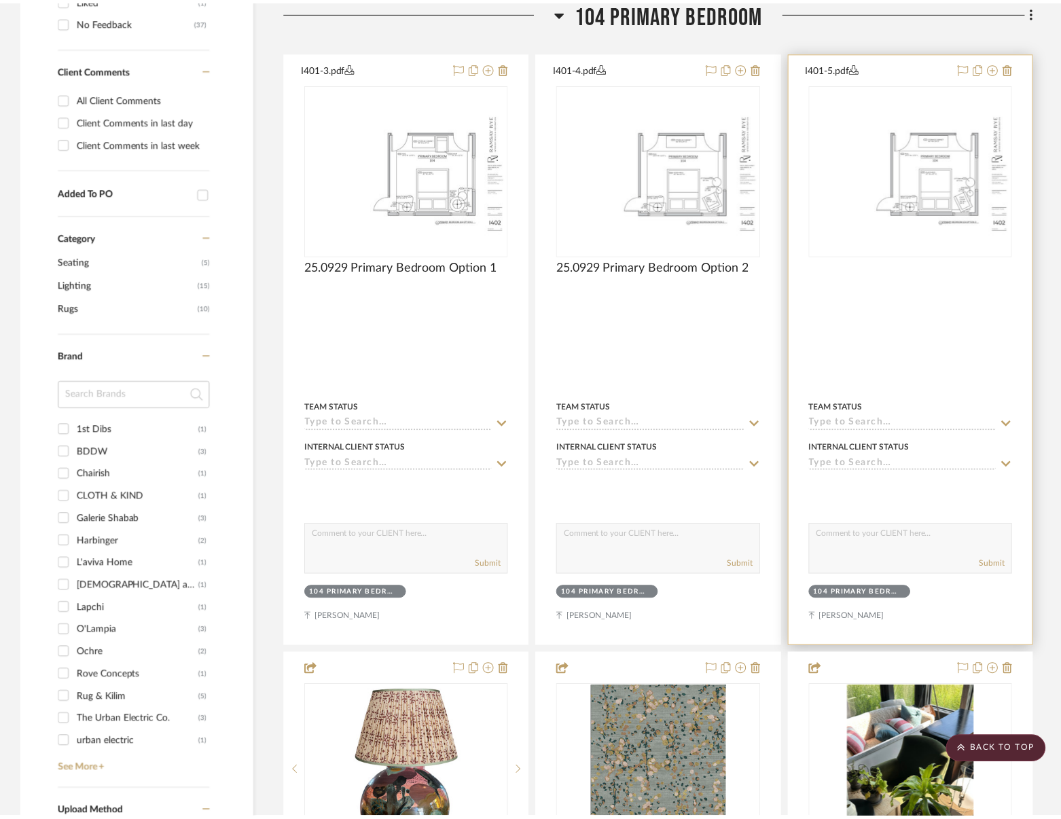
scroll to position [629, 0]
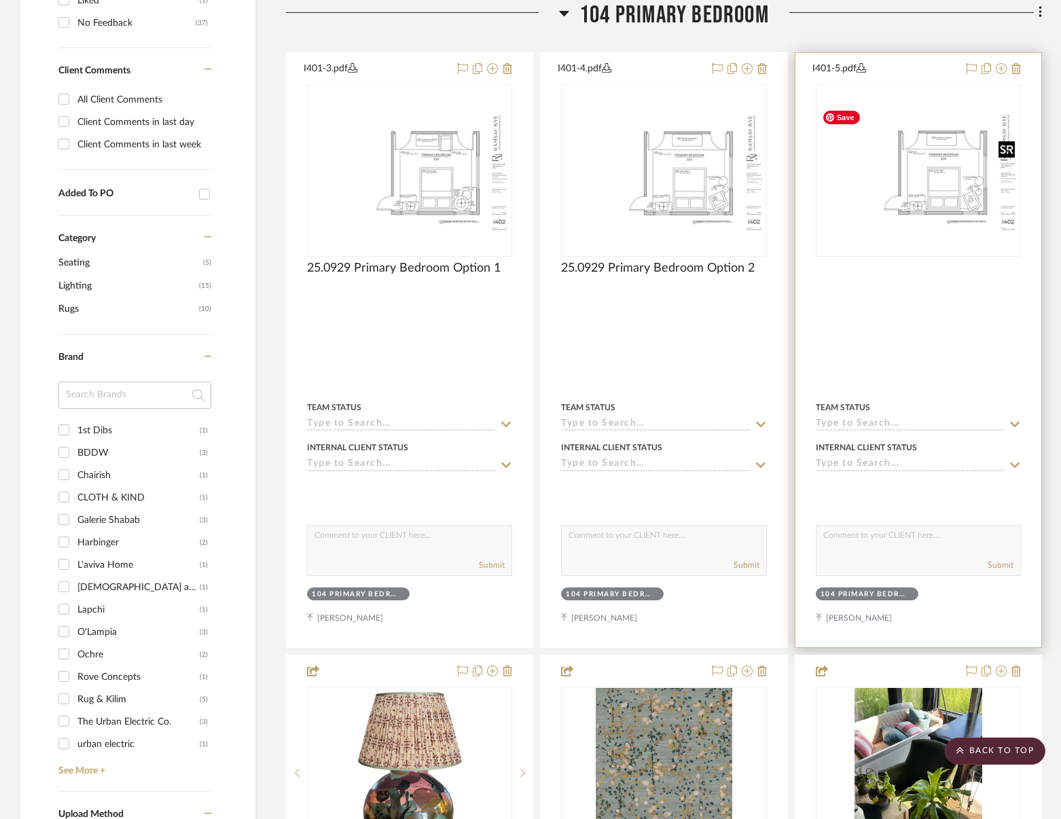
click at [919, 169] on img "0" at bounding box center [918, 170] width 202 height 131
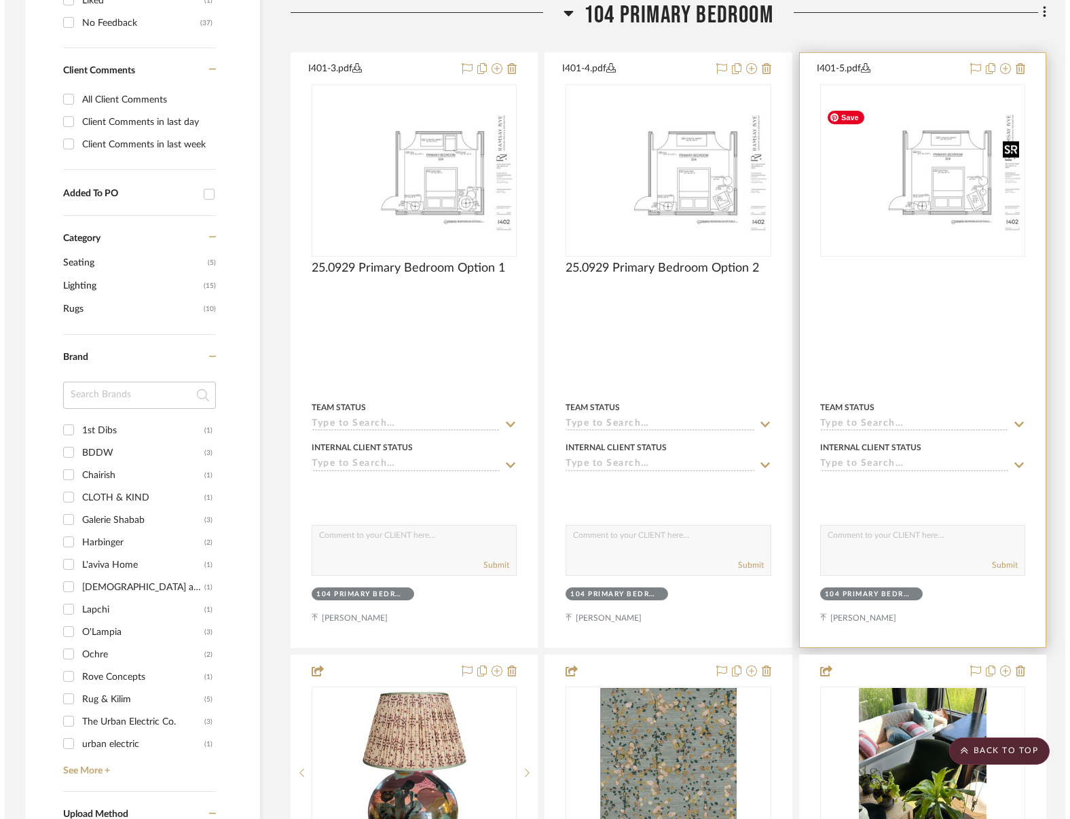
scroll to position [0, 0]
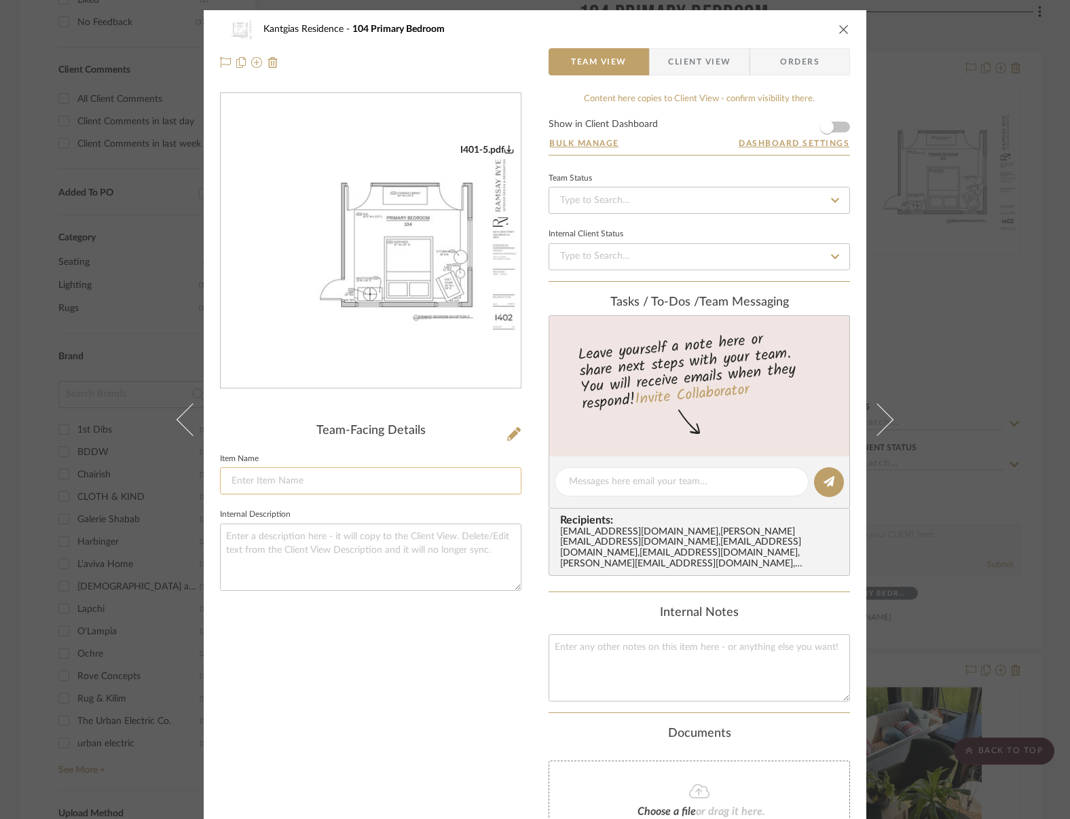
click at [408, 467] on input at bounding box center [371, 480] width 302 height 27
paste input "25.0929 Primary Bedroom Option 1"
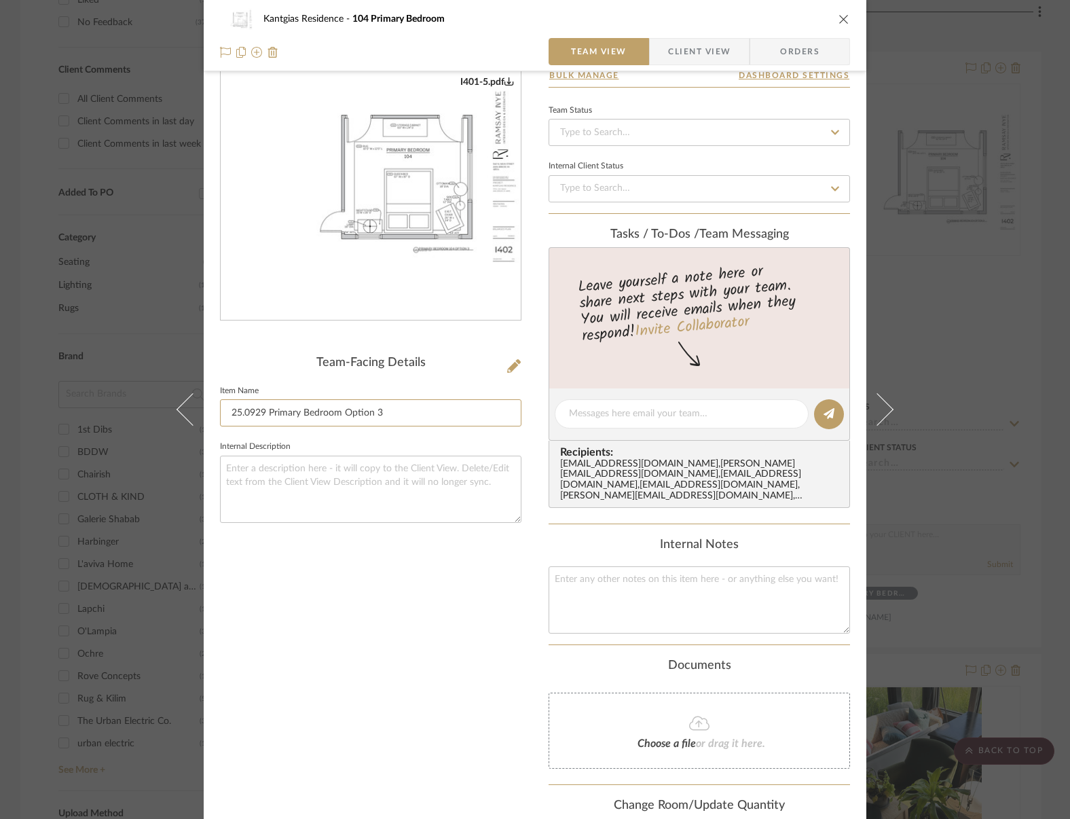
scroll to position [168, 0]
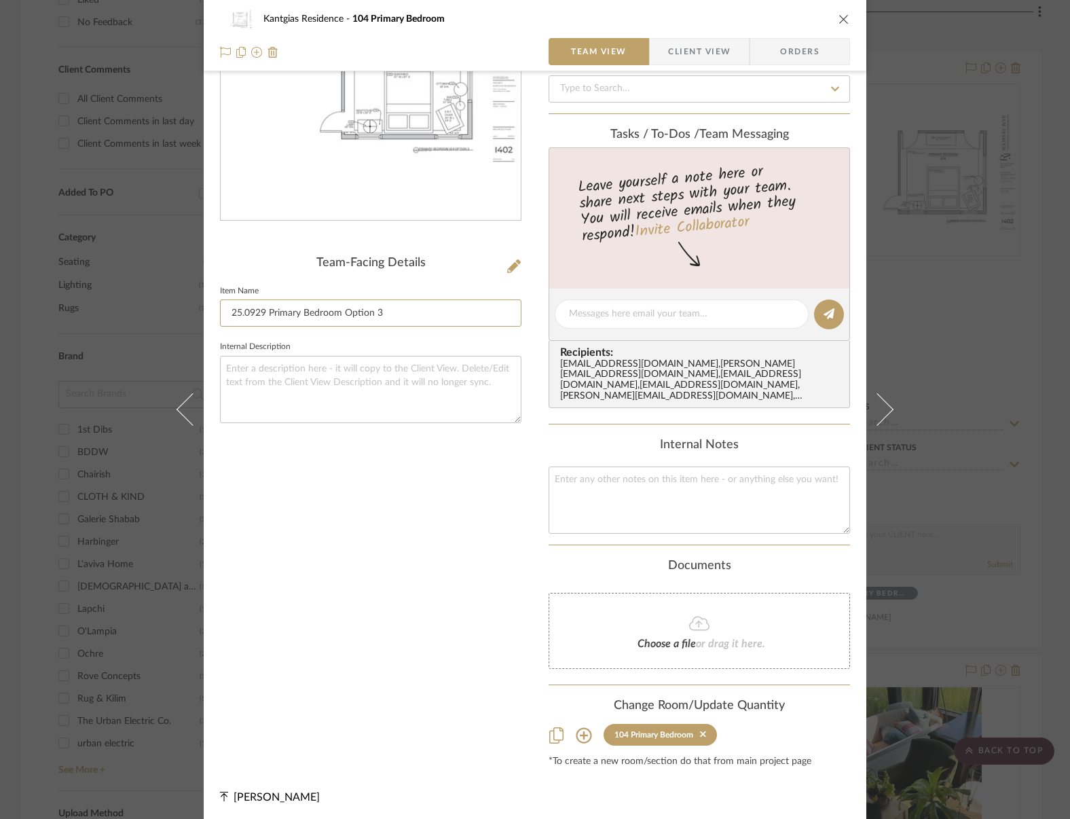
type input "25.0929 Primary Bedroom Option 3"
click at [843, 20] on icon "close" at bounding box center [844, 19] width 11 height 11
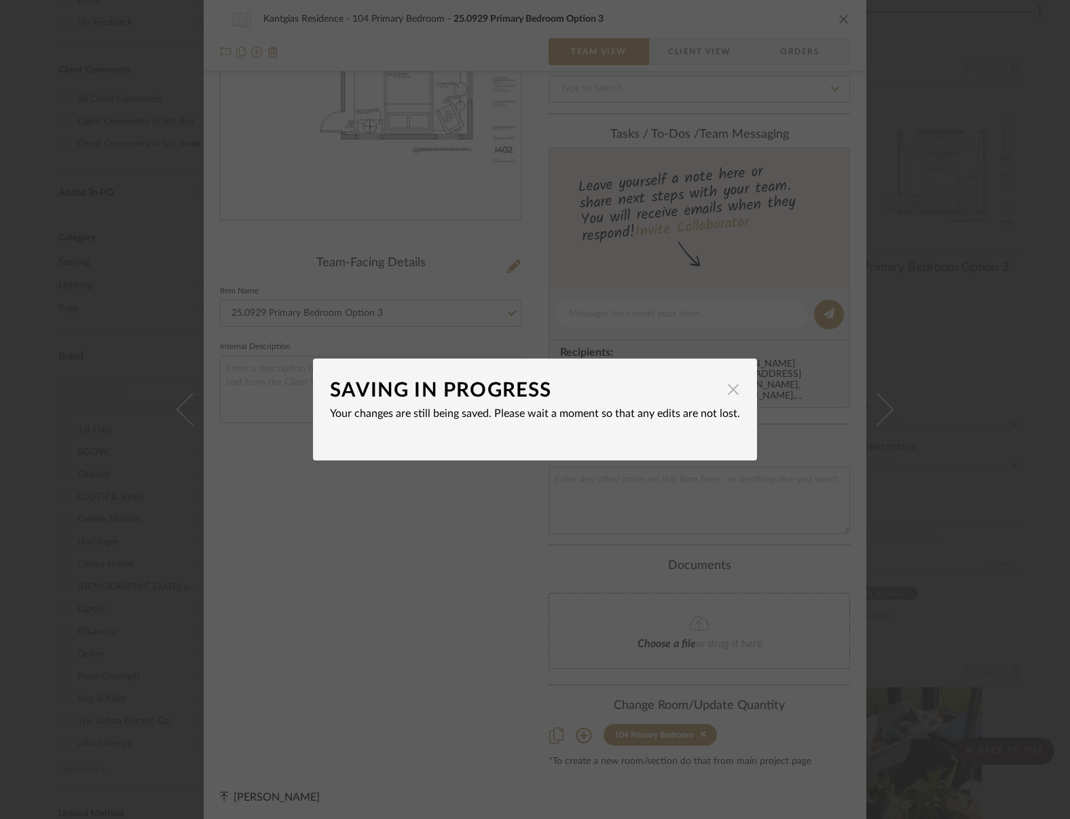
click at [723, 387] on span "button" at bounding box center [733, 389] width 27 height 27
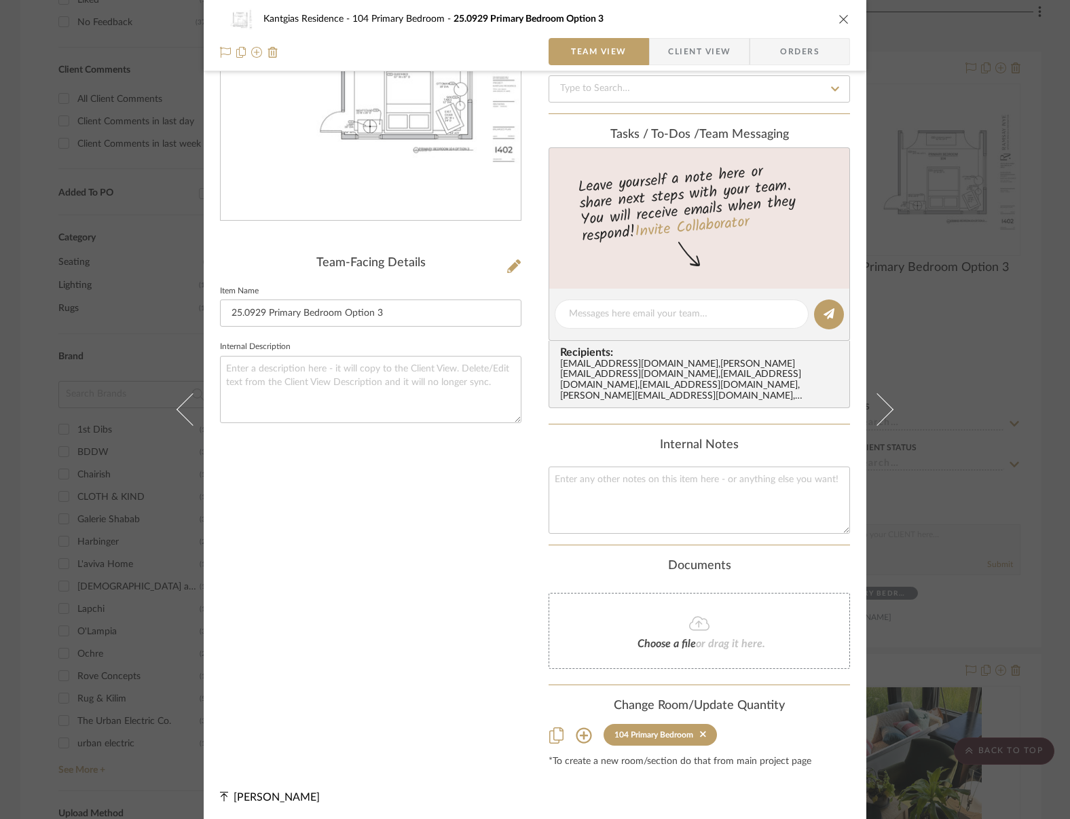
click at [839, 20] on icon "close" at bounding box center [844, 19] width 11 height 11
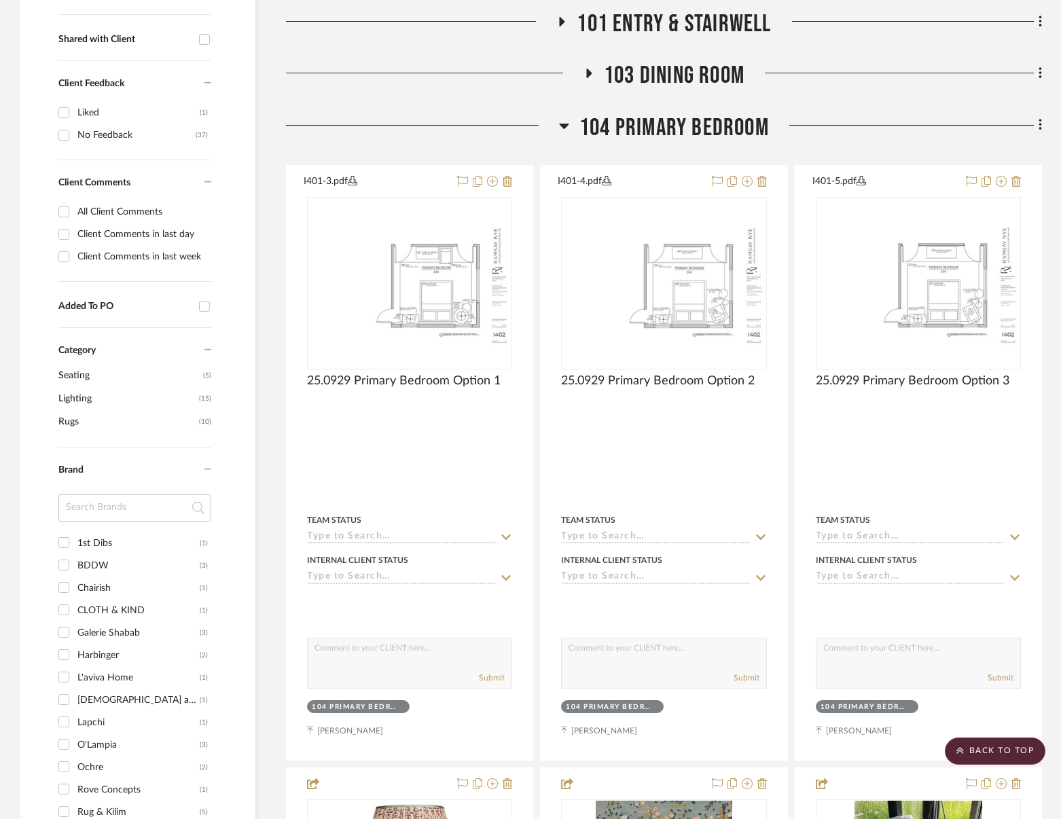
scroll to position [357, 0]
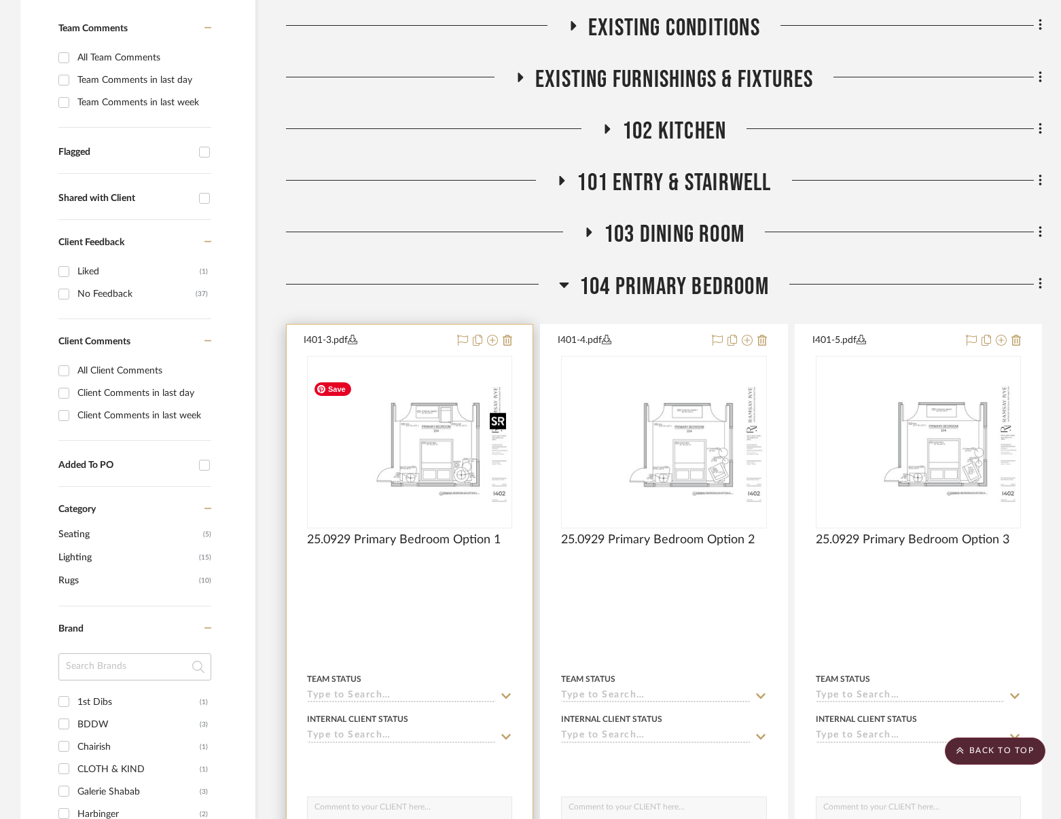
click at [441, 484] on img "0" at bounding box center [409, 442] width 202 height 131
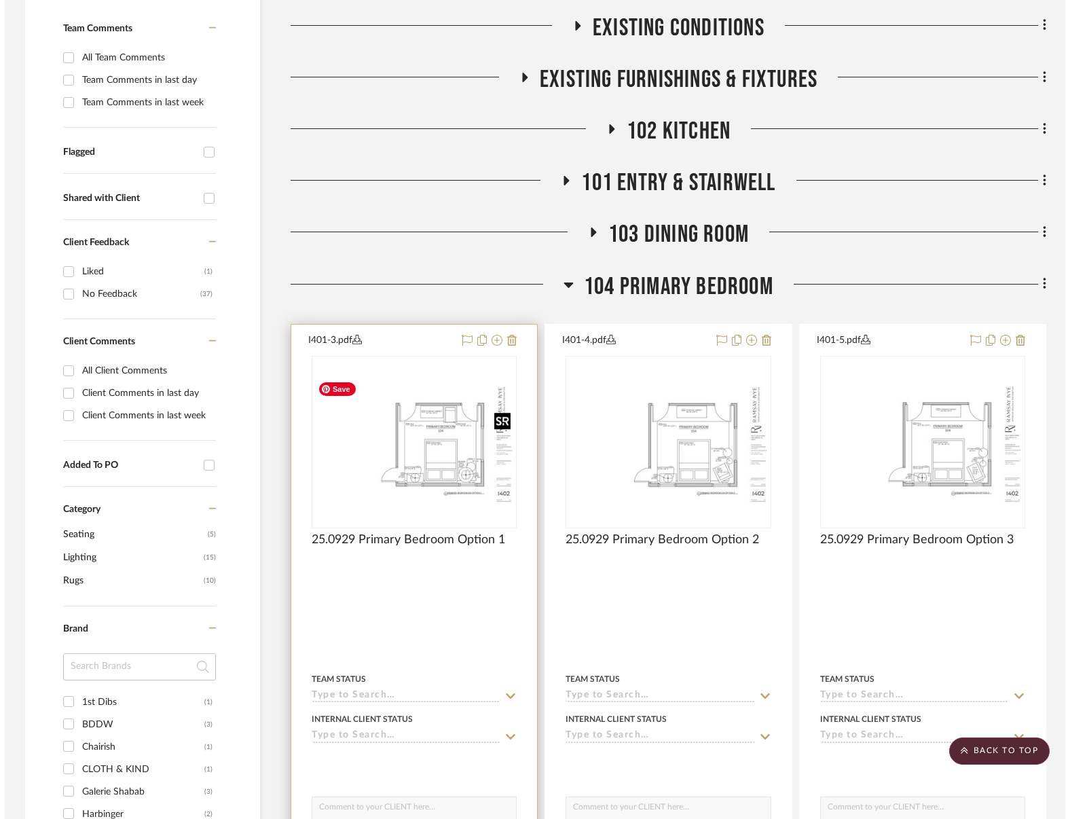
scroll to position [0, 0]
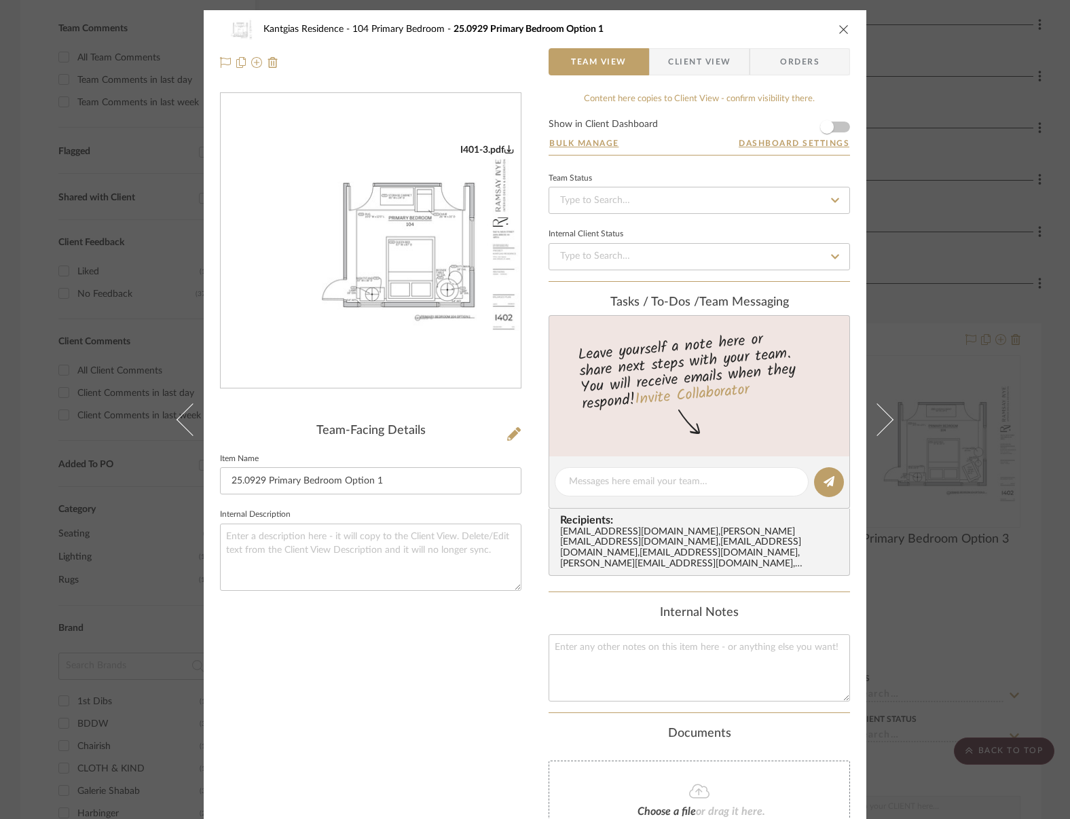
click at [839, 32] on icon "close" at bounding box center [844, 29] width 11 height 11
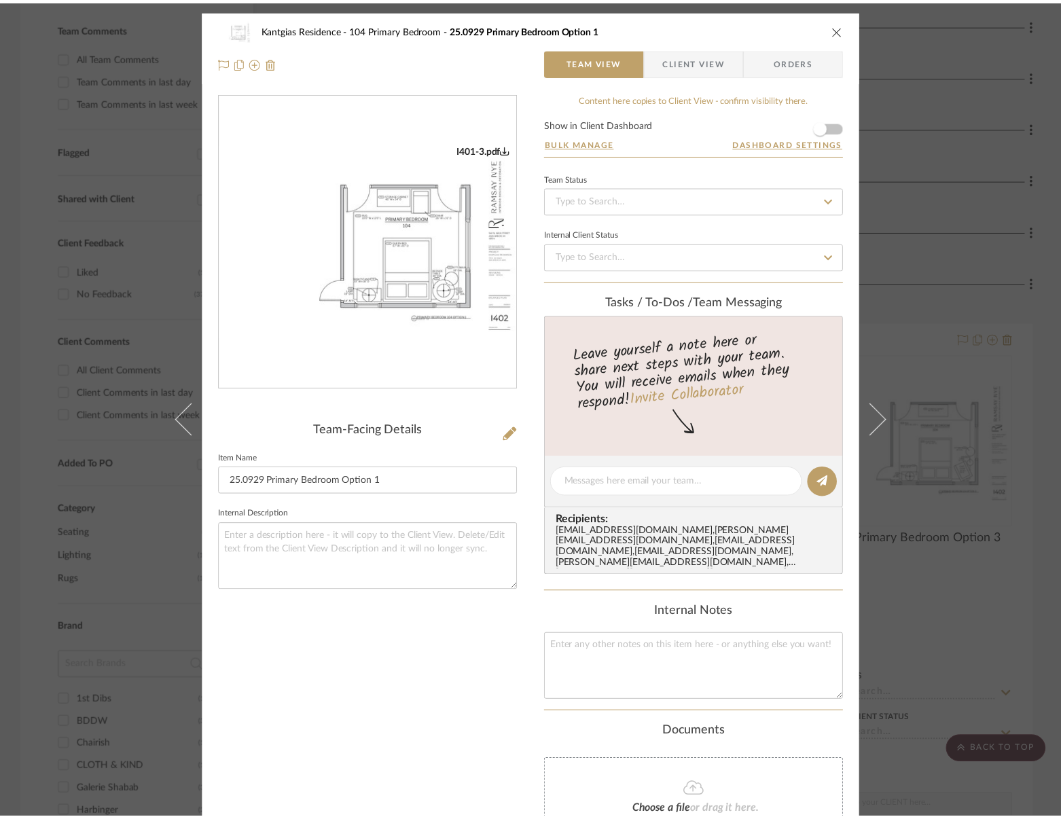
scroll to position [357, 0]
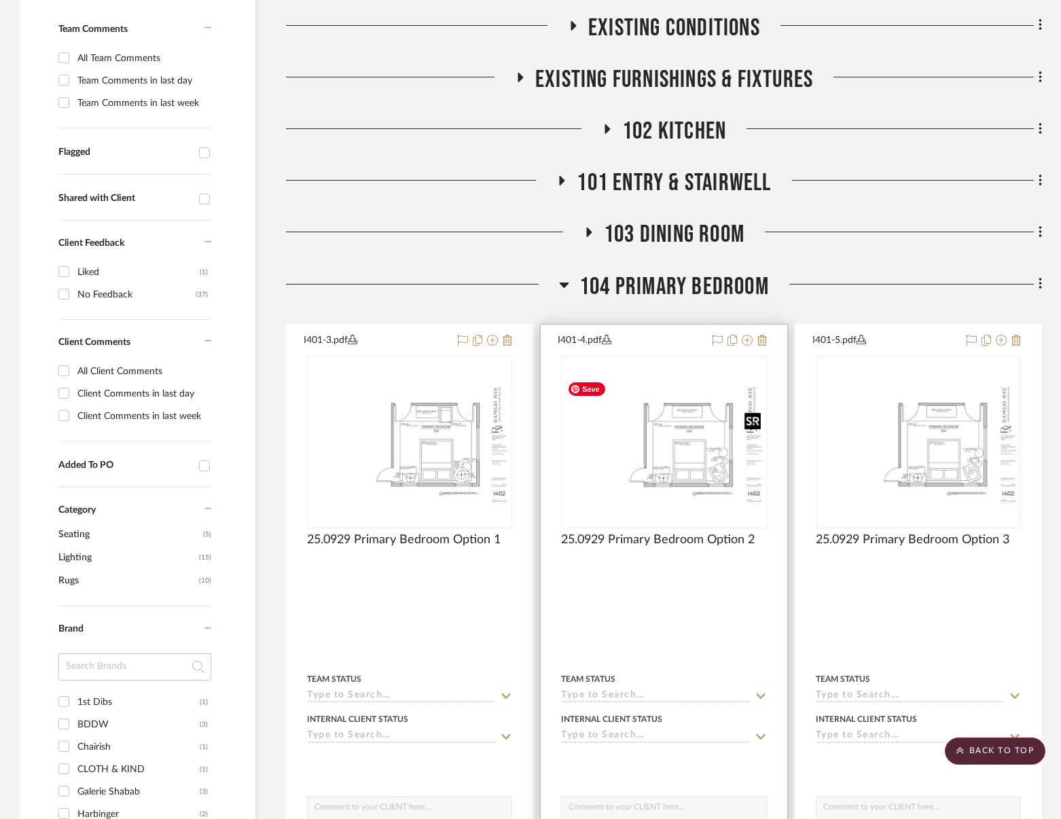
click at [710, 494] on img "0" at bounding box center [663, 442] width 202 height 131
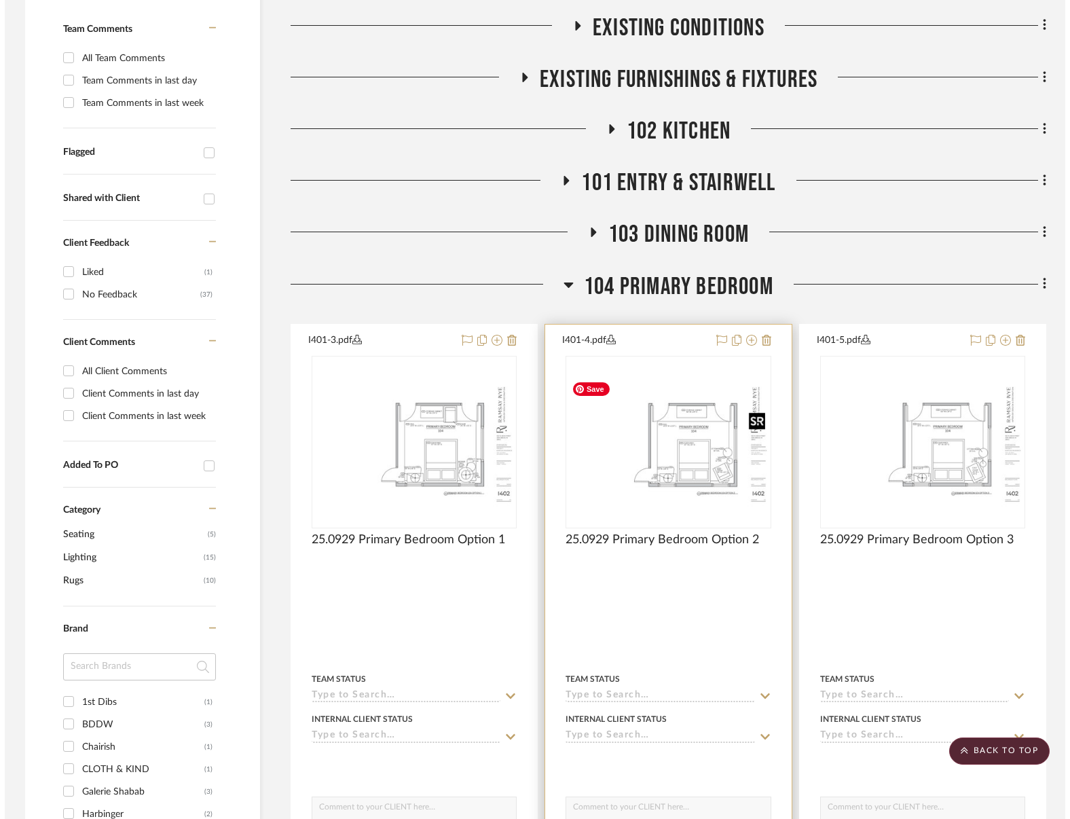
scroll to position [0, 0]
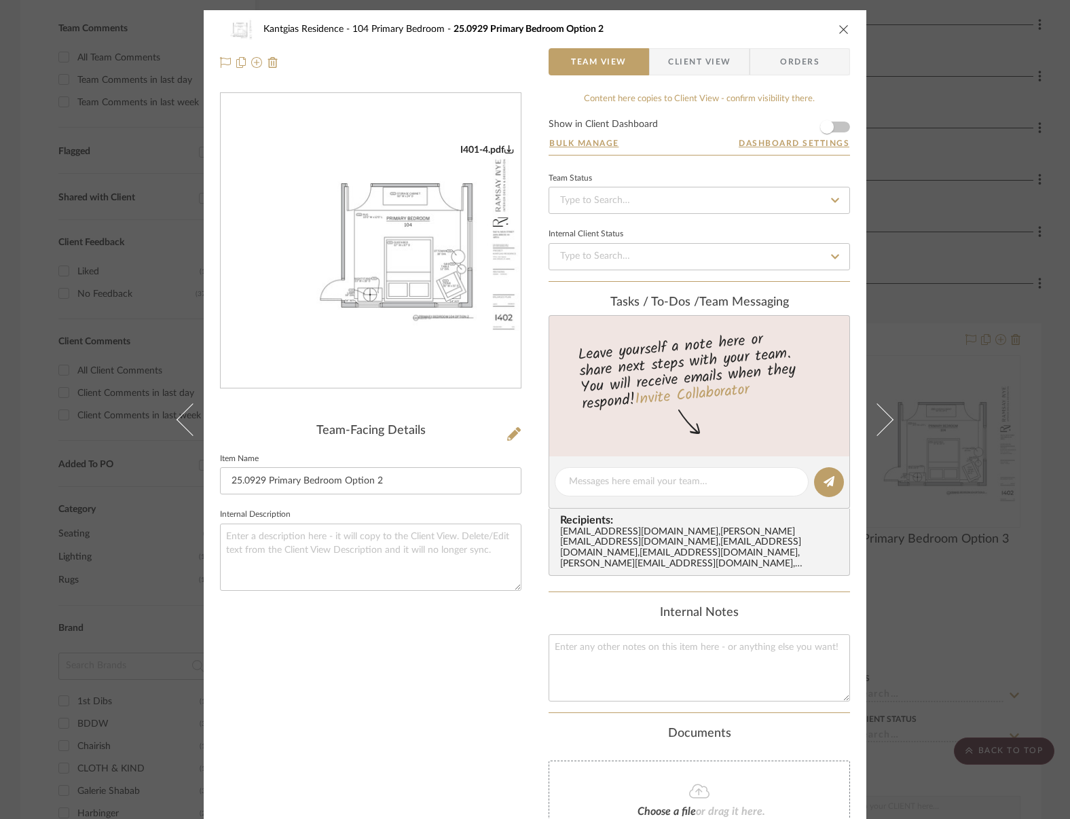
click at [839, 27] on icon "close" at bounding box center [844, 29] width 11 height 11
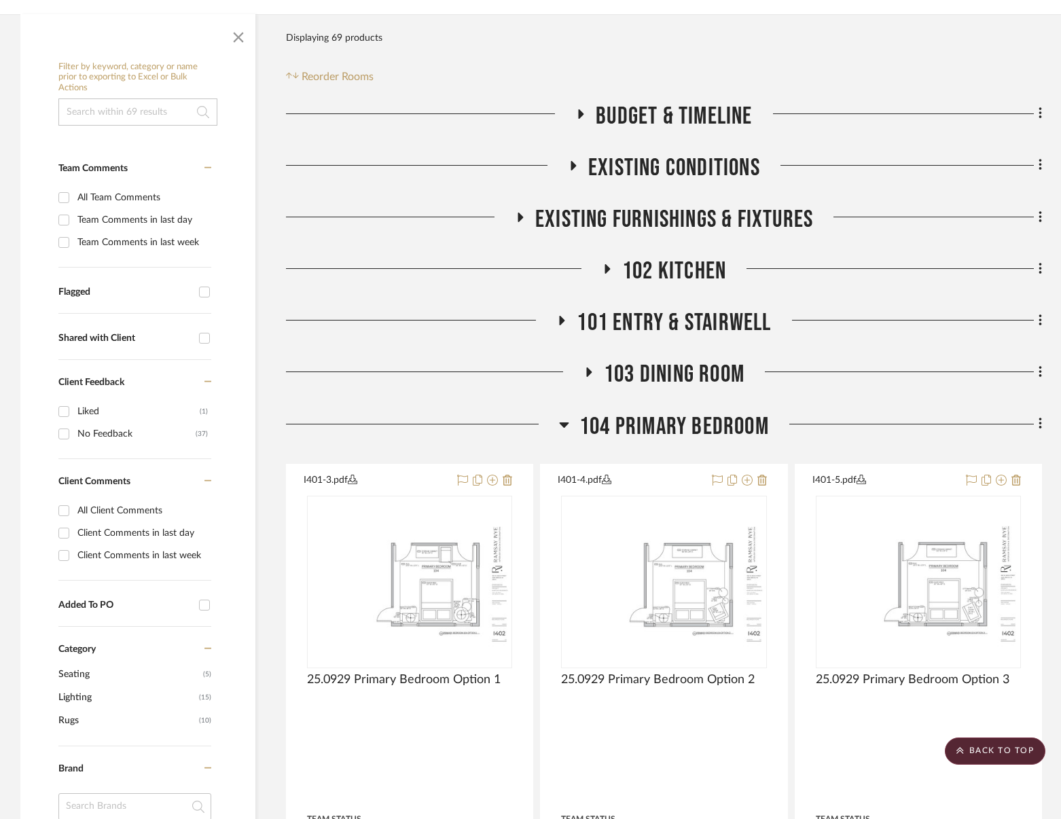
scroll to position [153, 0]
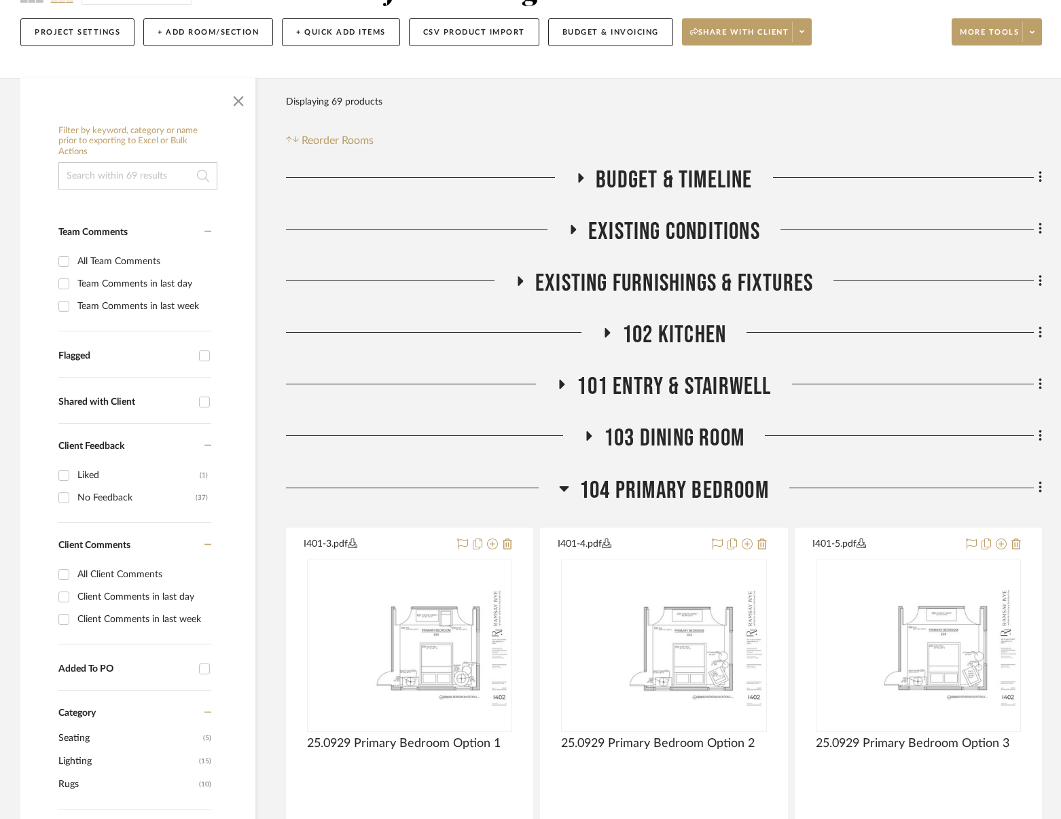
click at [680, 171] on span "Budget & Timeline" at bounding box center [674, 180] width 156 height 29
